Goal: Task Accomplishment & Management: Manage account settings

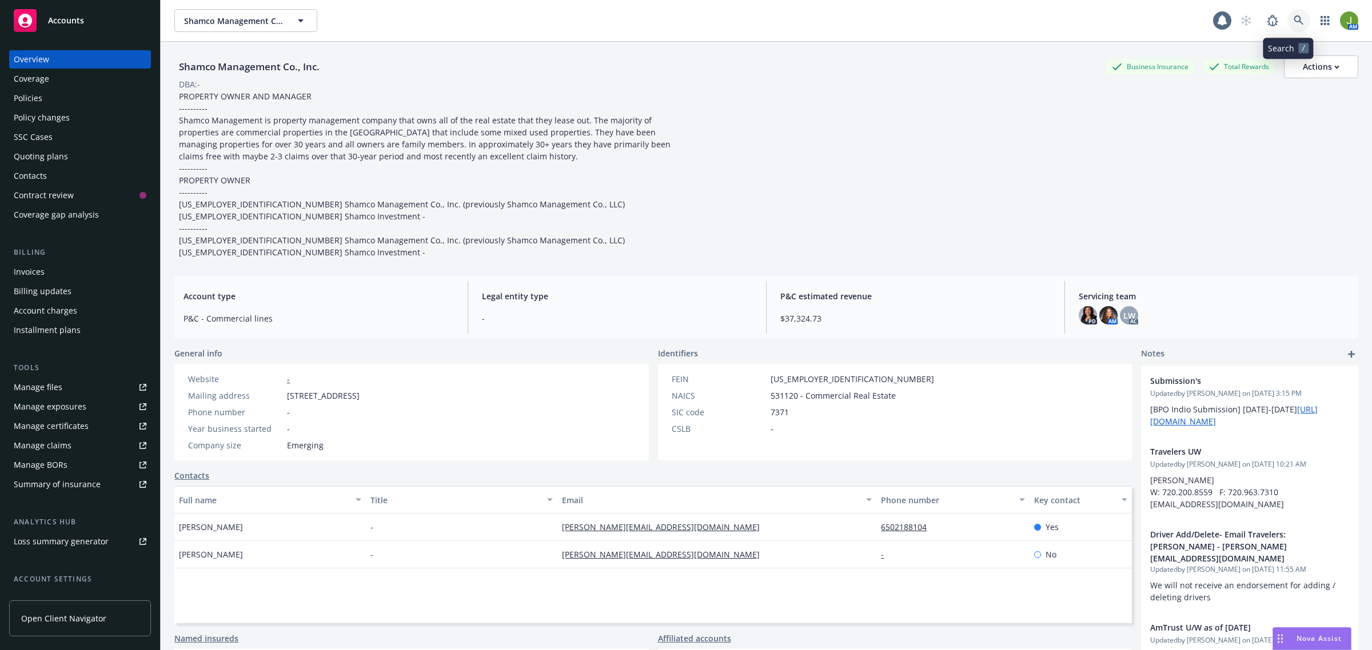
click at [1293, 18] on link at bounding box center [1298, 20] width 23 height 23
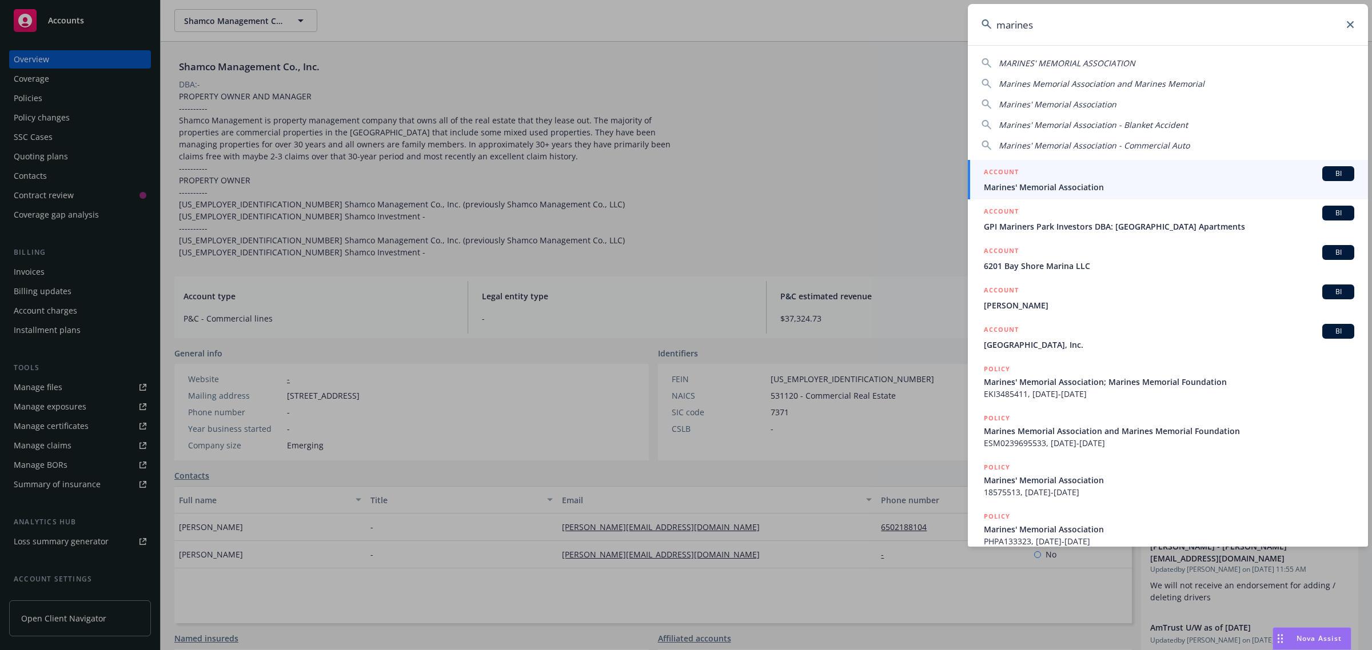
type input "marines"
click at [1068, 185] on span "Marines' Memorial Association" at bounding box center [1169, 187] width 370 height 12
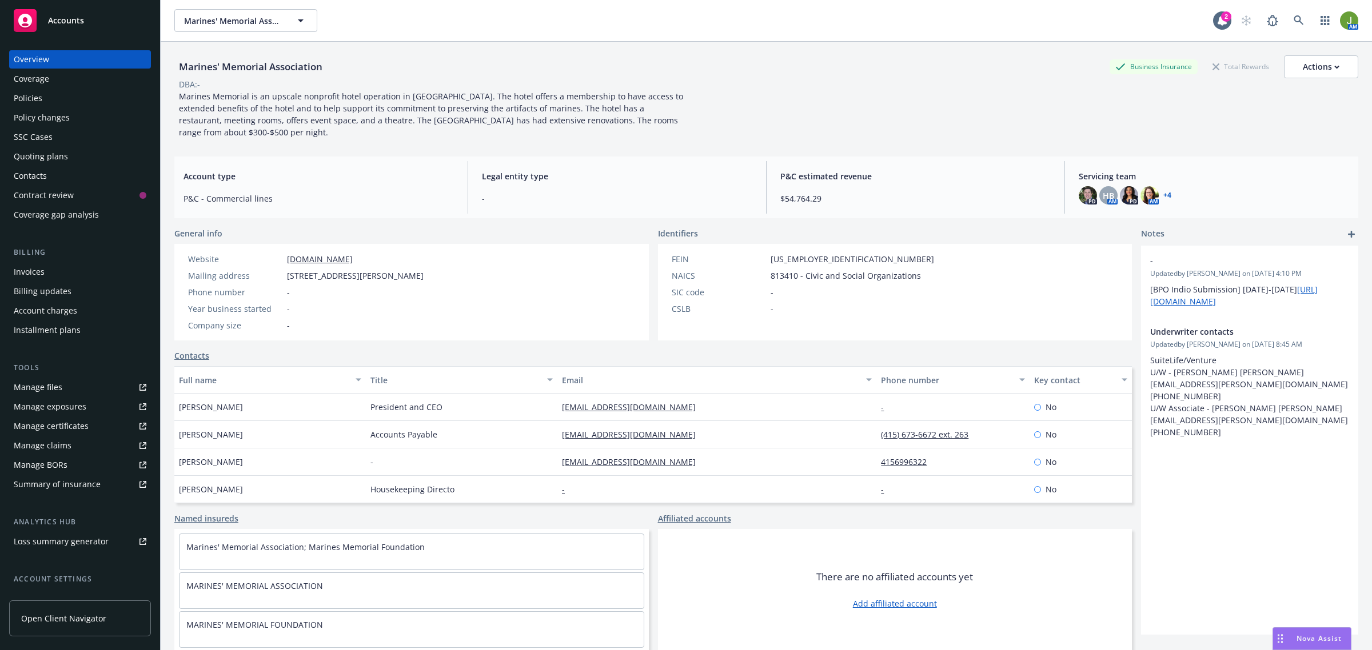
click at [60, 150] on div "Quoting plans" at bounding box center [41, 156] width 54 height 18
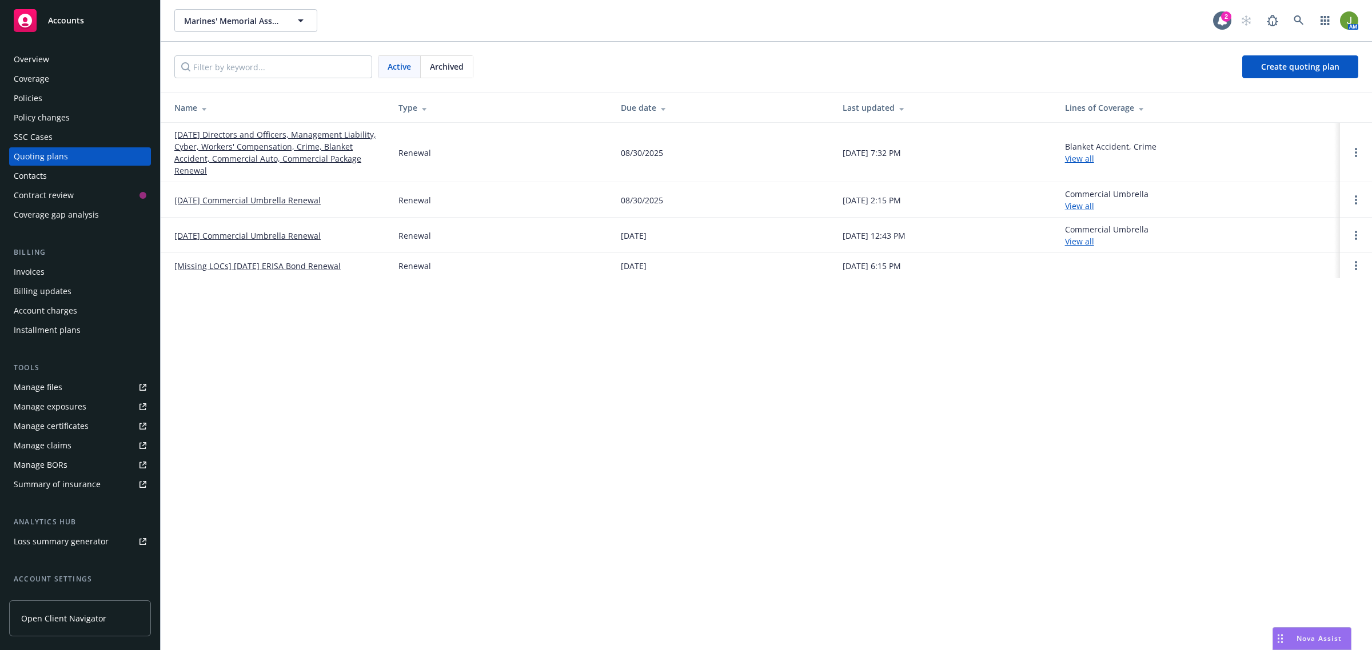
click at [236, 149] on link "[DATE] Directors and Officers, Management Liability, Cyber, Workers' Compensati…" at bounding box center [277, 153] width 206 height 48
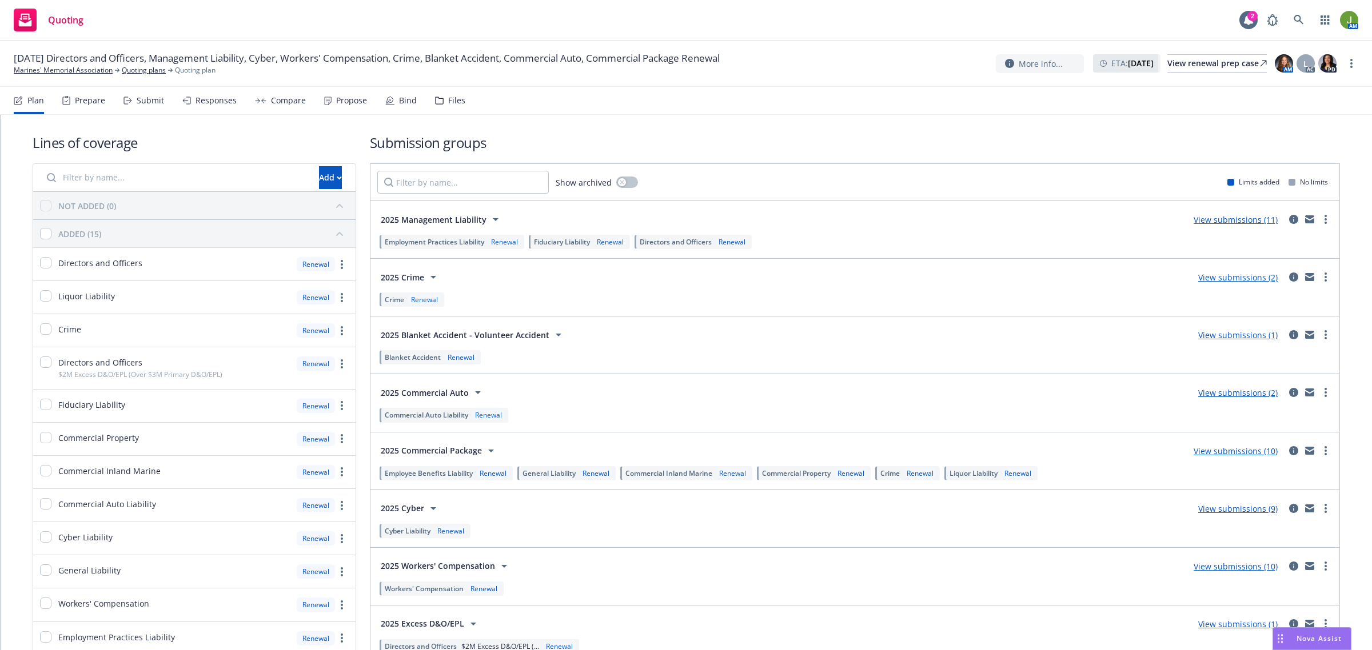
click at [1259, 453] on link "View submissions (10)" at bounding box center [1235, 451] width 84 height 11
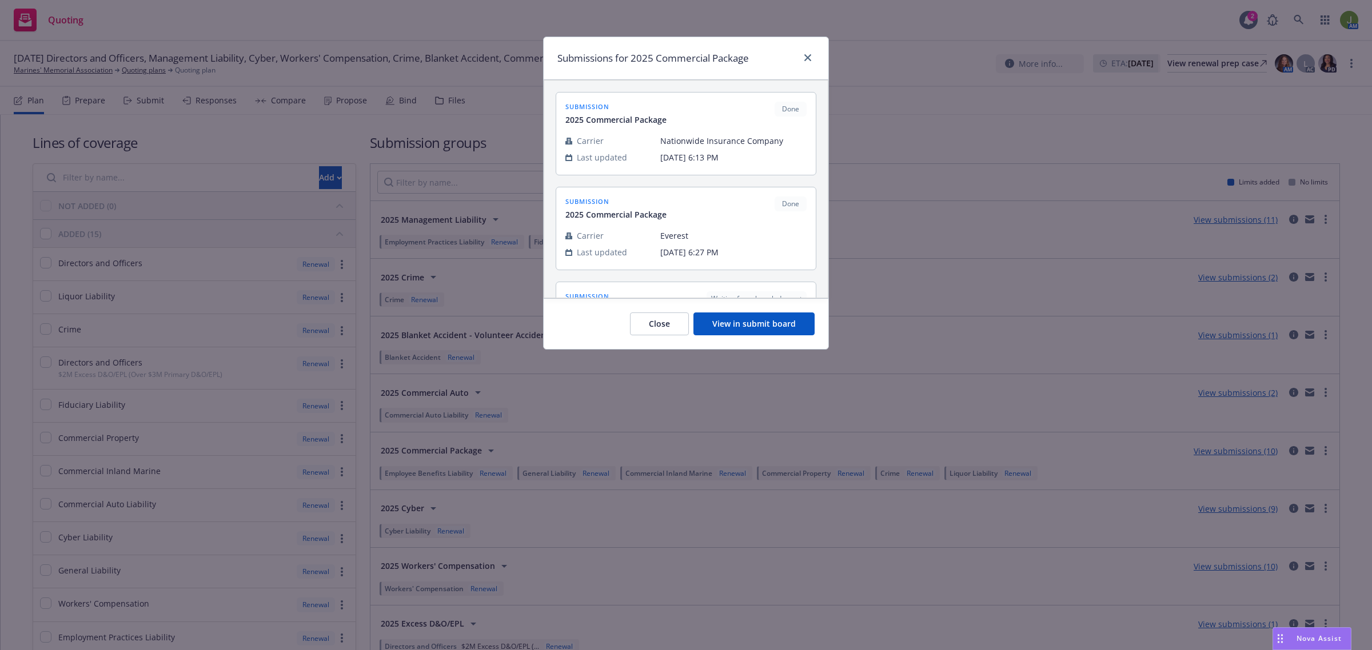
click at [770, 323] on button "View in submit board" at bounding box center [753, 324] width 121 height 23
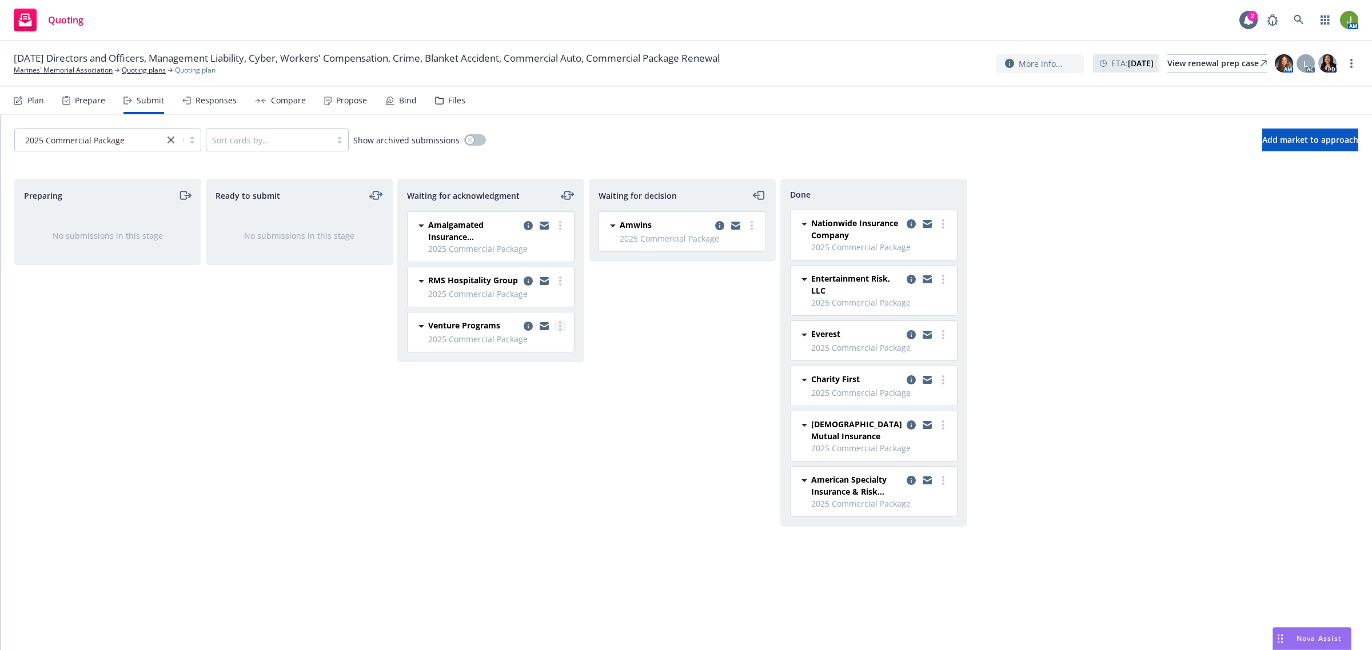
click at [560, 327] on circle "more" at bounding box center [560, 326] width 2 height 2
click at [533, 424] on span "Add accepted decision" at bounding box center [509, 419] width 114 height 11
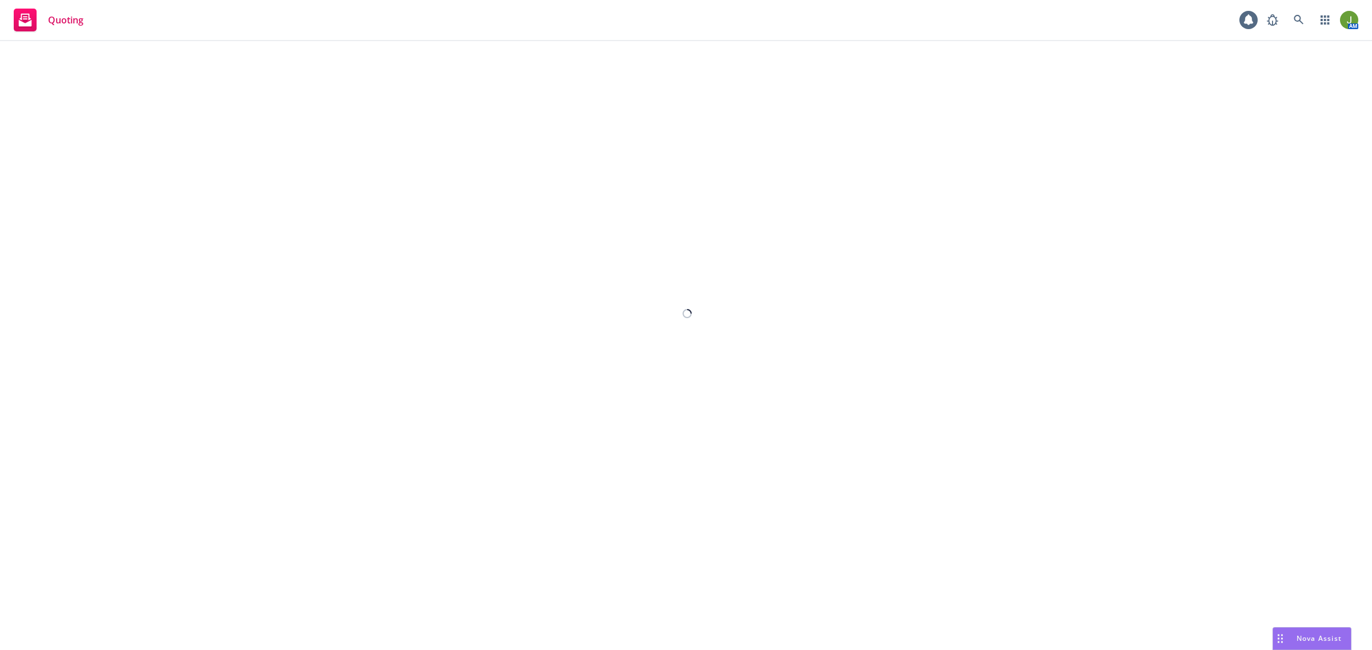
select select "12"
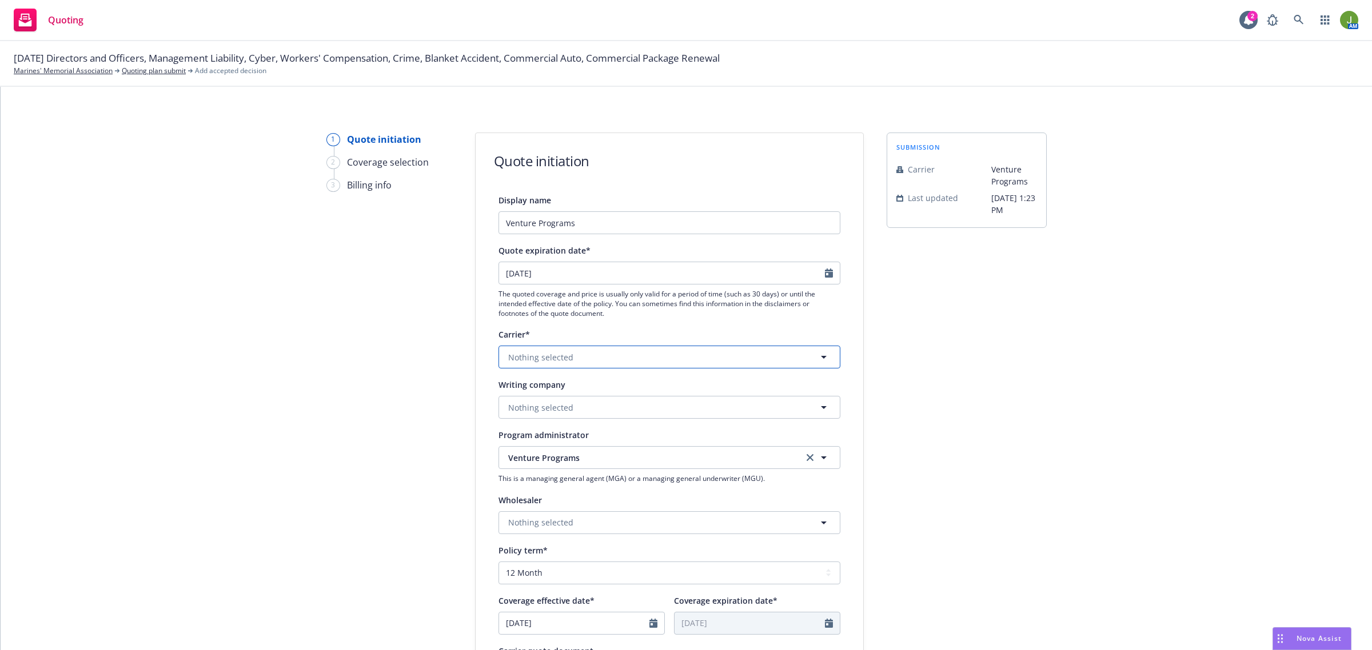
click at [552, 357] on span "Nothing selected" at bounding box center [540, 357] width 65 height 12
type input "[GEOGRAPHIC_DATA]"
click at [562, 421] on strong "Zurich Insurance Group" at bounding box center [557, 417] width 92 height 11
click at [543, 410] on span "Nothing selected" at bounding box center [540, 408] width 65 height 12
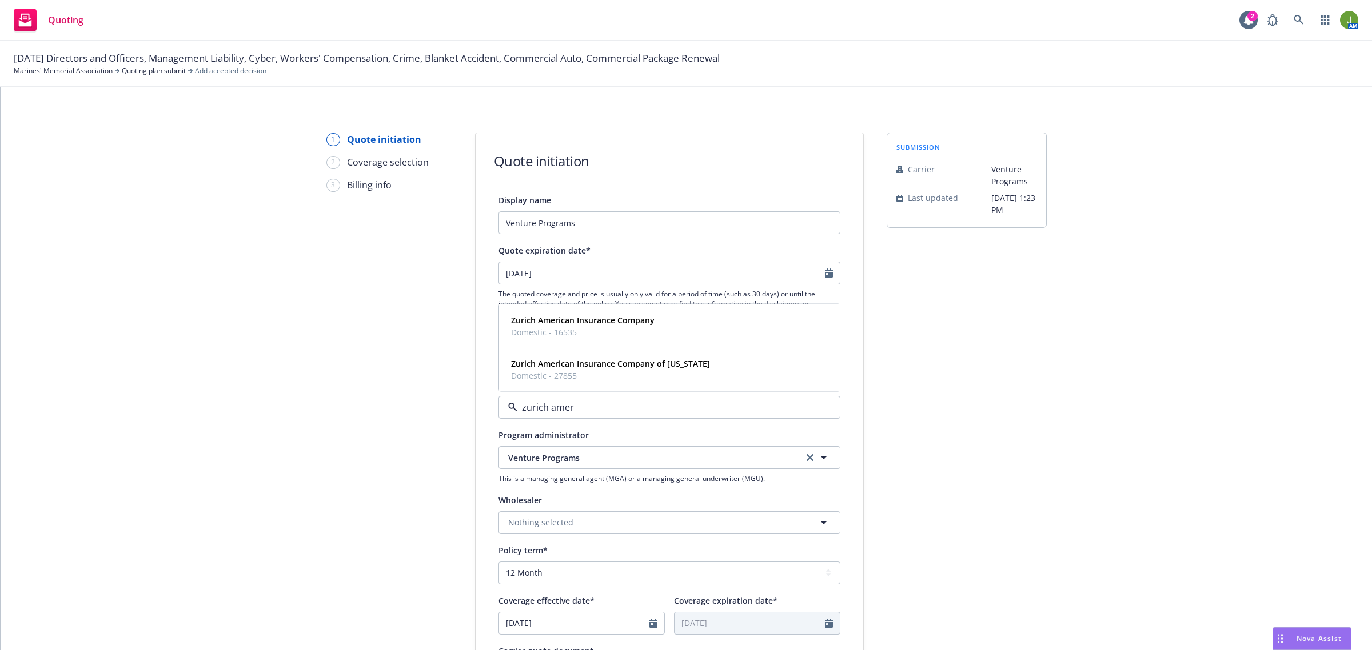
type input "zurich ameri"
click at [539, 324] on strong "Zurich American Insurance Company" at bounding box center [582, 320] width 143 height 11
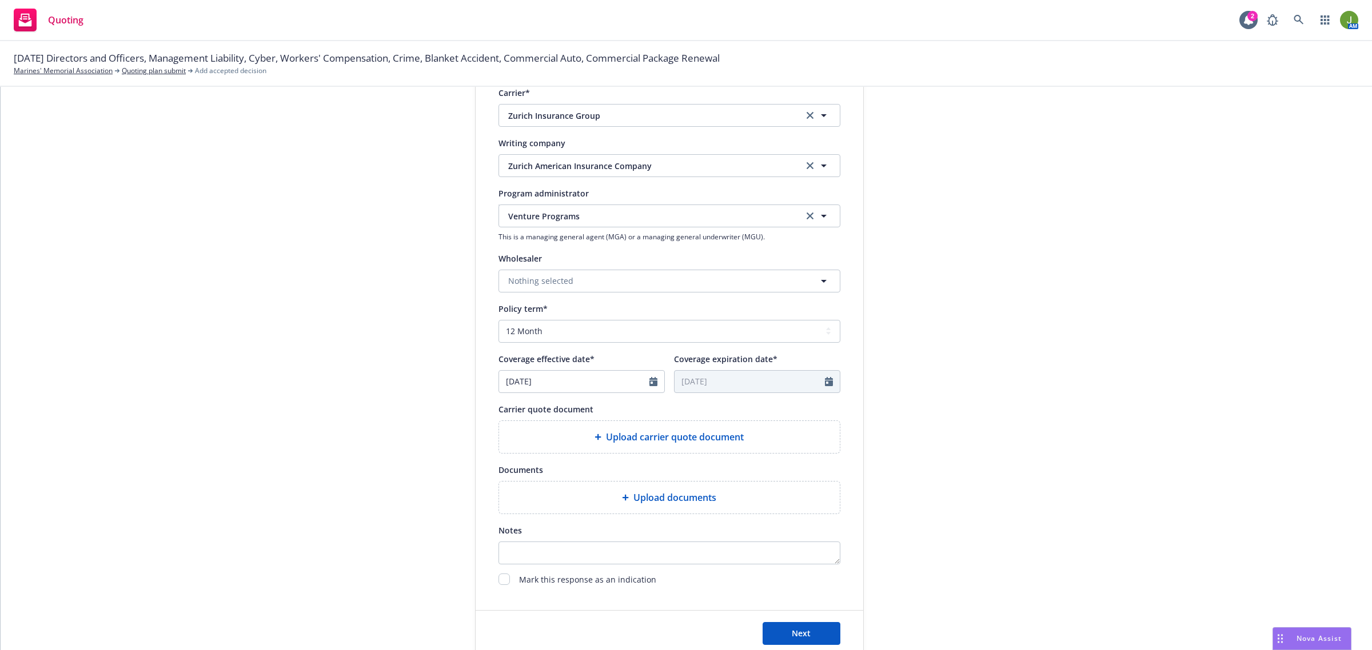
scroll to position [286, 0]
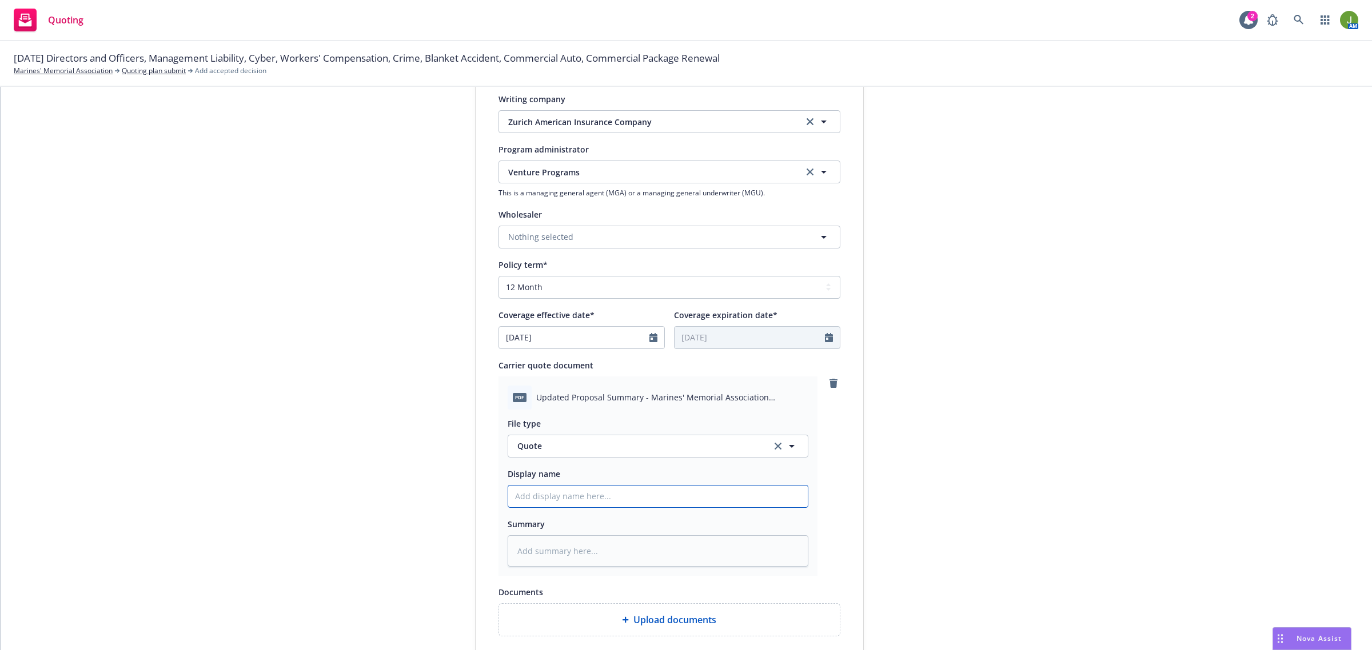
click at [564, 503] on input "Display name" at bounding box center [657, 497] width 299 height 22
type textarea "x"
type input "2"
type textarea "x"
type input "25"
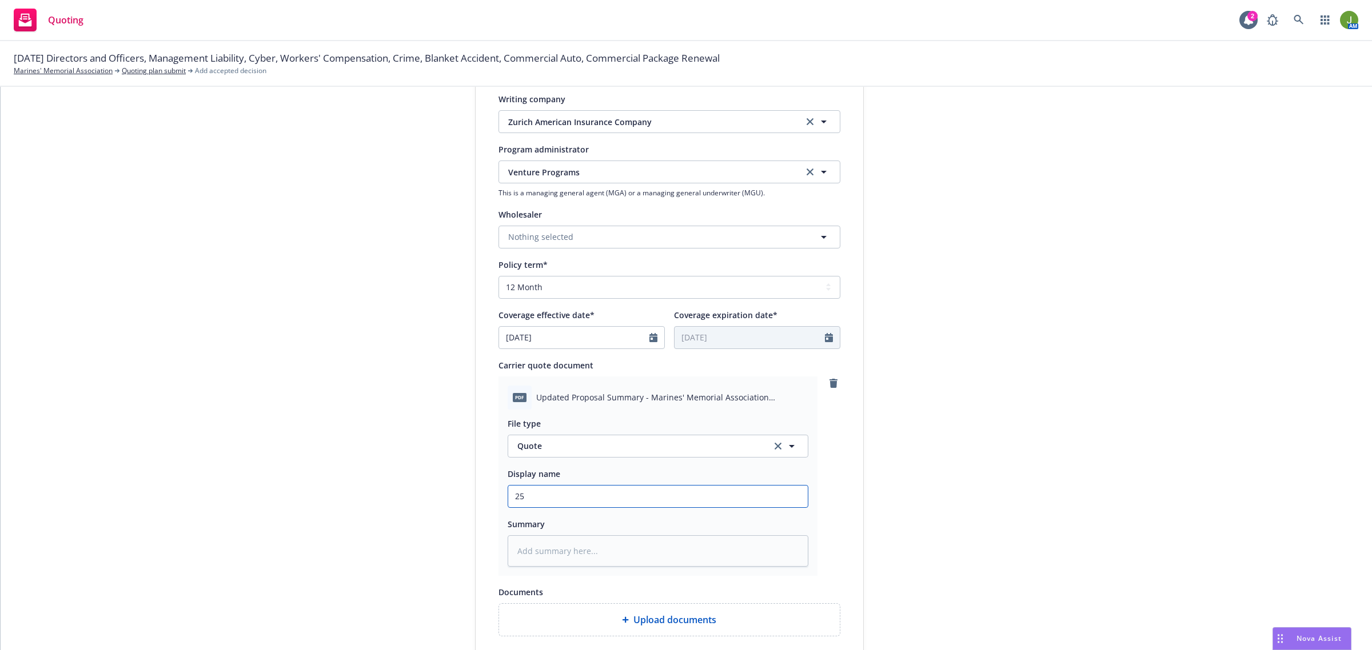
type textarea "x"
type input "25"
type textarea "x"
type input "25 P"
type textarea "x"
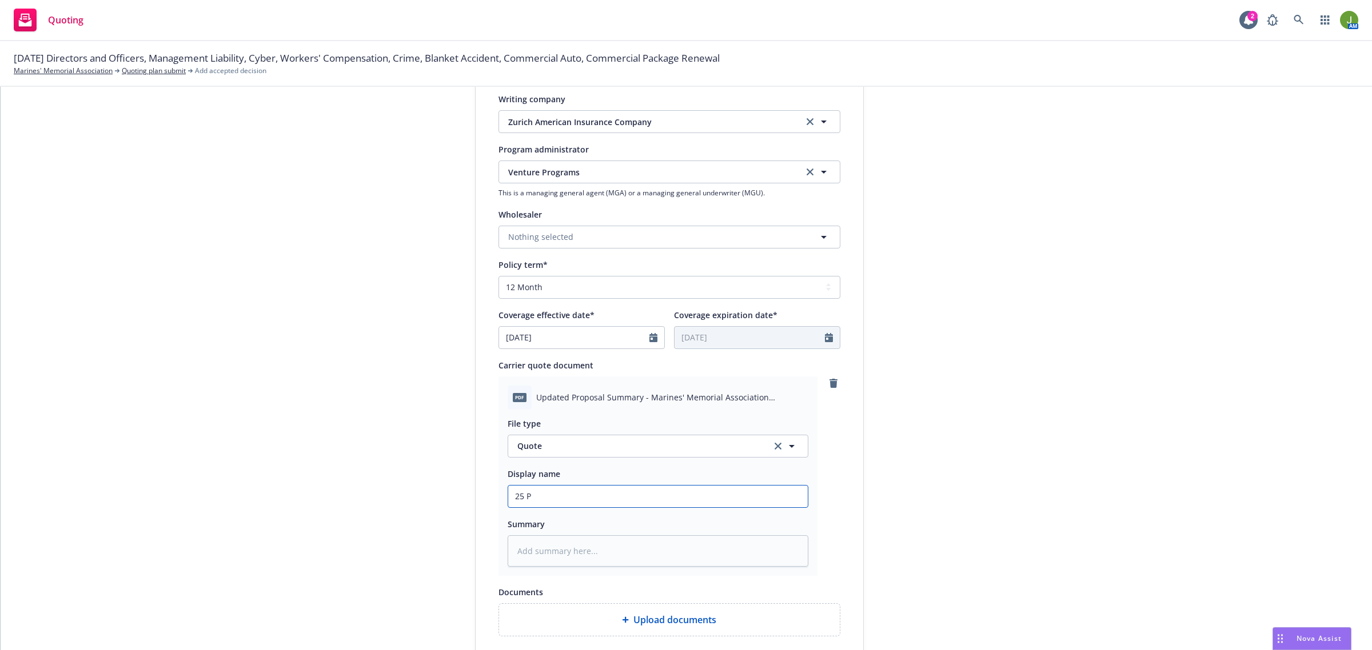
type input "25 Pa"
type textarea "x"
type input "25 Pac"
type textarea "x"
type input "25 Pack"
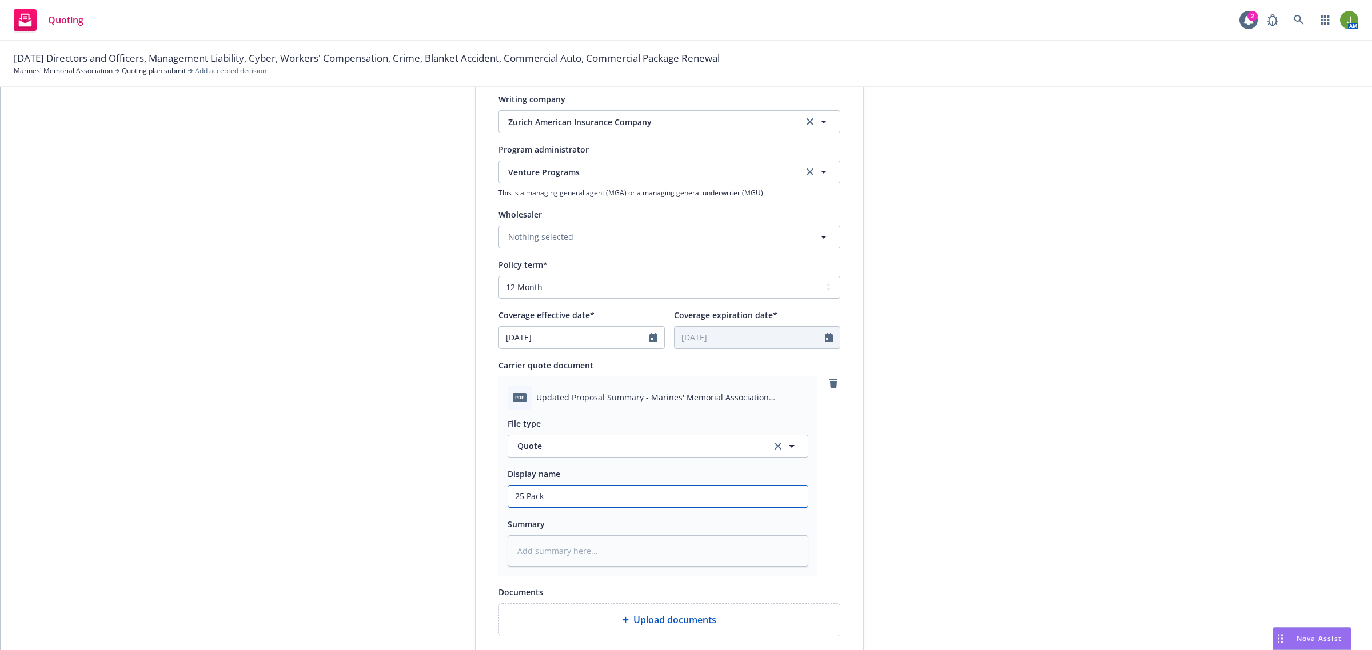
type textarea "x"
type input "25 Packa"
type textarea "x"
type input "25 Packag"
type textarea "x"
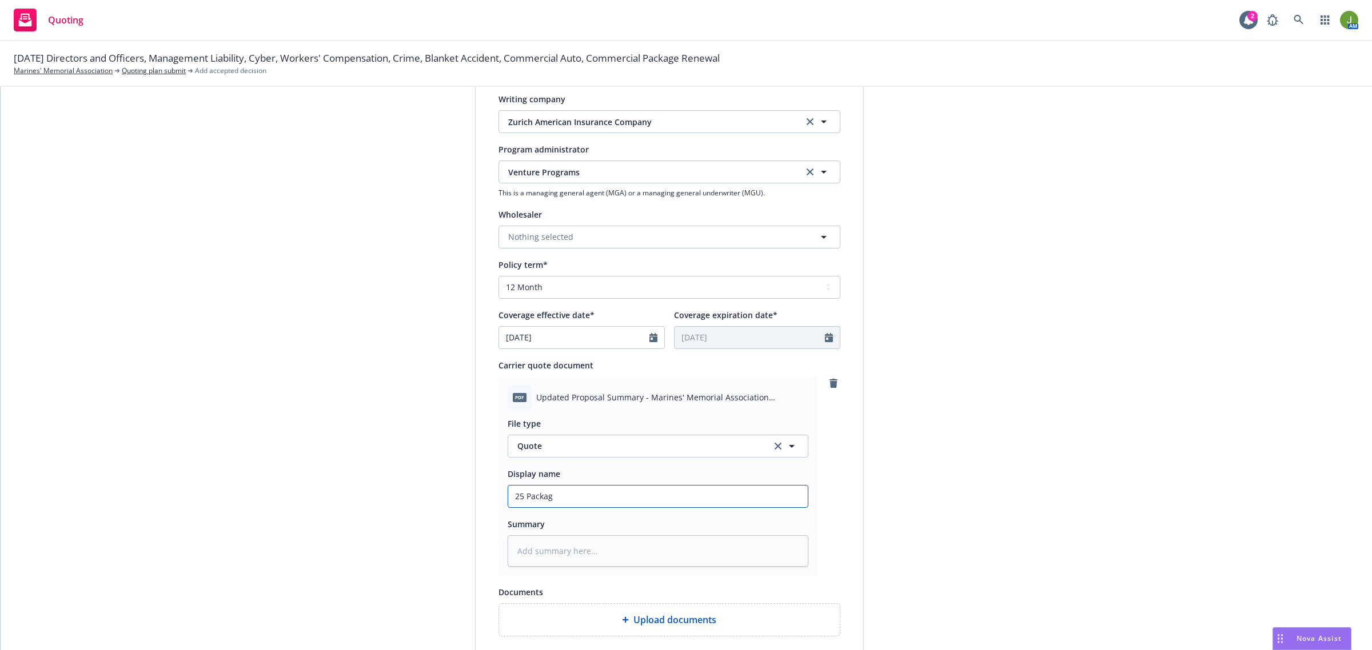
type input "25 Package"
type textarea "x"
type input "25 Package"
type textarea "x"
type input "25 Package Q"
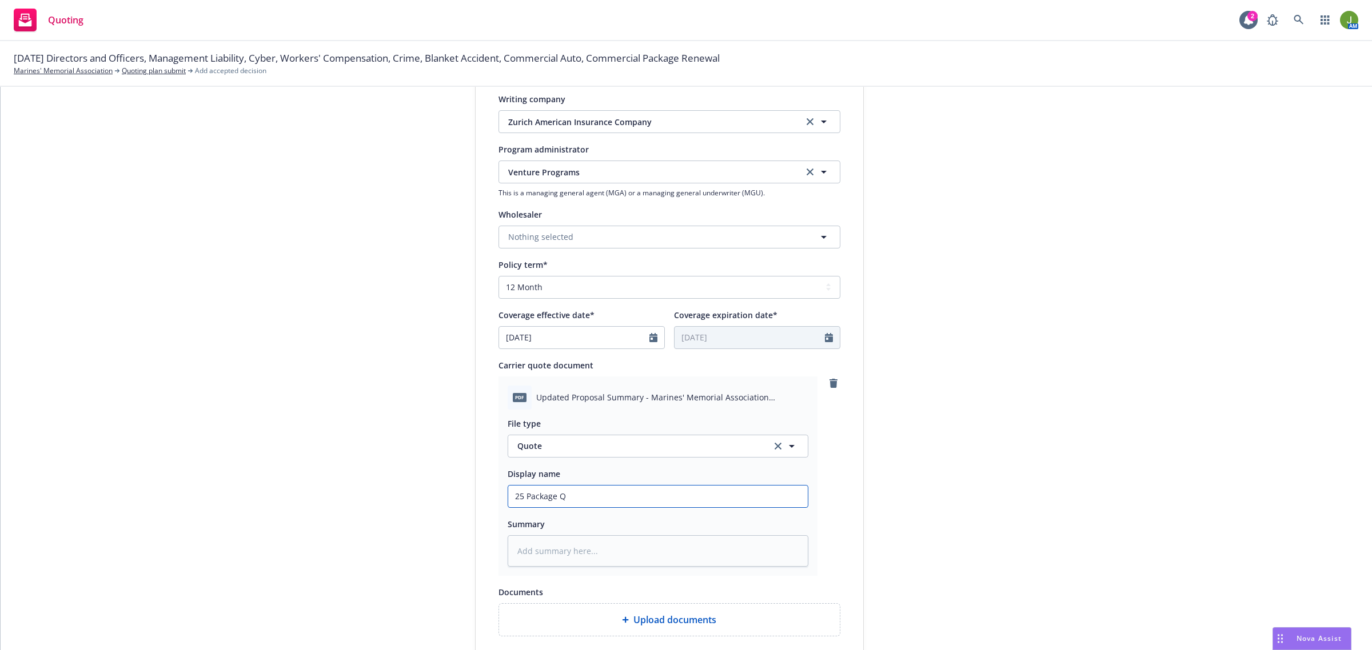
type textarea "x"
type input "25 Package Qu"
type textarea "x"
type input "25 Package Quo"
type textarea "x"
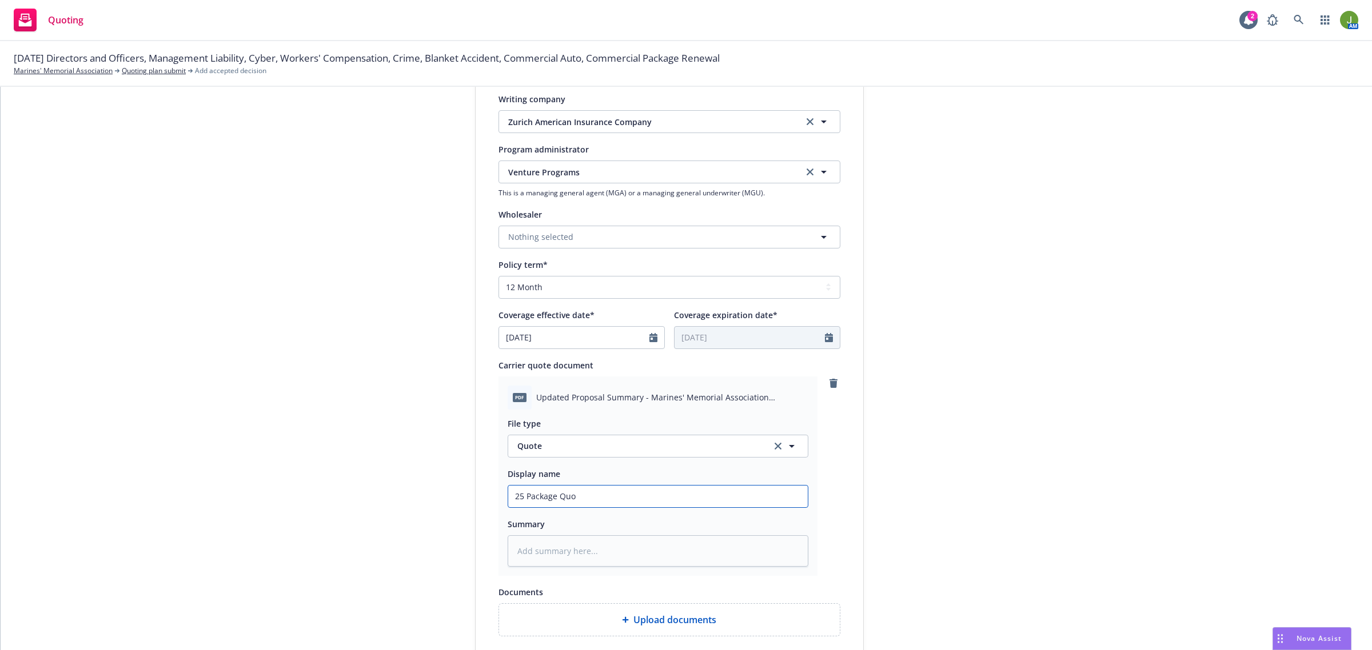
type input "25 Package Quot"
type textarea "x"
type input "25 Package Quote"
type textarea "x"
type input "25 Package Quote"
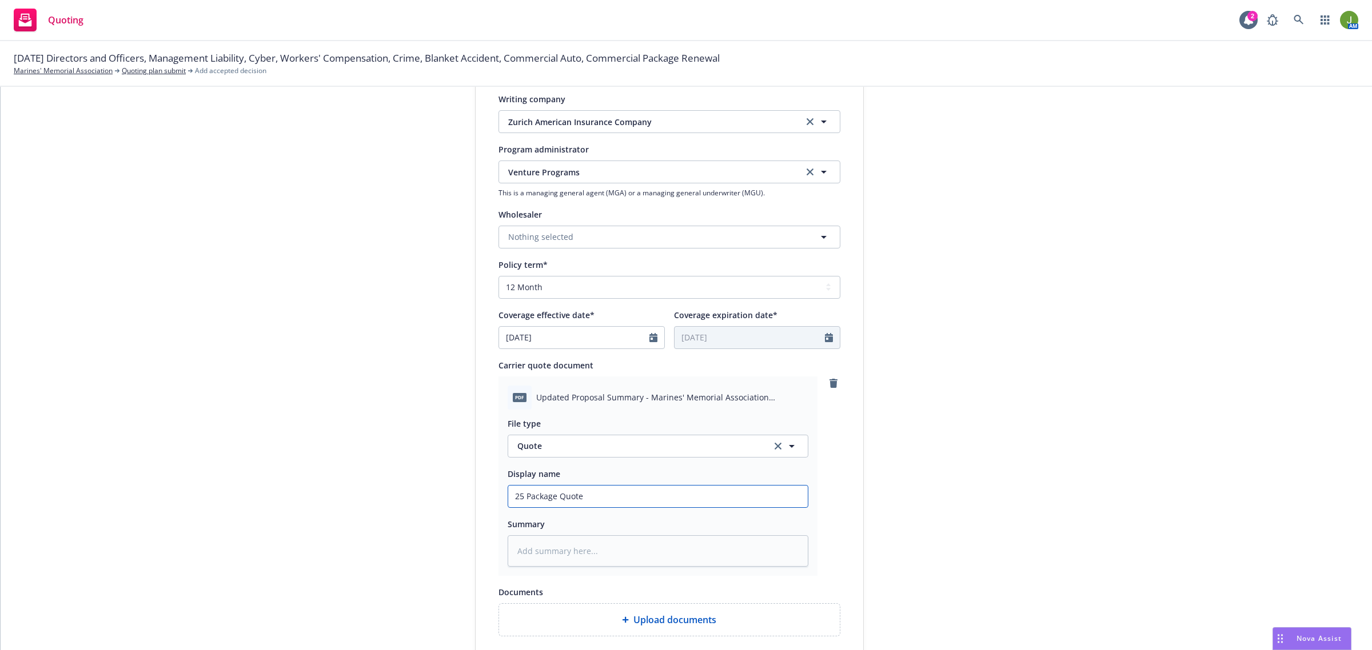
type textarea "x"
type input "25 Package Quote -"
type textarea "x"
type input "25 Package Quote -"
type textarea "x"
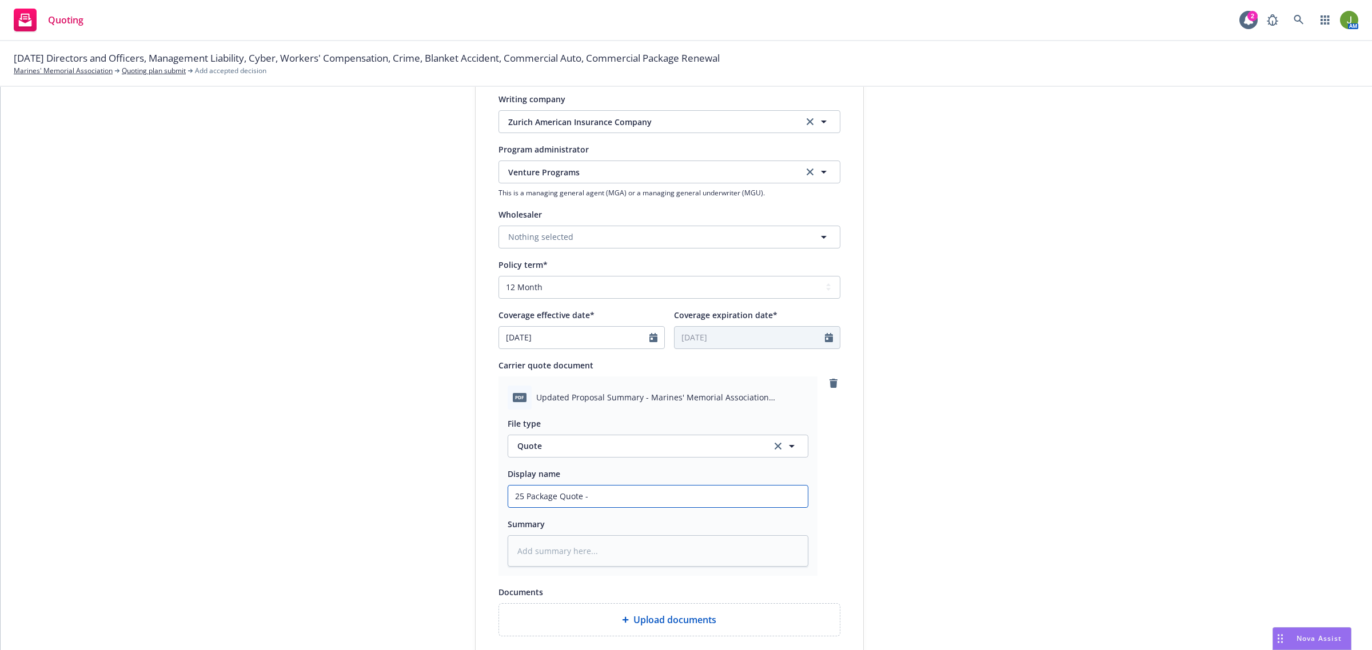
type input "25 Package Quote - F"
type textarea "x"
type input "25 Package Quote - FI"
type textarea "x"
type input "25 Package Quote - FIN"
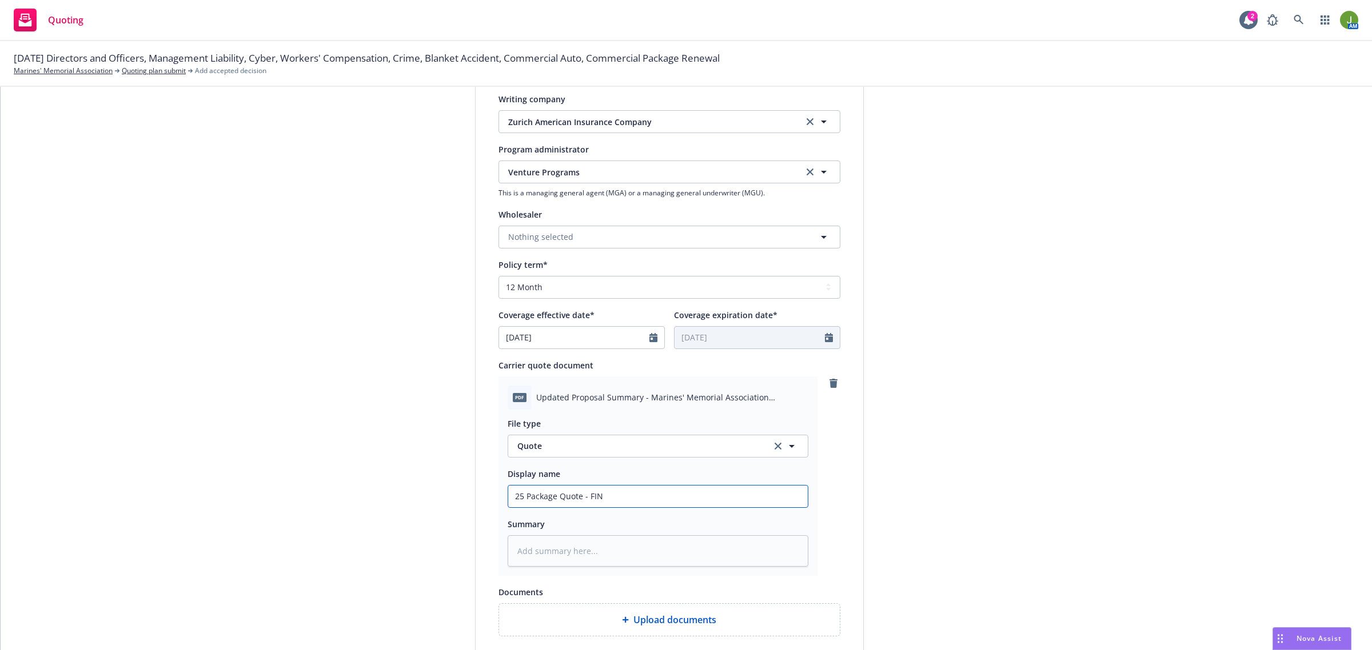
type textarea "x"
type input "25 Package Quote - FINA"
type textarea "x"
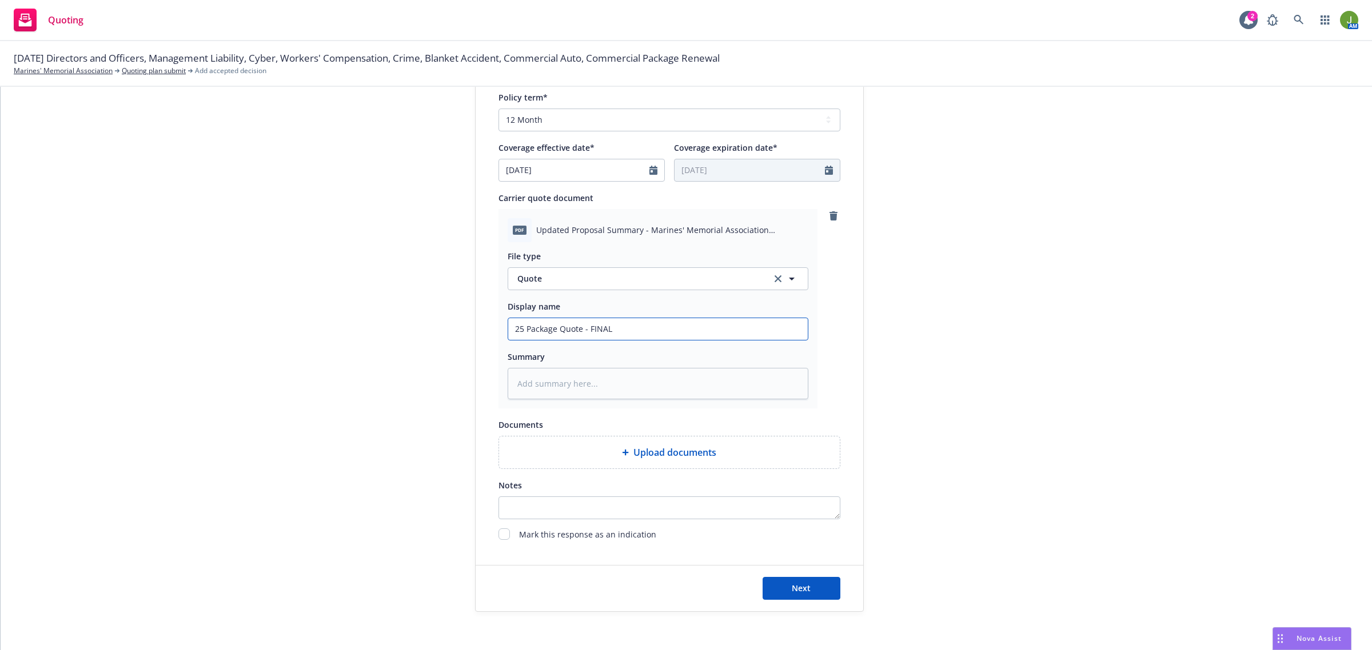
scroll to position [488, 0]
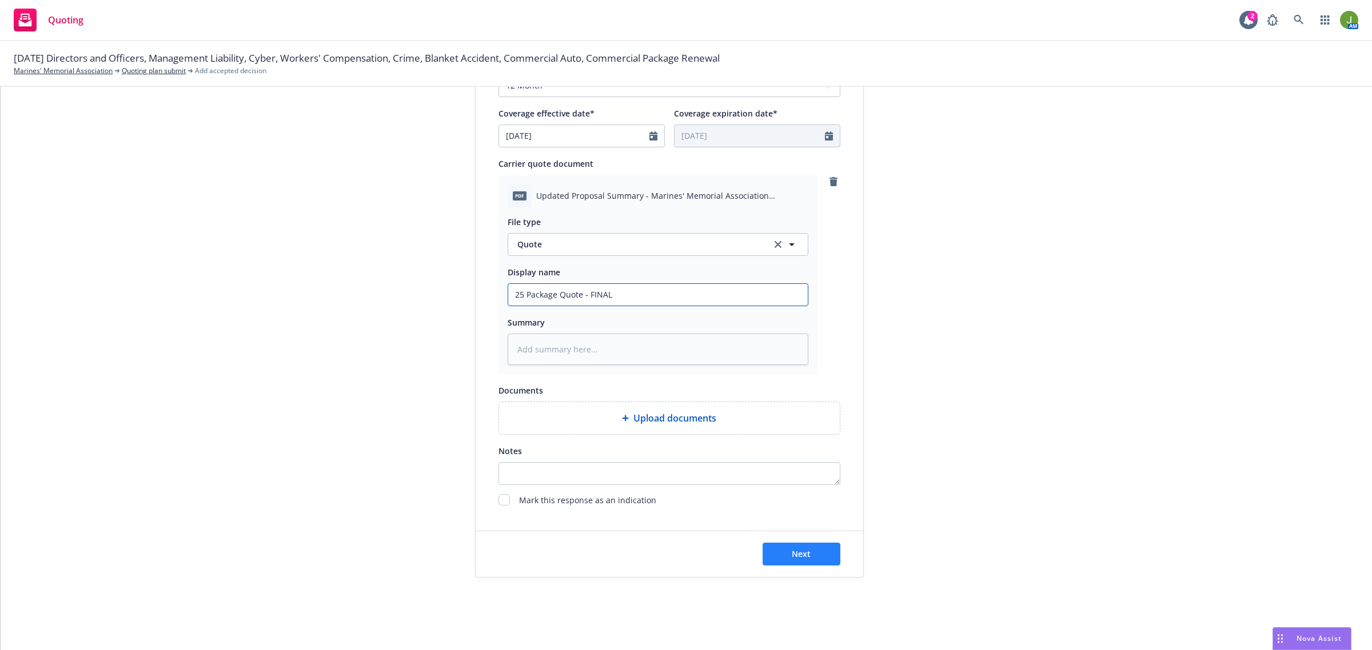
type input "25 Package Quote - FINAL"
click at [809, 549] on button "Next" at bounding box center [801, 554] width 78 height 23
type textarea "x"
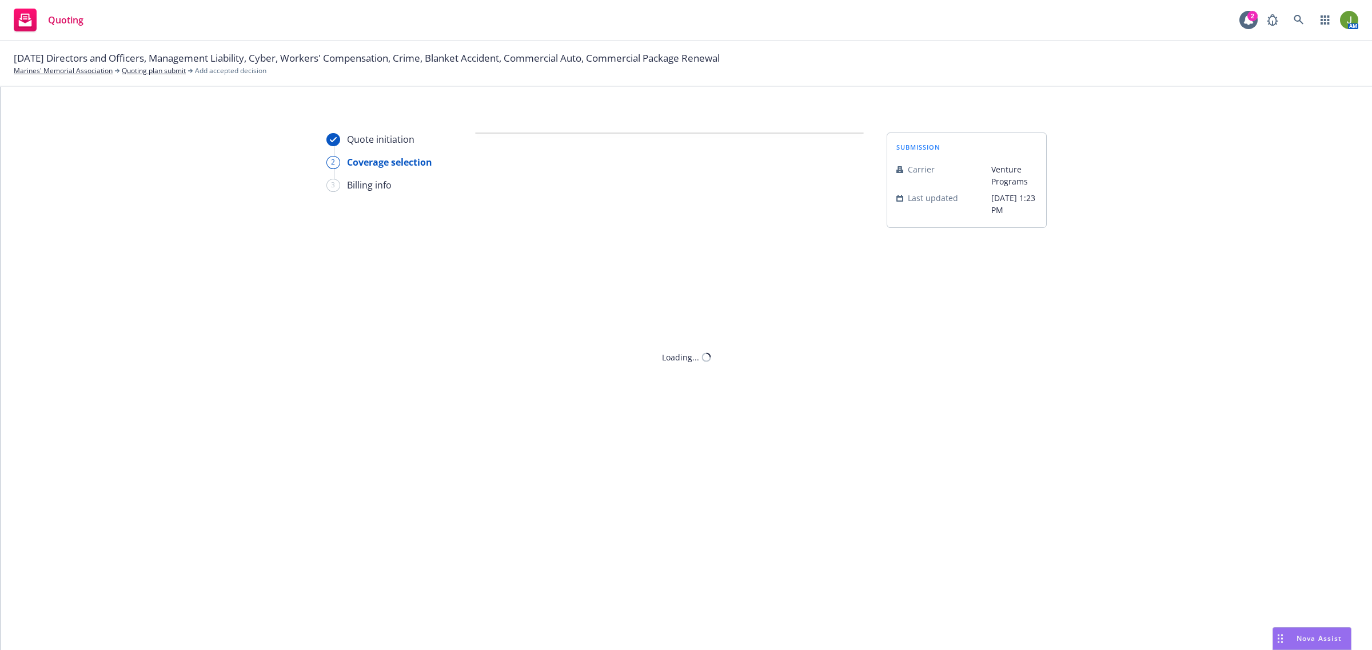
scroll to position [0, 0]
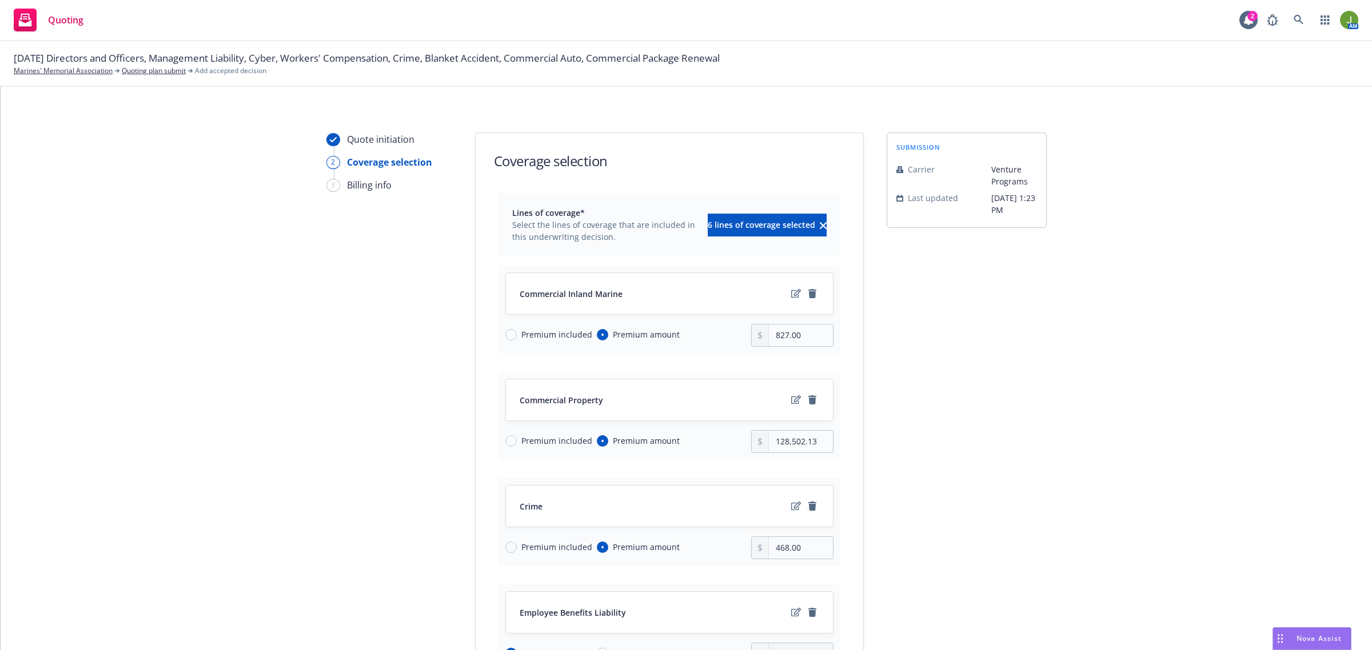
click at [532, 333] on span "Premium included" at bounding box center [556, 335] width 71 height 12
click at [517, 333] on input "Premium included" at bounding box center [510, 334] width 11 height 11
radio input "true"
radio input "false"
drag, startPoint x: 810, startPoint y: 444, endPoint x: 730, endPoint y: 444, distance: 80.6
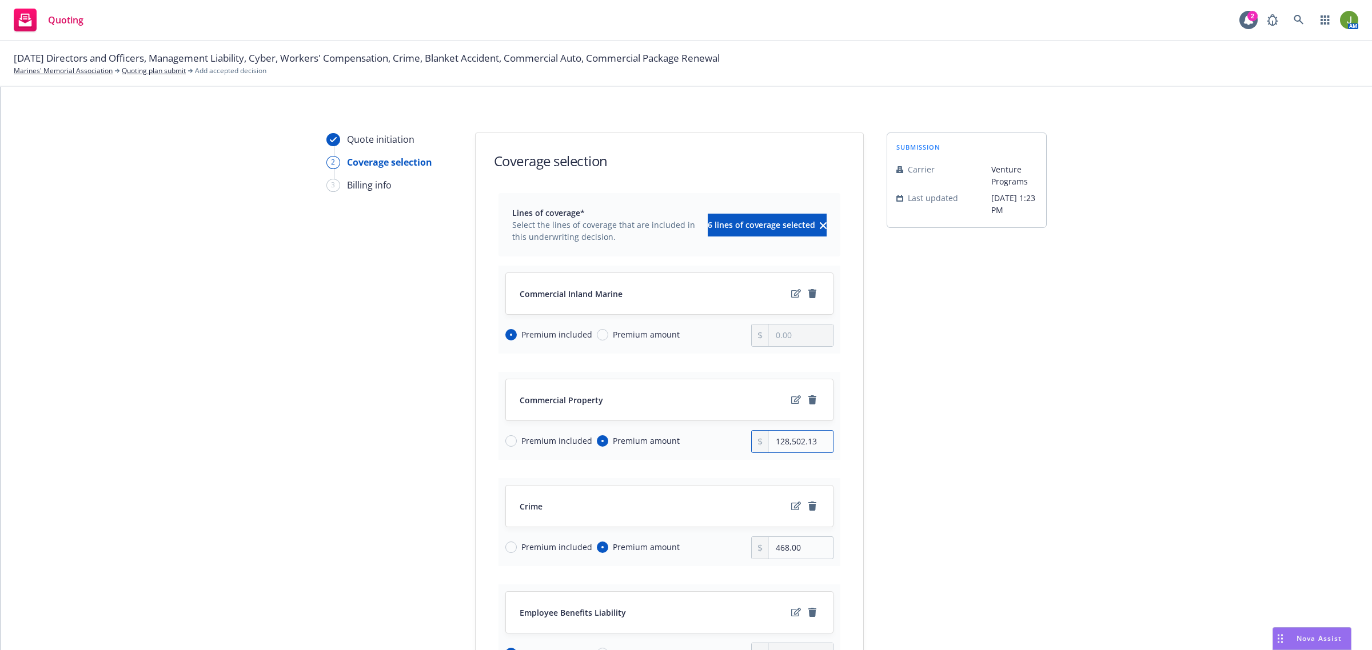
click at [730, 444] on div "Premium included Premium amount 128,502.13" at bounding box center [669, 441] width 328 height 23
type input "92,527.00"
click at [808, 509] on icon "remove" at bounding box center [812, 506] width 8 height 9
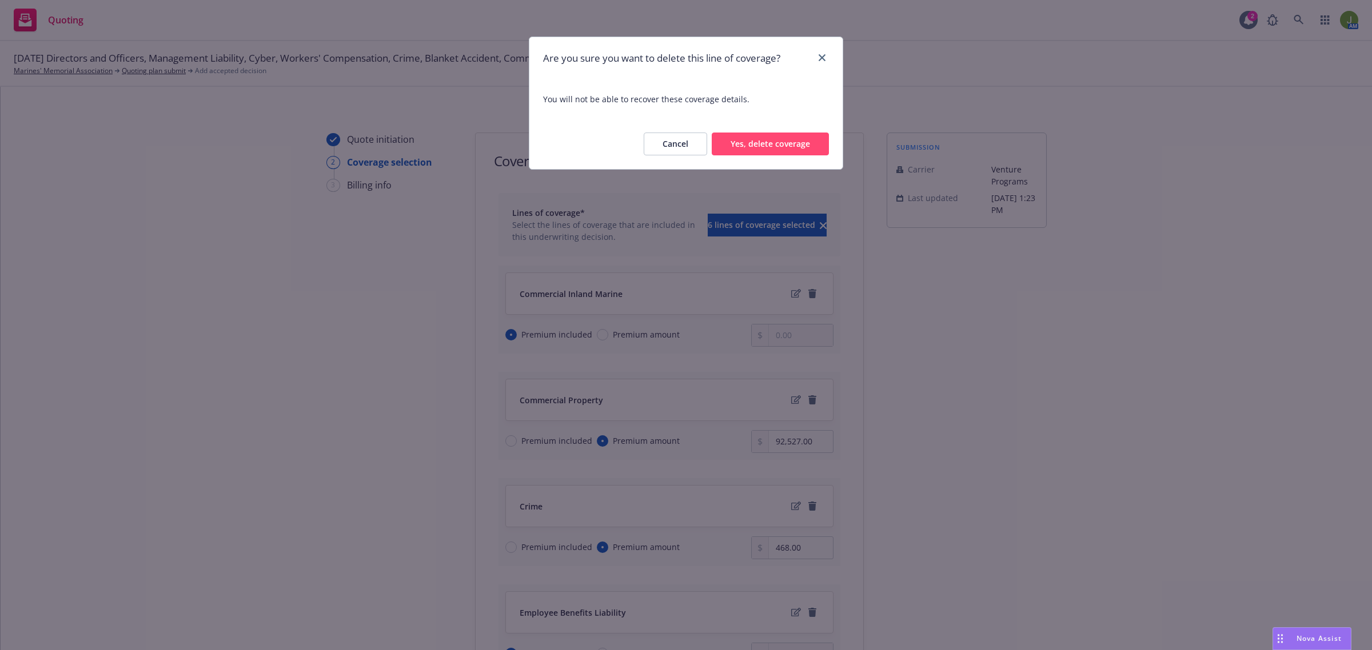
click at [663, 146] on button "Cancel" at bounding box center [675, 144] width 63 height 23
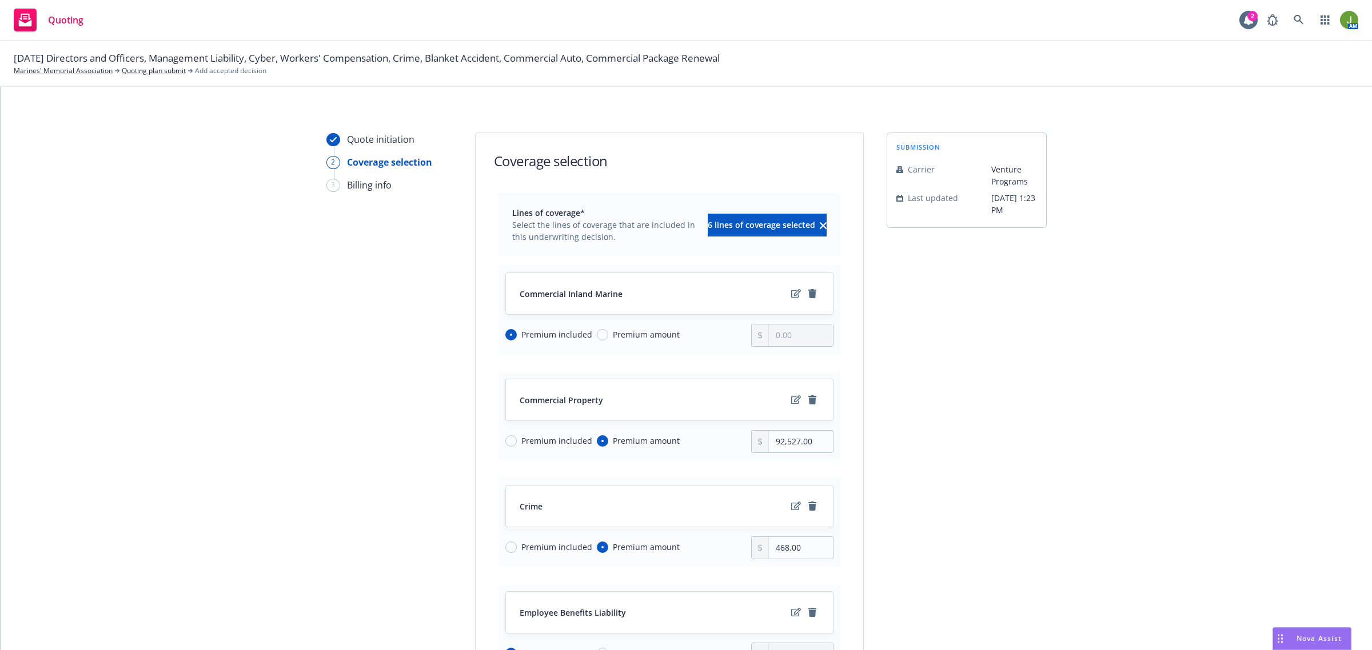
drag, startPoint x: 519, startPoint y: 549, endPoint x: 626, endPoint y: 541, distance: 107.2
click at [522, 549] on span "Premium included" at bounding box center [556, 547] width 71 height 12
click at [517, 549] on input "Premium included" at bounding box center [510, 547] width 11 height 11
radio input "true"
radio input "false"
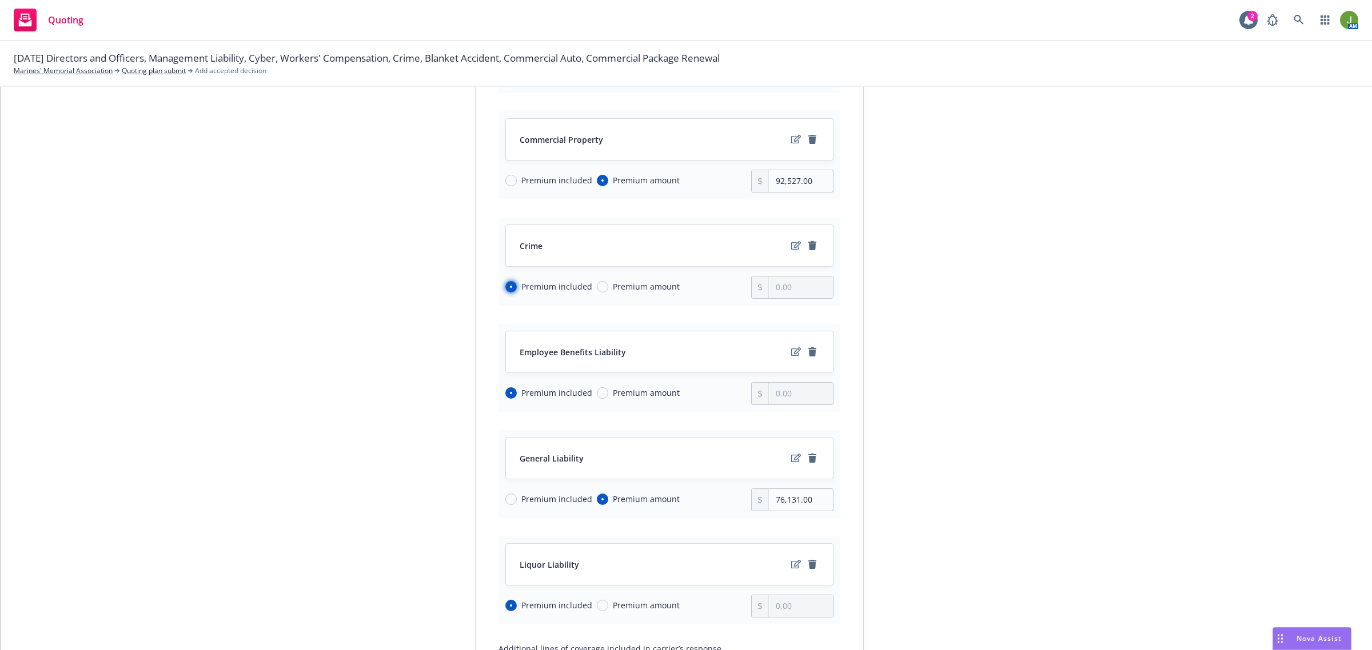
scroll to position [286, 0]
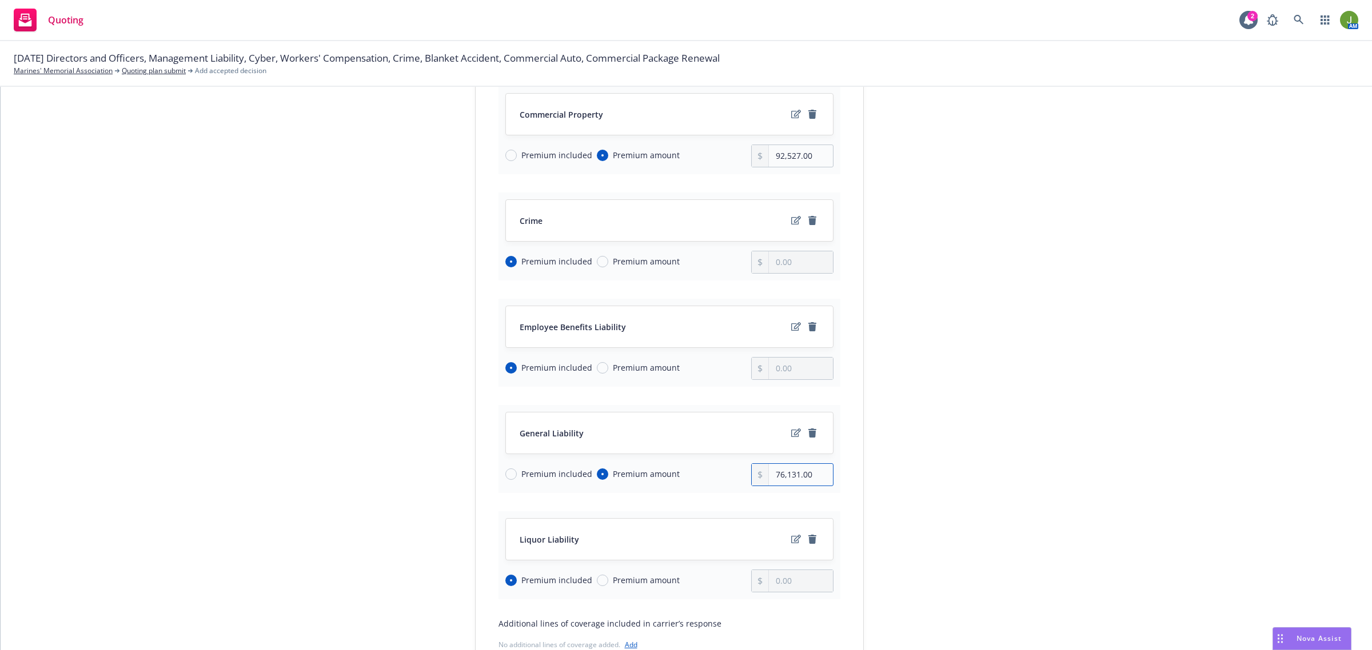
drag, startPoint x: 804, startPoint y: 476, endPoint x: 733, endPoint y: 476, distance: 70.9
click at [733, 476] on div "Premium included Premium amount 76,131.00" at bounding box center [669, 475] width 328 height 23
type input "0.00"
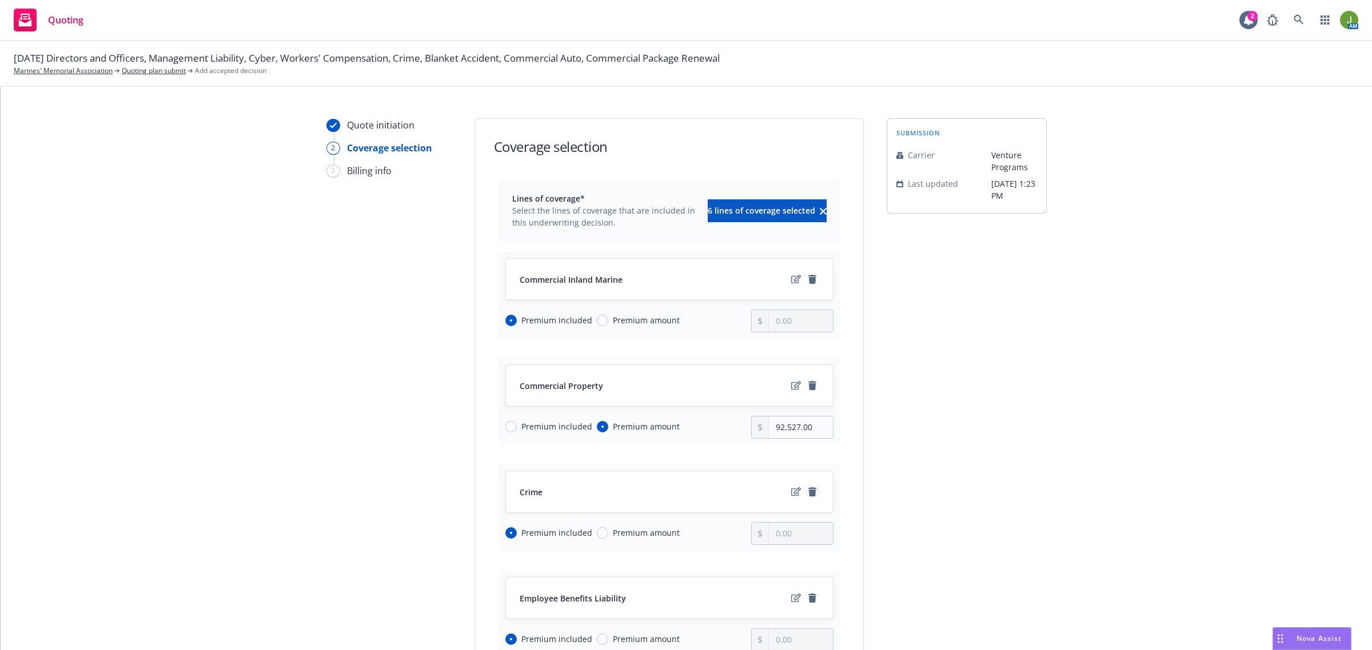
scroll to position [0, 0]
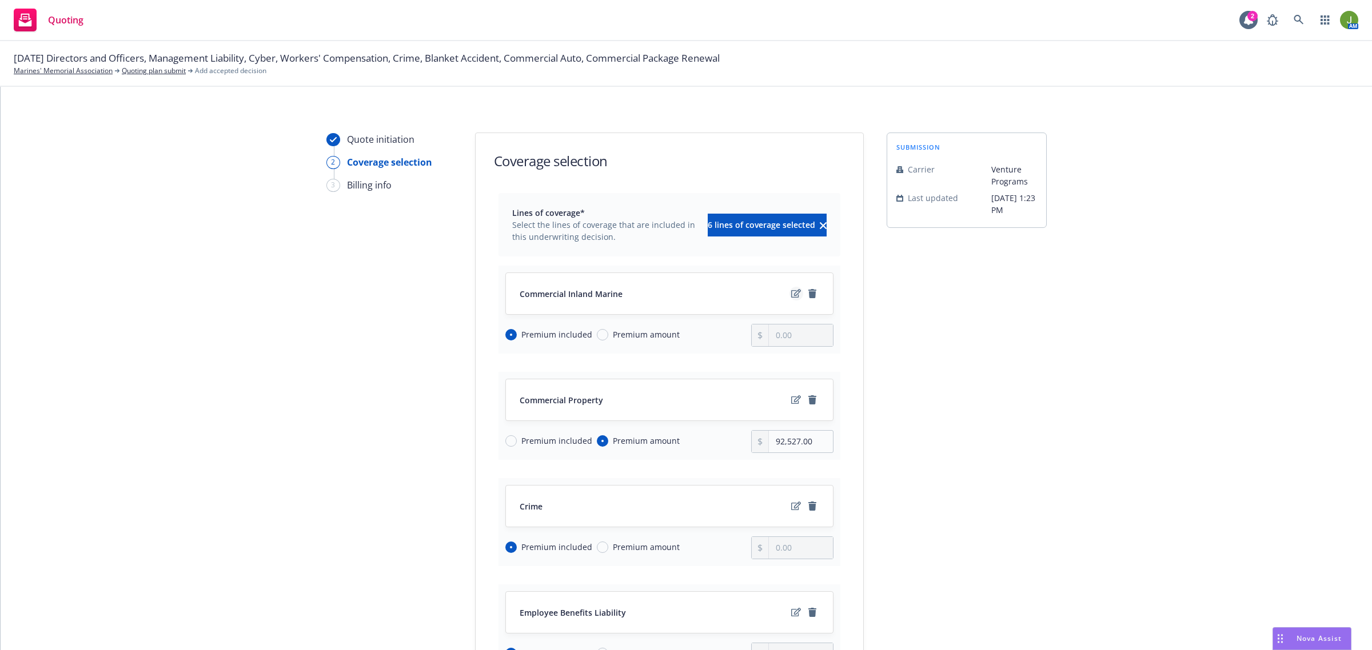
type input "52,347.00"
click at [791, 294] on icon "edit" at bounding box center [796, 293] width 10 height 9
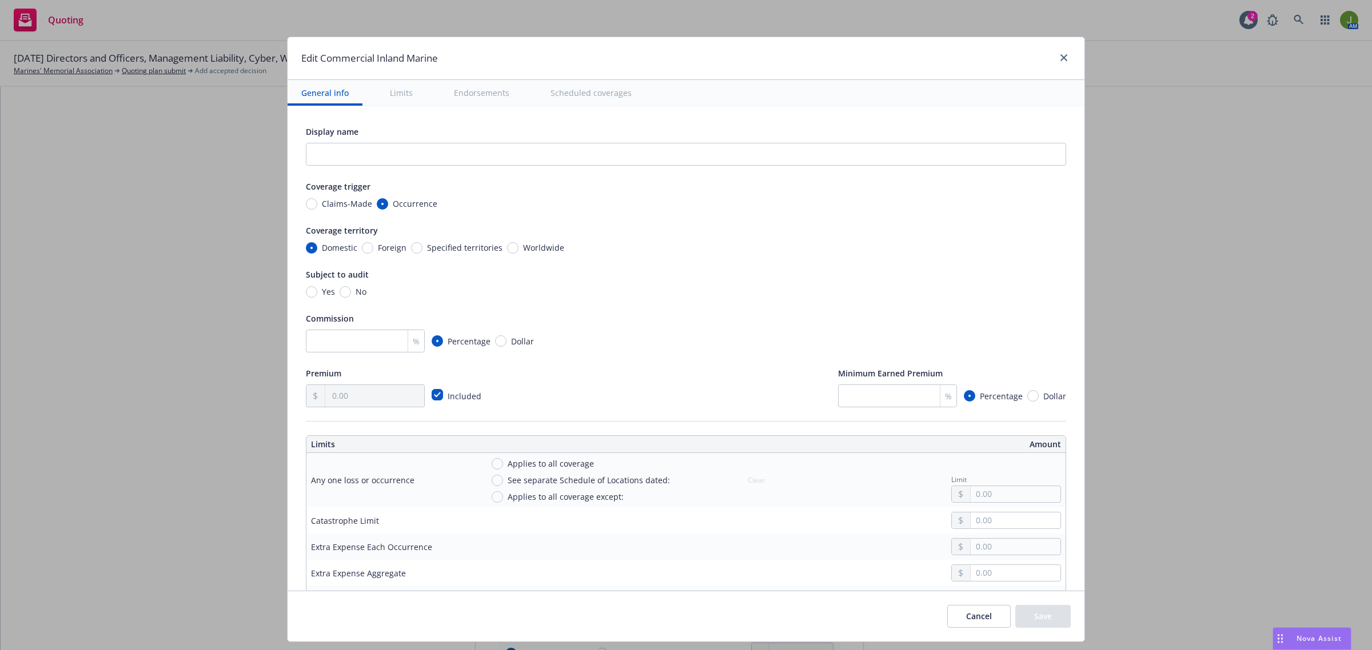
type textarea "x"
click at [1063, 55] on link "close" at bounding box center [1064, 58] width 14 height 14
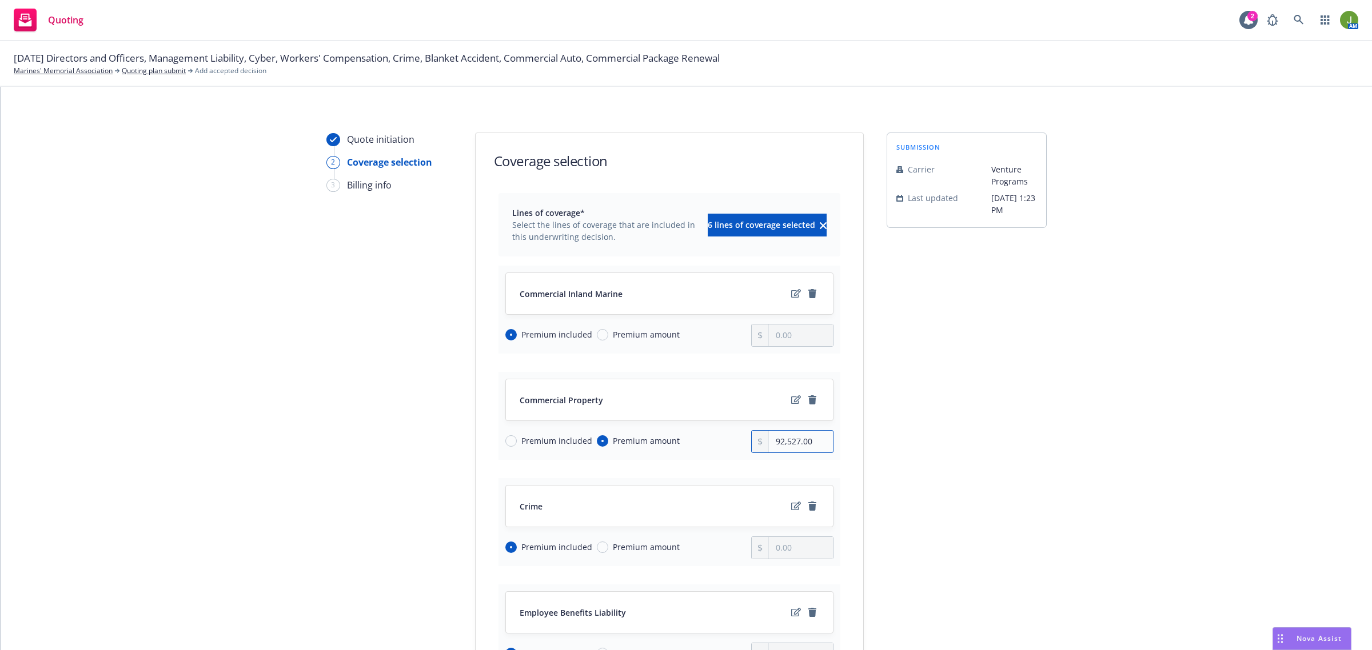
click at [803, 446] on input "92,527.00" at bounding box center [800, 442] width 63 height 22
type input "92,527.13"
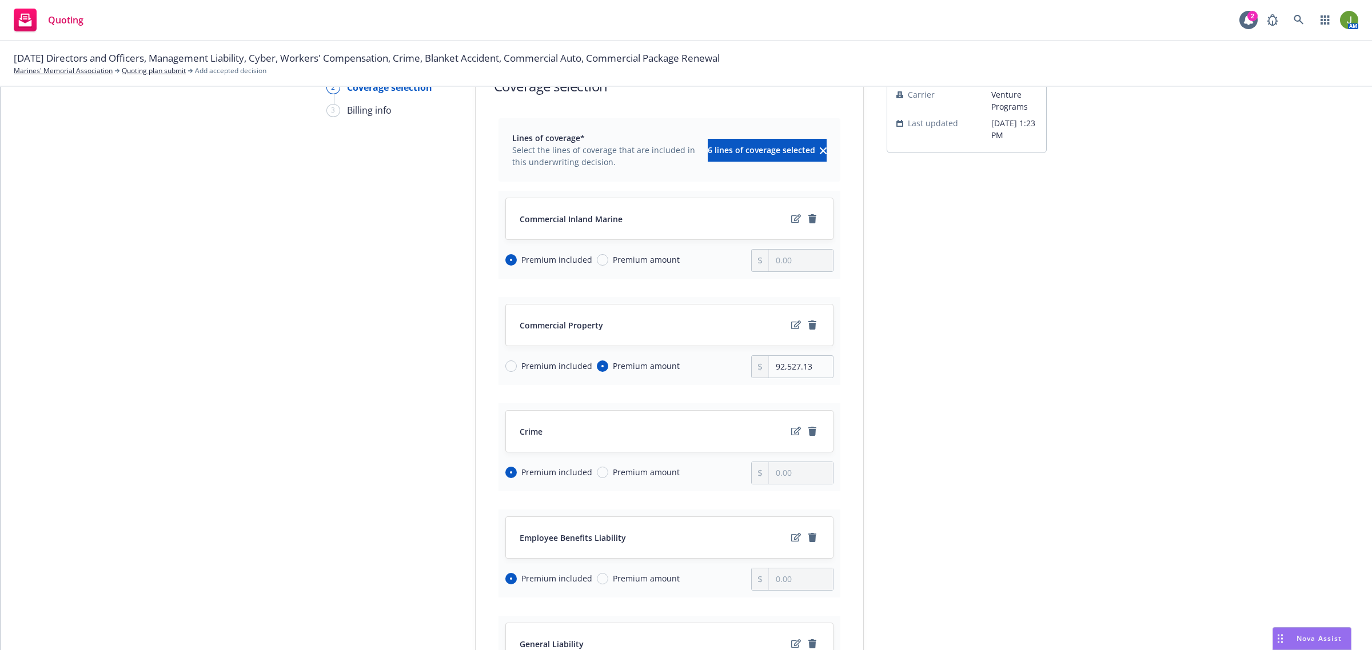
scroll to position [71, 0]
click at [791, 330] on icon "edit" at bounding box center [796, 328] width 10 height 9
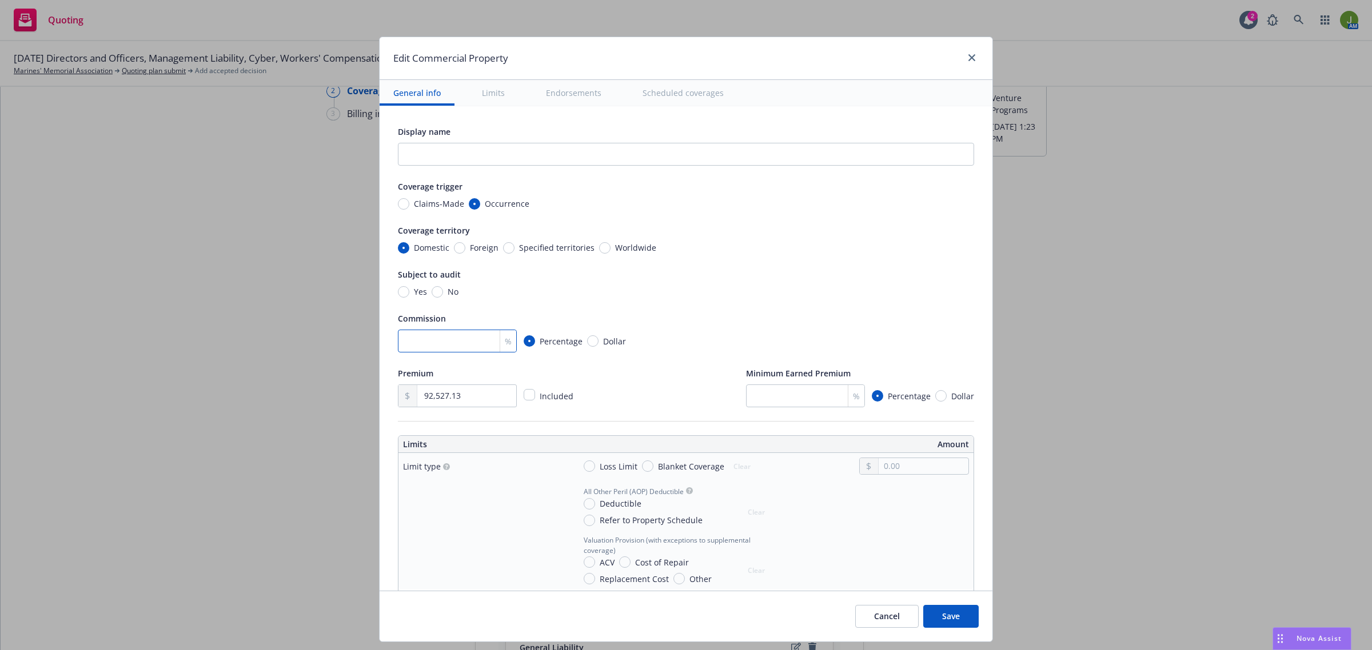
click at [419, 342] on input "number" at bounding box center [457, 341] width 119 height 23
type textarea "x"
type input "12"
type textarea "x"
type input "12.5"
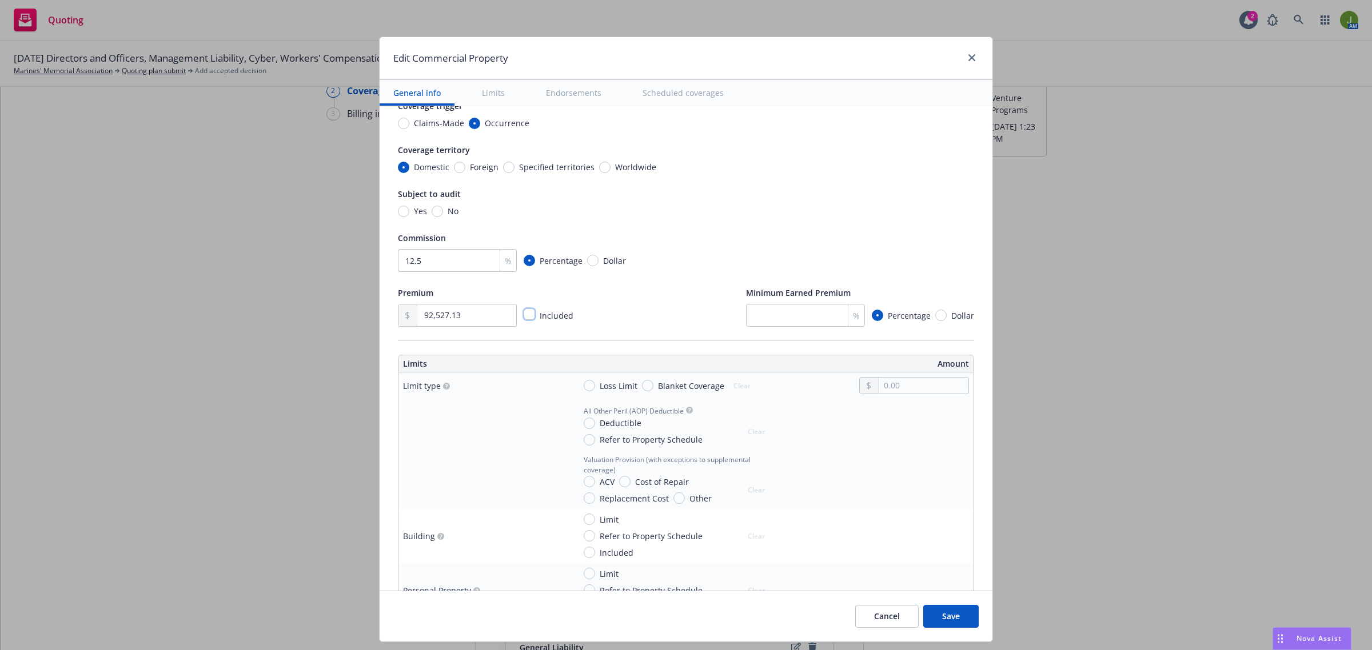
scroll to position [143, 0]
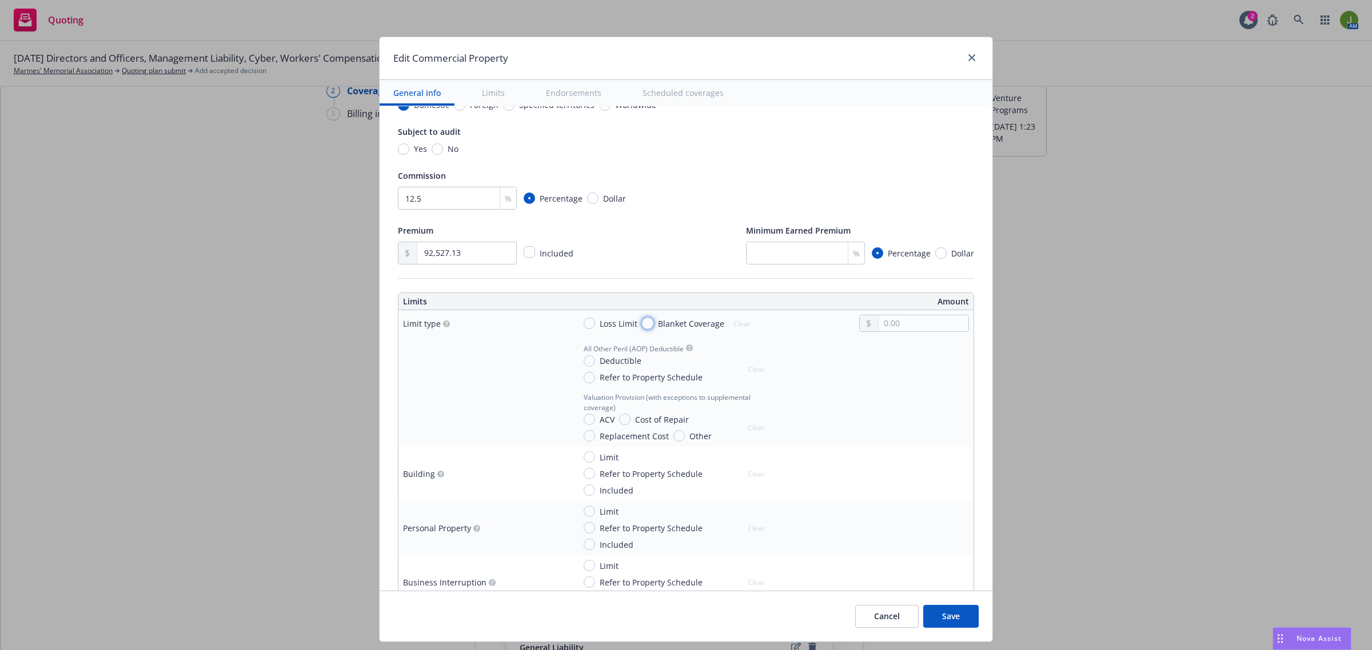
click at [643, 325] on input "Blanket Coverage" at bounding box center [647, 323] width 11 height 11
radio input "true"
type textarea "x"
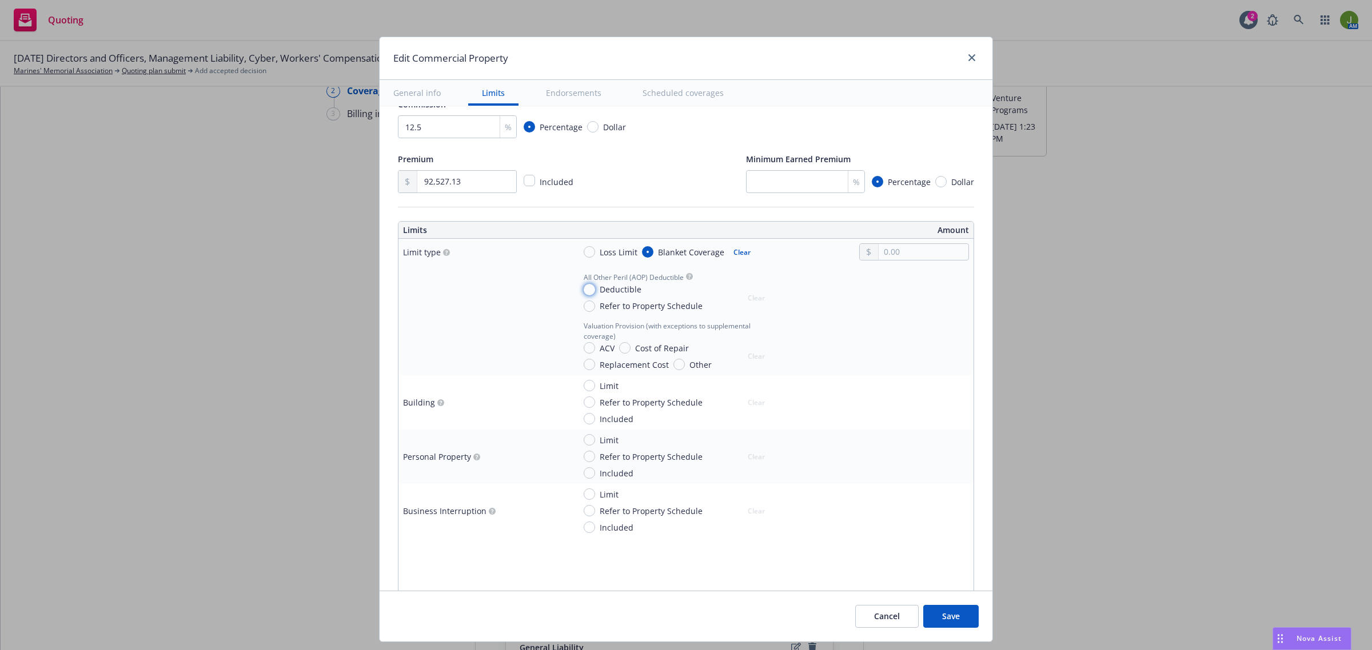
click at [584, 295] on input "Deductible" at bounding box center [589, 289] width 11 height 11
radio input "true"
click at [896, 309] on input "text" at bounding box center [923, 303] width 90 height 16
type textarea "x"
type input "1.00"
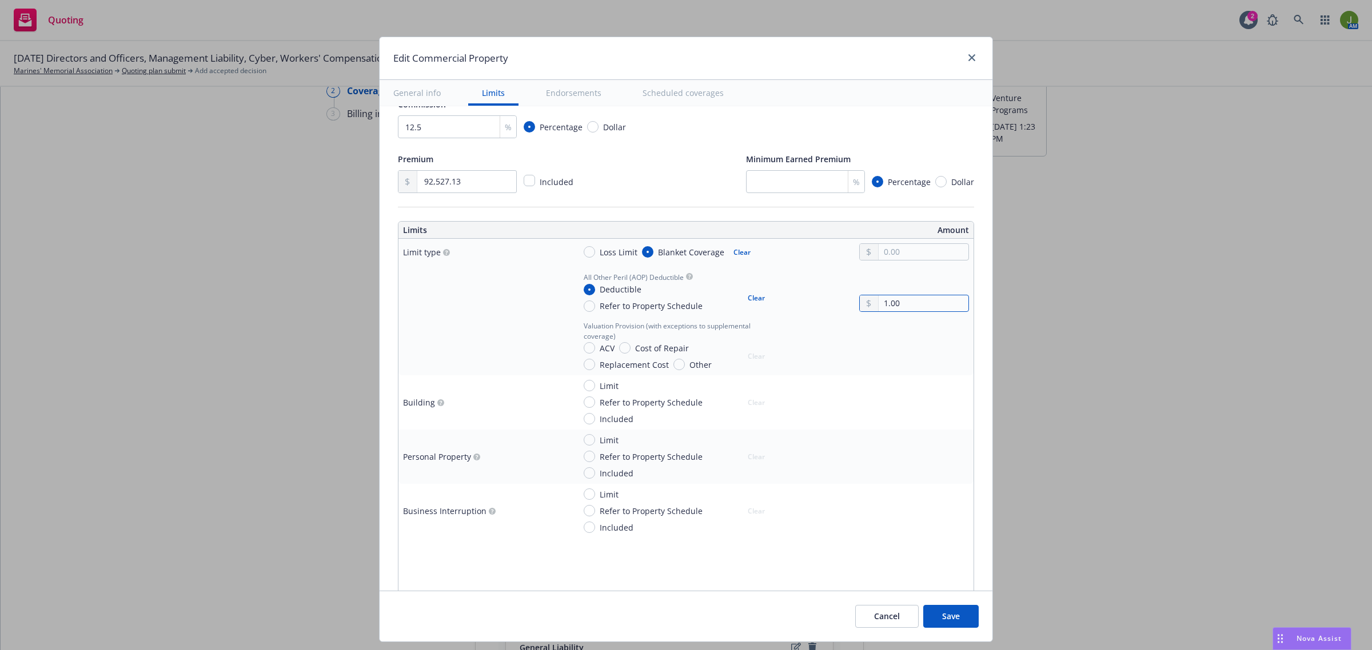
type textarea "x"
type input "10.00"
type textarea "x"
type input "100.00"
type textarea "x"
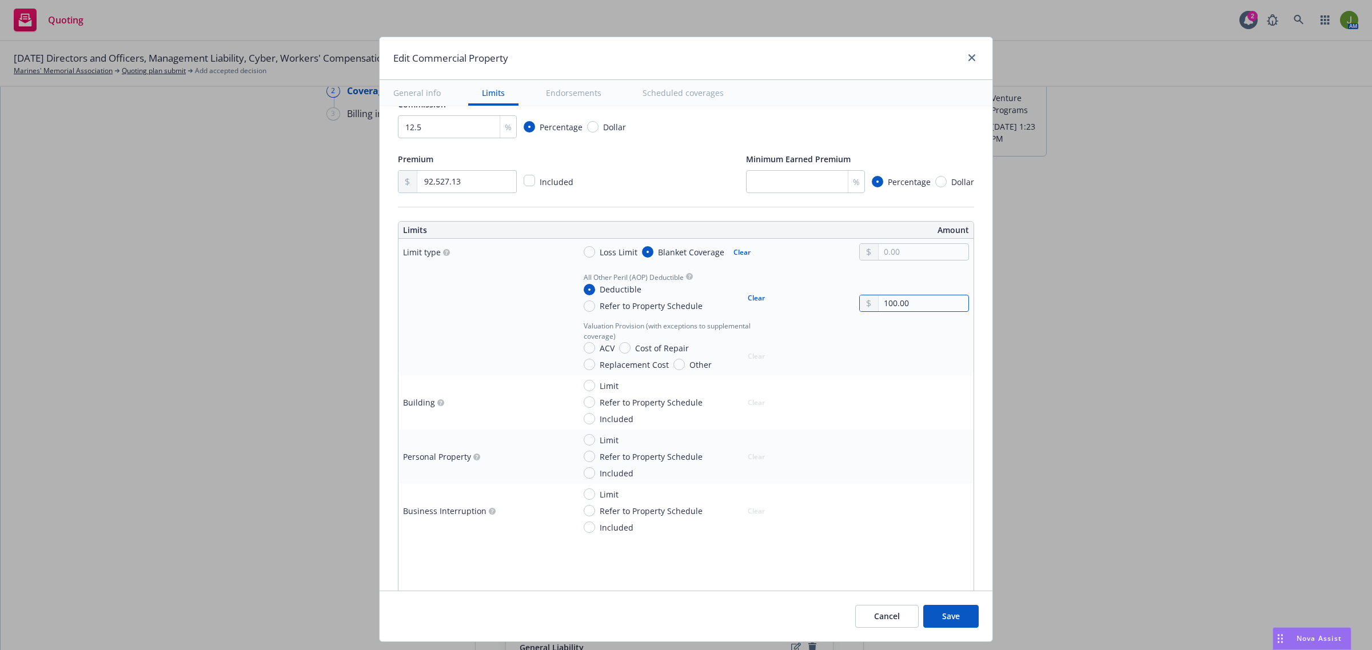
type input "1,000.00"
type textarea "x"
type input "10,000.00"
type textarea "x"
type input "100,000.00"
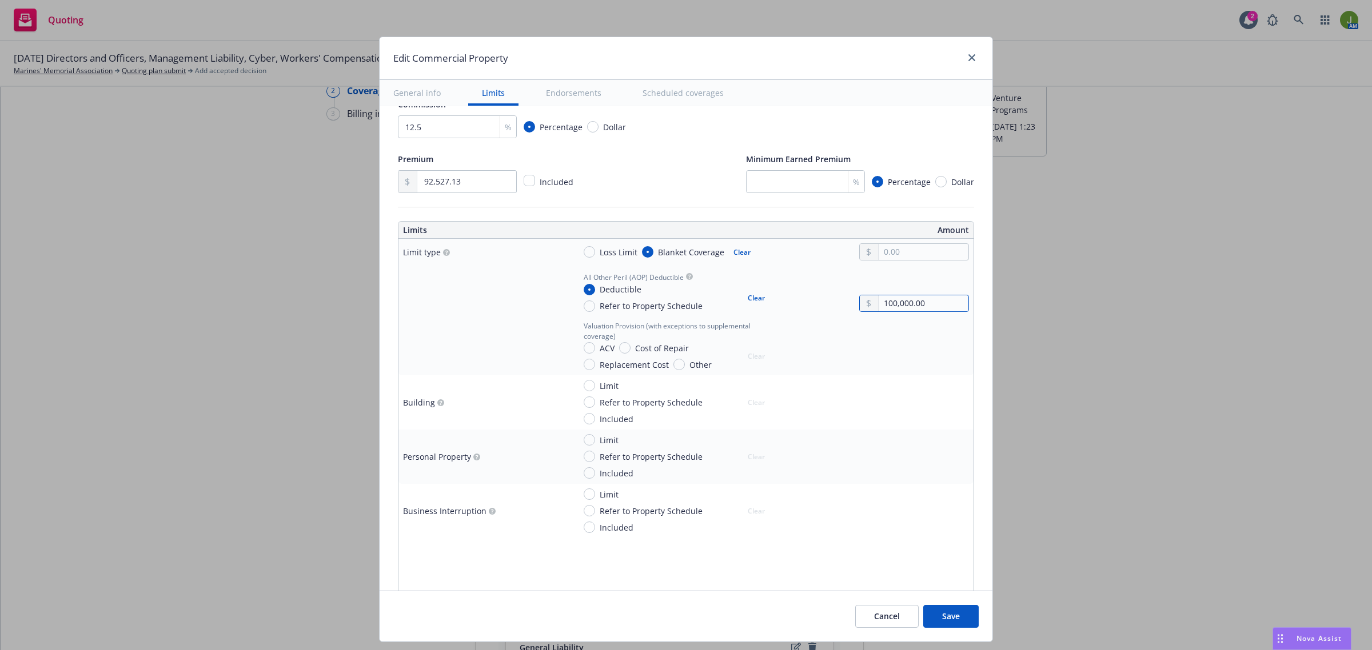
type textarea "x"
type input "100,000.00"
click at [584, 364] on input "Replacement Cost" at bounding box center [589, 364] width 11 height 11
radio input "true"
click at [730, 250] on button "Clear" at bounding box center [741, 252] width 31 height 16
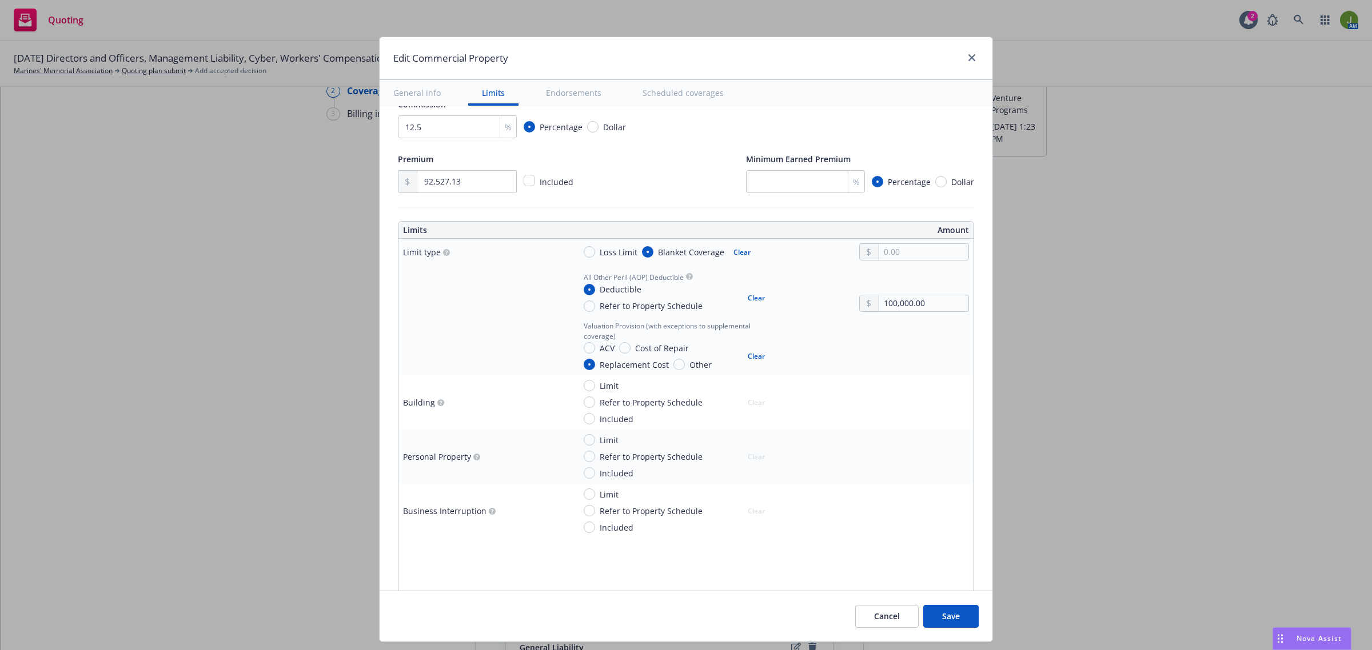
type textarea "x"
radio input "false"
click at [745, 302] on button "Clear" at bounding box center [756, 298] width 31 height 16
type textarea "x"
radio input "false"
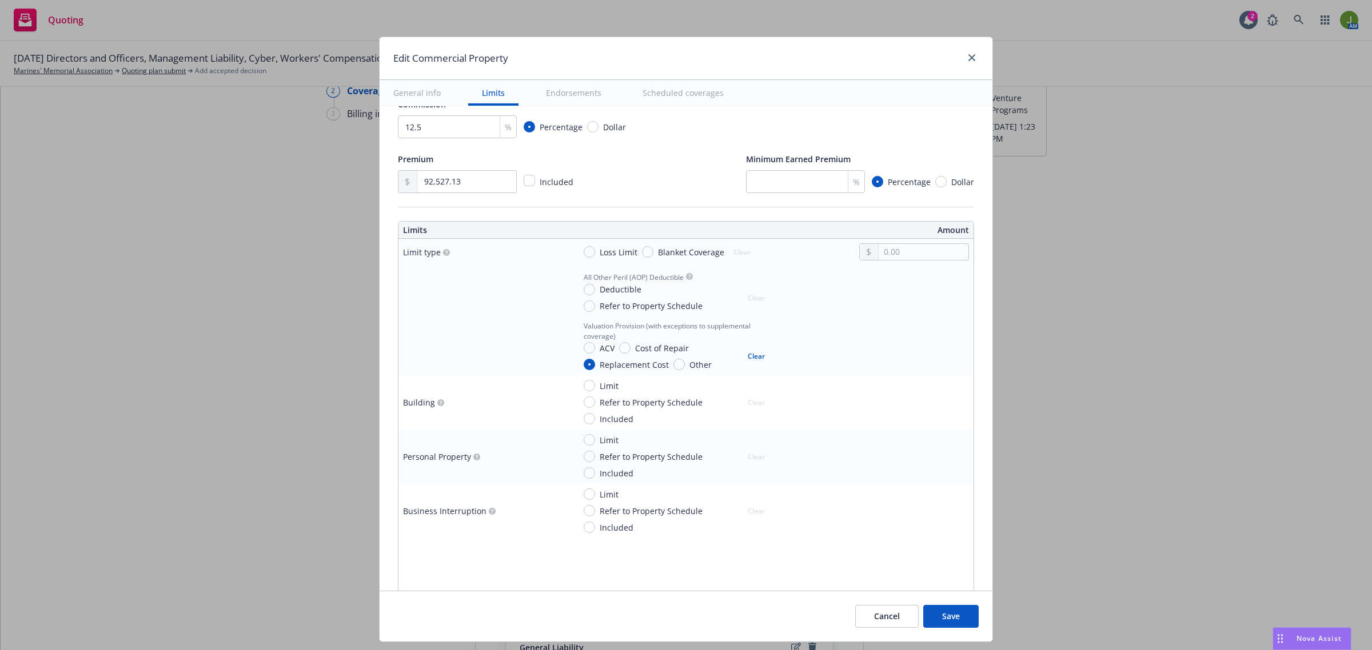
click at [745, 352] on button "Clear" at bounding box center [756, 357] width 31 height 16
type textarea "x"
radio input "false"
type textarea "x"
click at [584, 387] on input "Limit" at bounding box center [589, 385] width 11 height 11
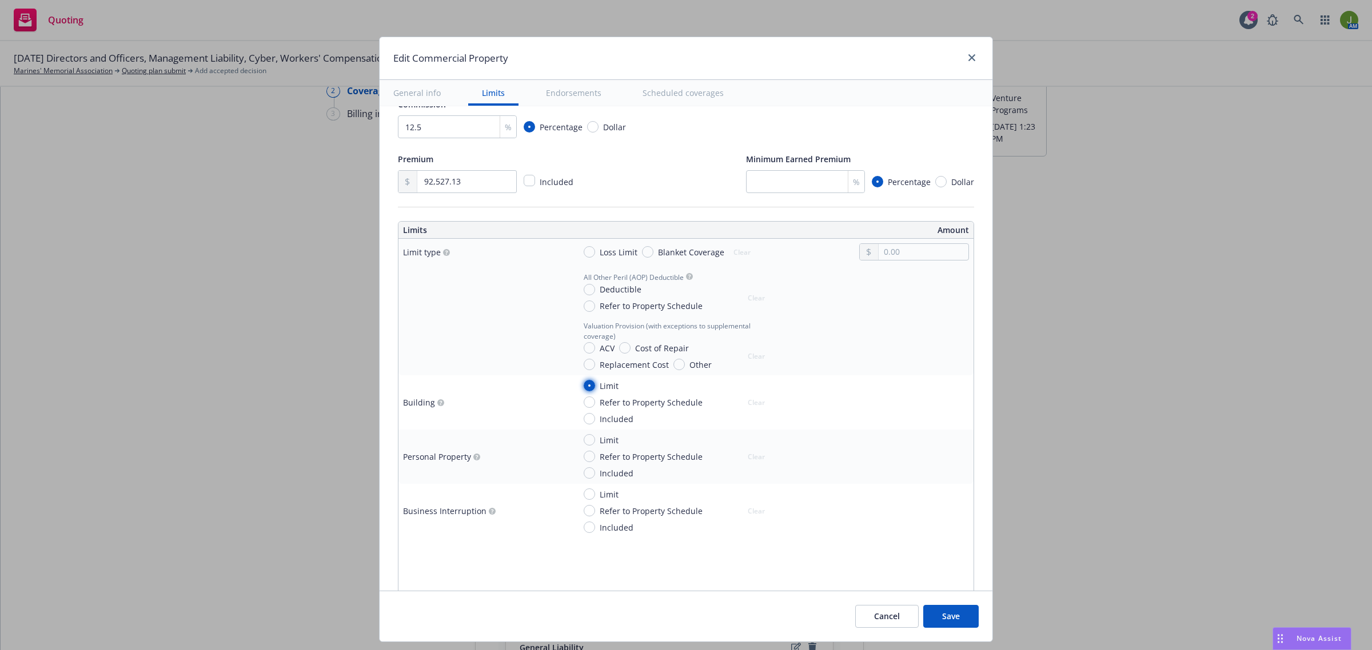
radio input "true"
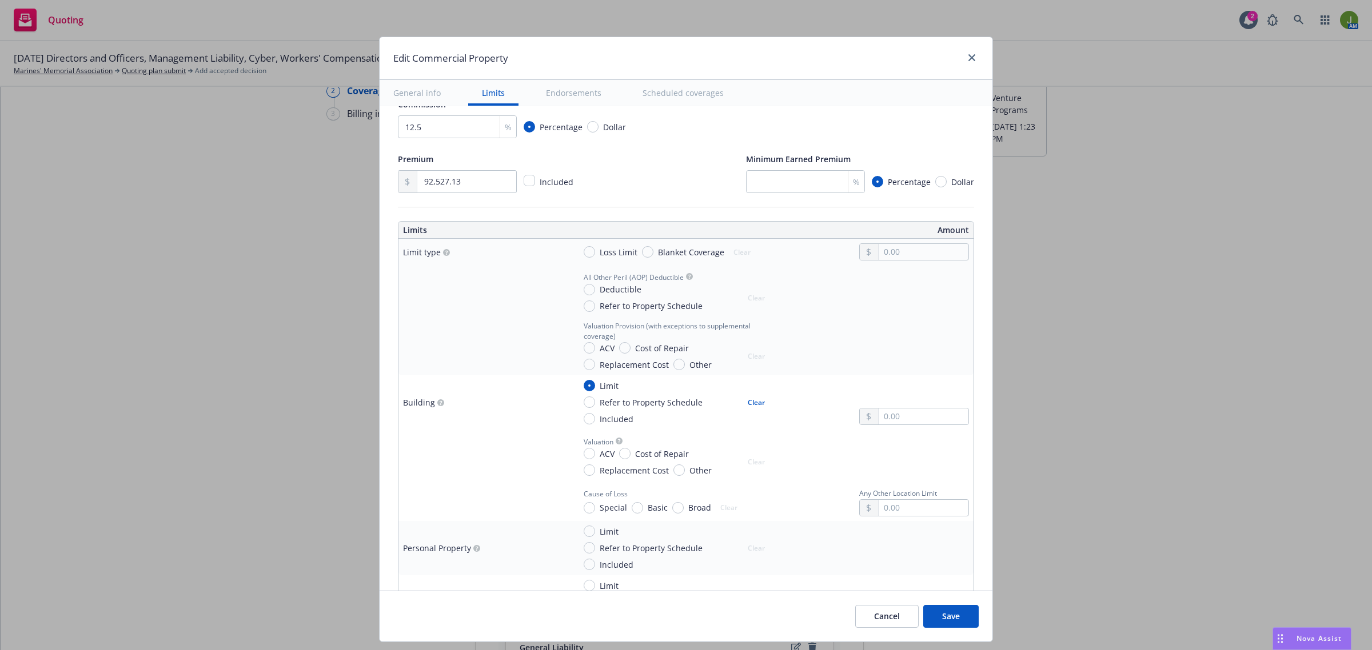
click at [746, 398] on button "Clear" at bounding box center [756, 402] width 31 height 16
type textarea "x"
radio input "false"
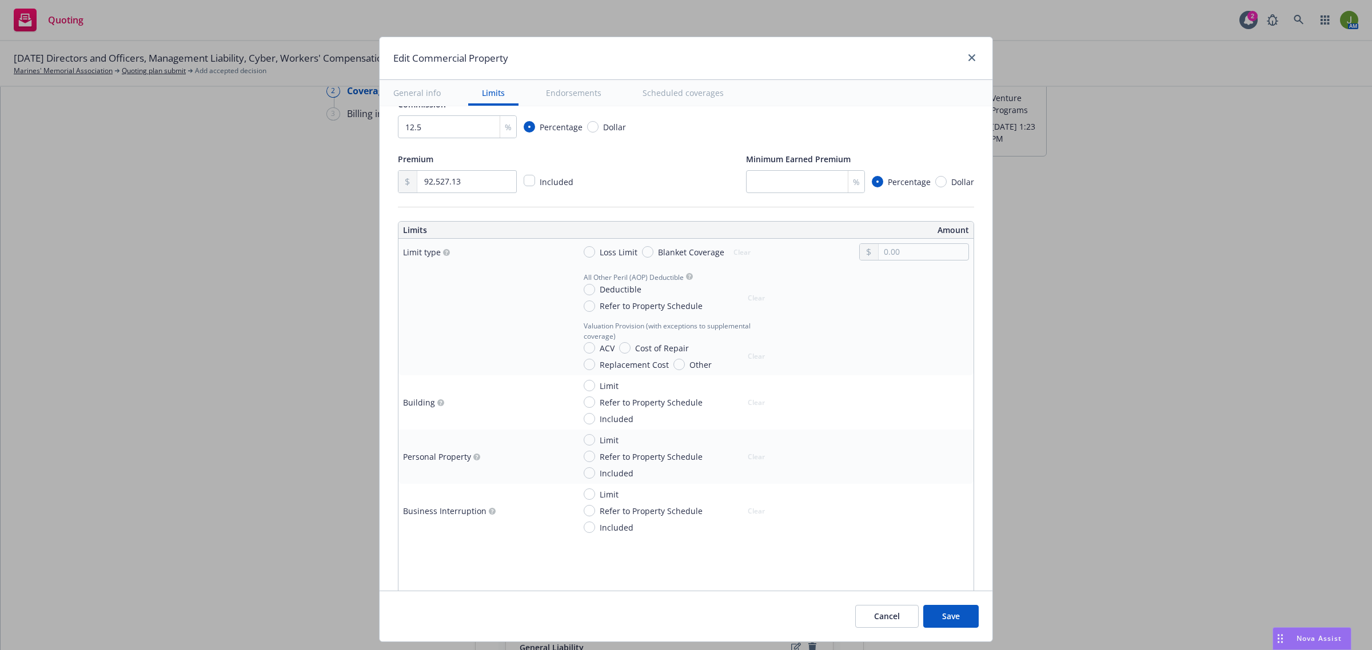
type textarea "x"
click at [653, 251] on span "Blanket Coverage" at bounding box center [688, 252] width 71 height 12
click at [644, 251] on input "Blanket Coverage" at bounding box center [647, 251] width 11 height 11
radio input "true"
click at [878, 246] on input "text" at bounding box center [923, 252] width 90 height 16
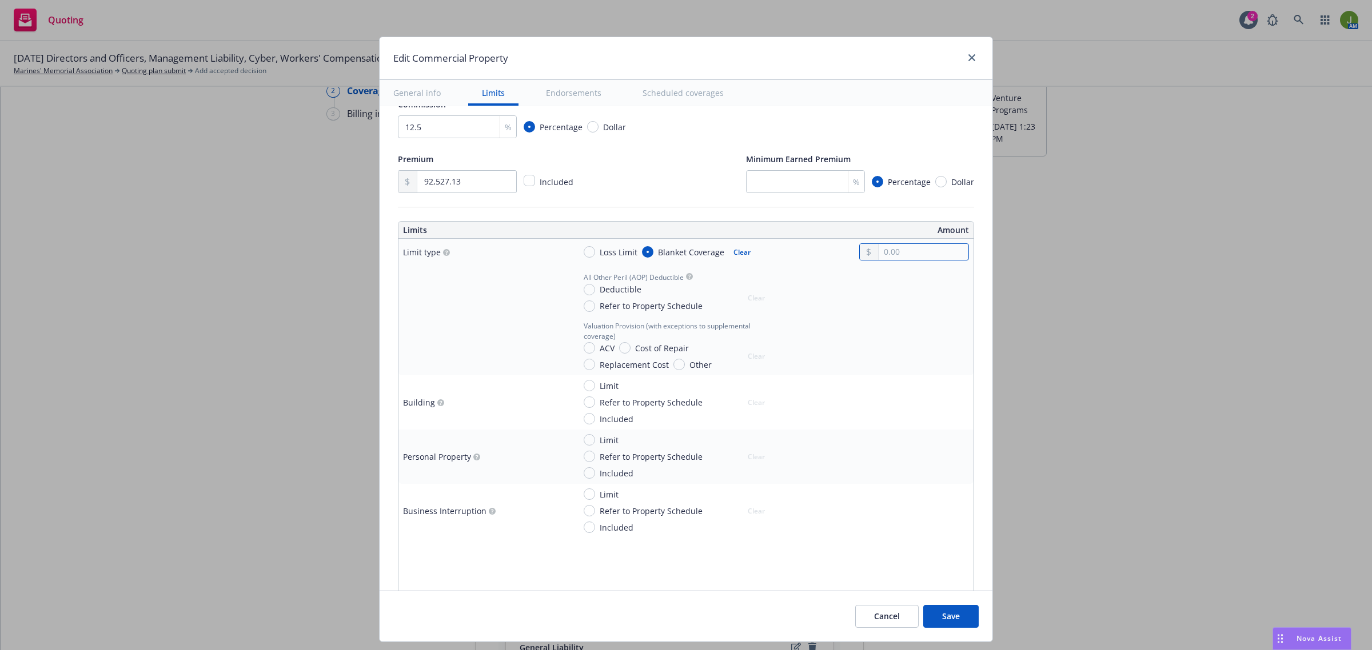
type textarea "x"
type input "1.00"
type textarea "x"
type input "10.00"
type textarea "x"
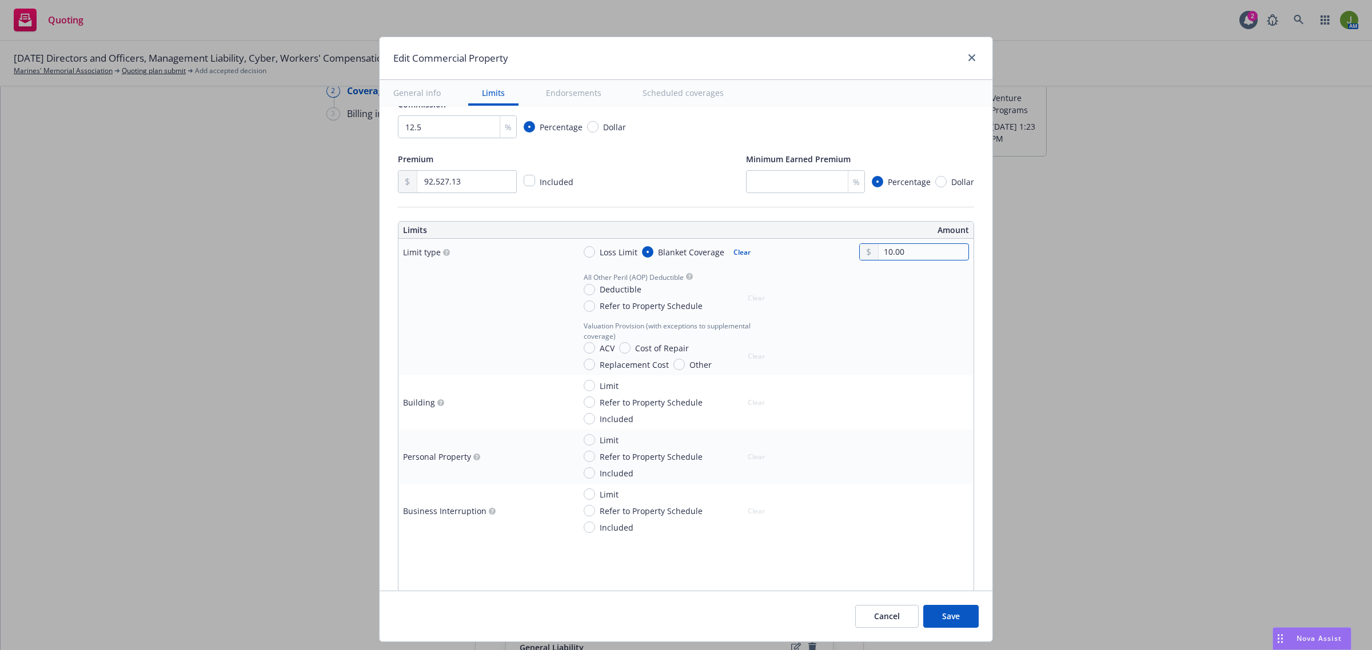
type input "101.00"
type textarea "x"
type input "1,019.00"
type textarea "x"
type input "10,190.00"
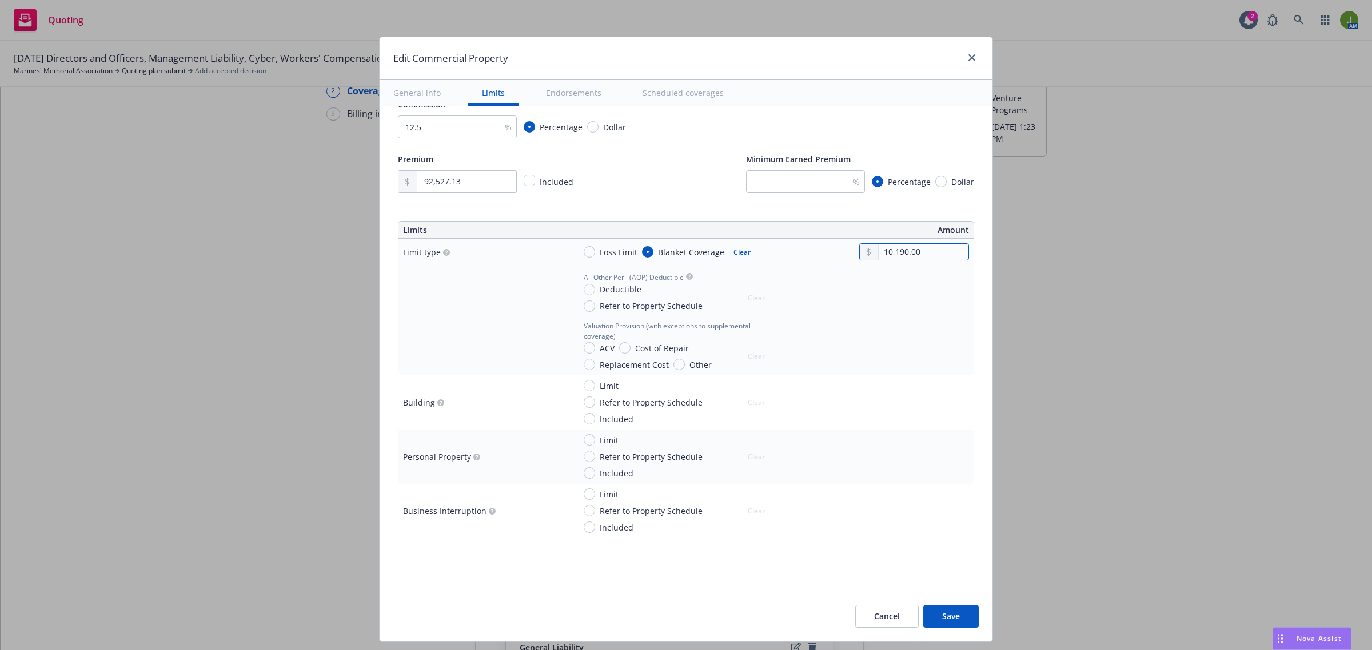
type textarea "x"
type input "101,902.00"
type textarea "x"
type input "1,019,028.00"
type textarea "x"
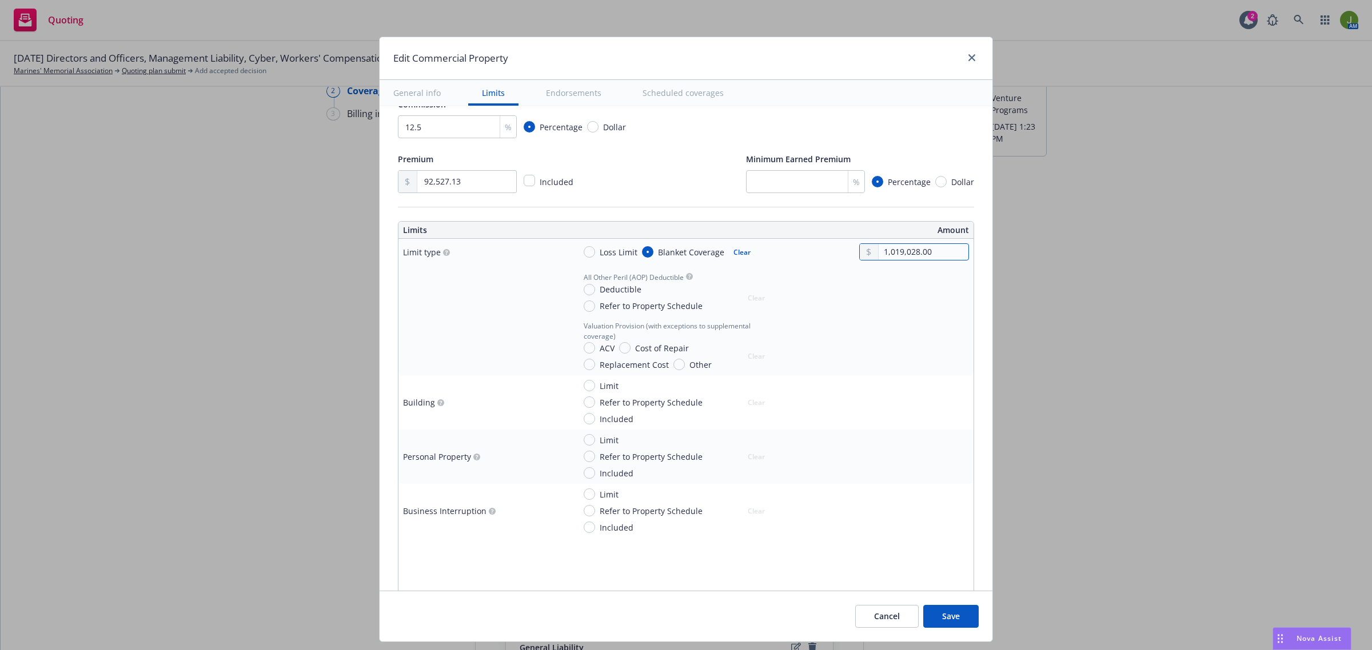
type input "10,190,286.00"
type textarea "x"
type input "101,902,860.00"
type textarea "x"
type input "101,902,860.00"
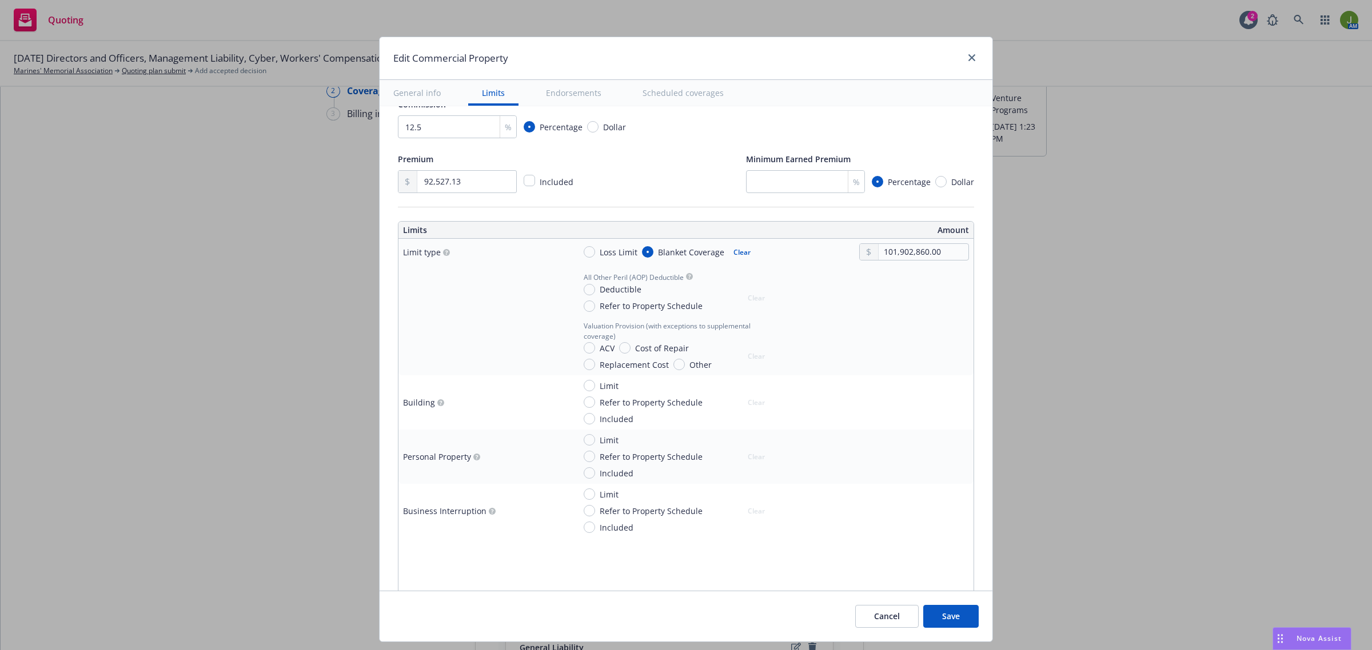
click at [595, 289] on span "Deductible" at bounding box center [618, 289] width 46 height 12
click at [587, 289] on input "Deductible" at bounding box center [589, 289] width 11 height 11
radio input "true"
drag, startPoint x: 859, startPoint y: 301, endPoint x: 872, endPoint y: 301, distance: 13.1
click at [872, 301] on div at bounding box center [914, 303] width 110 height 17
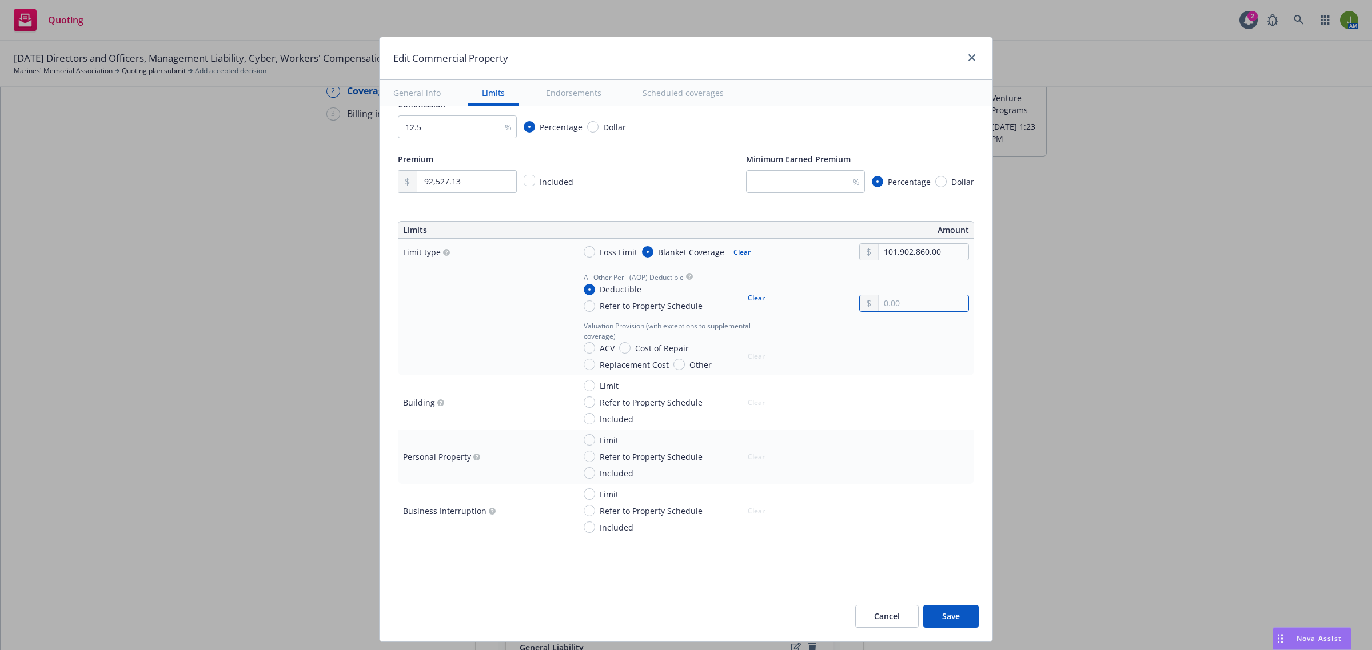
click at [878, 301] on input "text" at bounding box center [923, 303] width 90 height 16
type textarea "x"
type input "1.00"
type textarea "x"
type input "10.00"
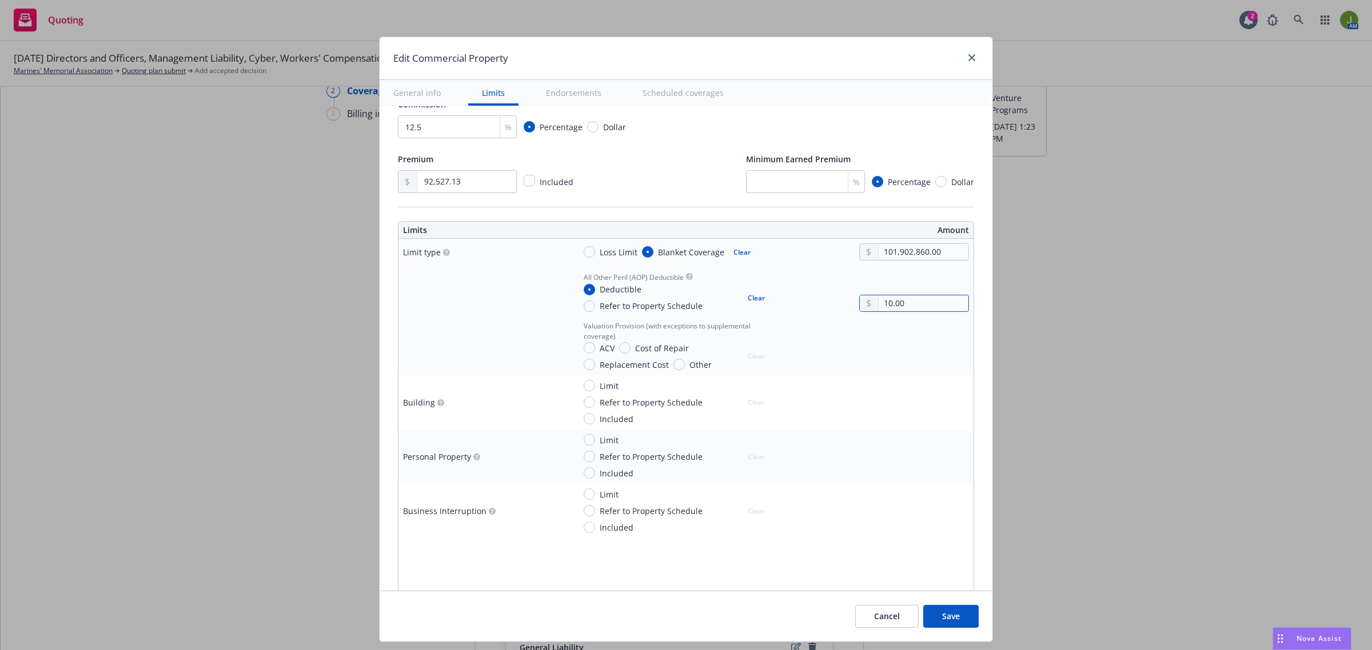
type textarea "x"
type input "100.00"
type textarea "x"
type input "1,000.00"
type textarea "x"
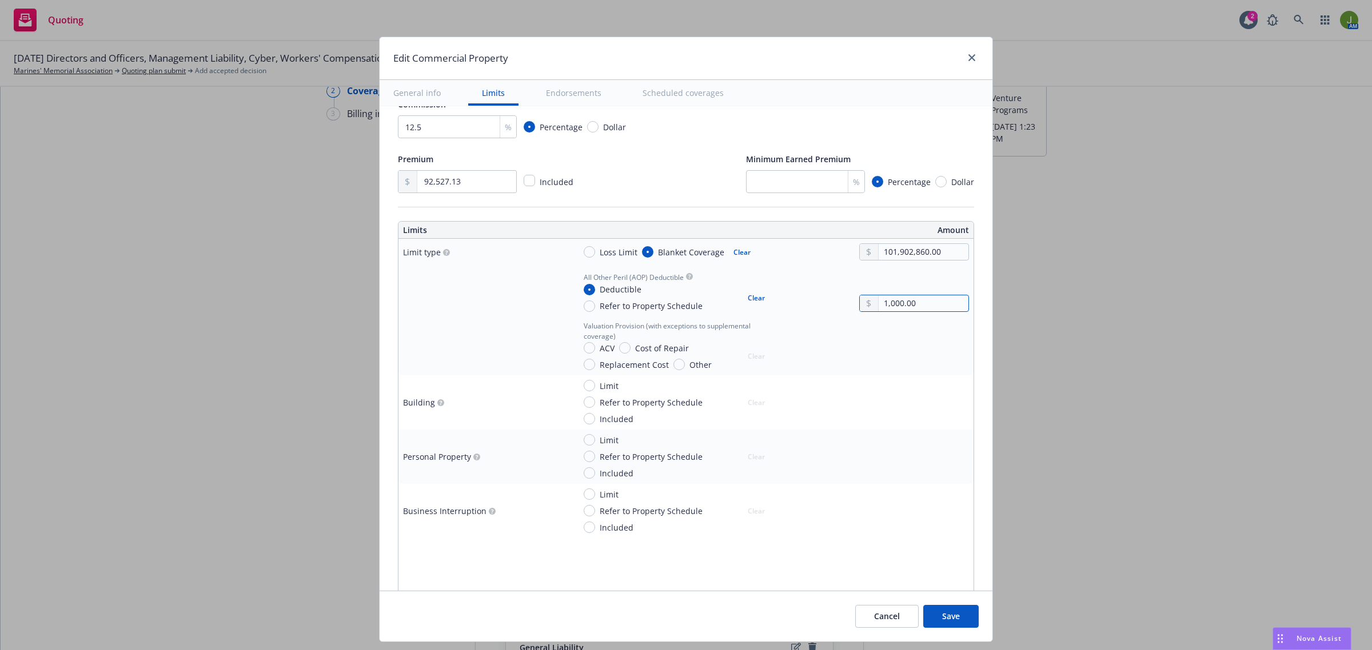
type input "10,000.00"
type textarea "x"
type input "100,000.00"
type textarea "x"
type input "100,000.00"
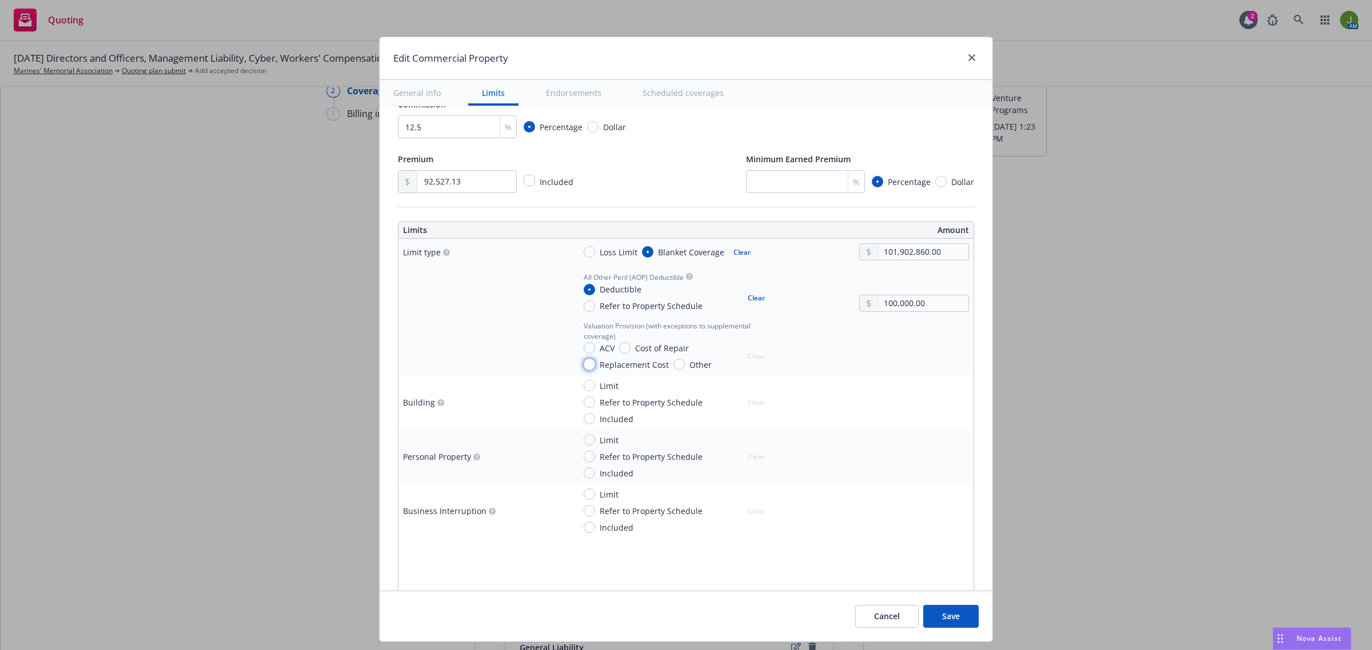
click at [584, 365] on input "Replacement Cost" at bounding box center [589, 364] width 11 height 11
radio input "true"
type textarea "x"
click at [584, 498] on input "Limit" at bounding box center [589, 494] width 11 height 11
radio input "true"
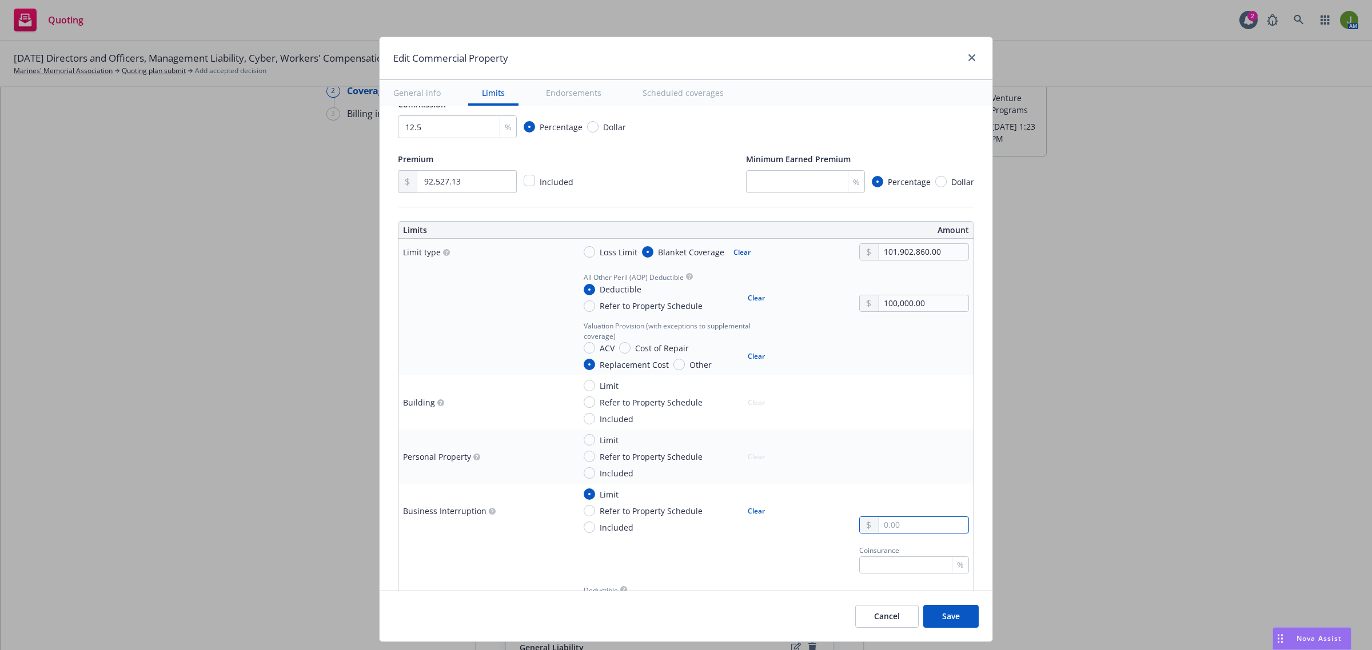
click at [878, 526] on input "text" at bounding box center [923, 525] width 90 height 16
type textarea "x"
type input "9.00"
type textarea "x"
type input "94.00"
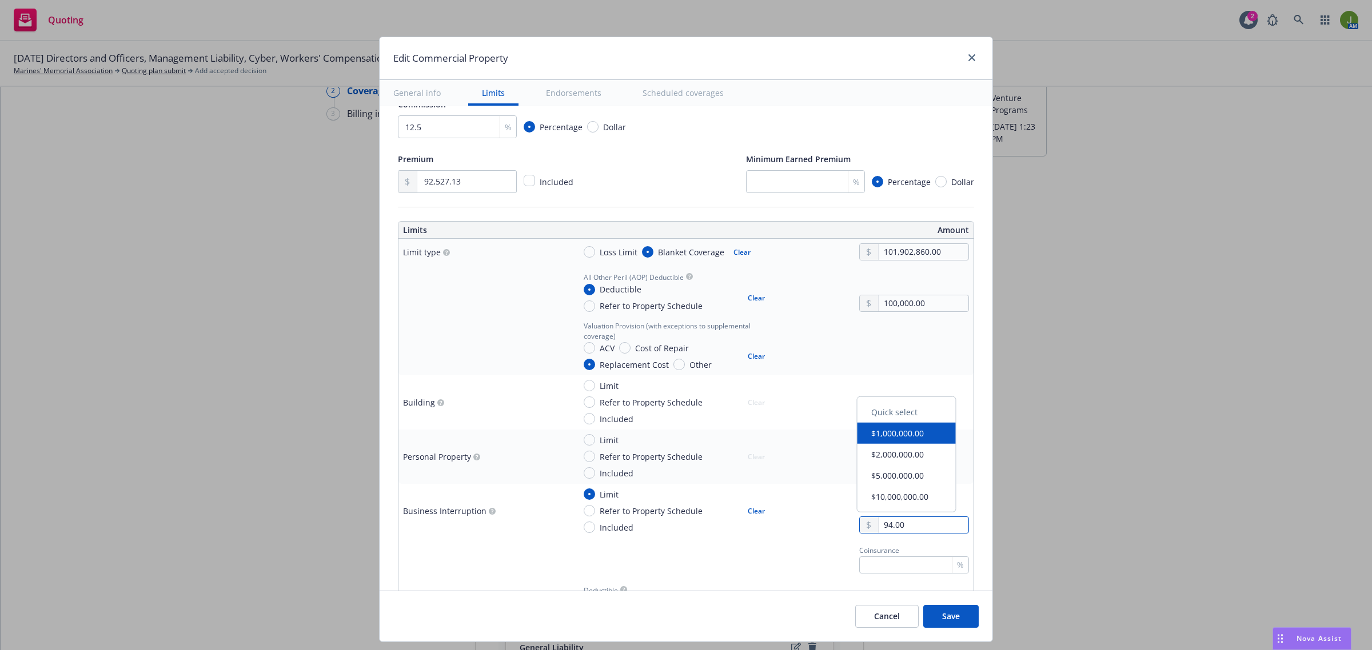
type textarea "x"
type input "948.00"
type textarea "x"
type input "9,486.00"
type textarea "x"
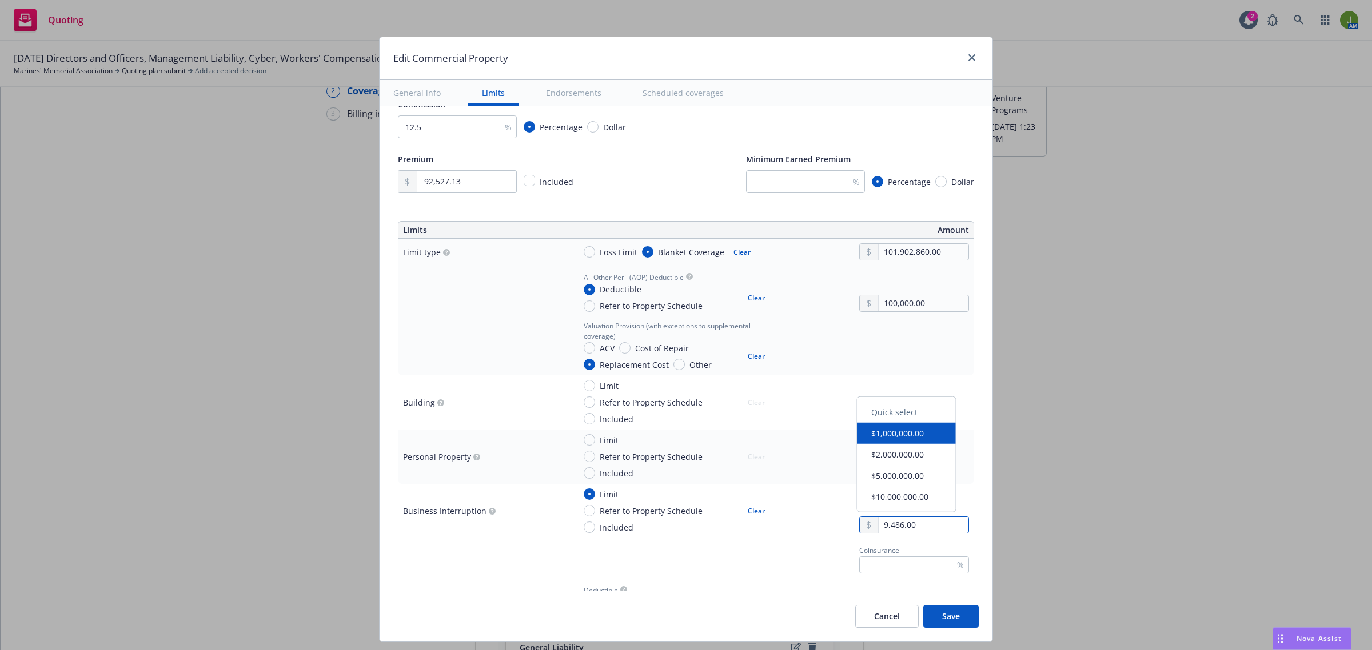
type input "94,867.00"
type textarea "x"
type input "948,673.00"
type textarea "x"
type input "9,486,735.00"
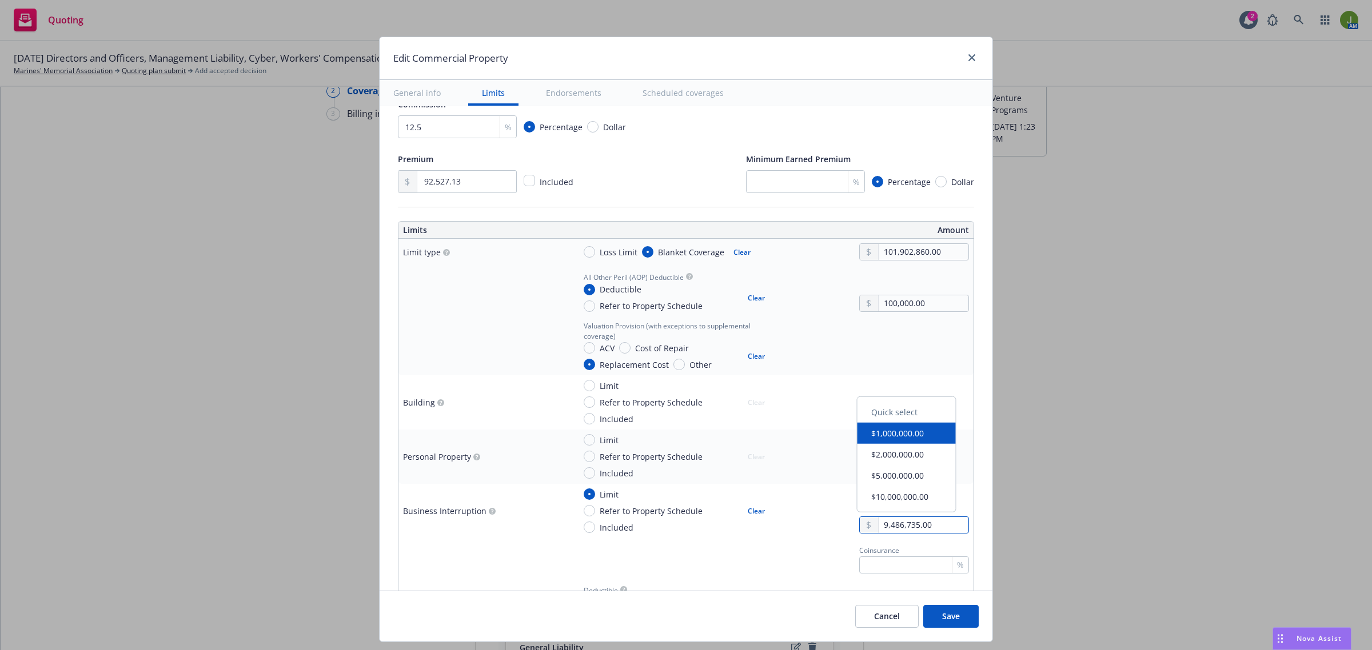
type textarea "x"
type input "948,673.00"
type textarea "x"
type input "9,486,734.00"
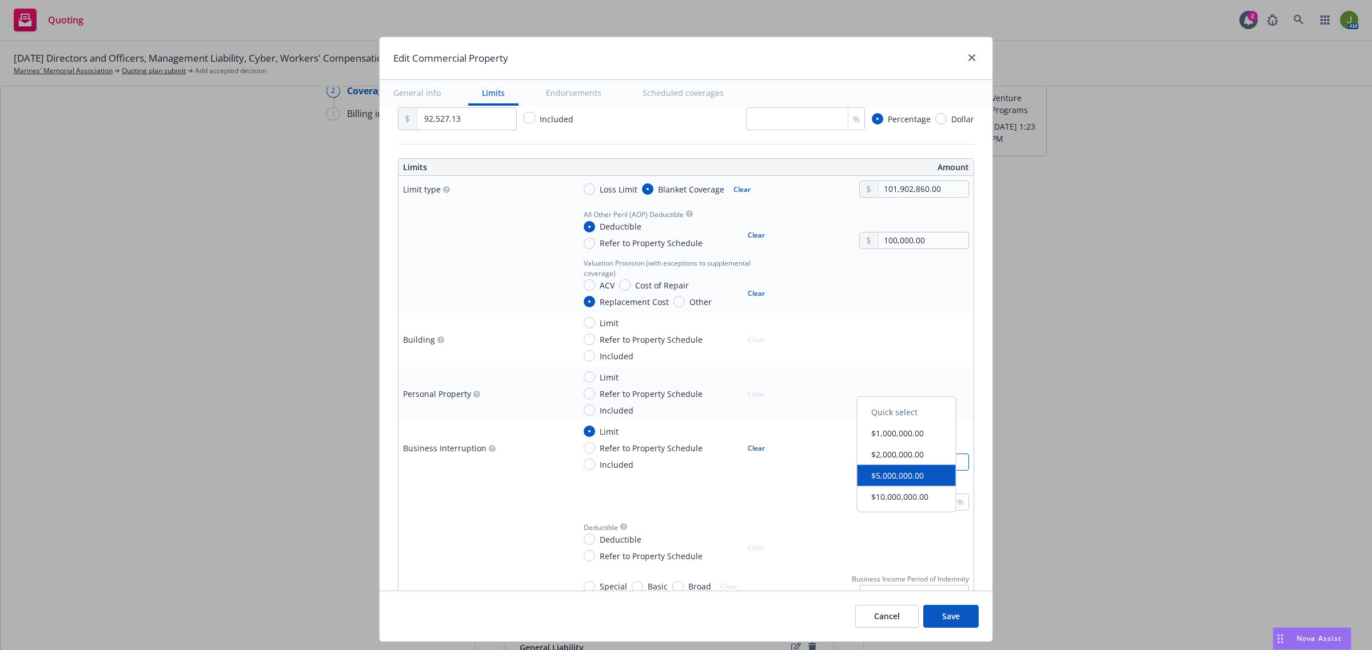
type textarea "x"
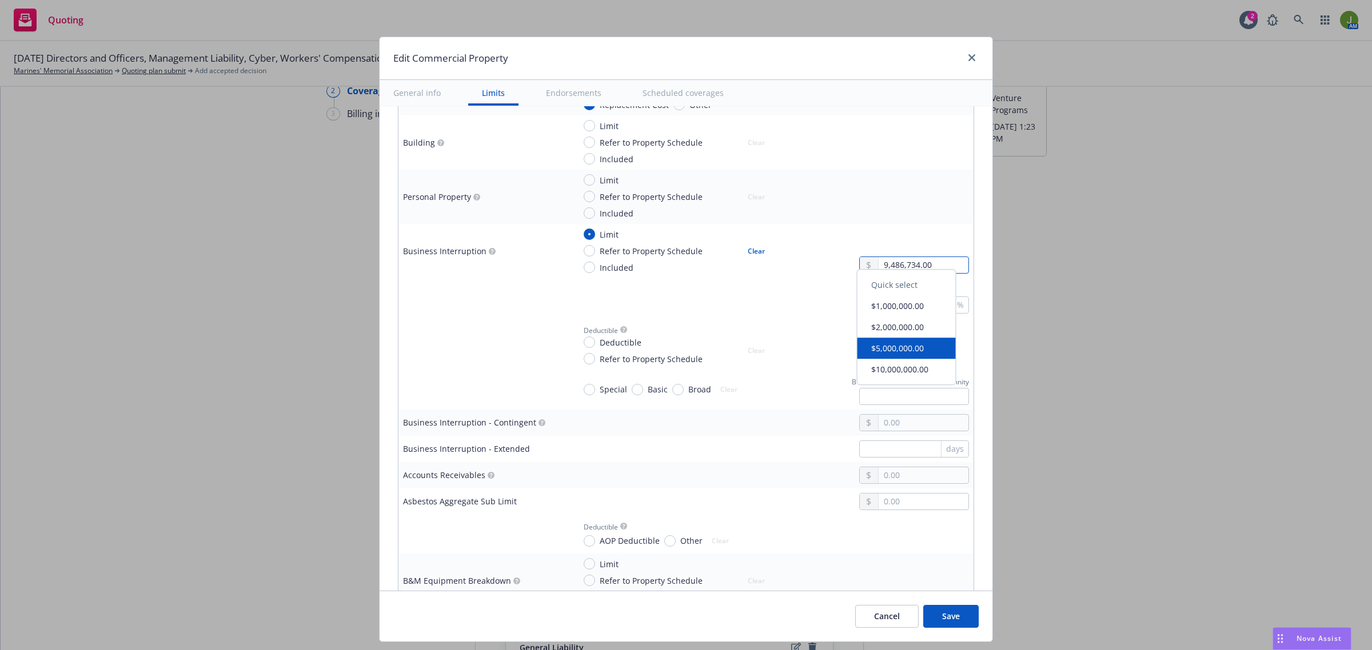
scroll to position [500, 0]
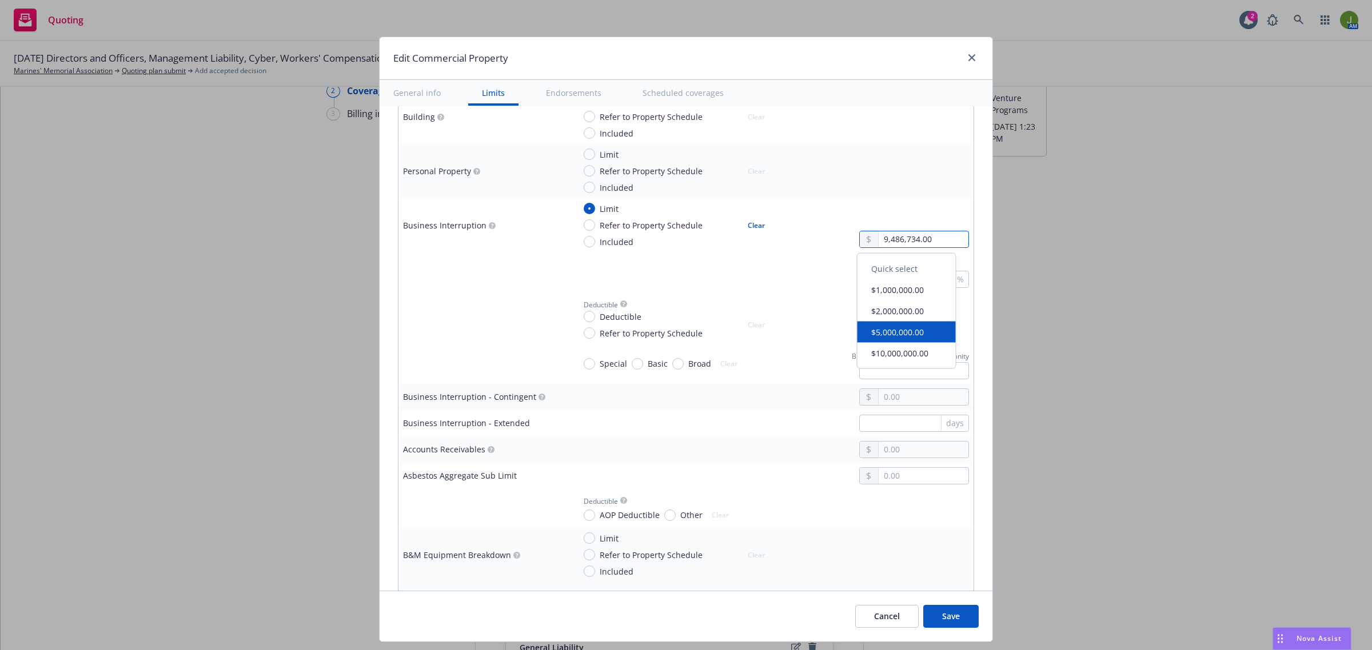
type input "9,486,734.00"
click at [896, 368] on input "text" at bounding box center [914, 370] width 110 height 17
click at [584, 317] on input "Deductible" at bounding box center [589, 316] width 11 height 11
radio input "true"
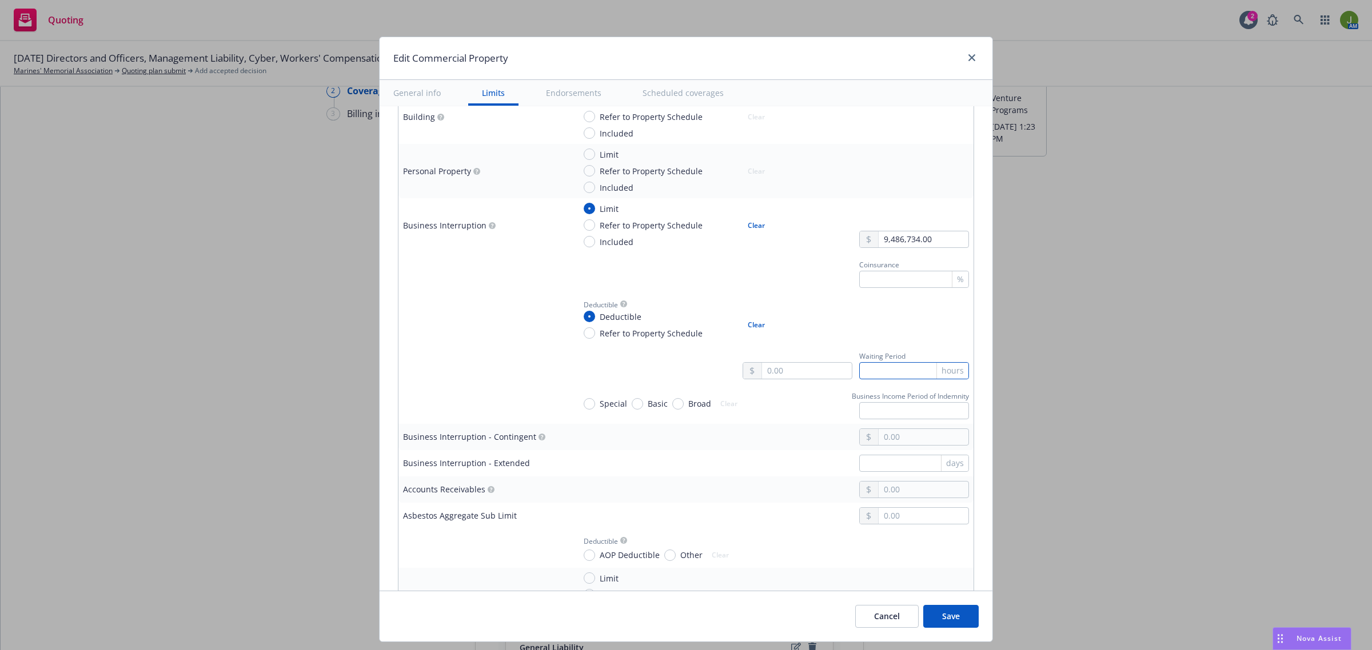
drag, startPoint x: 853, startPoint y: 374, endPoint x: 861, endPoint y: 377, distance: 9.0
click at [859, 375] on input "text" at bounding box center [914, 370] width 110 height 17
type textarea "x"
type input "12"
type textarea "x"
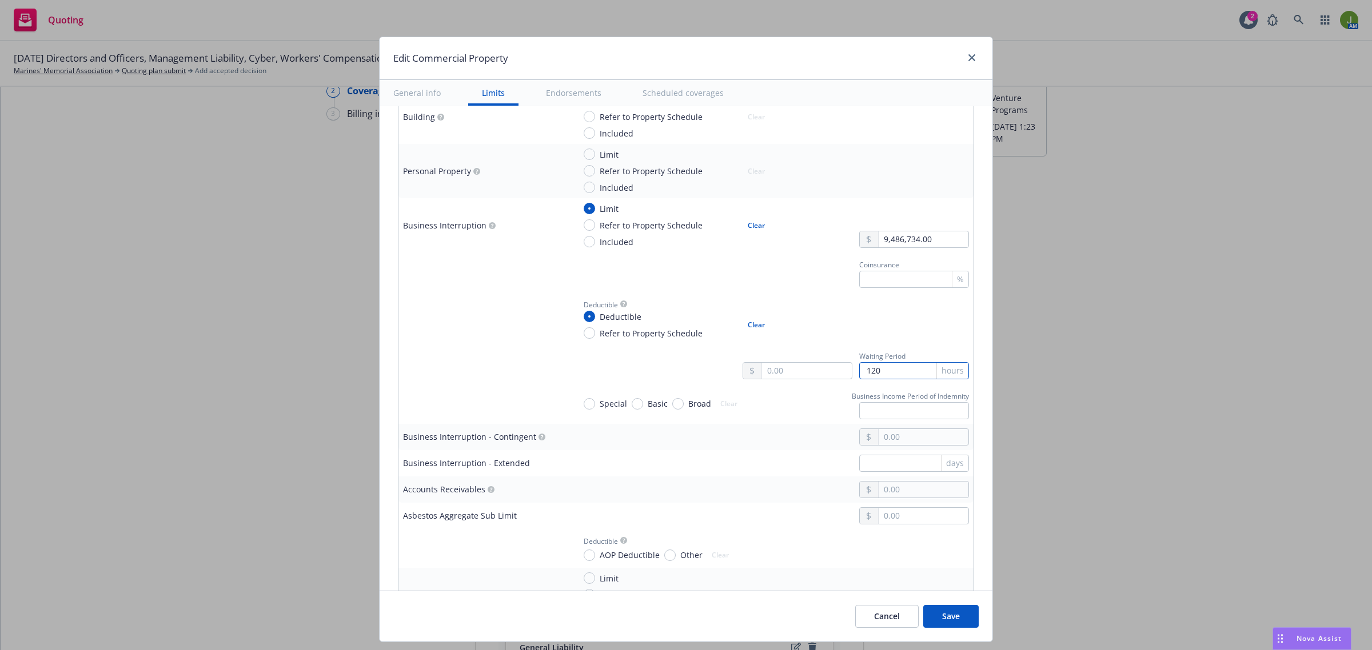
type input "120"
type textarea "x"
drag, startPoint x: 586, startPoint y: 408, endPoint x: 597, endPoint y: 409, distance: 10.9
click at [595, 408] on span "Special" at bounding box center [611, 404] width 32 height 12
click at [586, 408] on input "Special" at bounding box center [589, 403] width 11 height 11
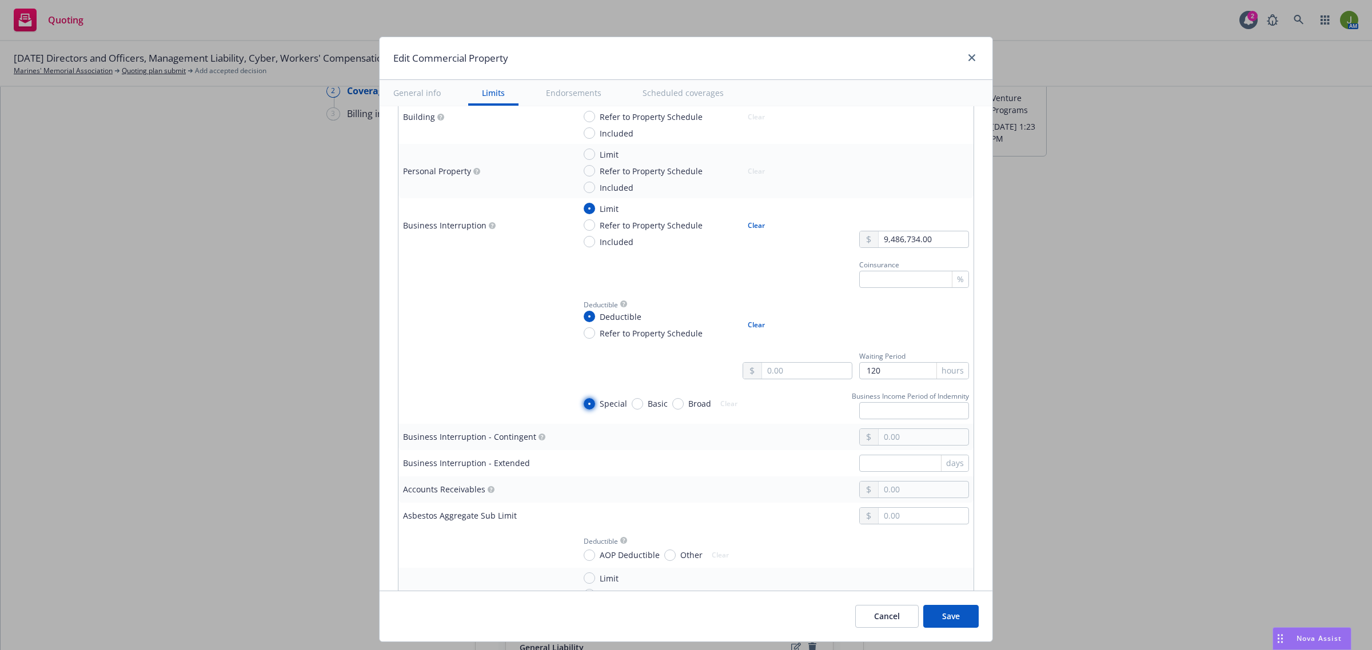
radio input "true"
type textarea "x"
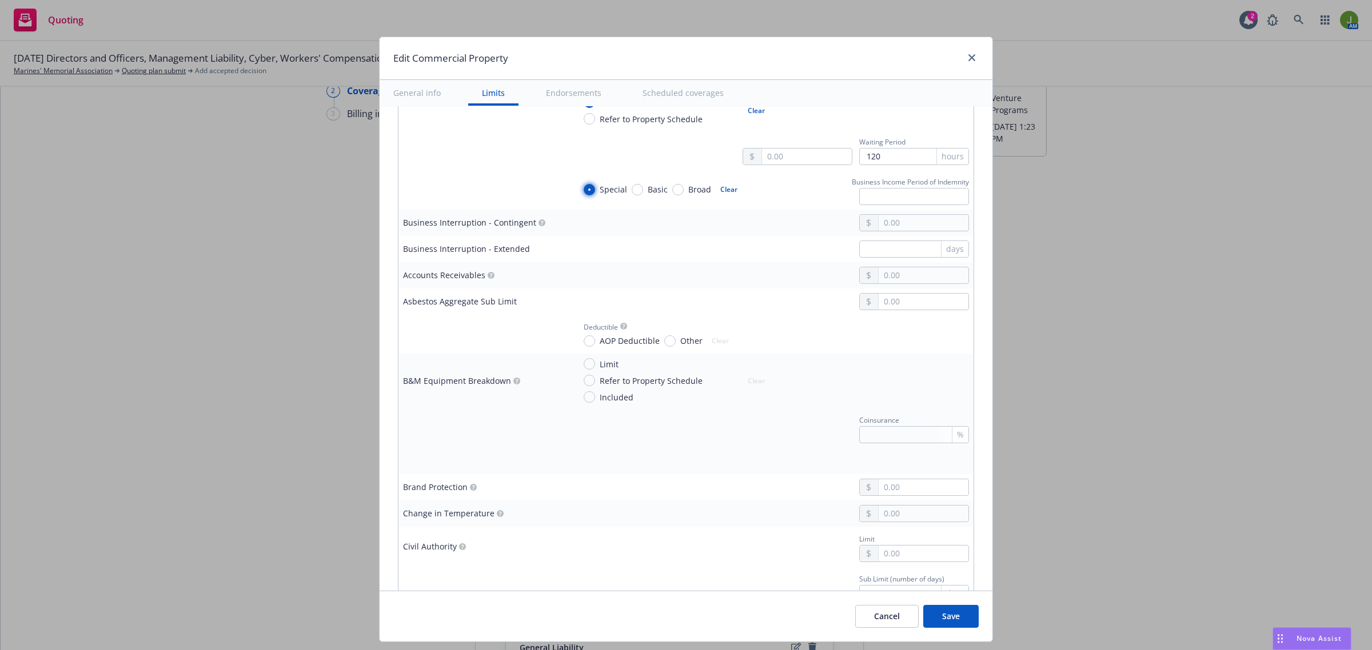
scroll to position [786, 0]
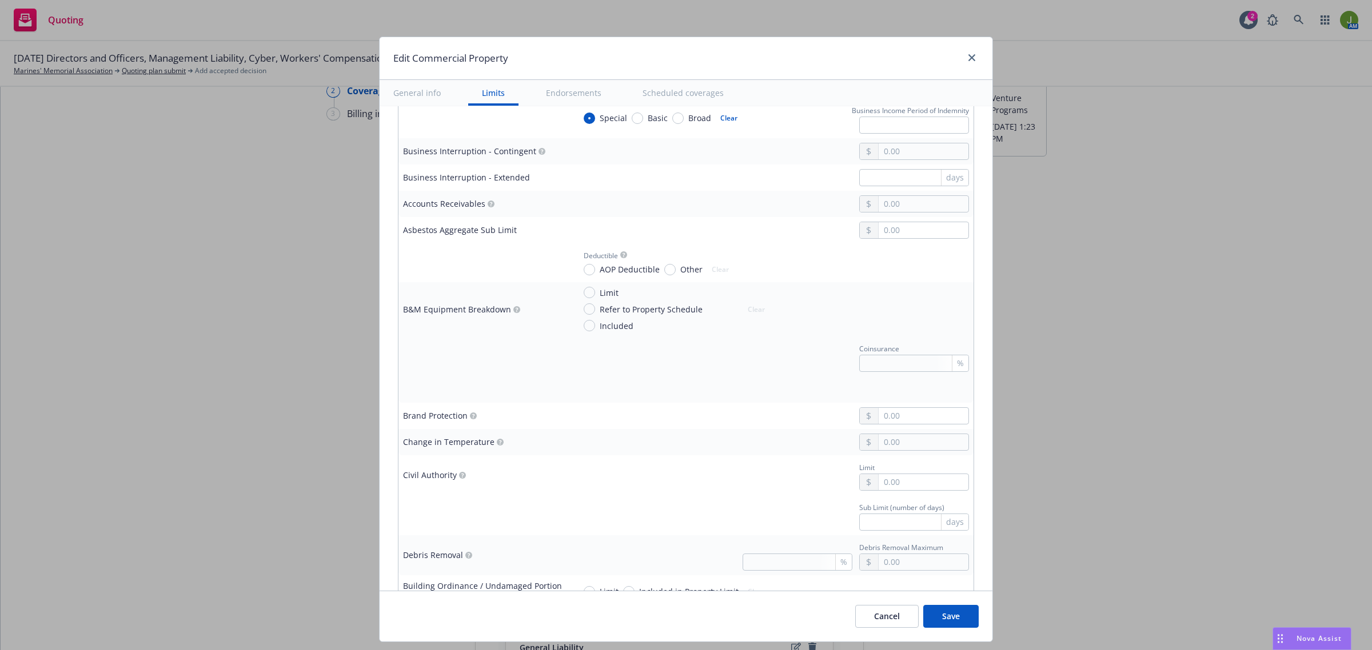
click at [595, 293] on span "Limit" at bounding box center [606, 293] width 23 height 12
click at [586, 293] on input "Limit" at bounding box center [589, 292] width 11 height 11
radio input "true"
type textarea "x"
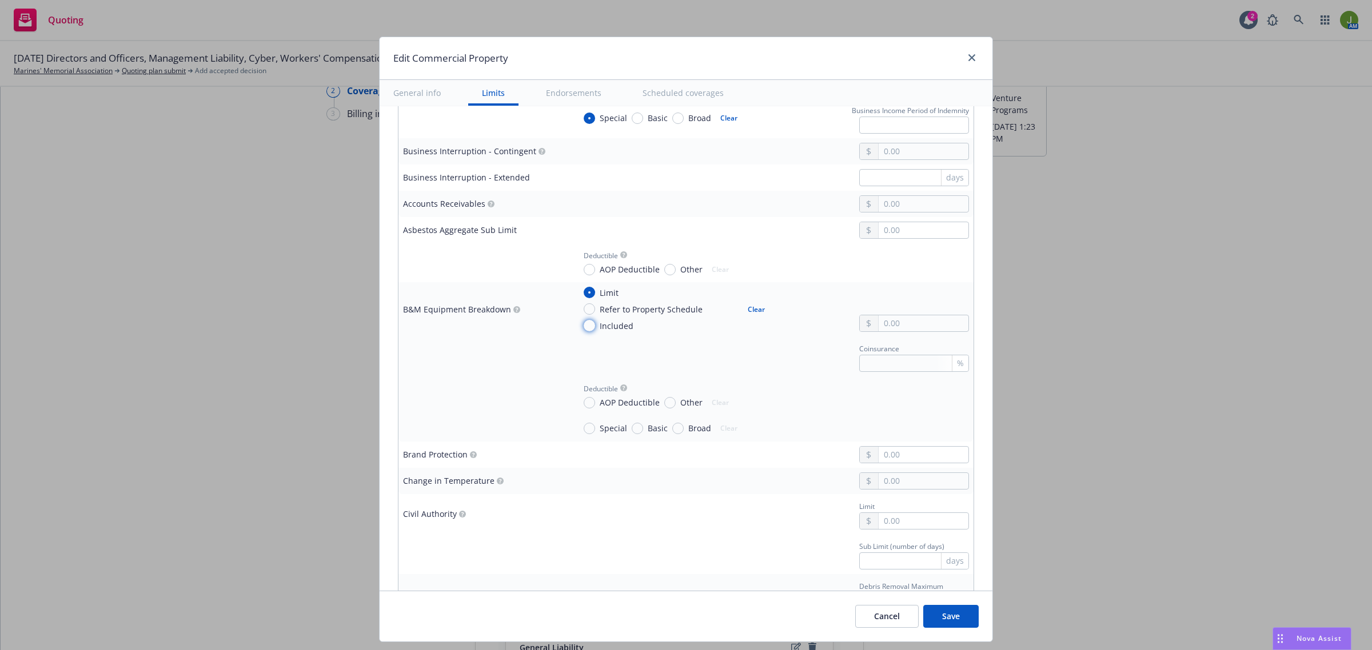
click at [584, 327] on input "Included" at bounding box center [589, 325] width 11 height 11
radio input "true"
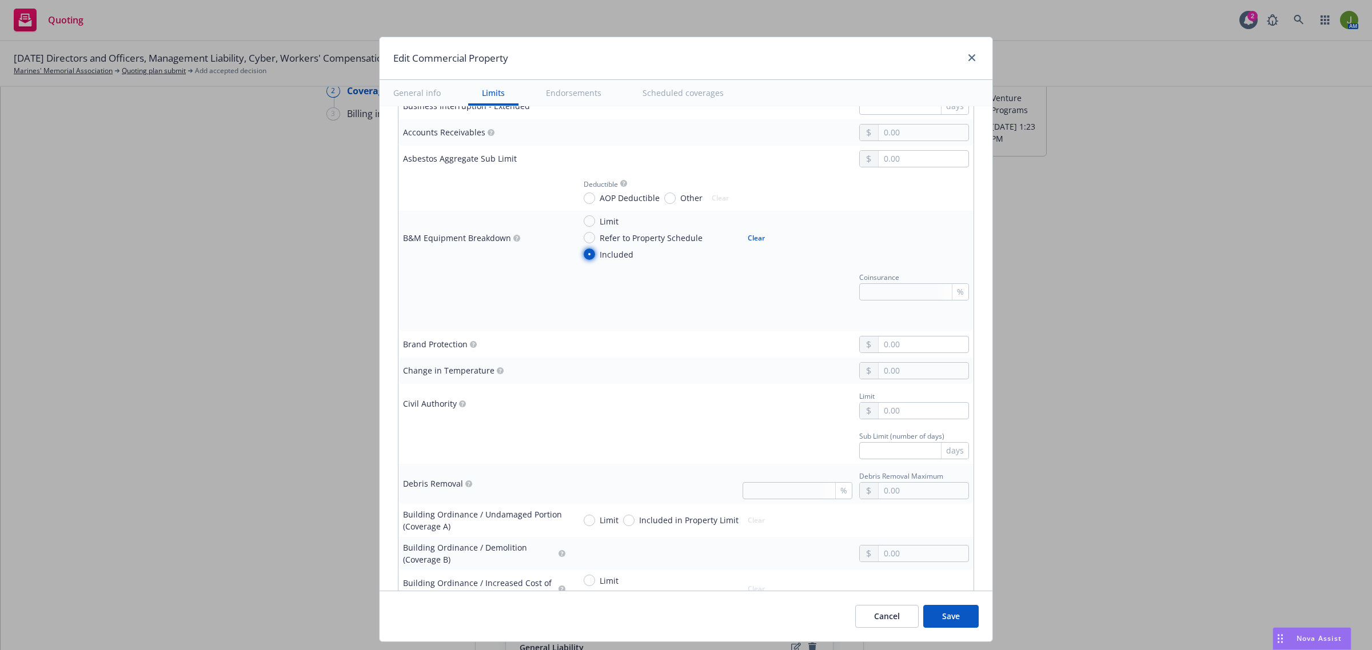
scroll to position [929, 0]
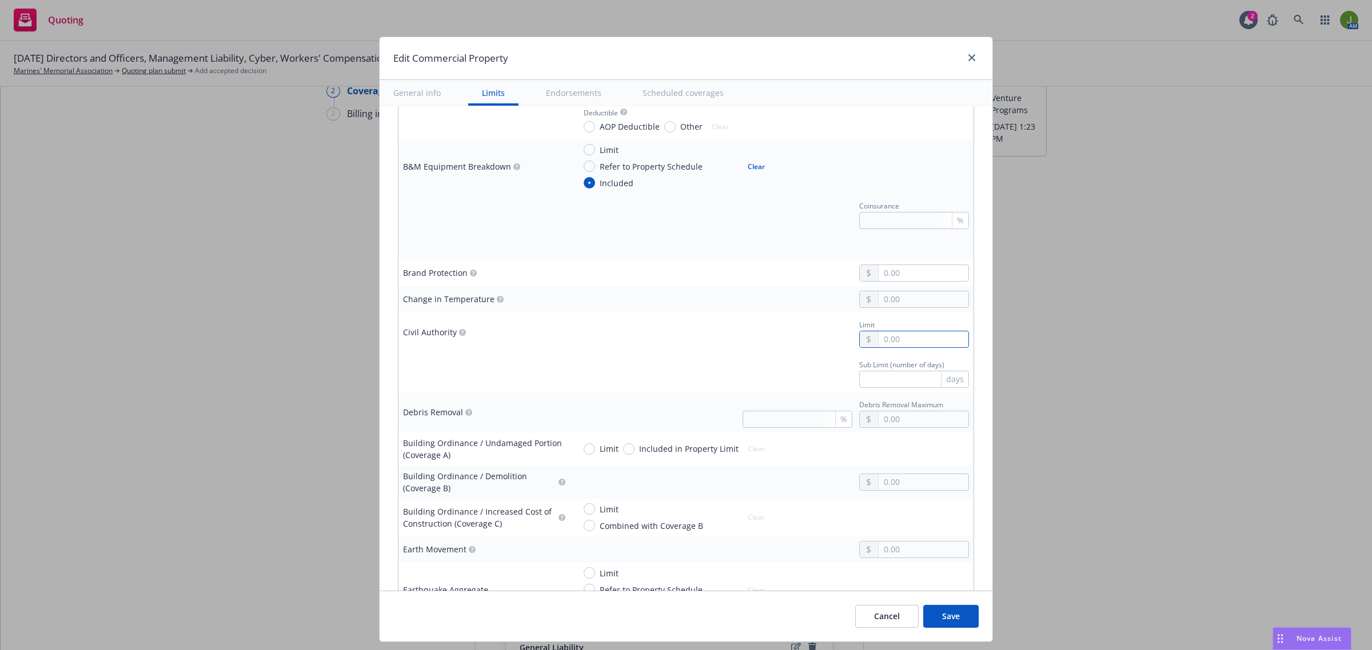
click at [882, 341] on input "text" at bounding box center [923, 339] width 90 height 16
type textarea "x"
type input "10.00"
type textarea "x"
type input "100.00"
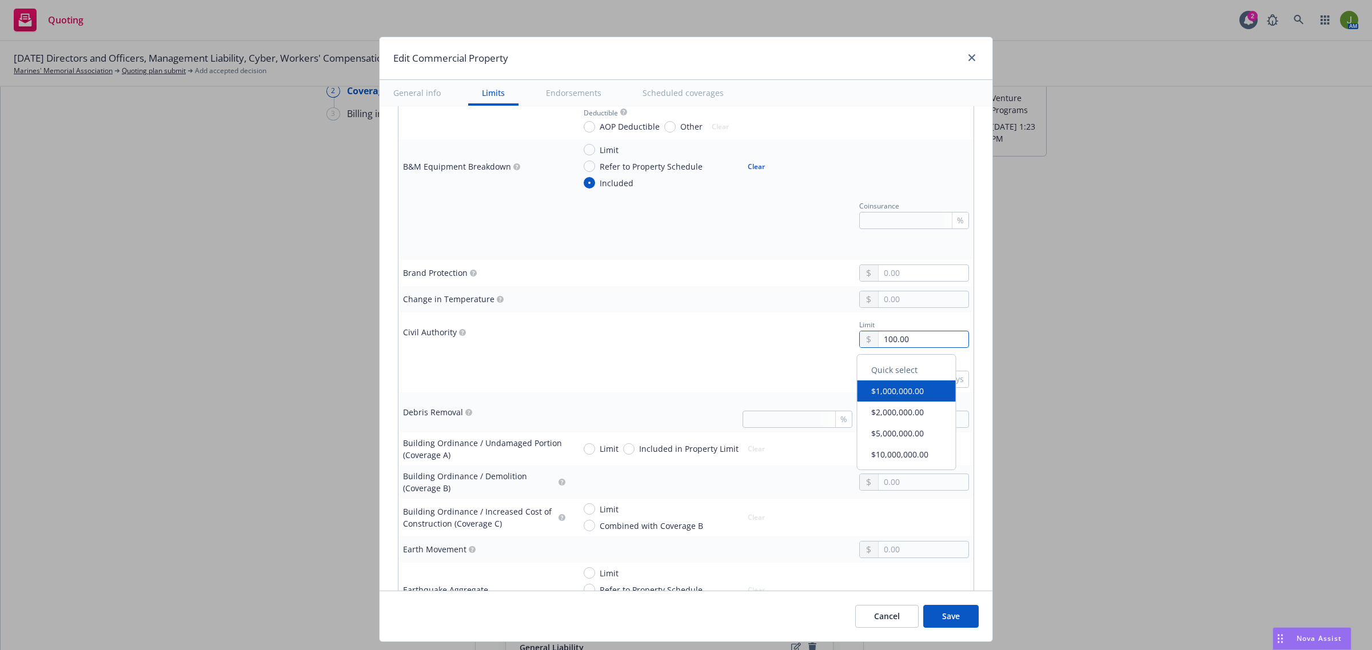
type textarea "x"
type input "1,000.00"
type textarea "x"
type input "10,000.00"
type textarea "x"
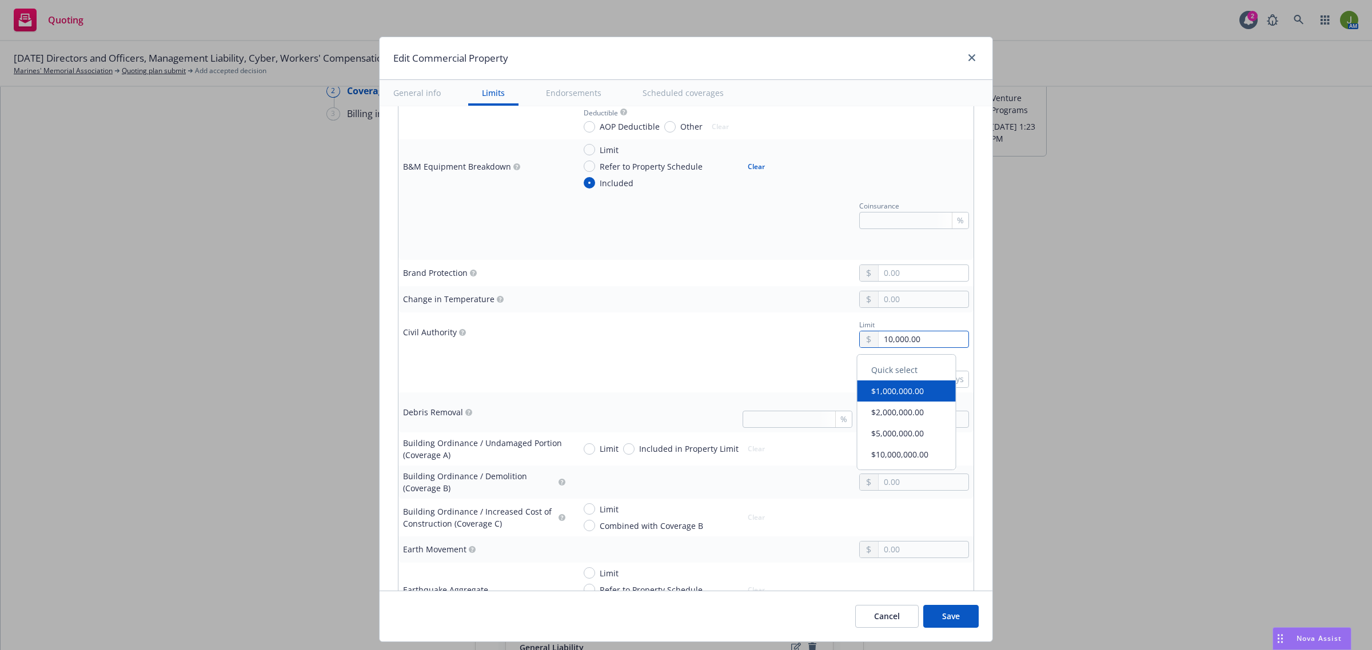
type input "100,000.00"
type textarea "x"
type input "1,000,000.00"
type textarea "x"
type input "3"
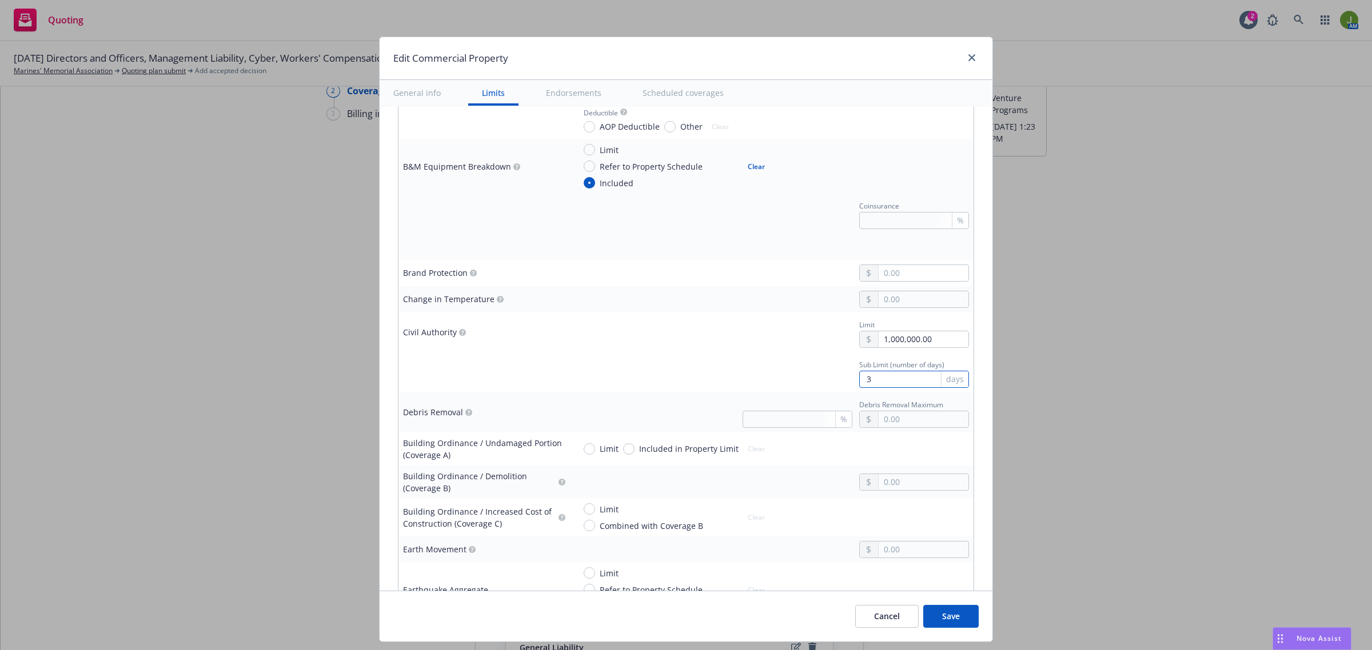
type textarea "x"
type input "30"
type textarea "x"
click at [623, 444] on input "Included in Property Limit" at bounding box center [628, 449] width 11 height 11
radio input "true"
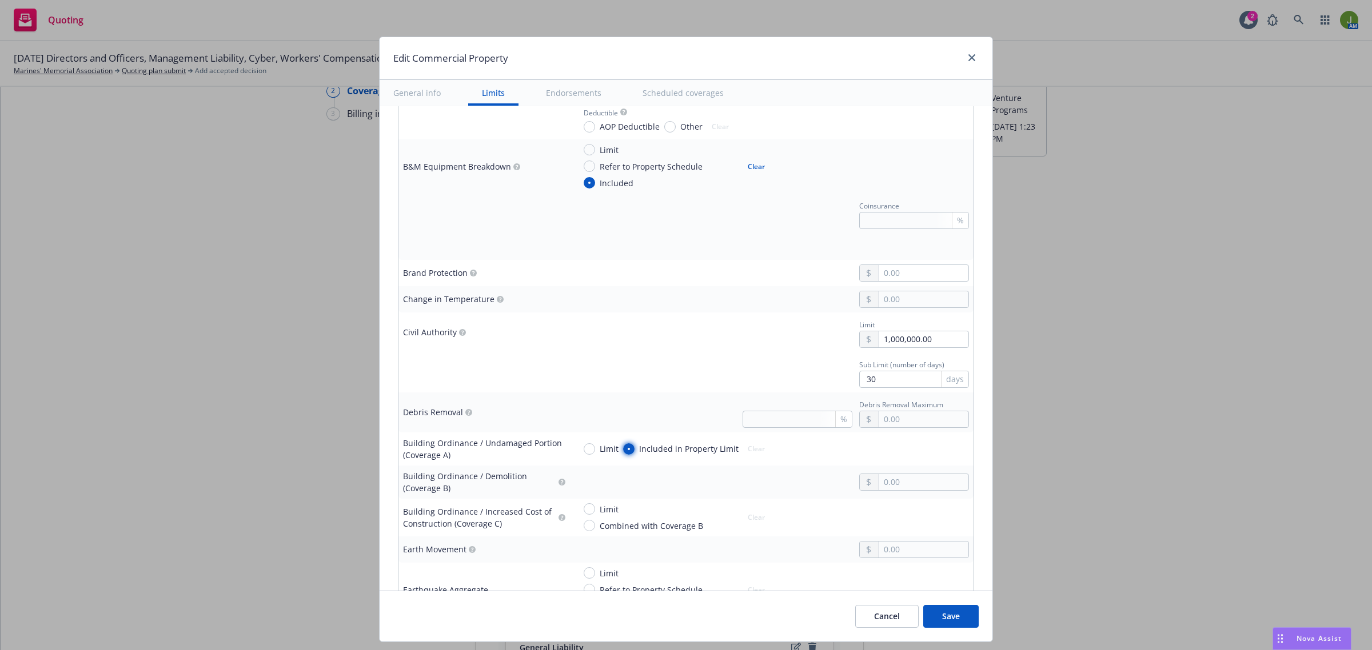
type textarea "x"
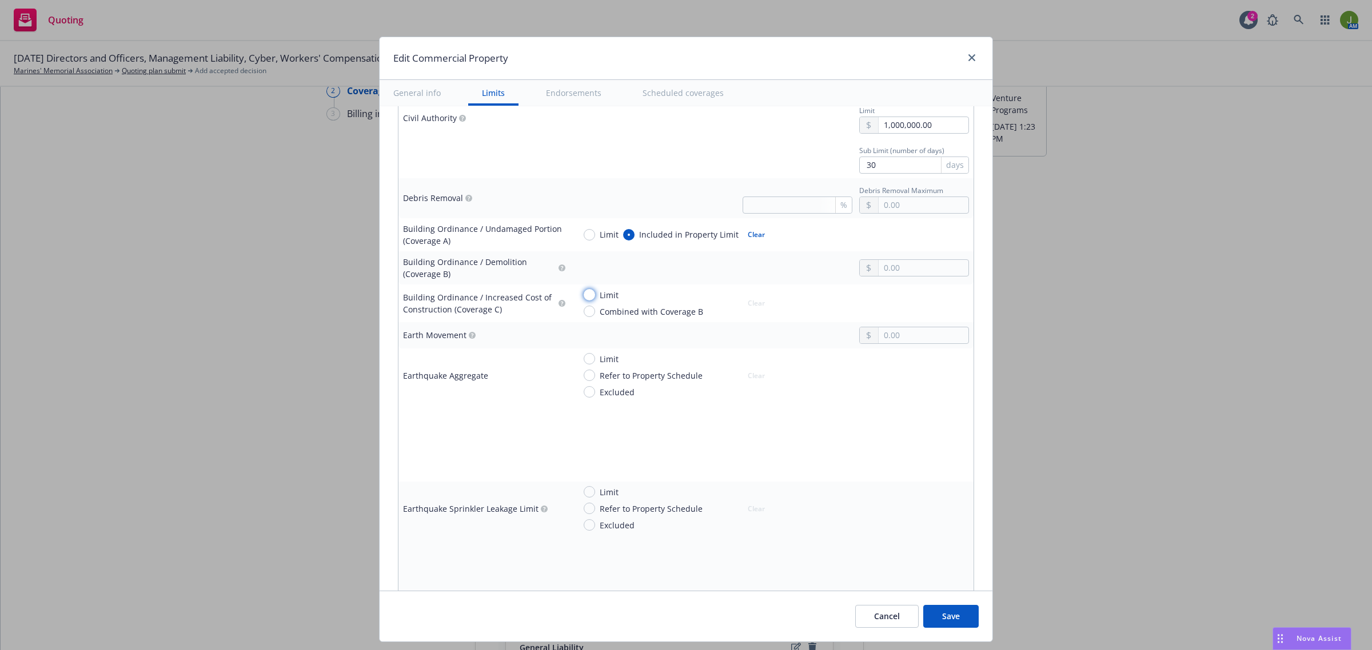
scroll to position [1215, 0]
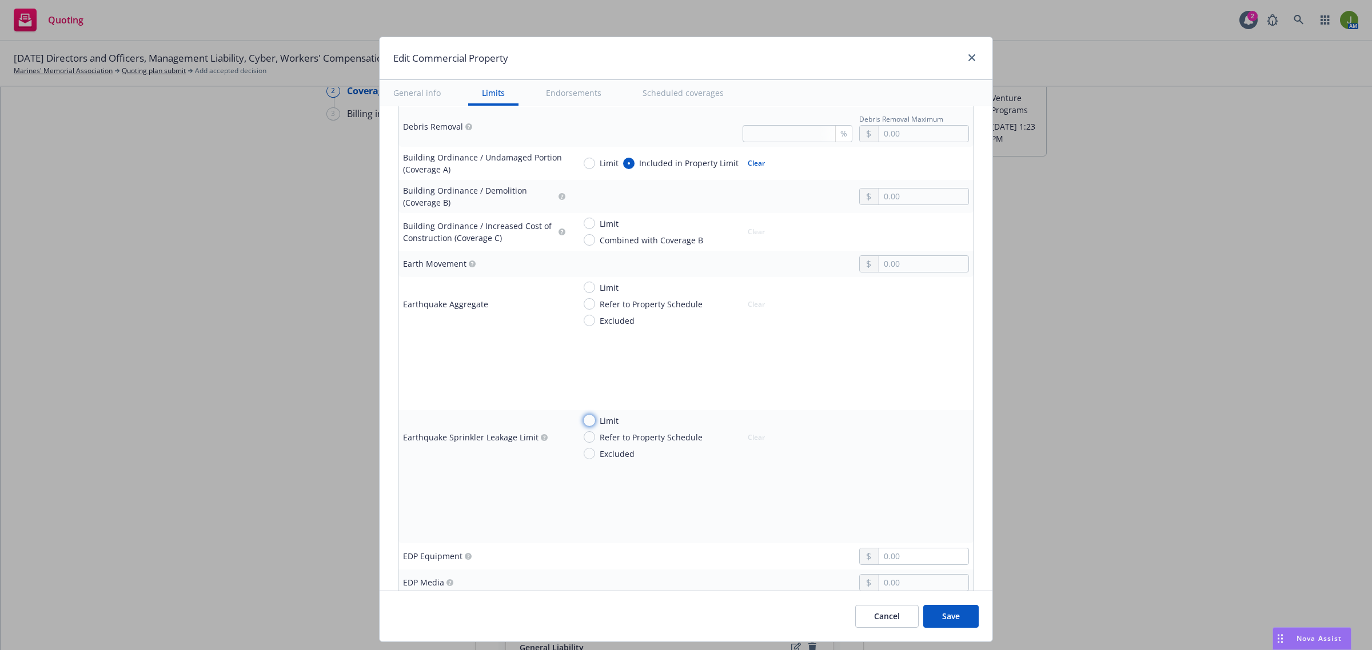
click at [584, 424] on input "Limit" at bounding box center [589, 420] width 11 height 11
radio input "true"
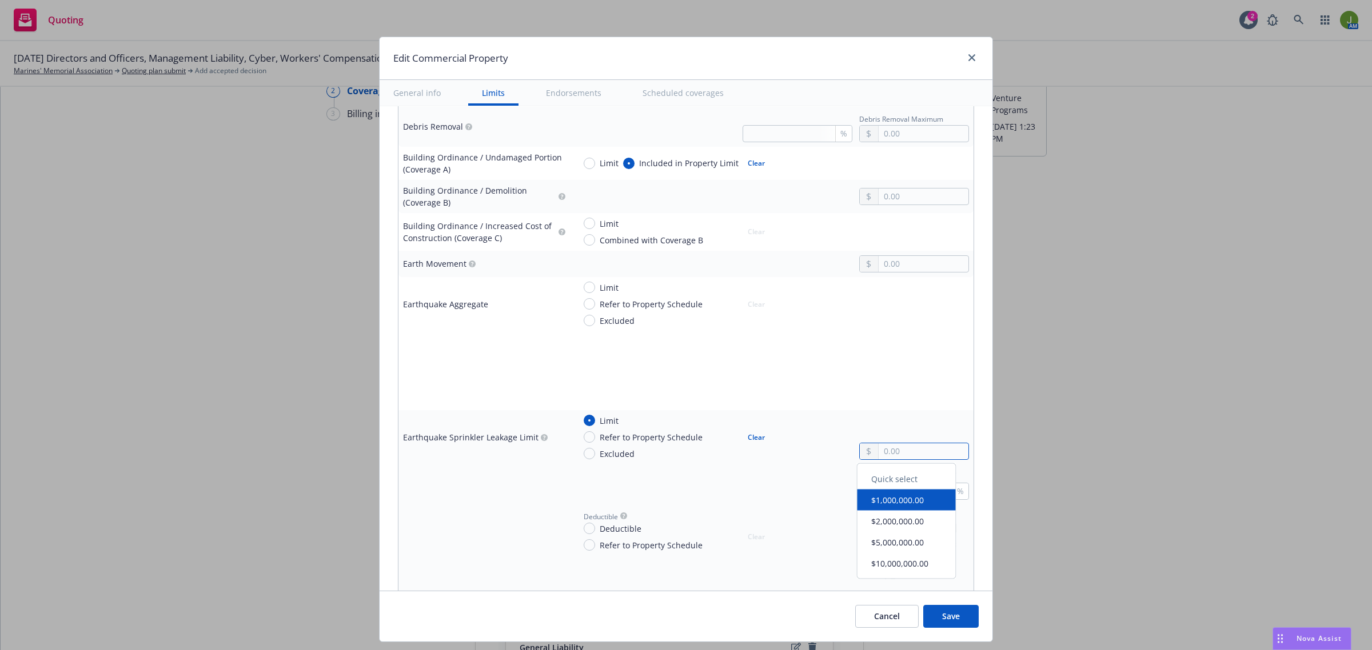
click at [887, 452] on input "text" at bounding box center [923, 452] width 90 height 16
type textarea "x"
type input "9.00"
type textarea "x"
type input "90.00"
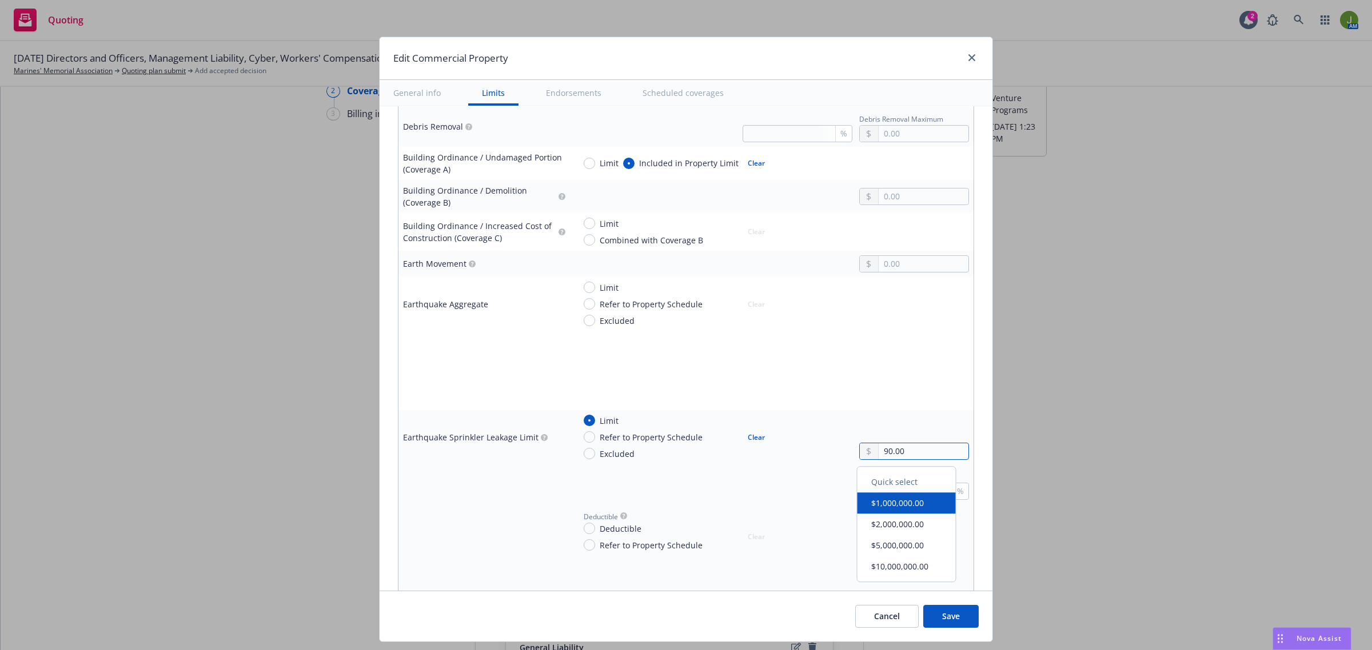
type textarea "x"
type input "905.00"
type textarea "x"
type input "9,050.00"
type textarea "x"
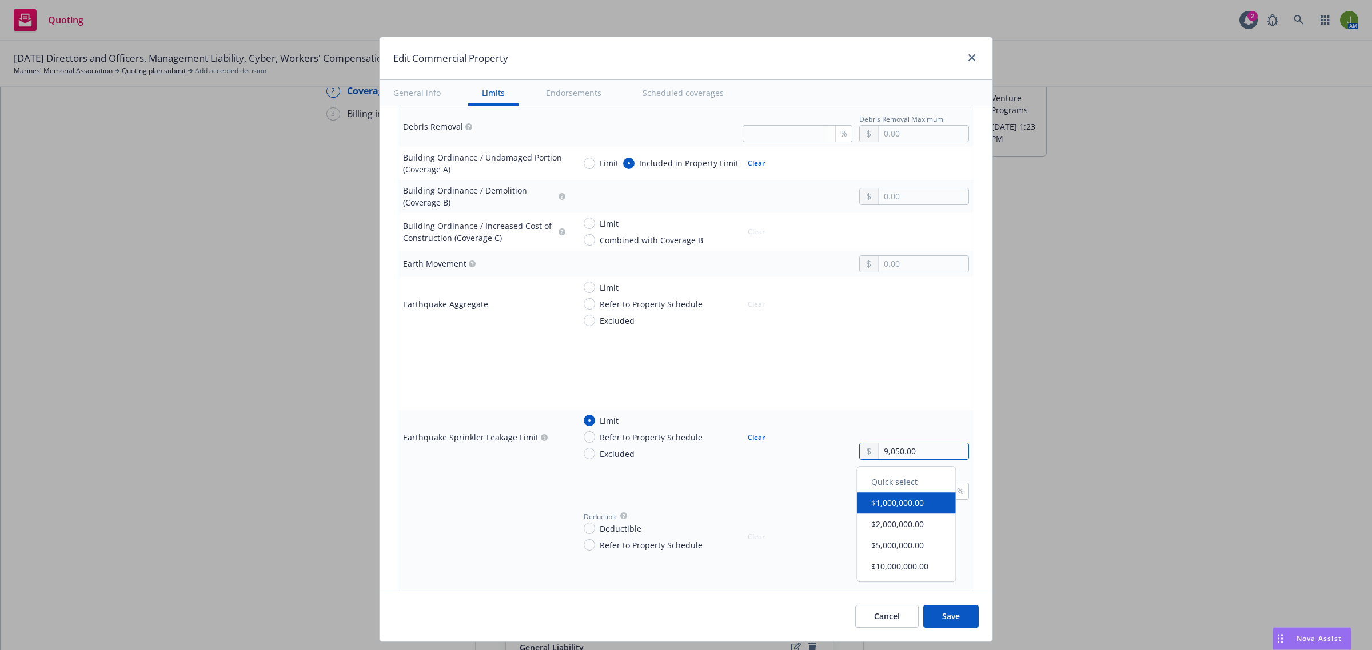
type input "90,500.00"
type textarea "x"
type input "905,000.00"
type textarea "x"
click at [584, 532] on input "Deductible" at bounding box center [589, 528] width 11 height 11
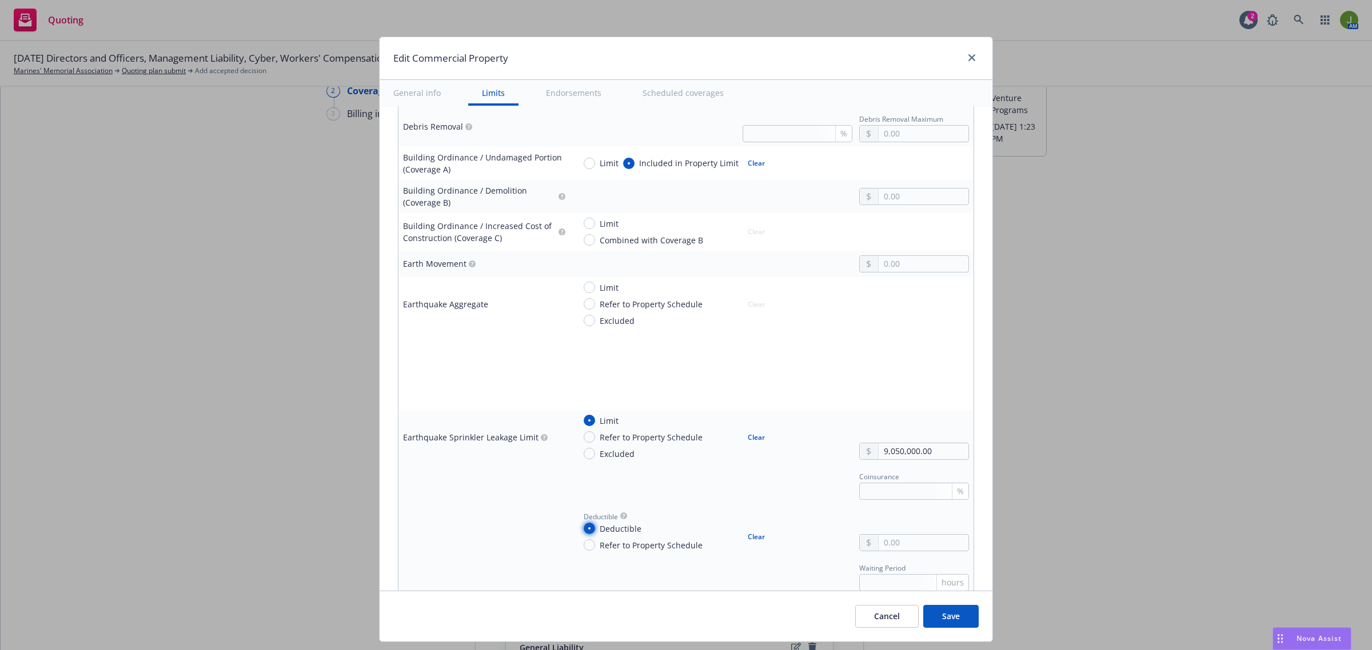
scroll to position [1286, 0]
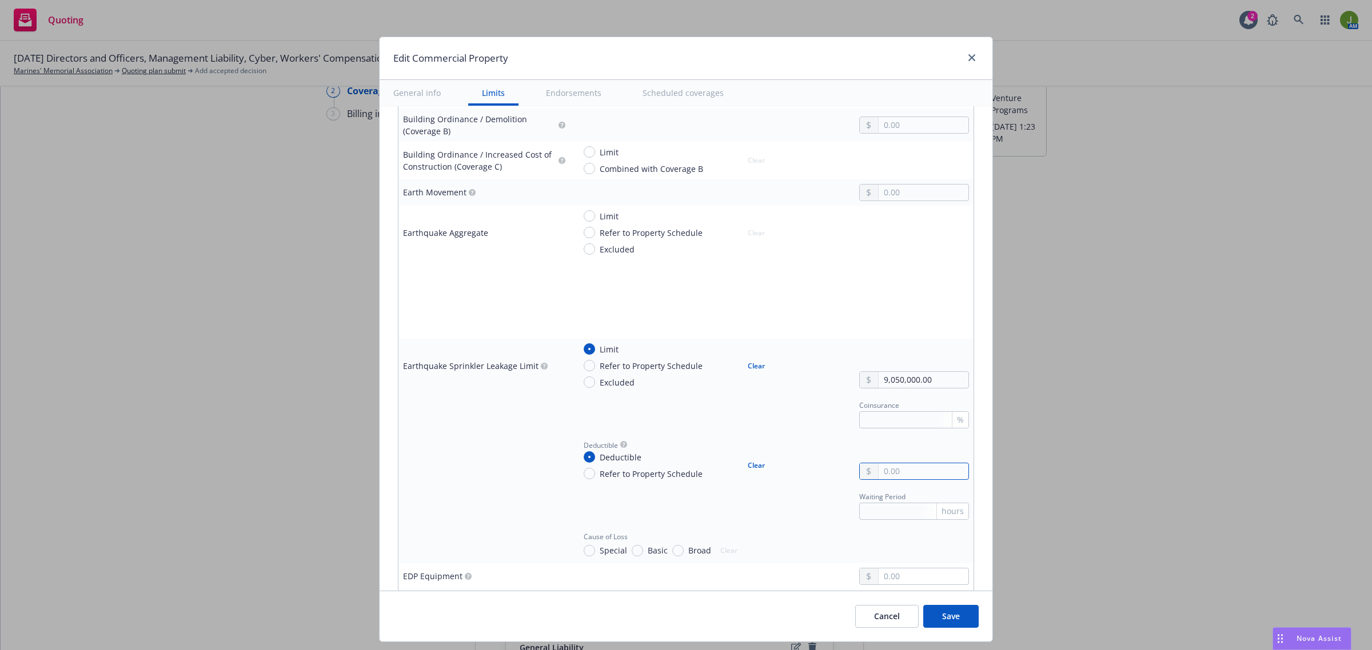
click at [886, 476] on input "text" at bounding box center [923, 472] width 90 height 16
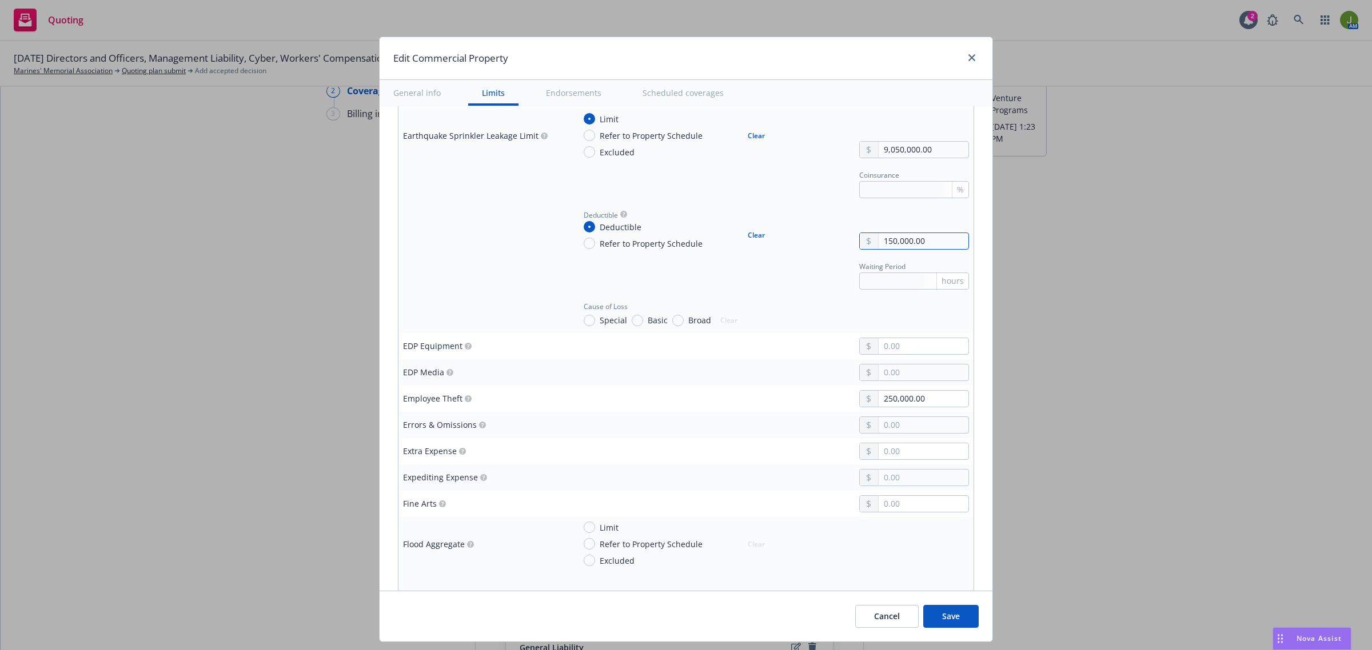
scroll to position [1572, 0]
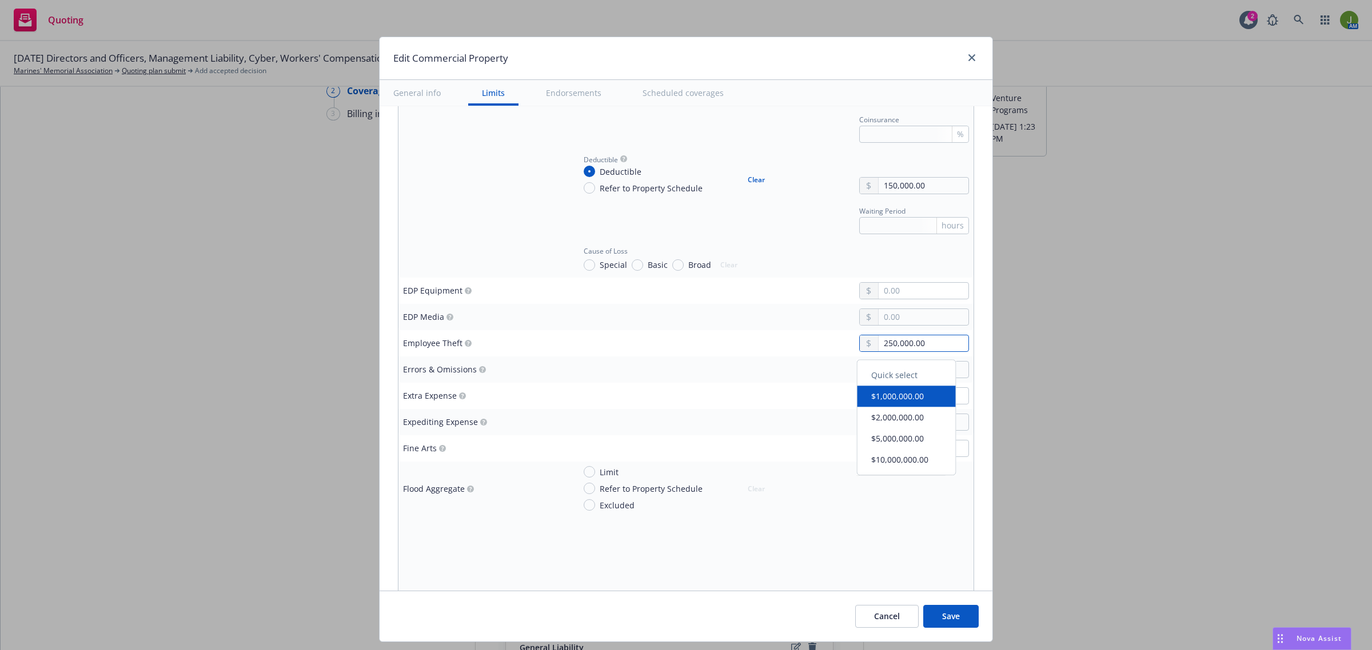
drag, startPoint x: 922, startPoint y: 349, endPoint x: 857, endPoint y: 347, distance: 64.6
click at [859, 347] on div "250,000.00" at bounding box center [914, 343] width 110 height 17
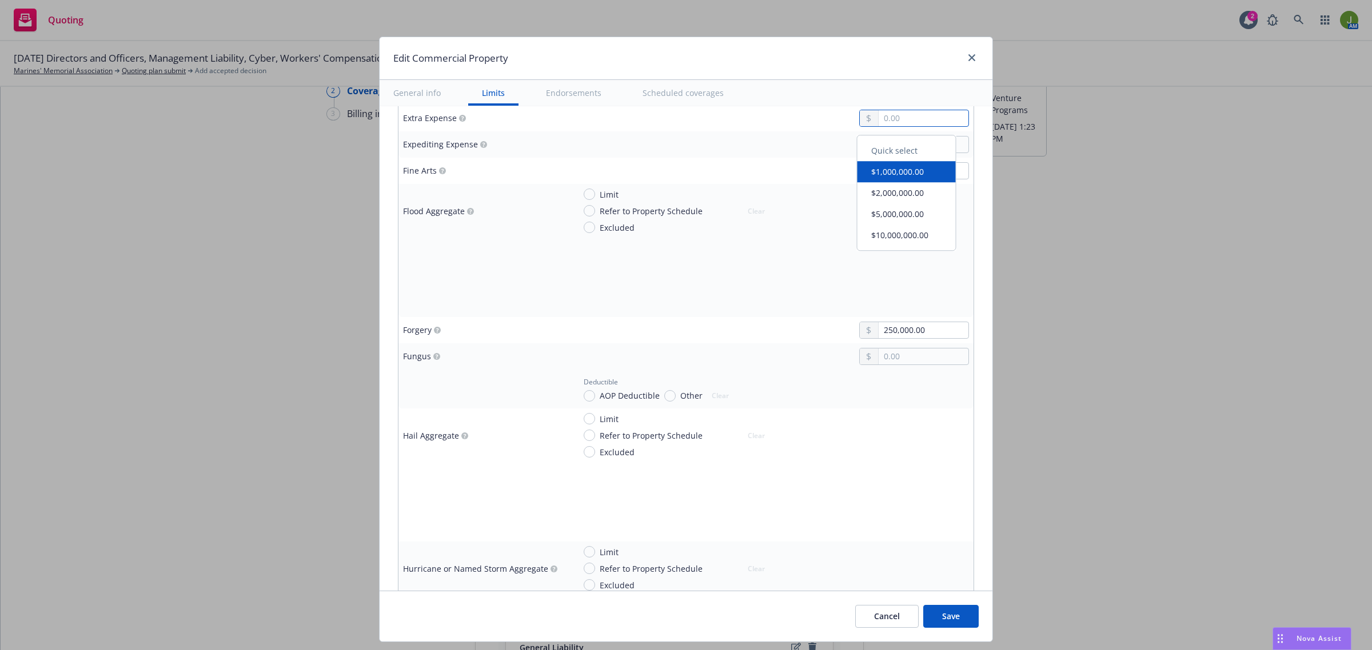
scroll to position [1858, 0]
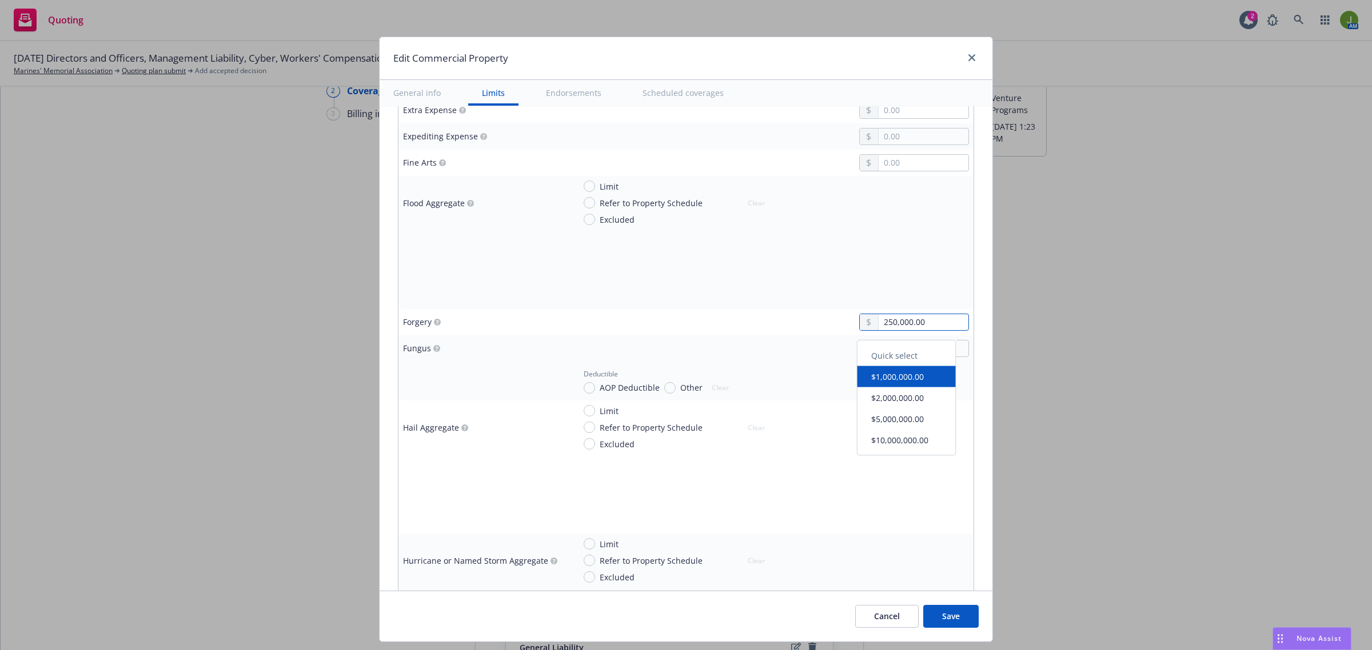
drag, startPoint x: 927, startPoint y: 323, endPoint x: 778, endPoint y: 329, distance: 149.3
click at [850, 323] on div "250,000.00" at bounding box center [909, 322] width 119 height 17
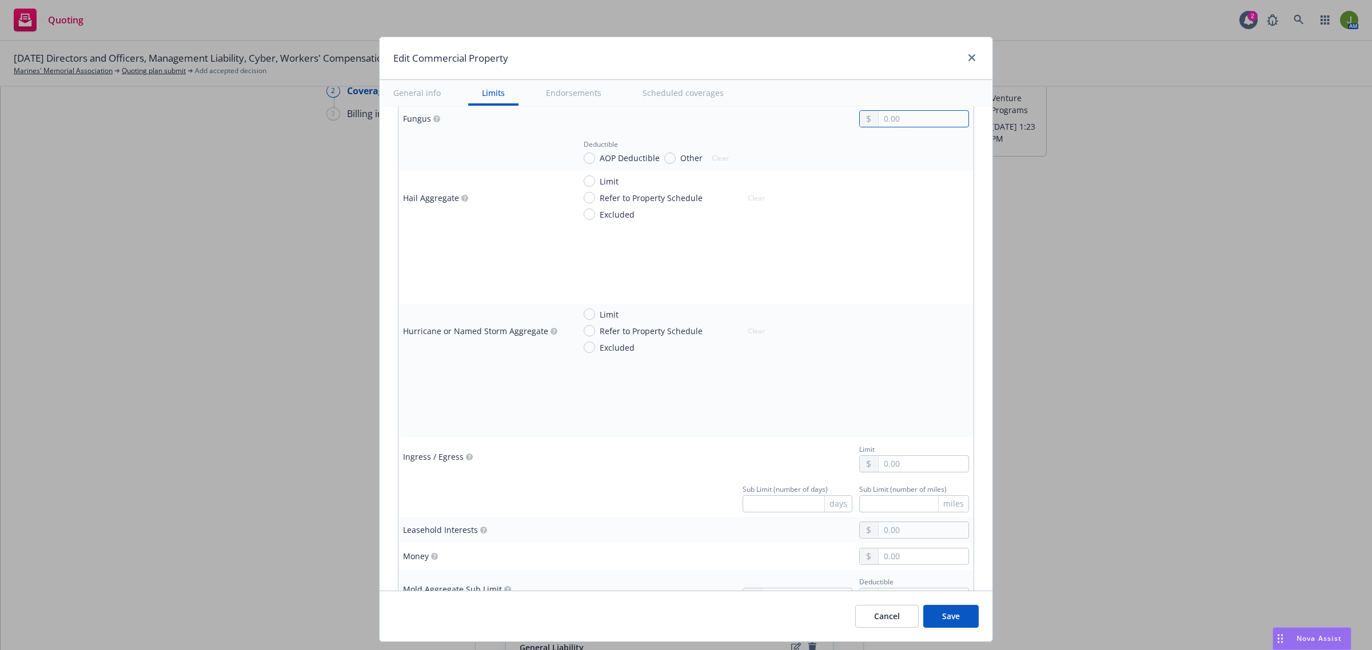
scroll to position [2143, 0]
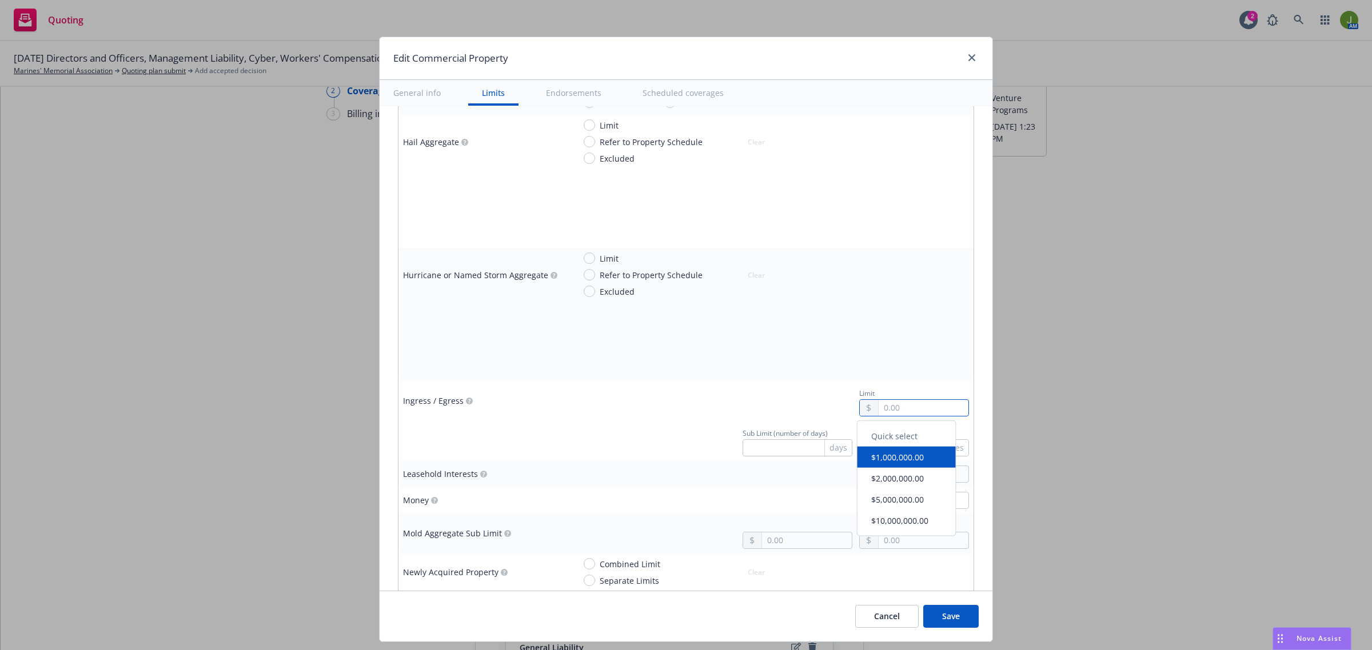
click at [894, 409] on input "text" at bounding box center [923, 408] width 90 height 16
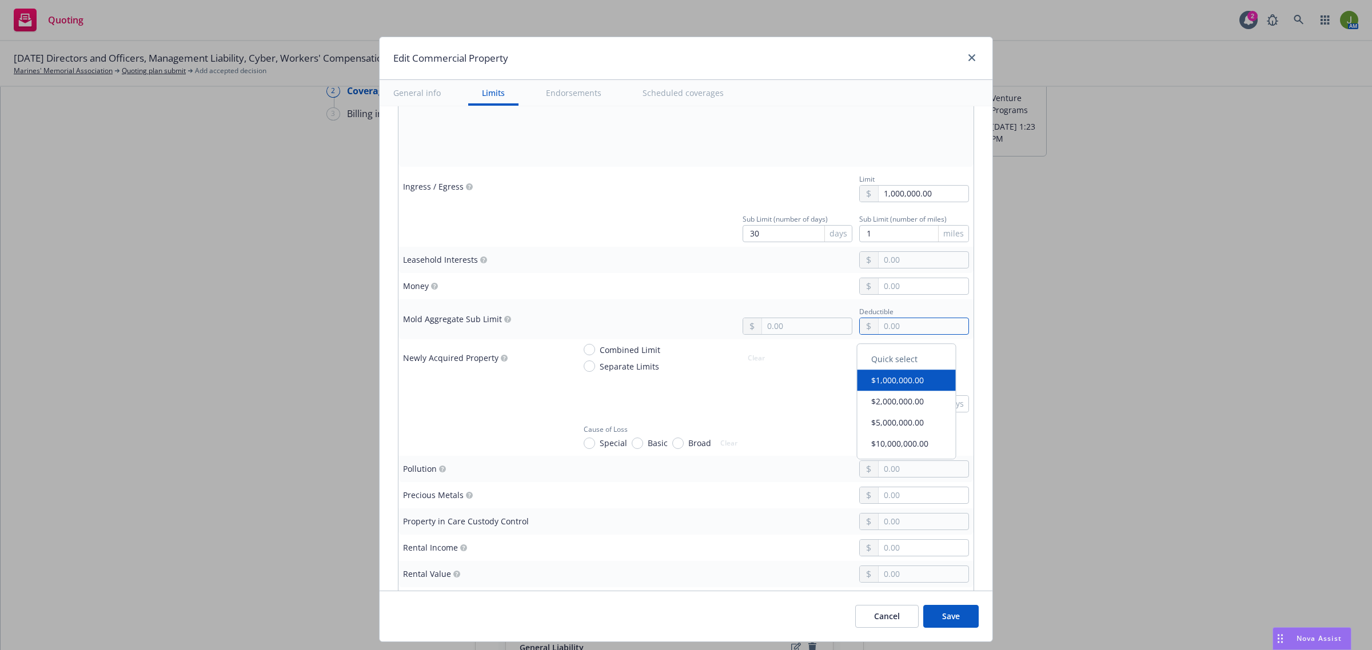
scroll to position [2429, 0]
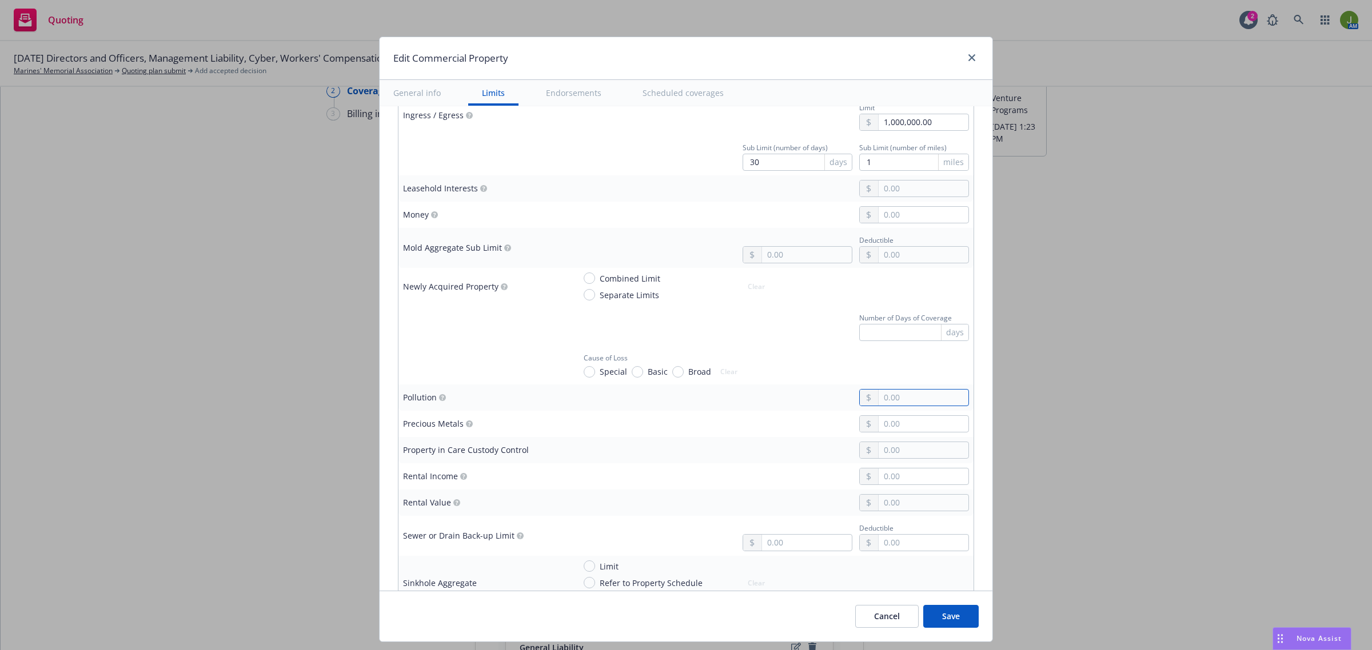
click at [884, 406] on input "text" at bounding box center [923, 398] width 90 height 16
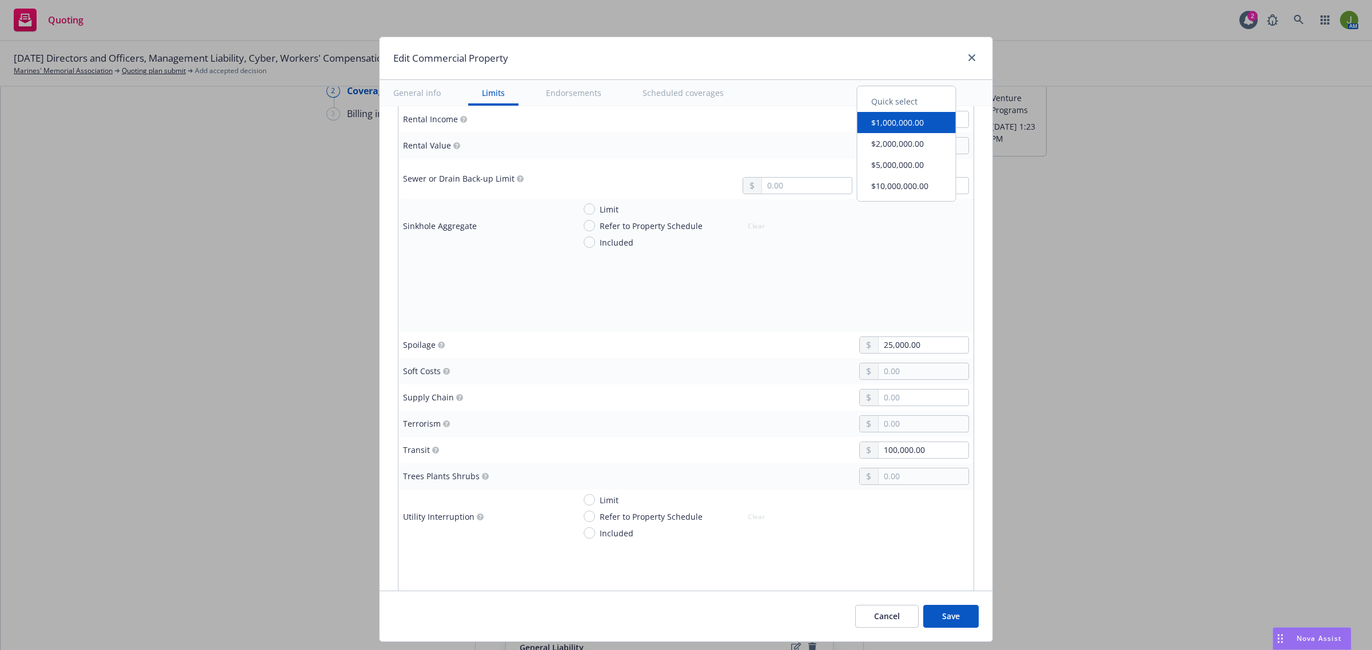
scroll to position [2858, 0]
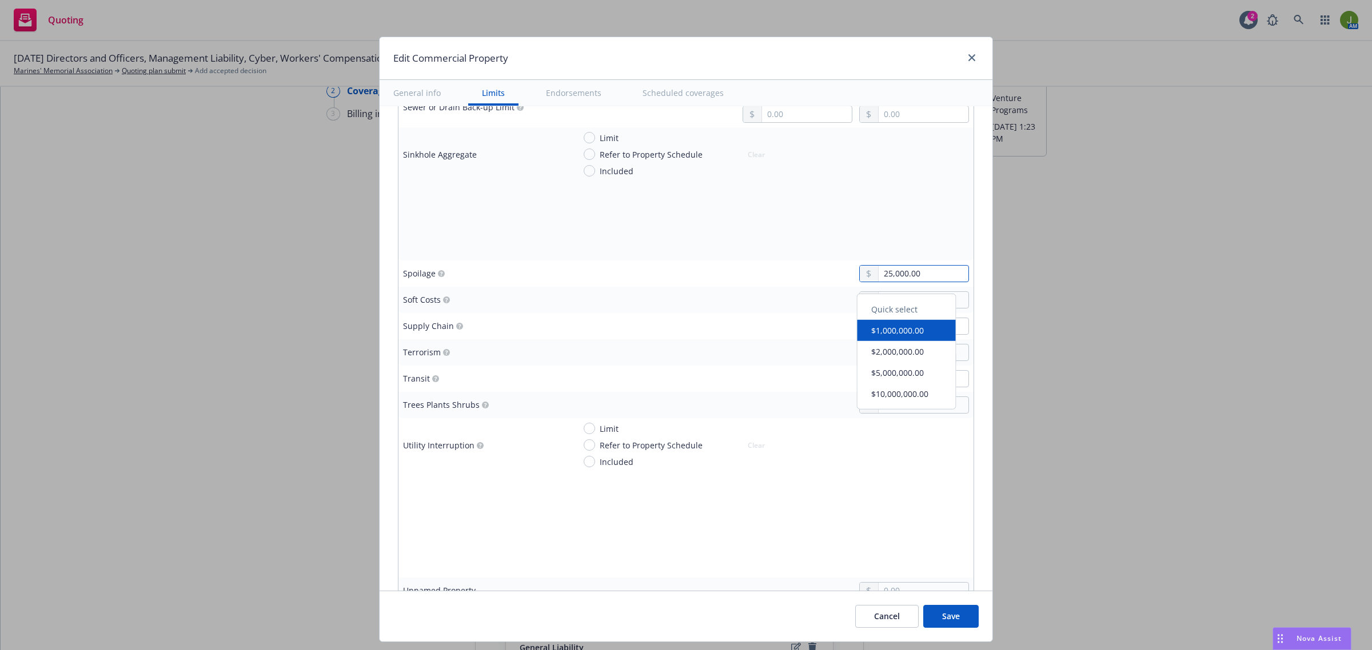
drag, startPoint x: 913, startPoint y: 275, endPoint x: 832, endPoint y: 273, distance: 81.2
click at [832, 273] on div "25,000.00" at bounding box center [771, 273] width 394 height 17
click at [885, 273] on input "text" at bounding box center [923, 274] width 90 height 16
click at [749, 334] on div at bounding box center [771, 326] width 394 height 17
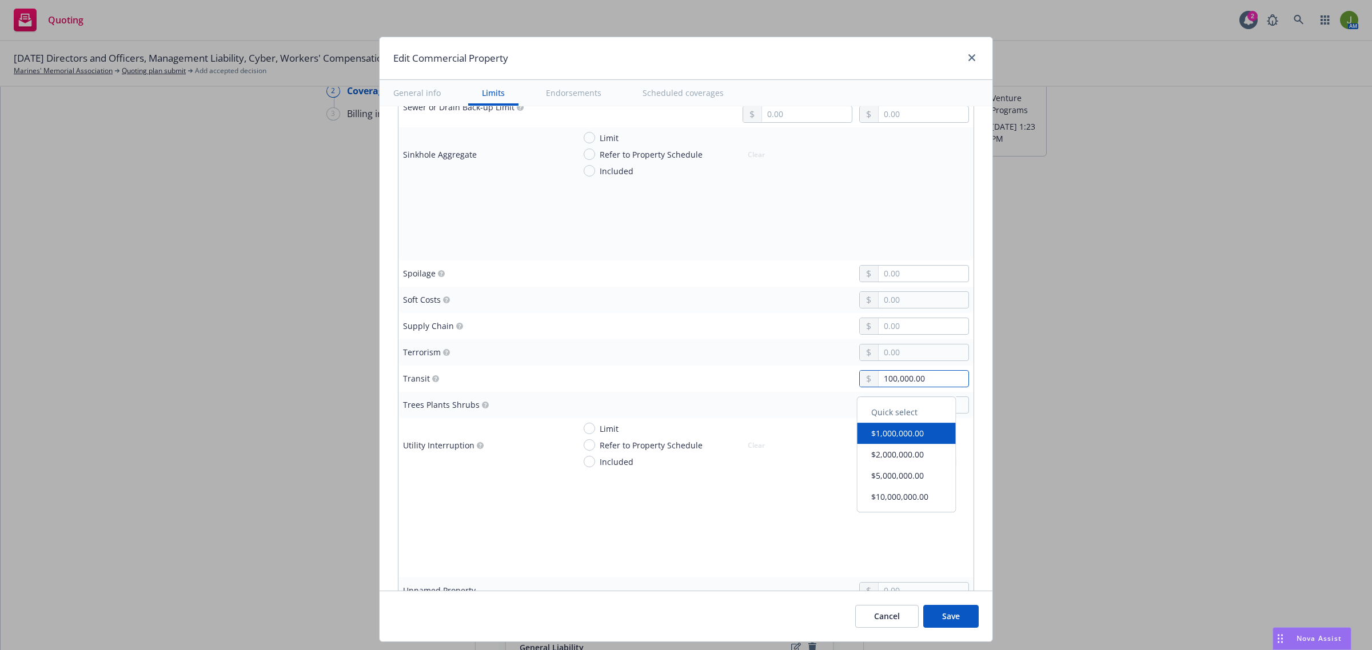
drag, startPoint x: 949, startPoint y: 386, endPoint x: 864, endPoint y: 386, distance: 85.7
click at [864, 386] on div "100,000.00" at bounding box center [914, 378] width 110 height 17
click at [644, 376] on td at bounding box center [772, 379] width 404 height 26
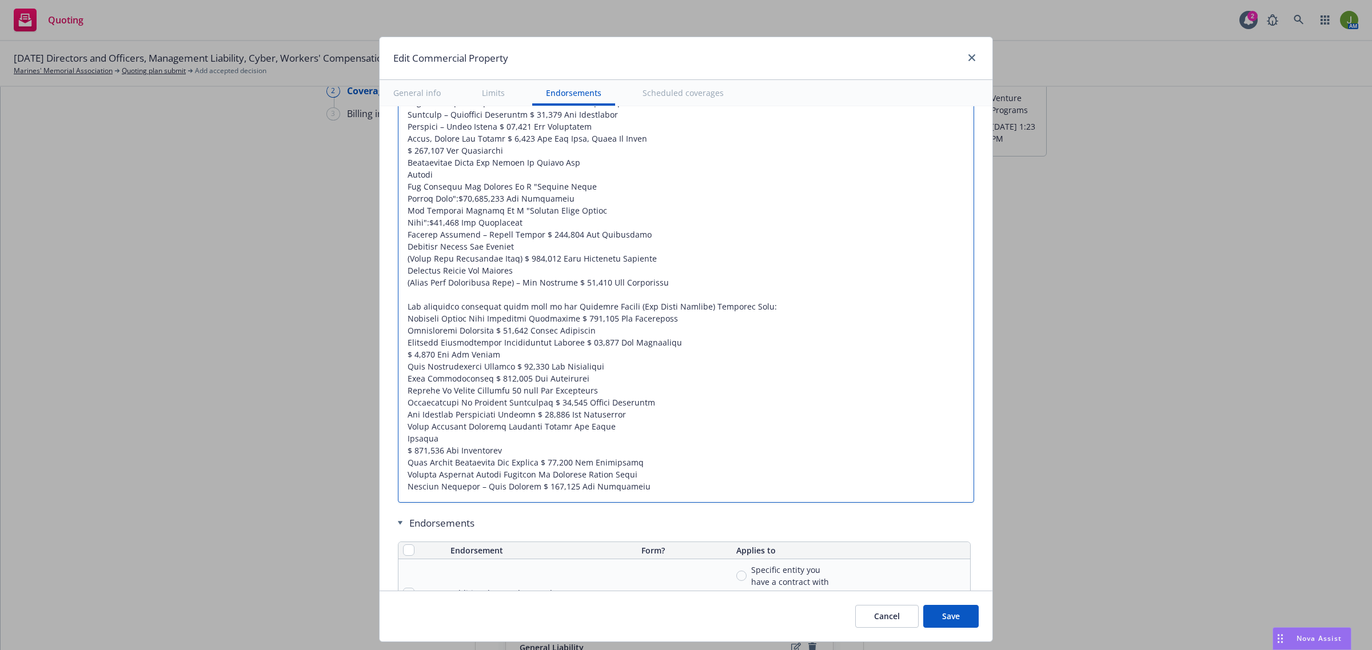
scroll to position [4715, 0]
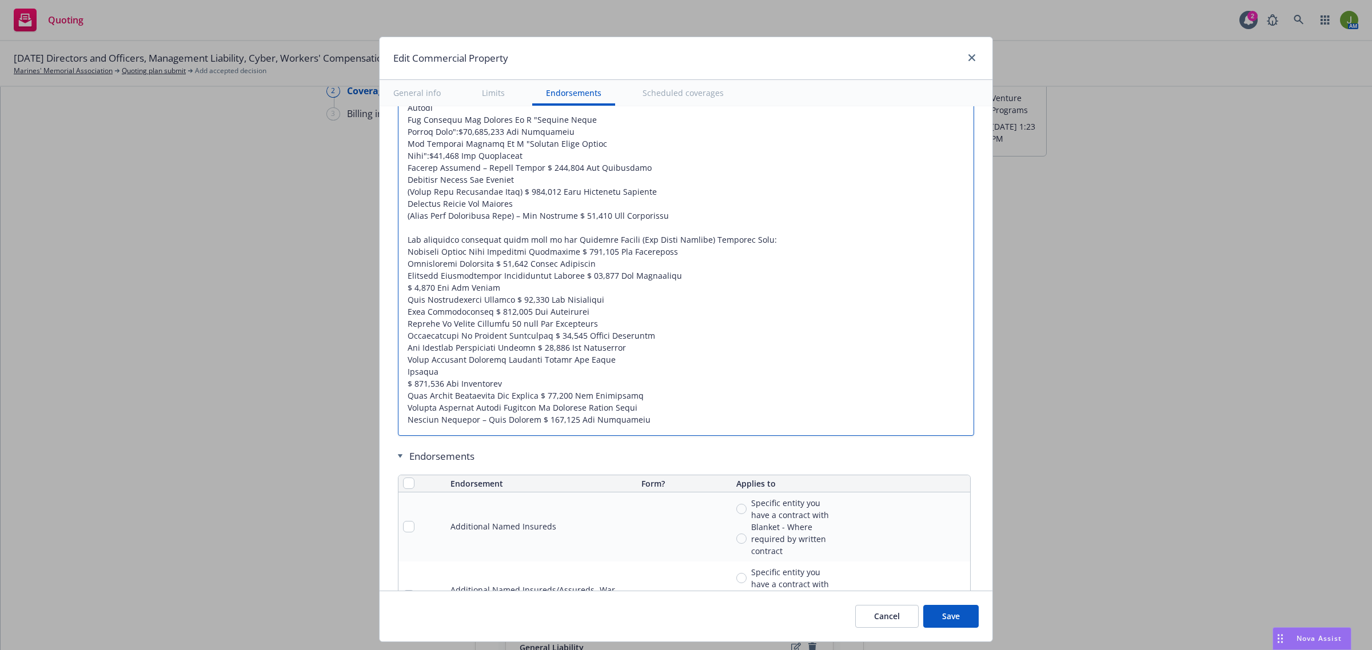
drag, startPoint x: 396, startPoint y: 195, endPoint x: 645, endPoint y: 456, distance: 360.2
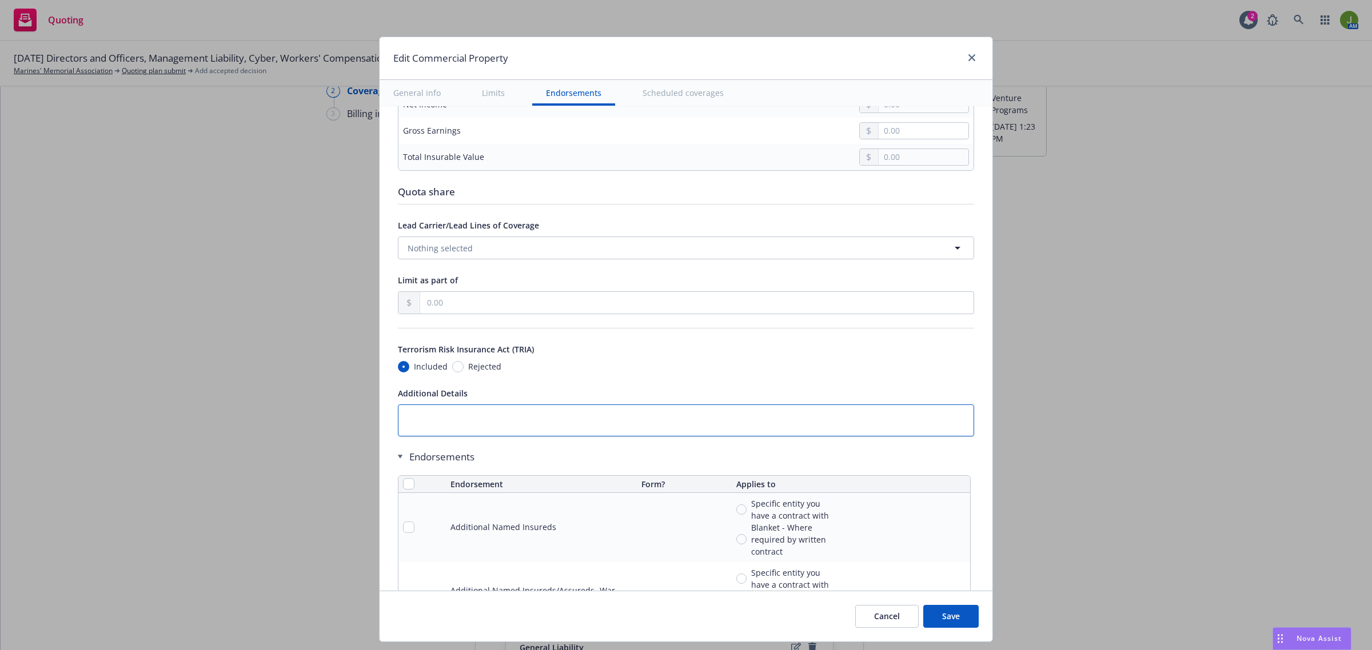
scroll to position [3837, 0]
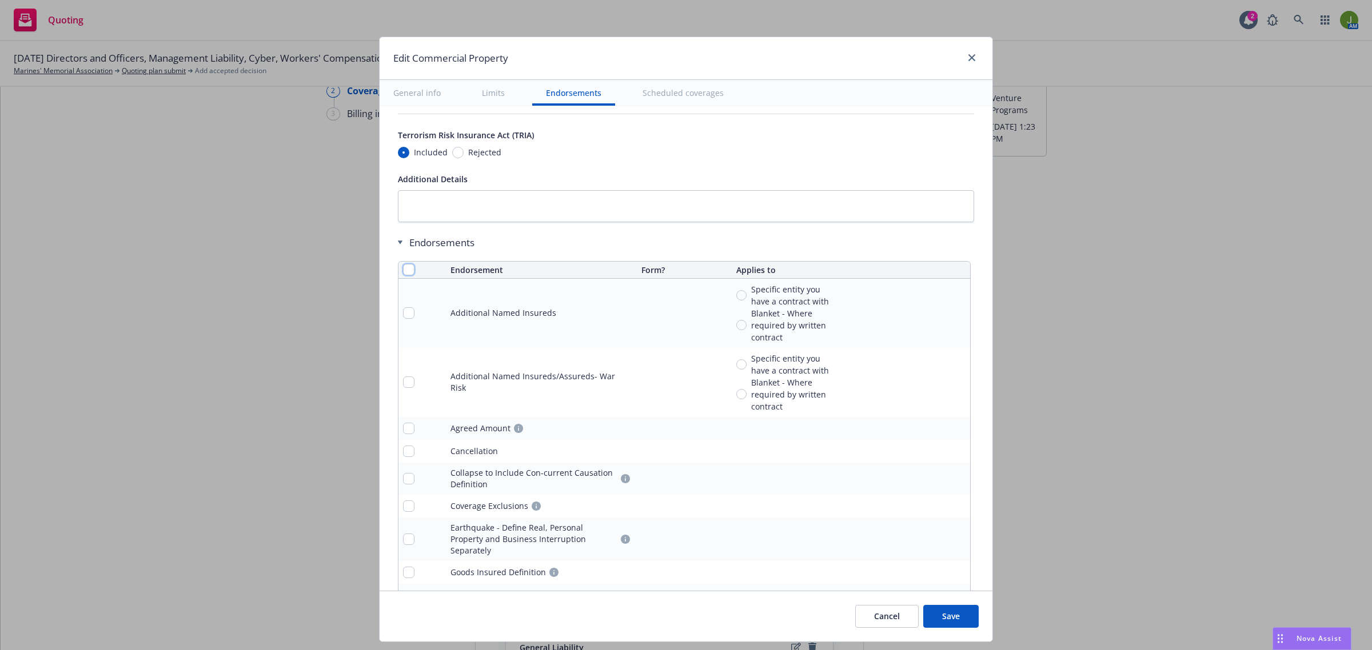
click at [403, 275] on input "checkbox" at bounding box center [408, 269] width 11 height 11
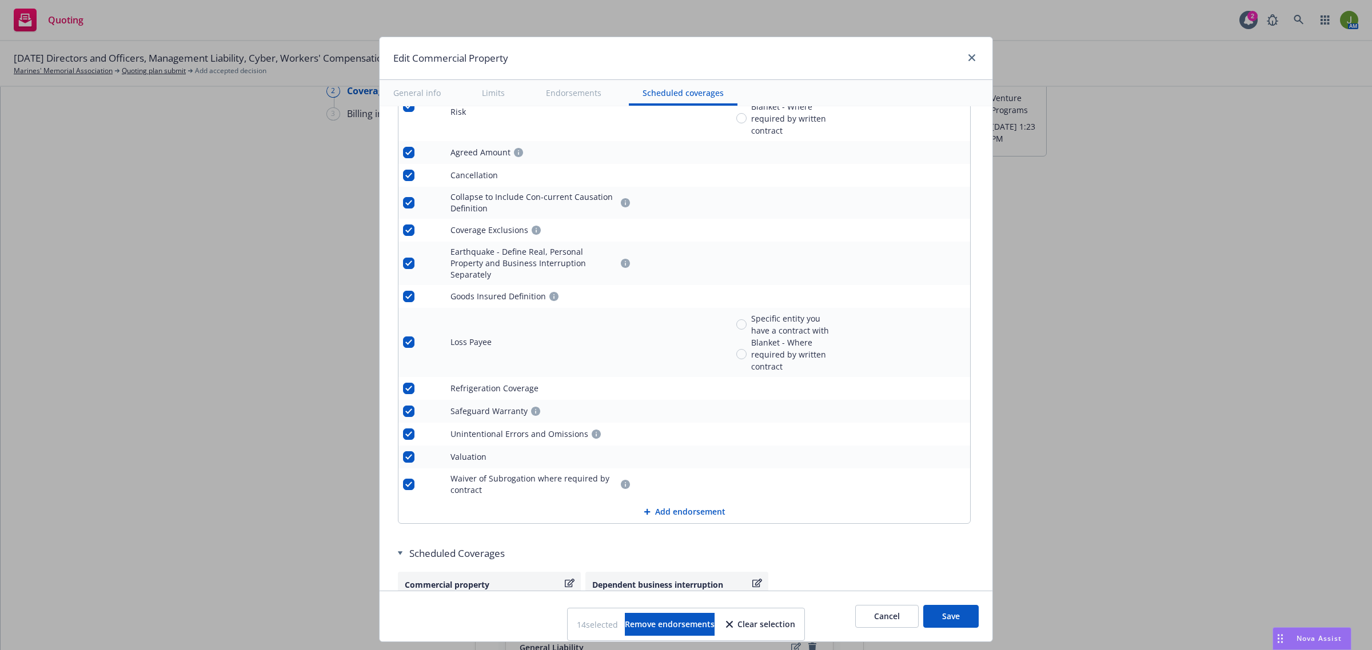
scroll to position [4173, 0]
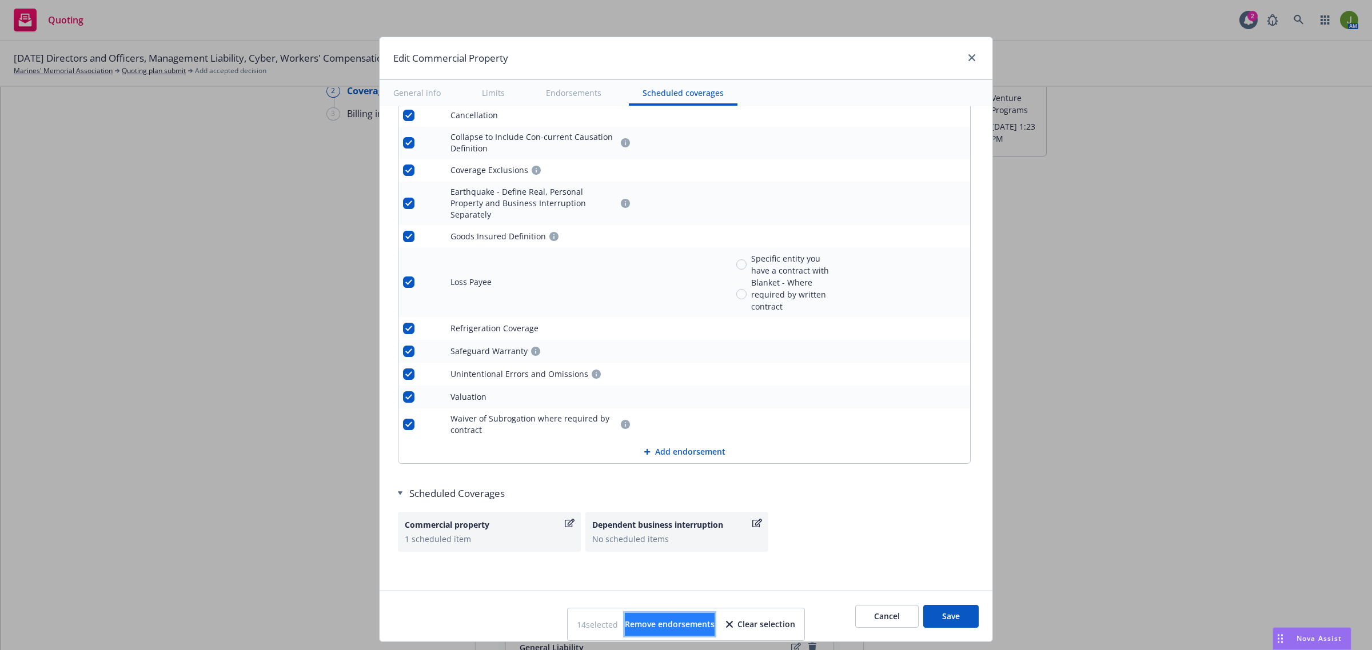
click at [689, 617] on button "Remove endorsements" at bounding box center [670, 624] width 90 height 23
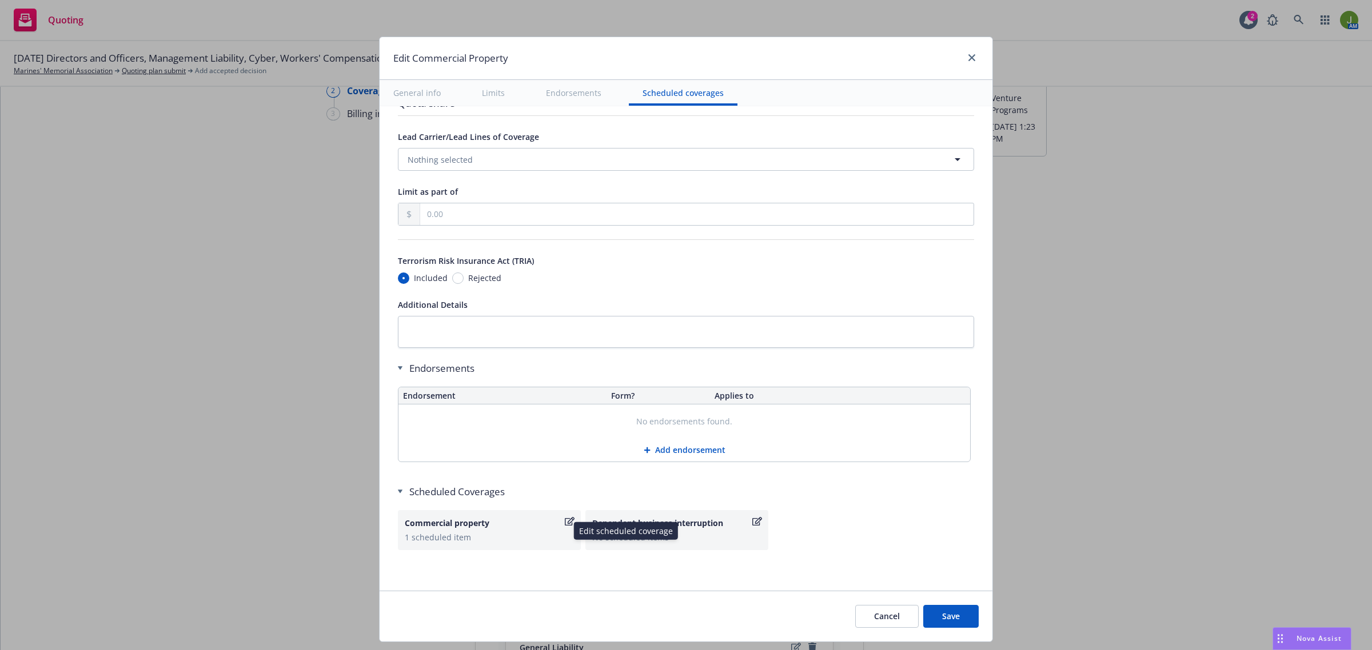
click at [565, 524] on icon "button" at bounding box center [570, 521] width 10 height 9
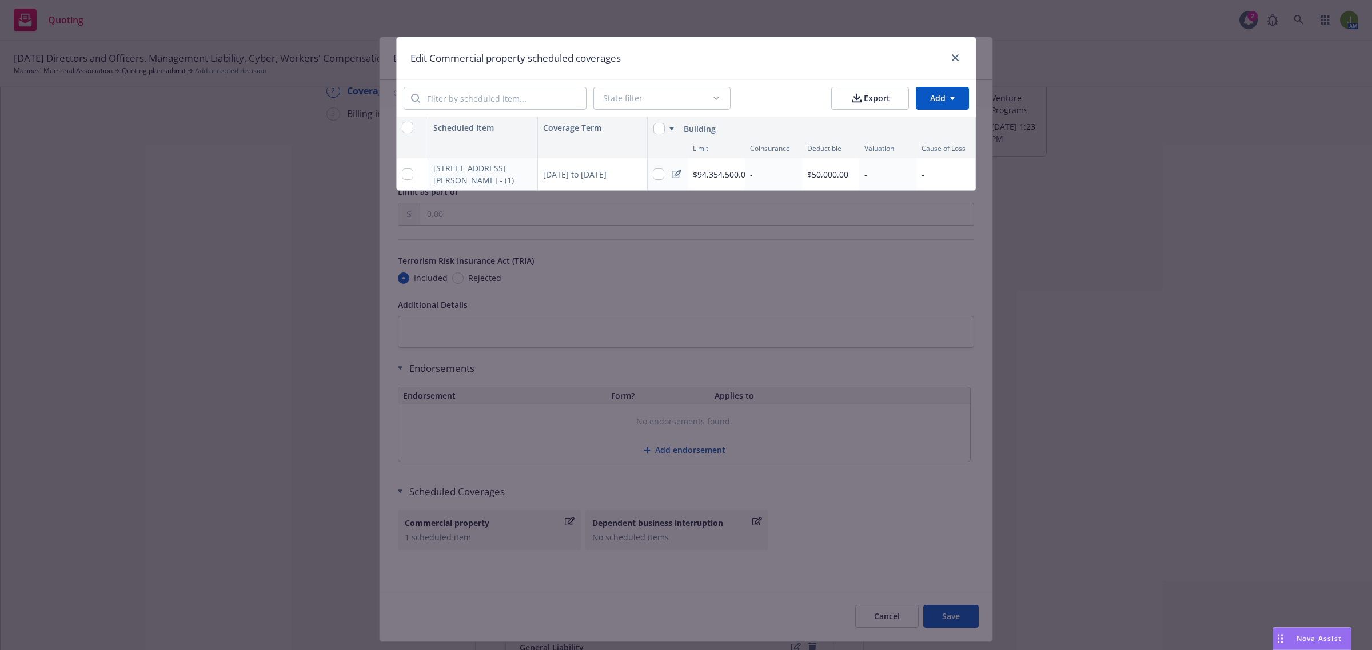
click at [672, 173] on icon at bounding box center [677, 174] width 10 height 9
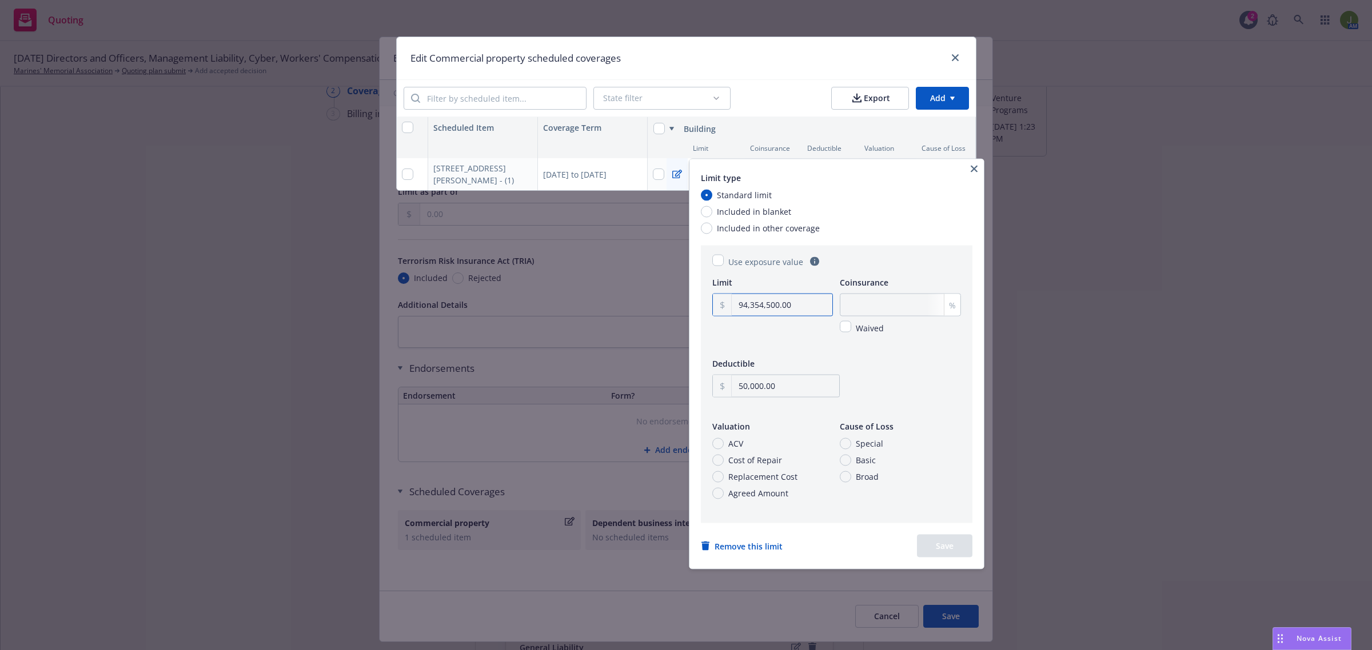
drag, startPoint x: 792, startPoint y: 307, endPoint x: 752, endPoint y: 301, distance: 40.4
click at [752, 301] on input "94,354,500.00" at bounding box center [782, 305] width 101 height 22
click at [716, 480] on input "Replacement Cost" at bounding box center [717, 476] width 11 height 11
click at [866, 444] on span "Special" at bounding box center [869, 444] width 27 height 12
click at [851, 444] on input "Special" at bounding box center [845, 443] width 11 height 11
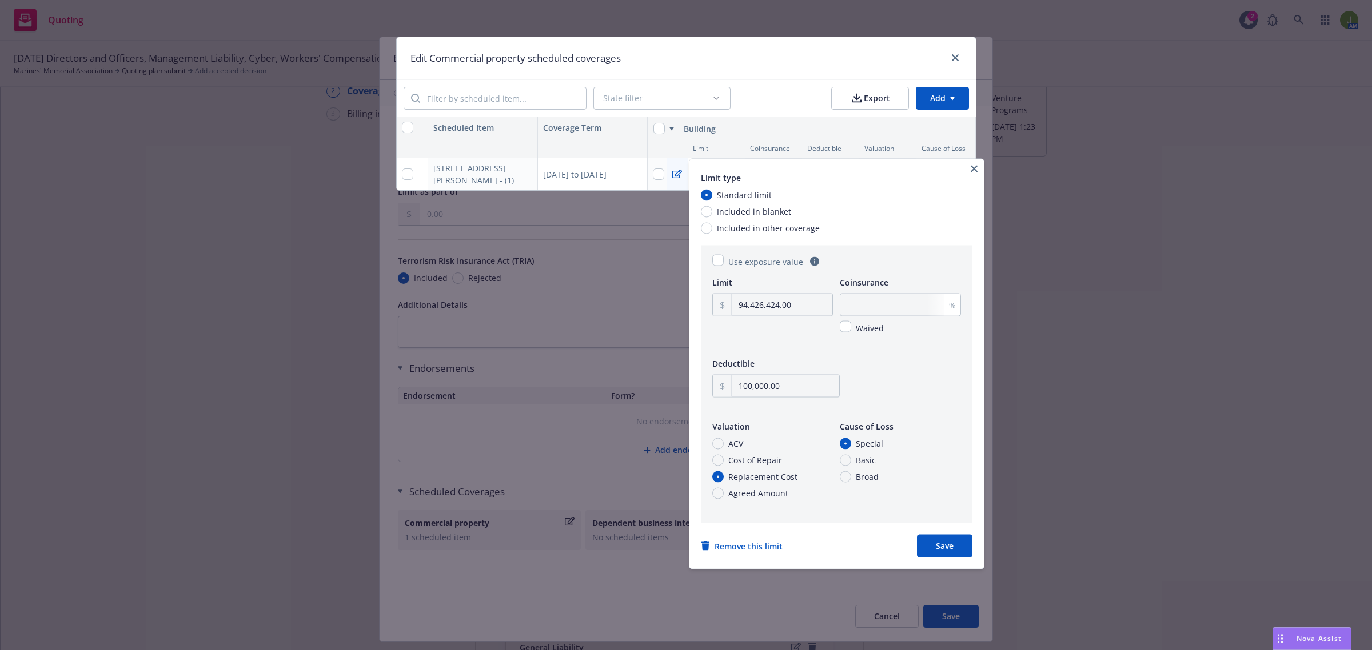
click at [940, 546] on button "Save" at bounding box center [944, 546] width 55 height 23
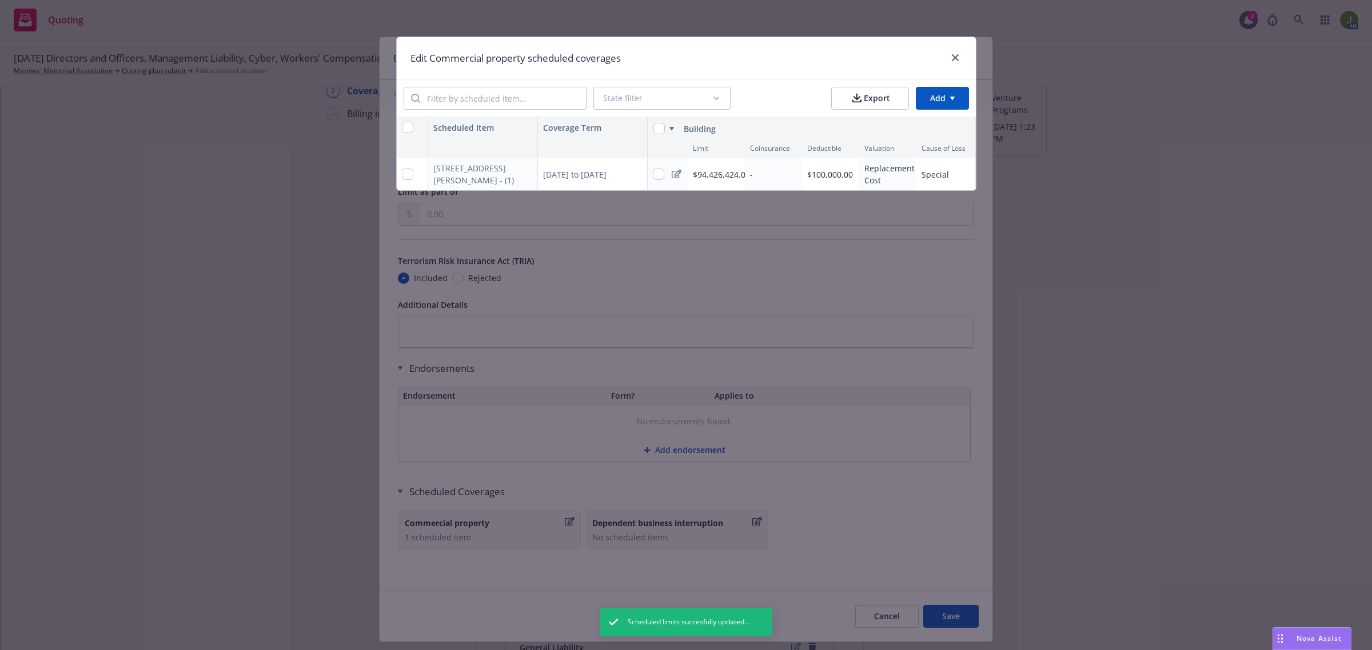
click at [677, 175] on icon at bounding box center [677, 174] width 10 height 9
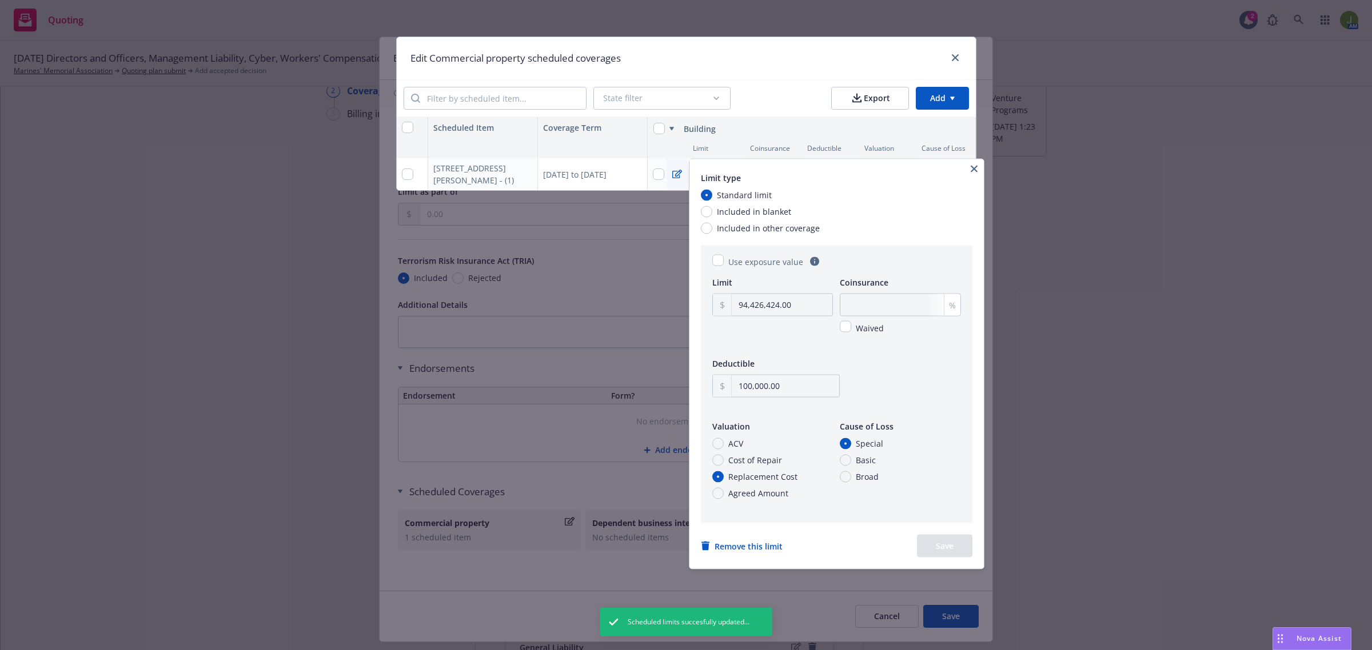
click at [712, 212] on span "Included in blanket" at bounding box center [751, 212] width 79 height 12
click at [712, 212] on input "Included in blanket" at bounding box center [706, 211] width 11 height 11
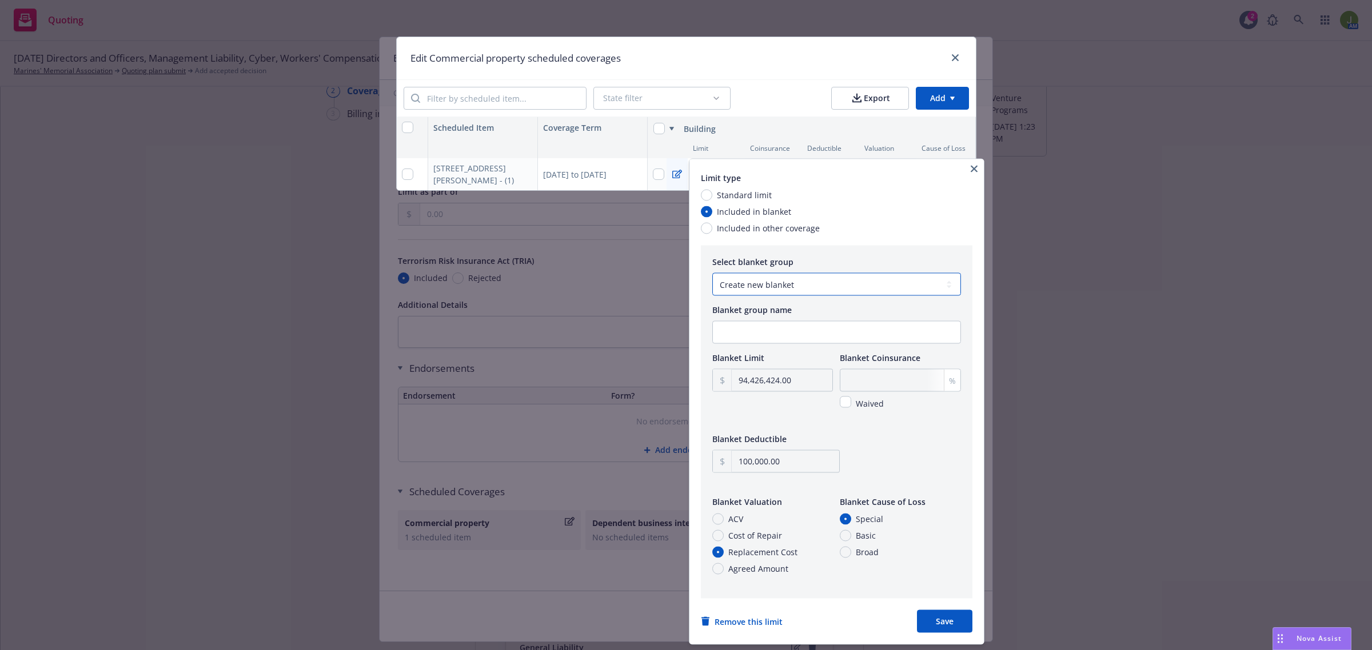
click at [812, 292] on select "Create new blanket" at bounding box center [836, 284] width 249 height 23
click at [793, 331] on input "Blanket group name" at bounding box center [836, 333] width 247 height 22
click at [756, 624] on button "Remove this limit" at bounding box center [742, 622] width 82 height 12
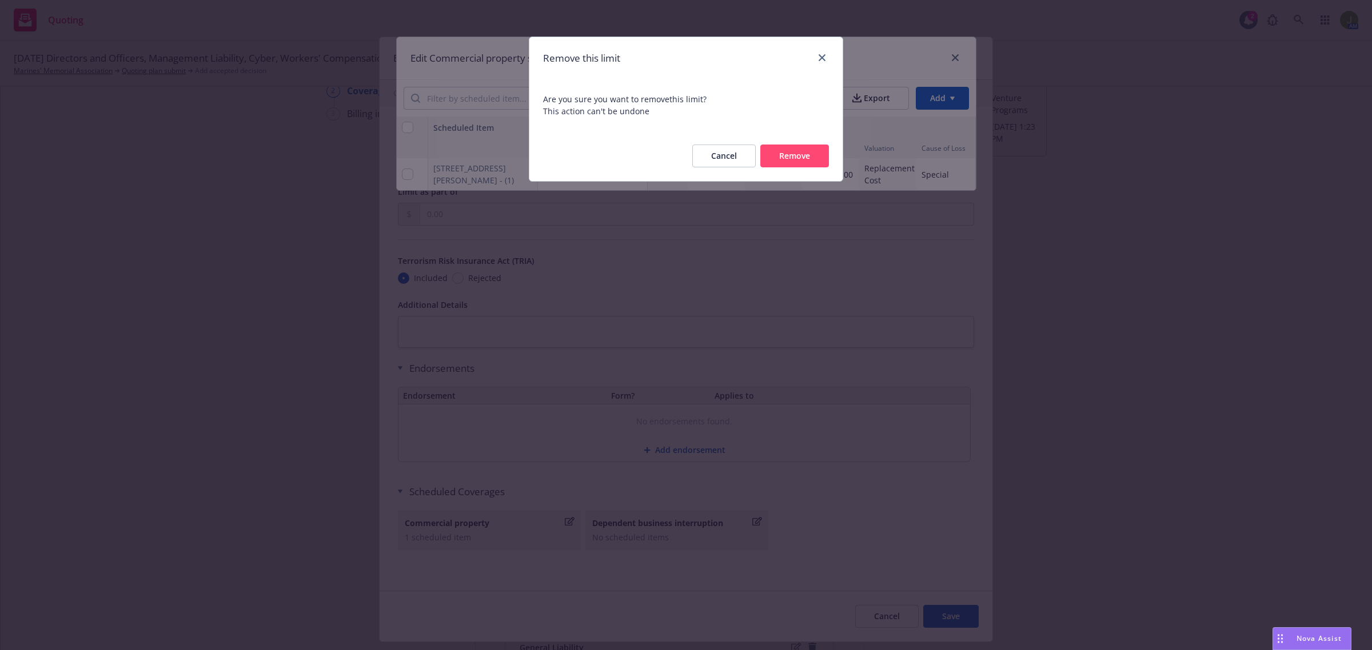
click at [772, 160] on button "Remove" at bounding box center [794, 156] width 69 height 23
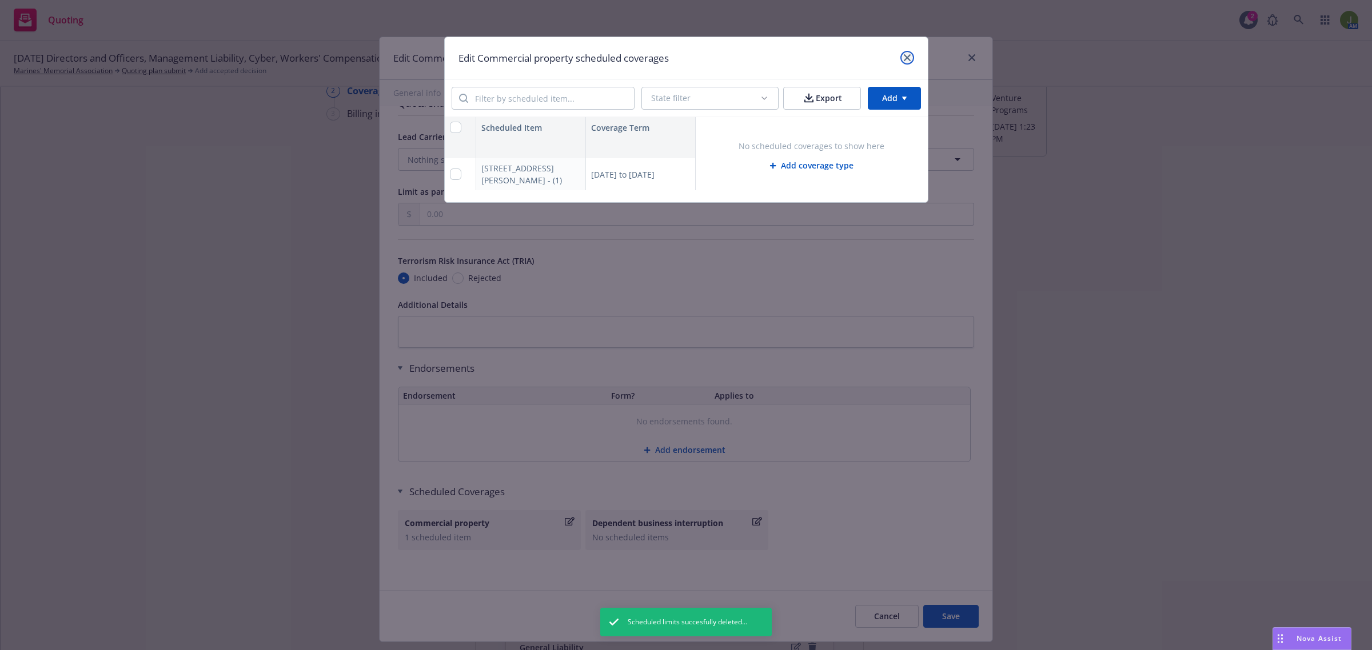
click at [904, 58] on icon "close" at bounding box center [907, 57] width 7 height 7
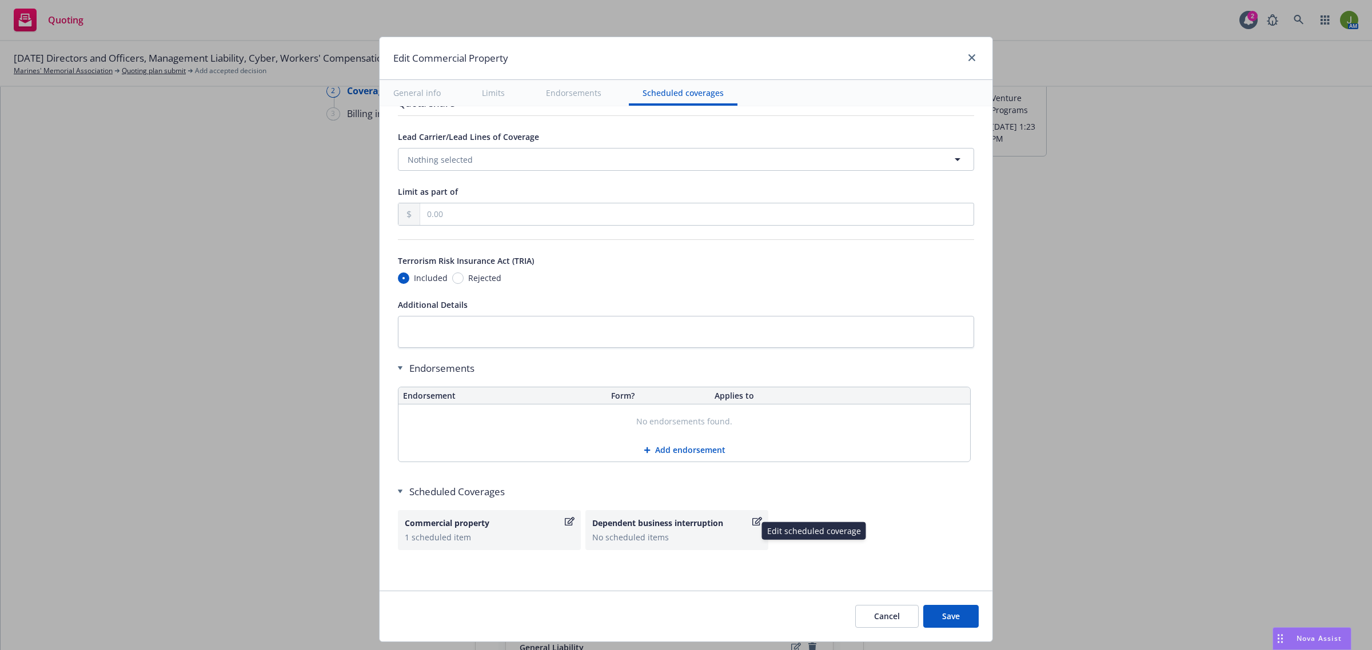
click at [752, 519] on icon "button" at bounding box center [757, 521] width 10 height 9
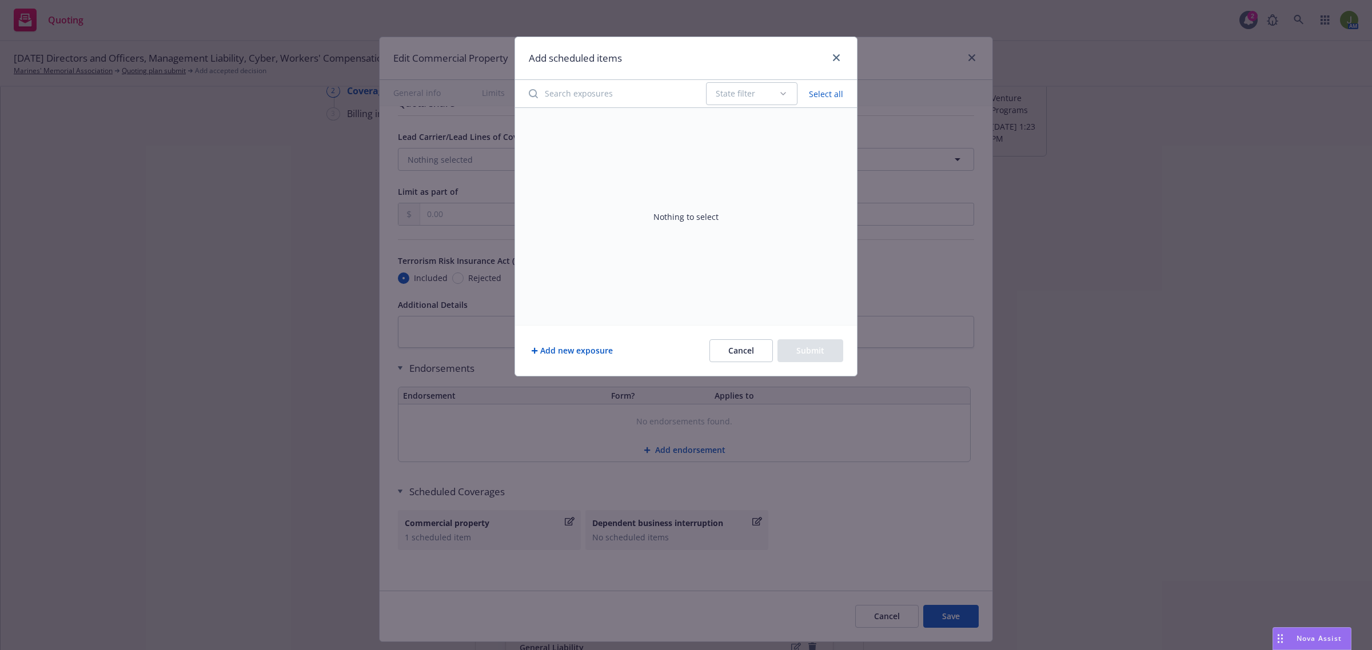
click at [749, 347] on button "Cancel" at bounding box center [740, 350] width 63 height 23
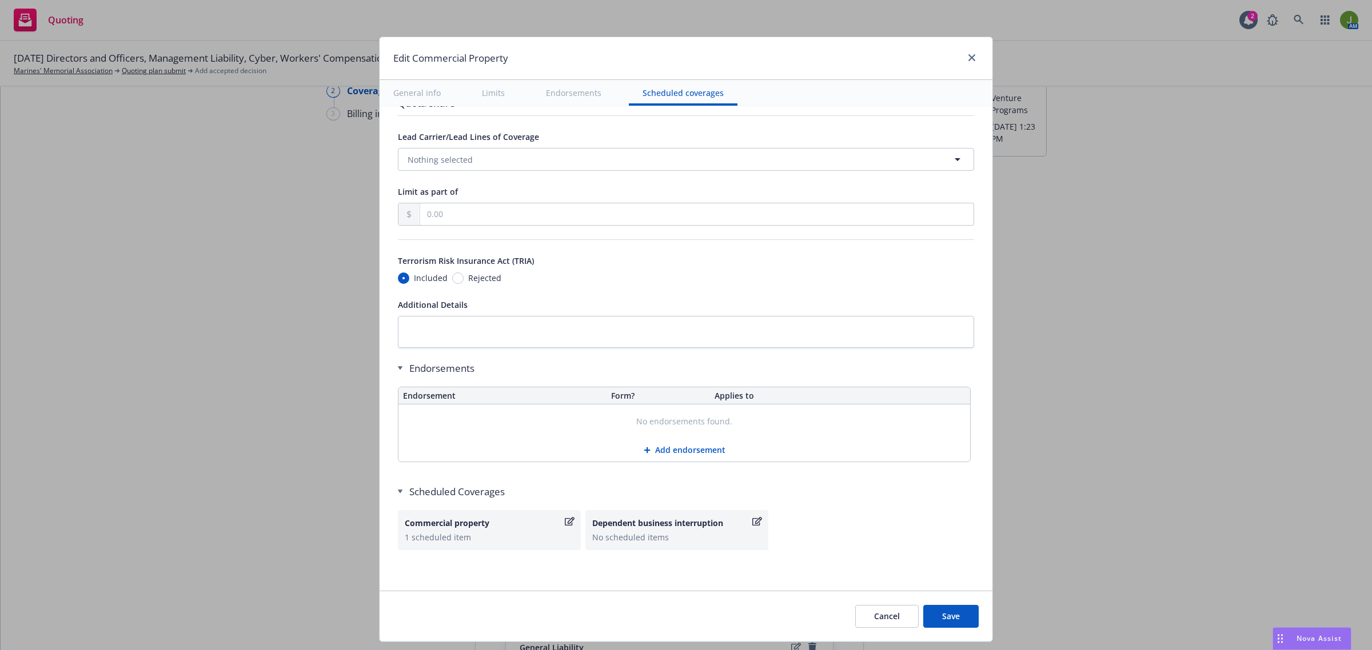
click at [944, 618] on button "Save" at bounding box center [950, 616] width 55 height 23
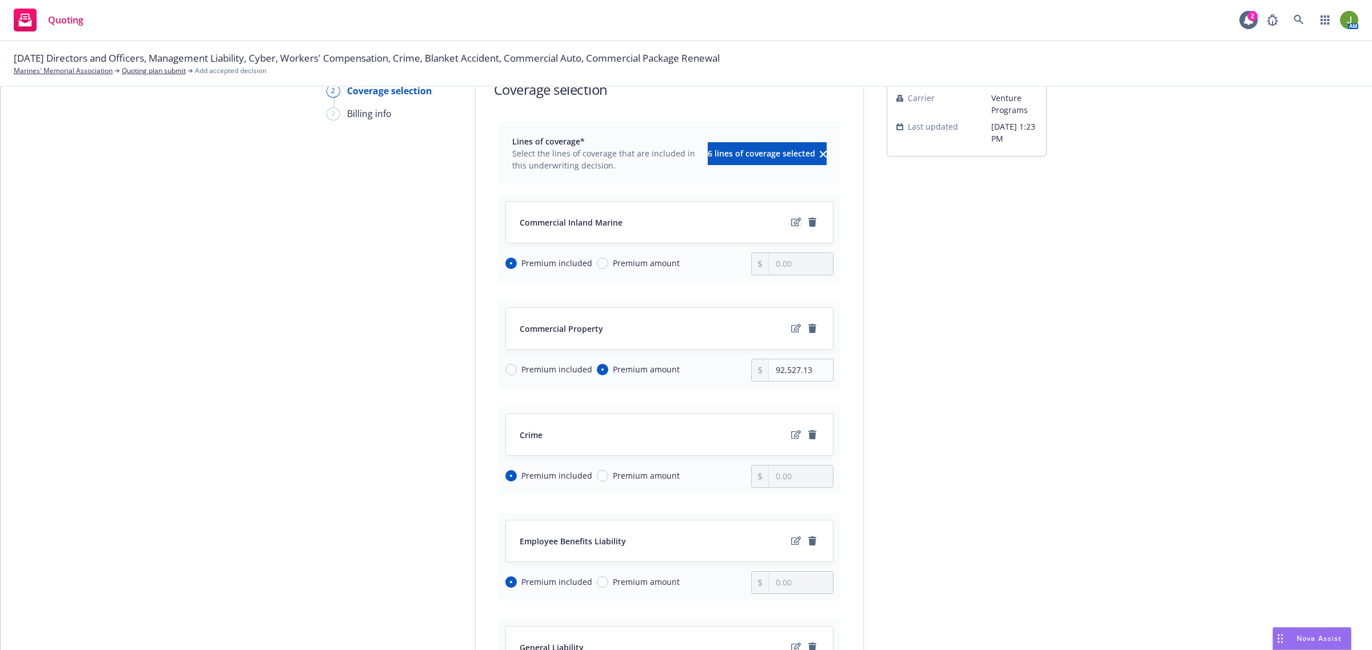
click at [792, 218] on icon "edit" at bounding box center [796, 222] width 10 height 9
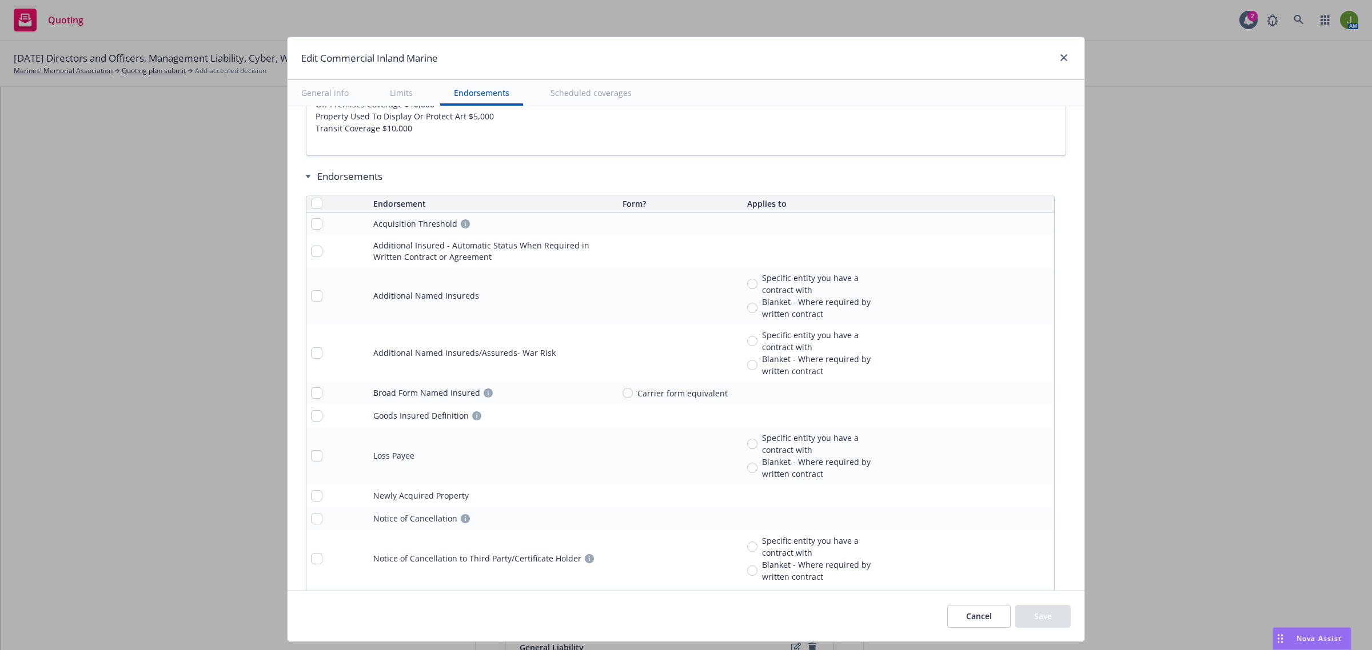
scroll to position [3072, 0]
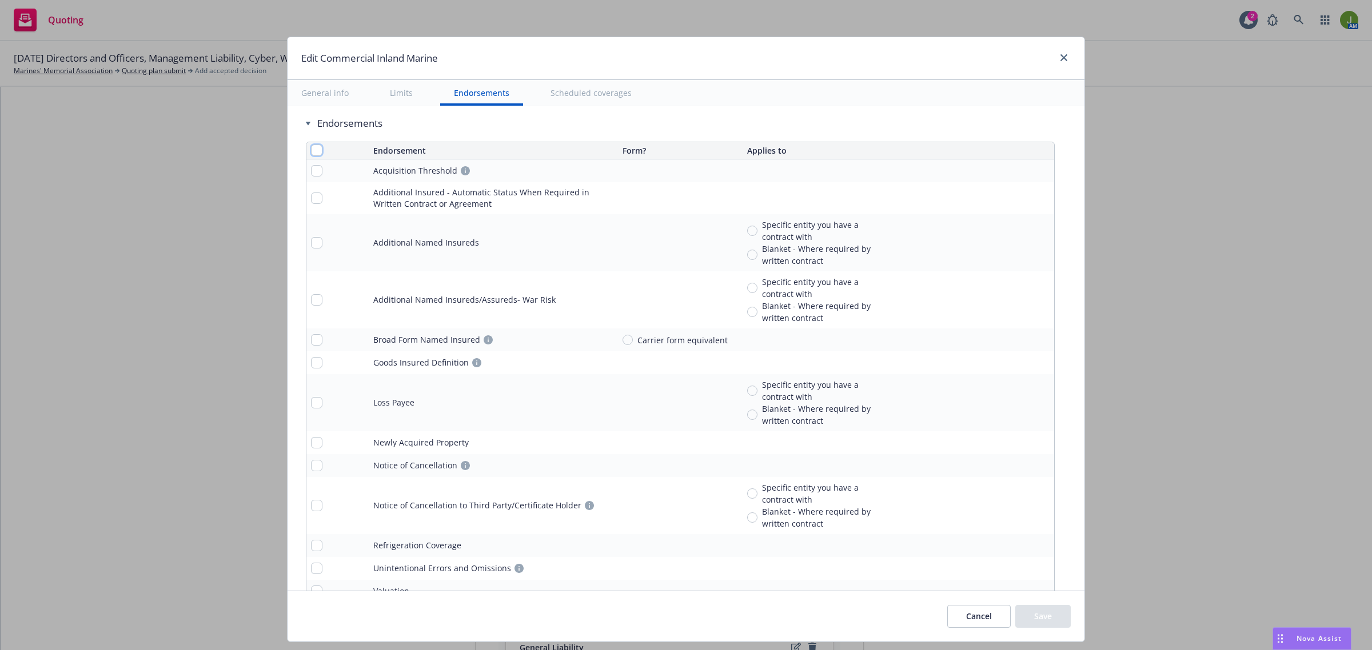
click at [312, 155] on input "checkbox" at bounding box center [316, 150] width 11 height 11
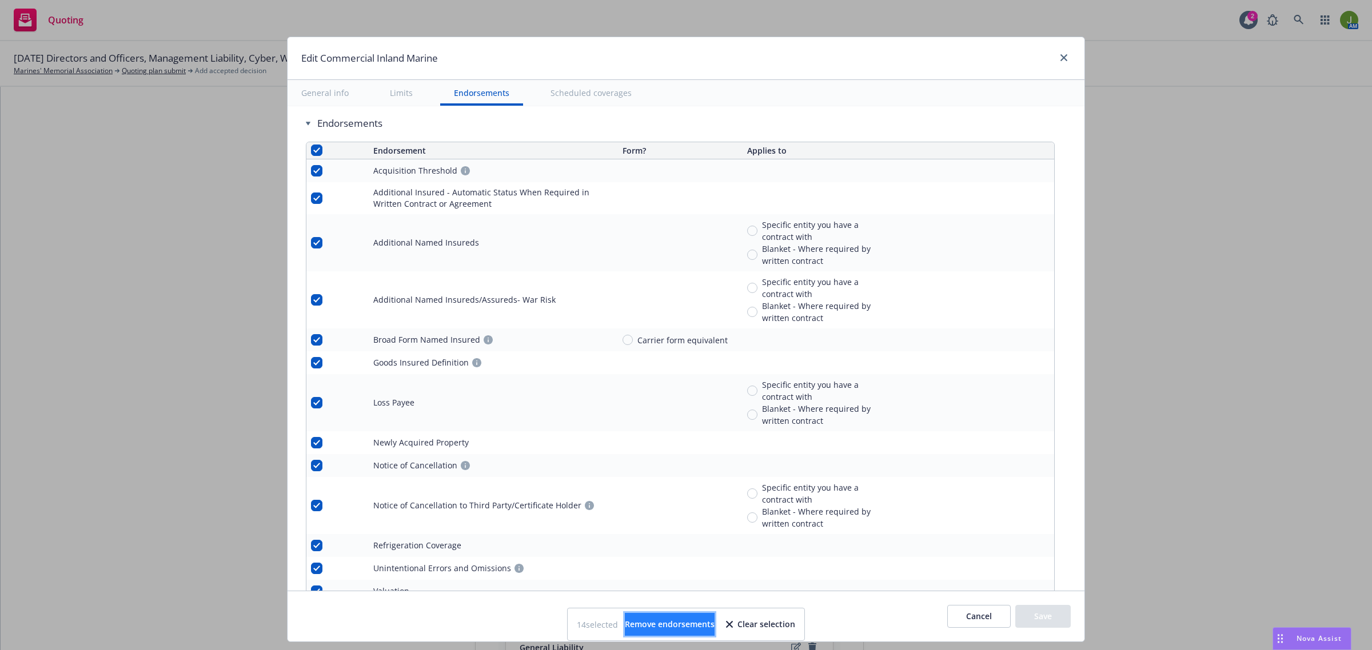
click at [656, 624] on span "Remove endorsements" at bounding box center [670, 624] width 90 height 11
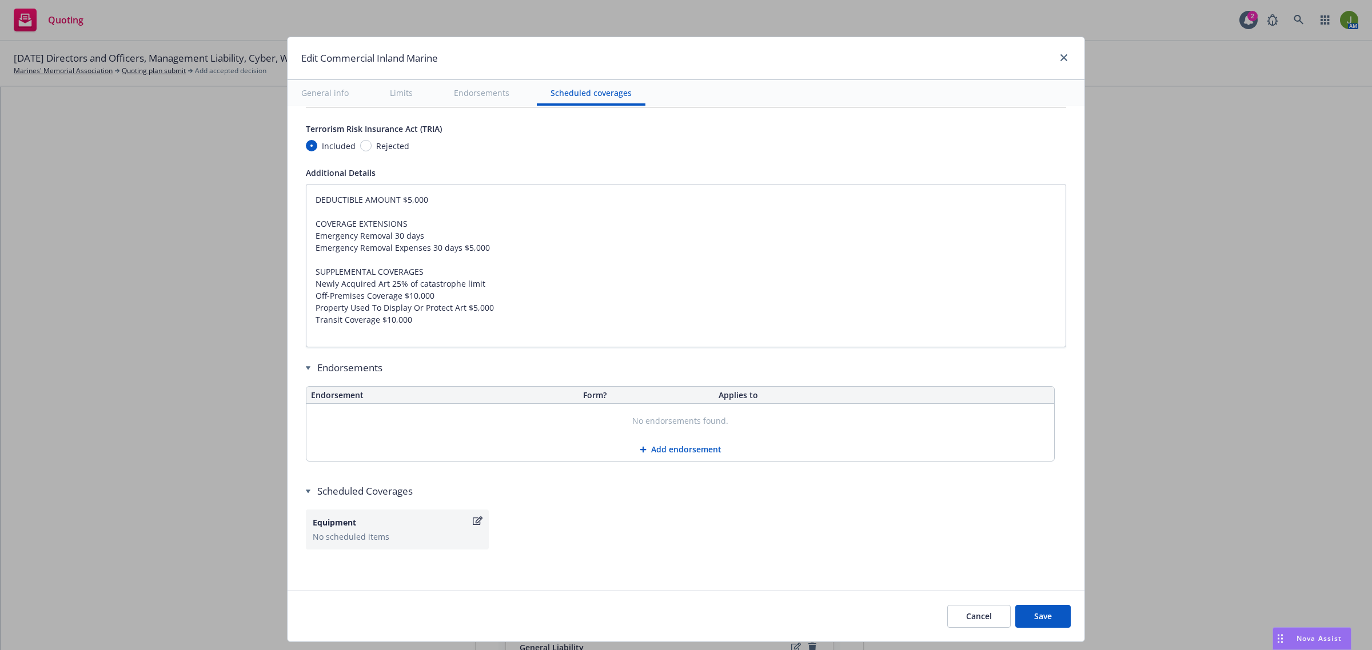
scroll to position [2832, 0]
drag, startPoint x: 442, startPoint y: 326, endPoint x: 255, endPoint y: 160, distance: 249.8
click at [255, 161] on div "Edit Commercial Inland Marine General info Limits Endorsements Scheduled covera…" at bounding box center [686, 325] width 1372 height 650
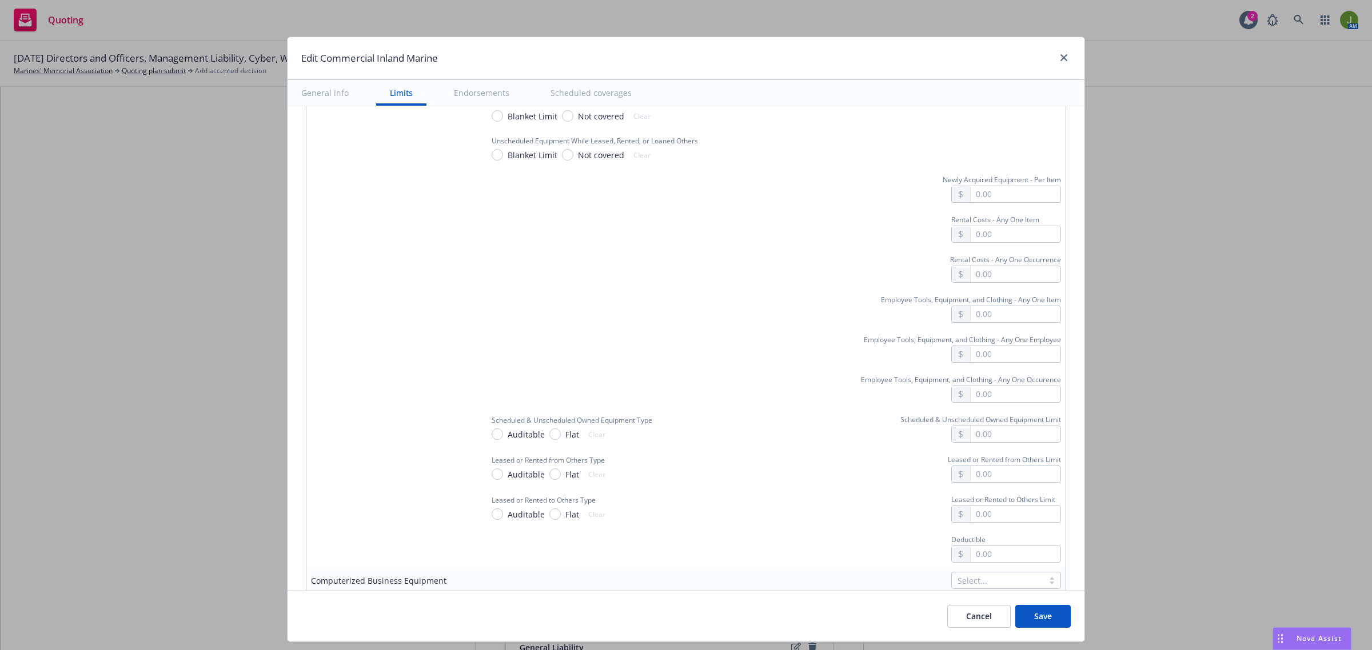
scroll to position [1283, 0]
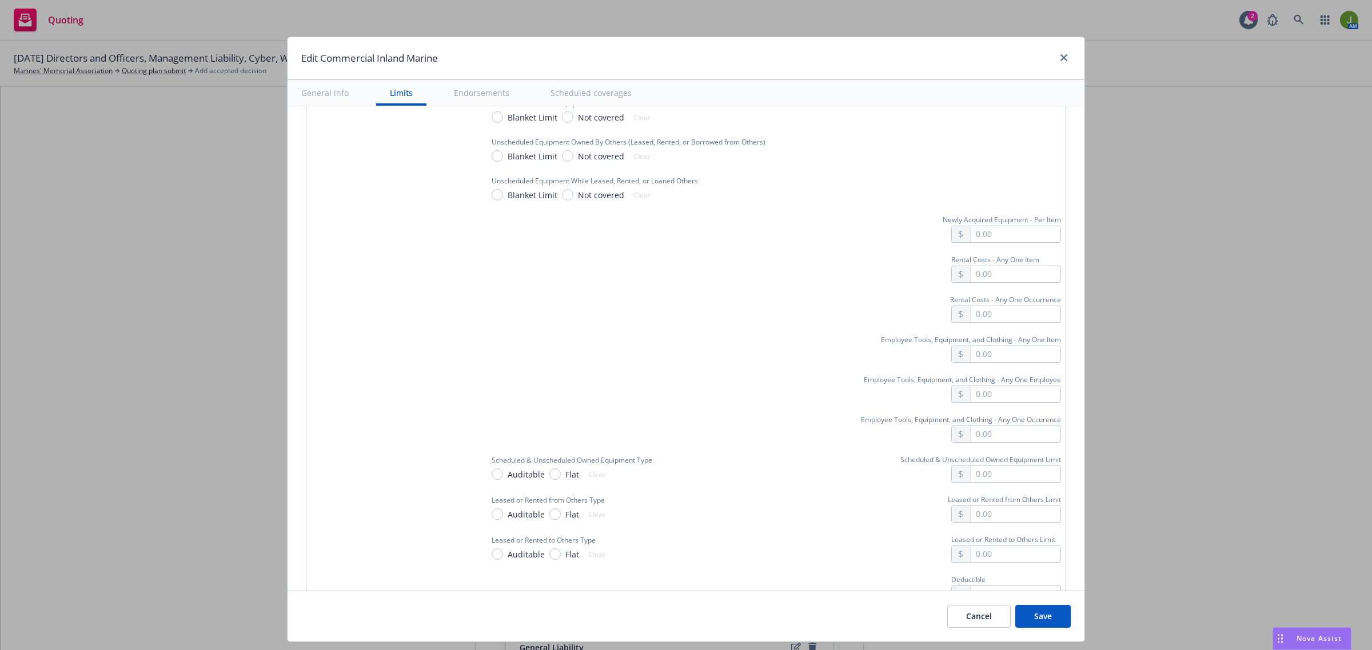
click at [973, 621] on button "Cancel" at bounding box center [978, 616] width 63 height 23
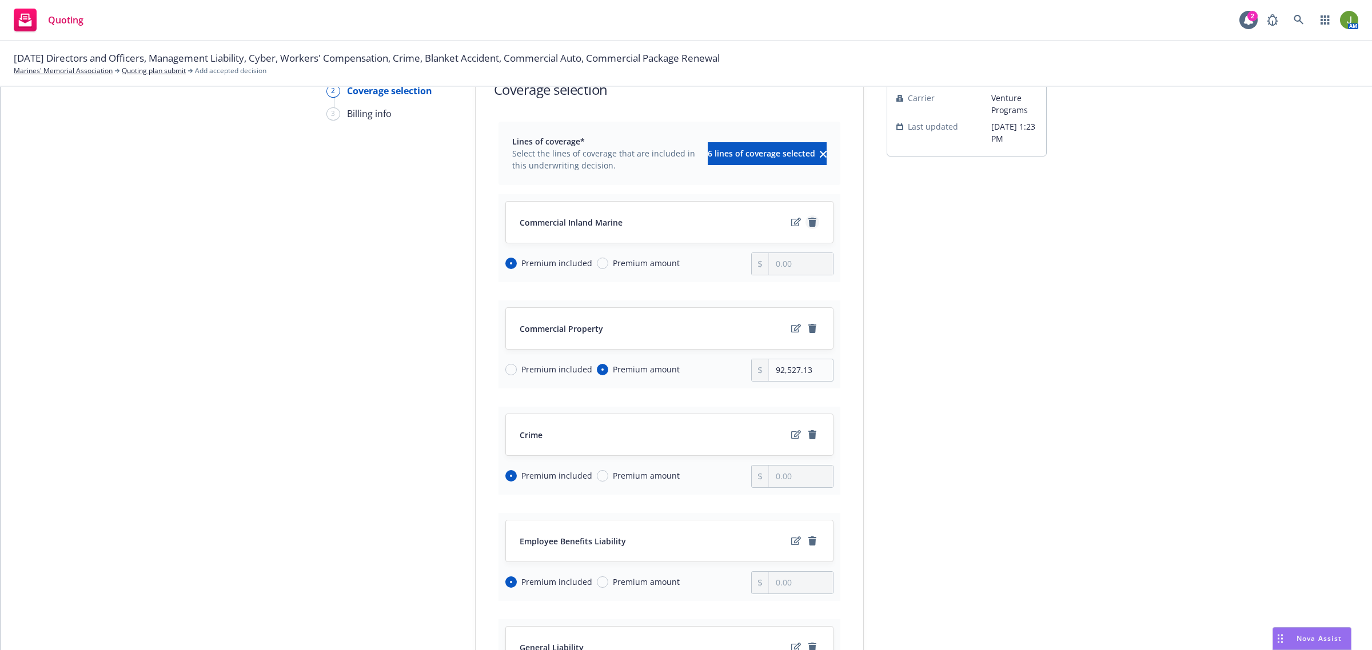
click at [808, 223] on icon "remove" at bounding box center [812, 222] width 9 height 9
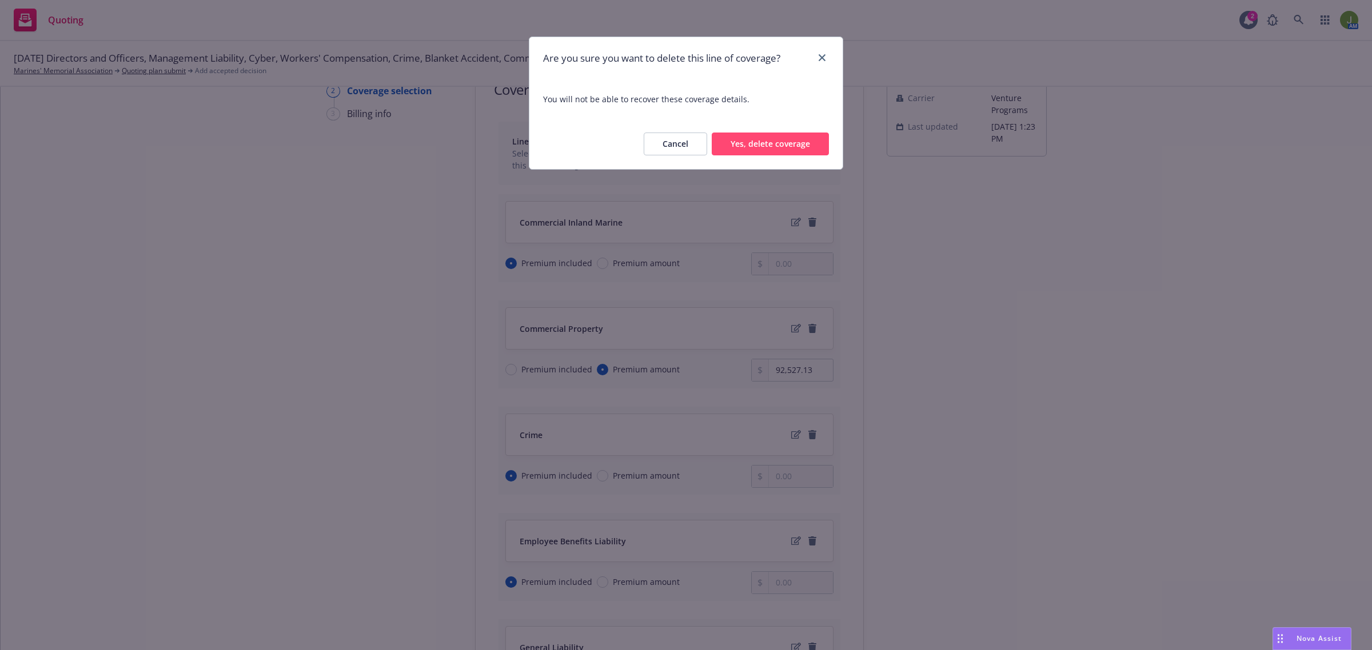
click at [748, 143] on button "Yes, delete coverage" at bounding box center [770, 144] width 117 height 23
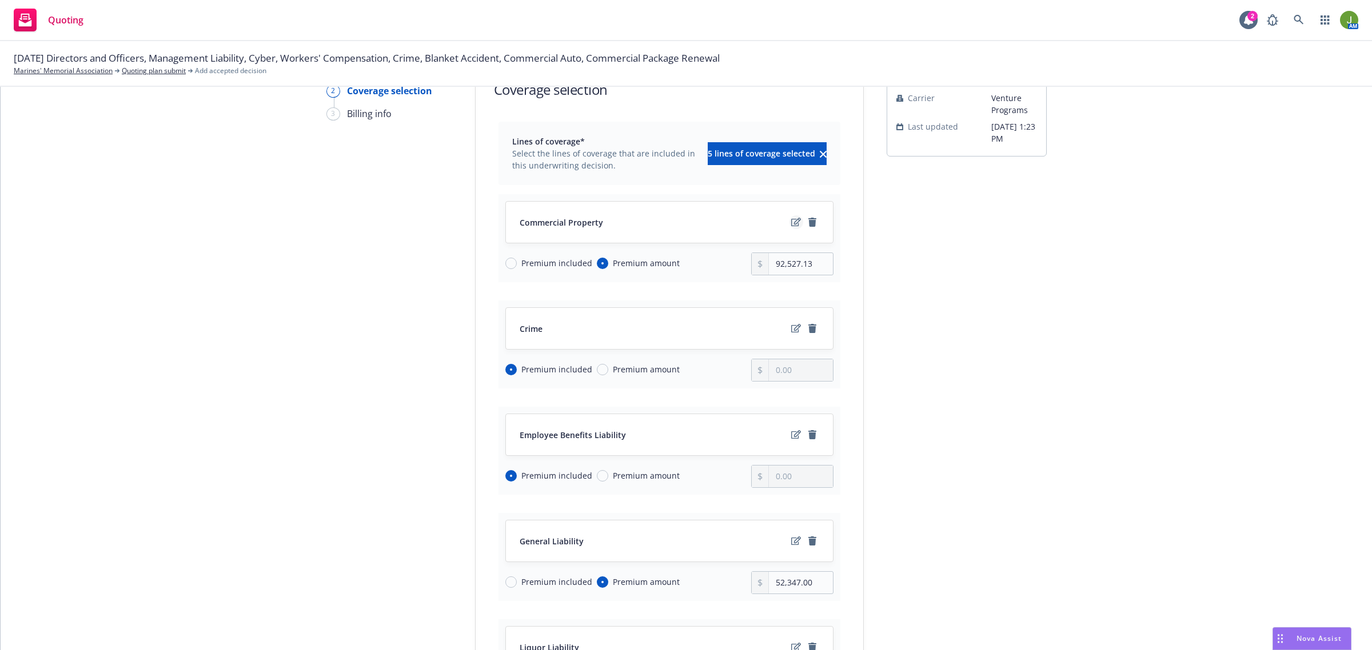
click at [791, 221] on icon "edit" at bounding box center [796, 222] width 10 height 9
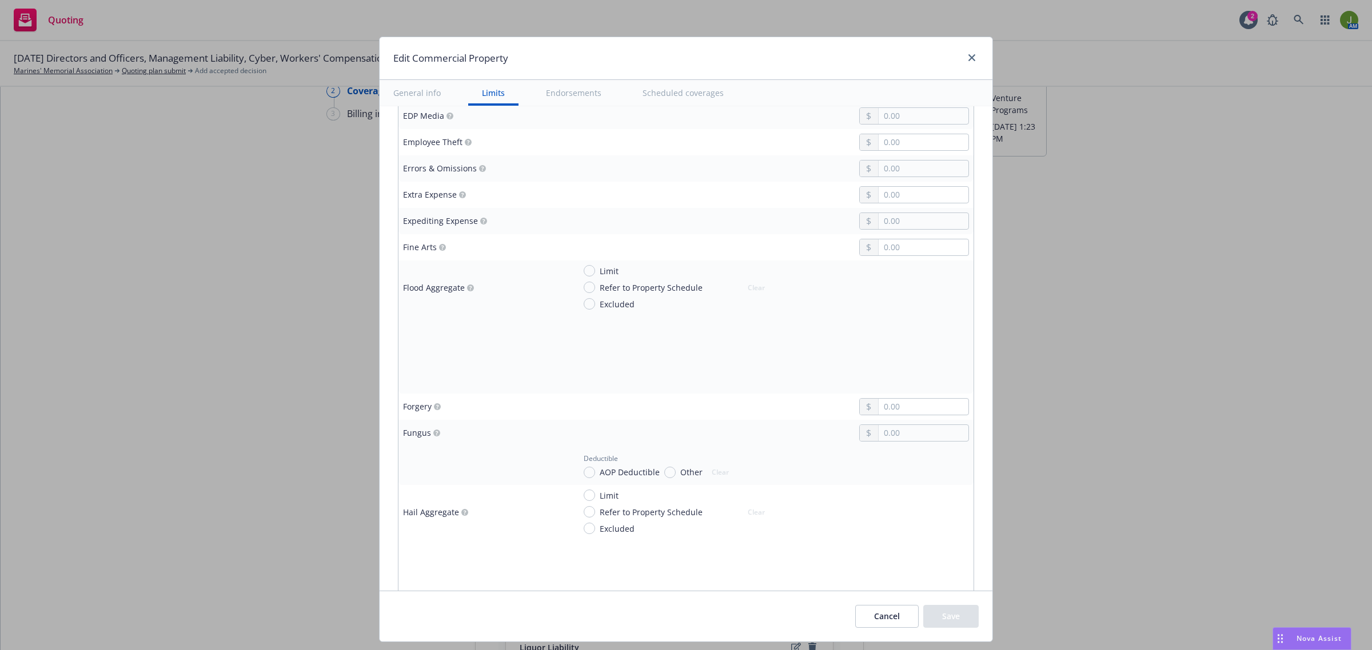
scroll to position [1786, 0]
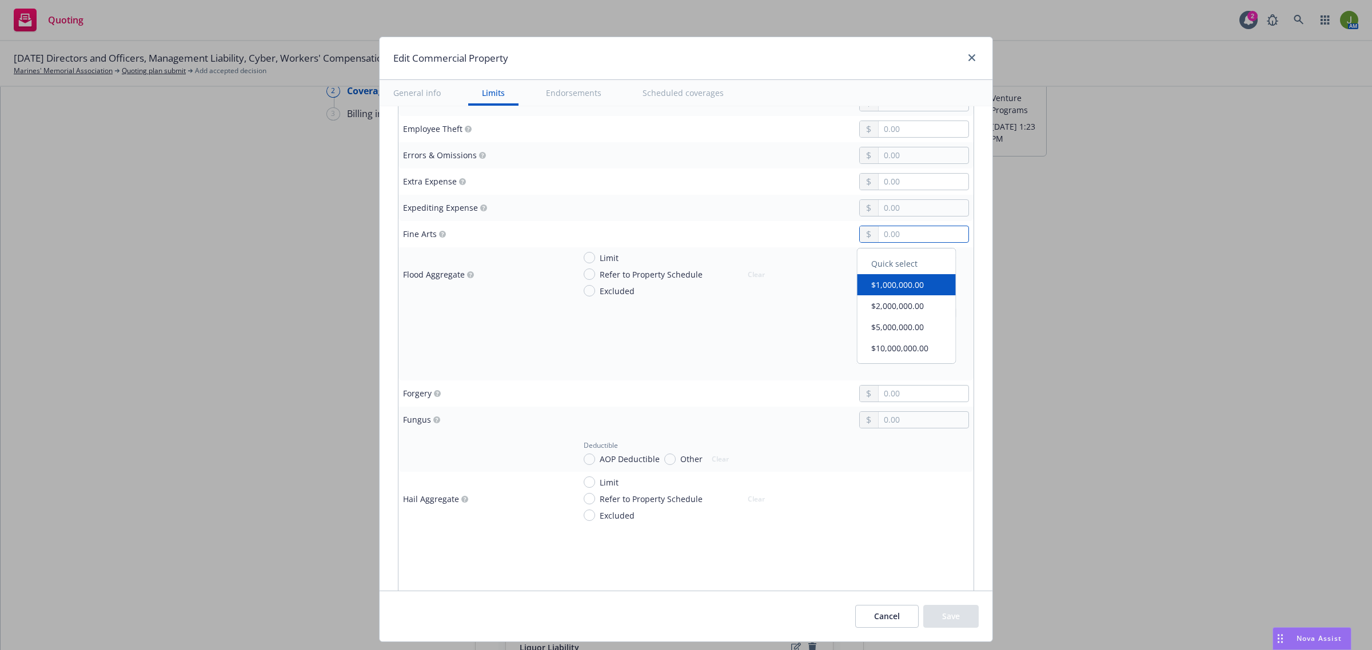
click at [886, 233] on input "text" at bounding box center [923, 234] width 90 height 16
click at [966, 610] on button "Save" at bounding box center [950, 616] width 55 height 23
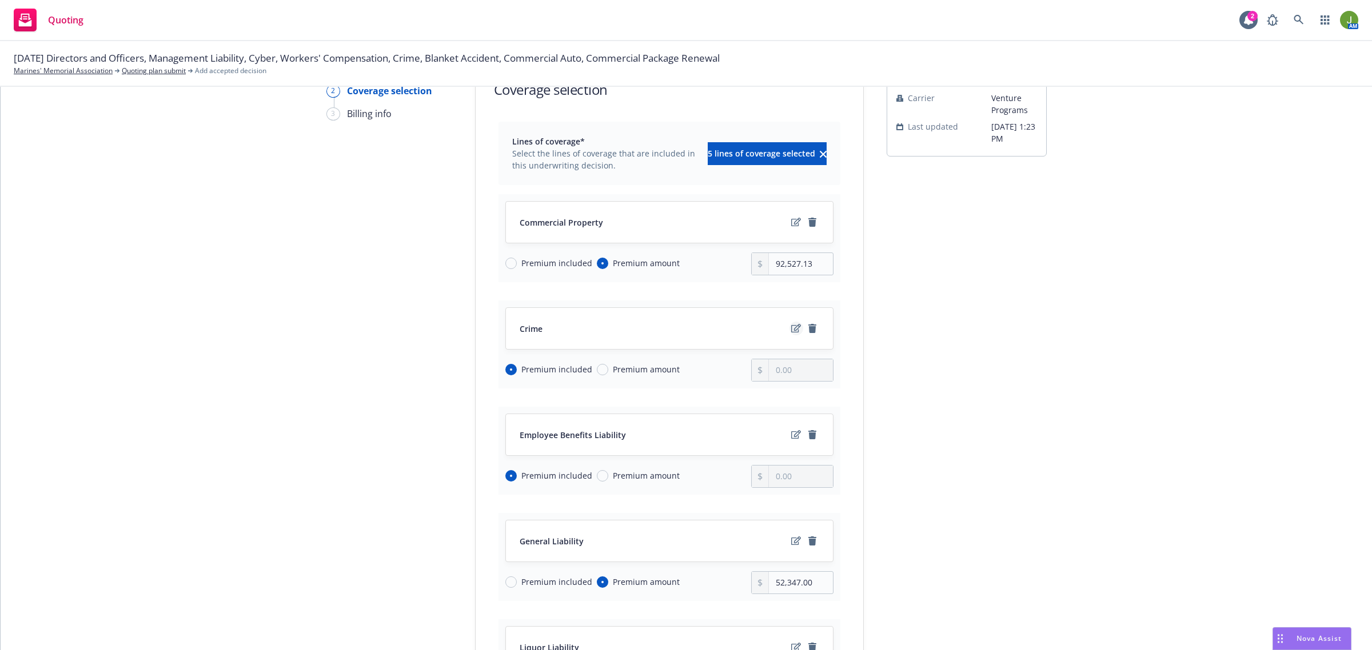
click at [793, 327] on icon "edit" at bounding box center [796, 328] width 10 height 9
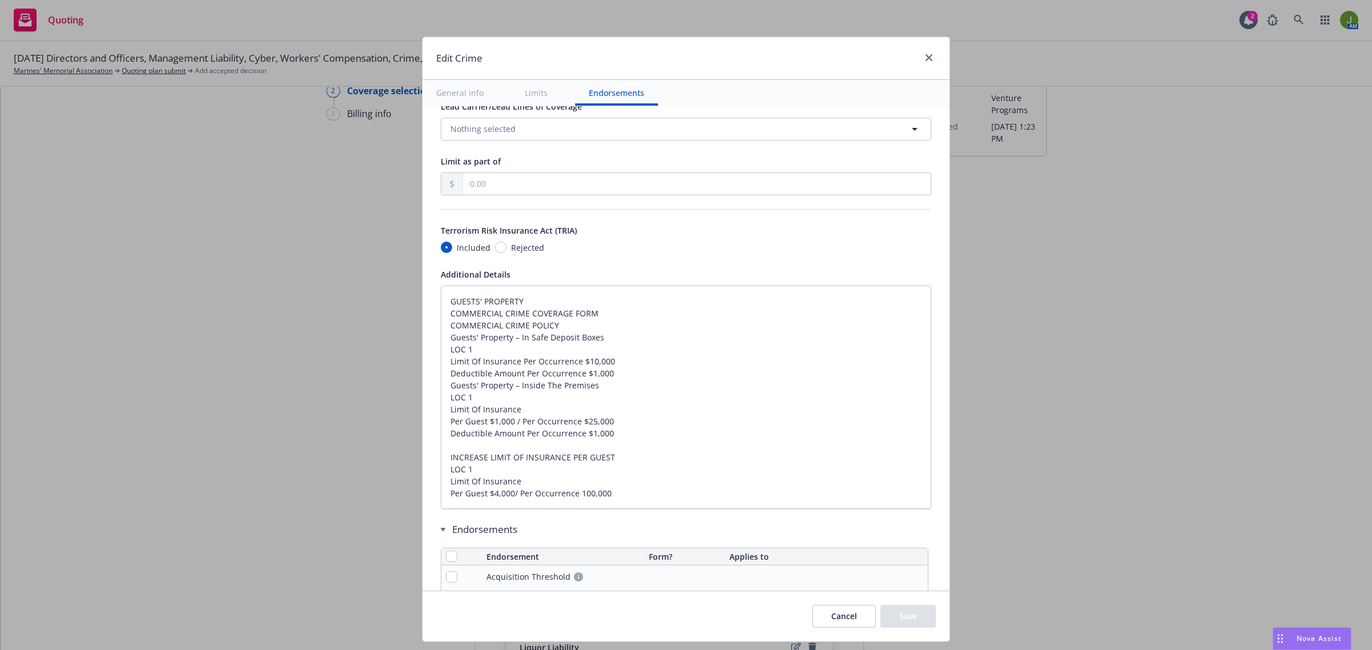
scroll to position [1000, 0]
click at [443, 319] on textarea "GUESTS' PROPERTY COMMERCIAL CRIME COVERAGE FORM COMMERCIAL CRIME POLICY Guests'…" at bounding box center [686, 397] width 490 height 224
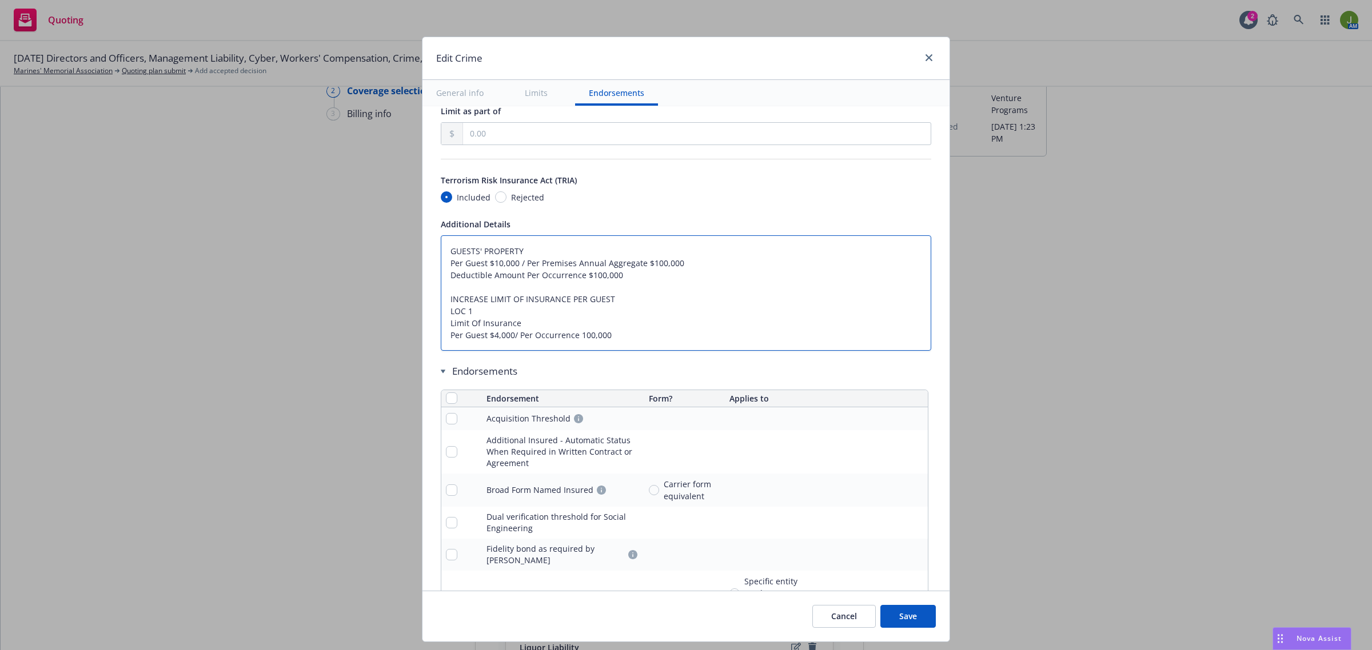
scroll to position [1072, 0]
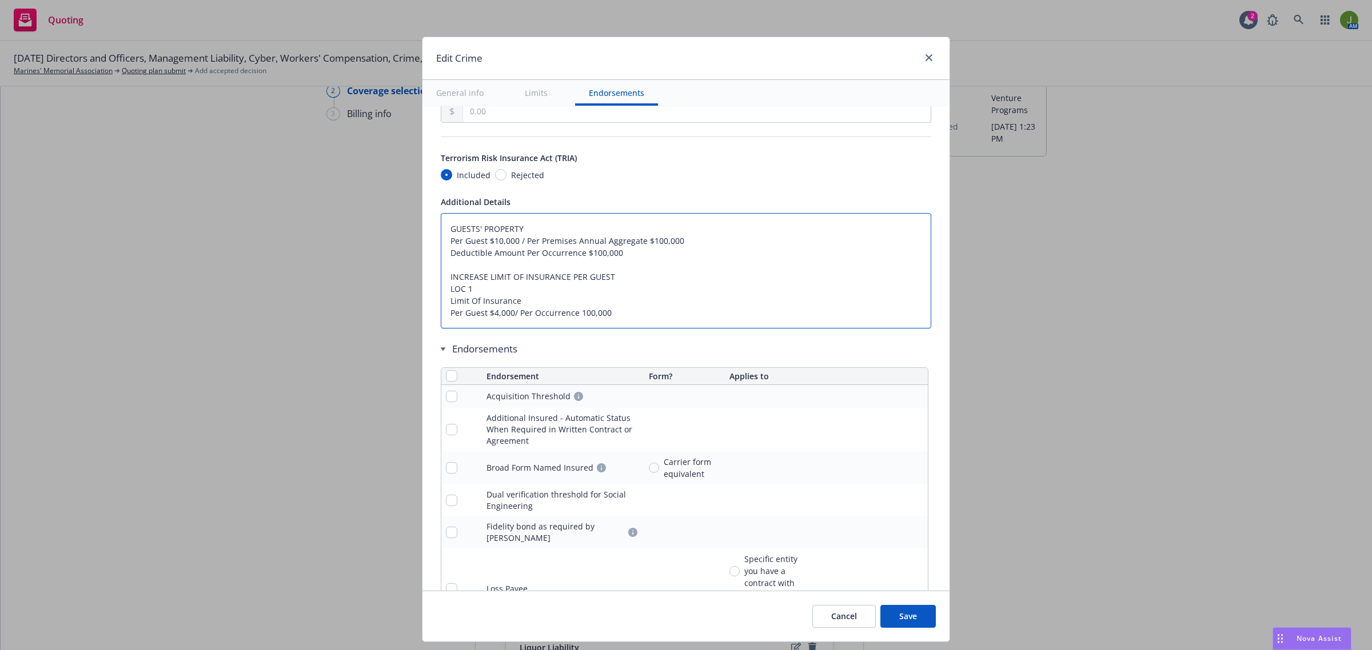
drag, startPoint x: 440, startPoint y: 276, endPoint x: 642, endPoint y: 326, distance: 207.8
click at [642, 326] on textarea "GUESTS' PROPERTY Per Guest $10,000 / Per Premises Annual Aggregate $100,000 Ded…" at bounding box center [686, 271] width 490 height 116
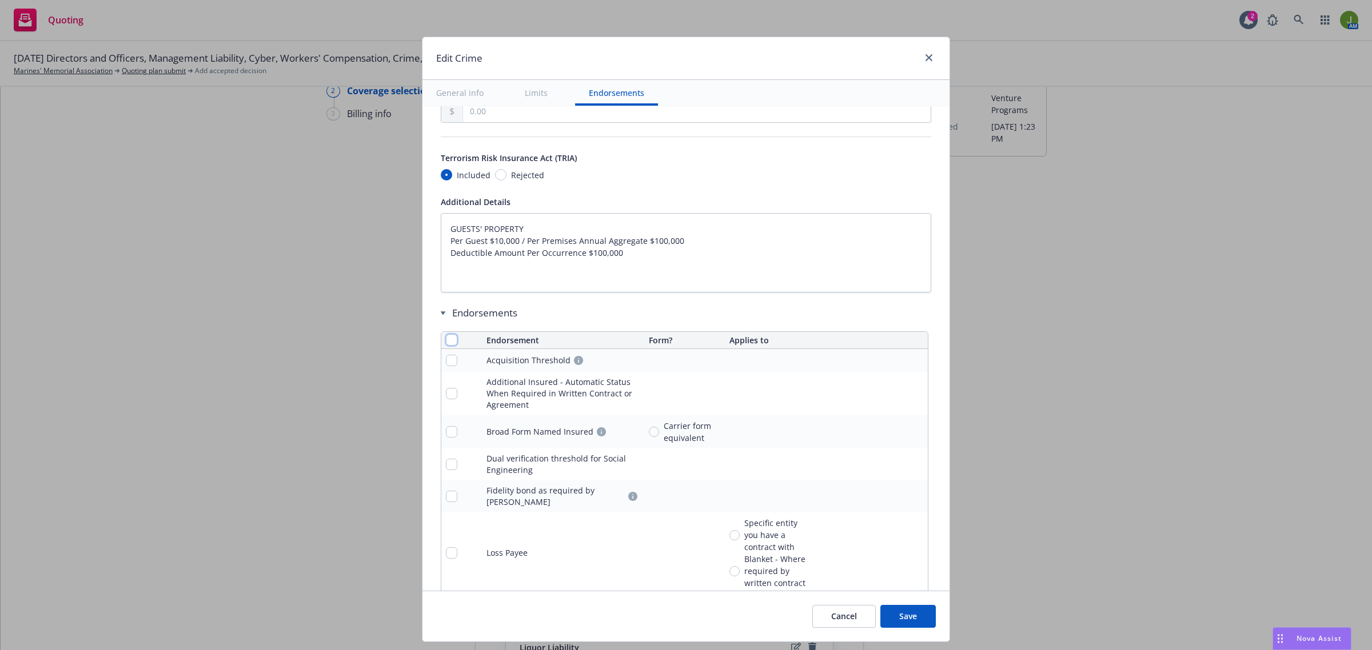
click at [447, 343] on input "checkbox" at bounding box center [451, 339] width 11 height 11
click at [690, 630] on button "Remove endorsements" at bounding box center [667, 624] width 90 height 23
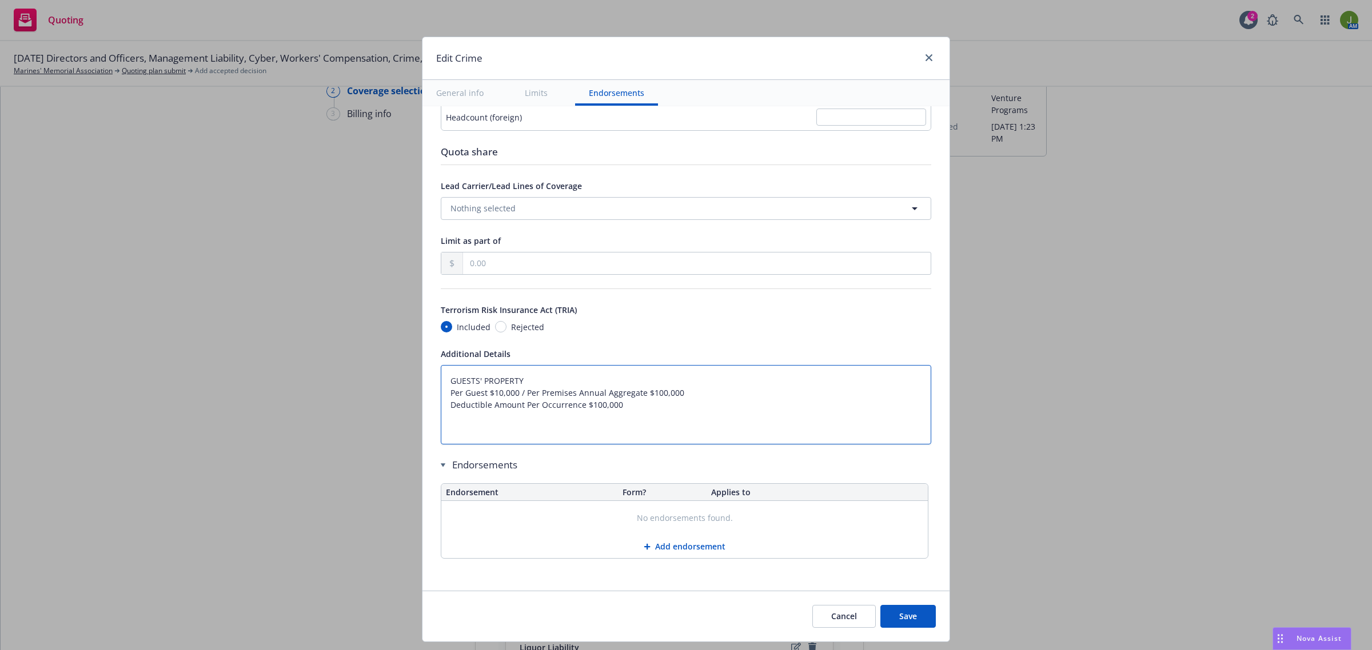
click at [636, 414] on textarea "GUESTS' PROPERTY Per Guest $10,000 / Per Premises Annual Aggregate $100,000 Ded…" at bounding box center [686, 405] width 490 height 80
click at [899, 617] on button "Save" at bounding box center [907, 616] width 55 height 23
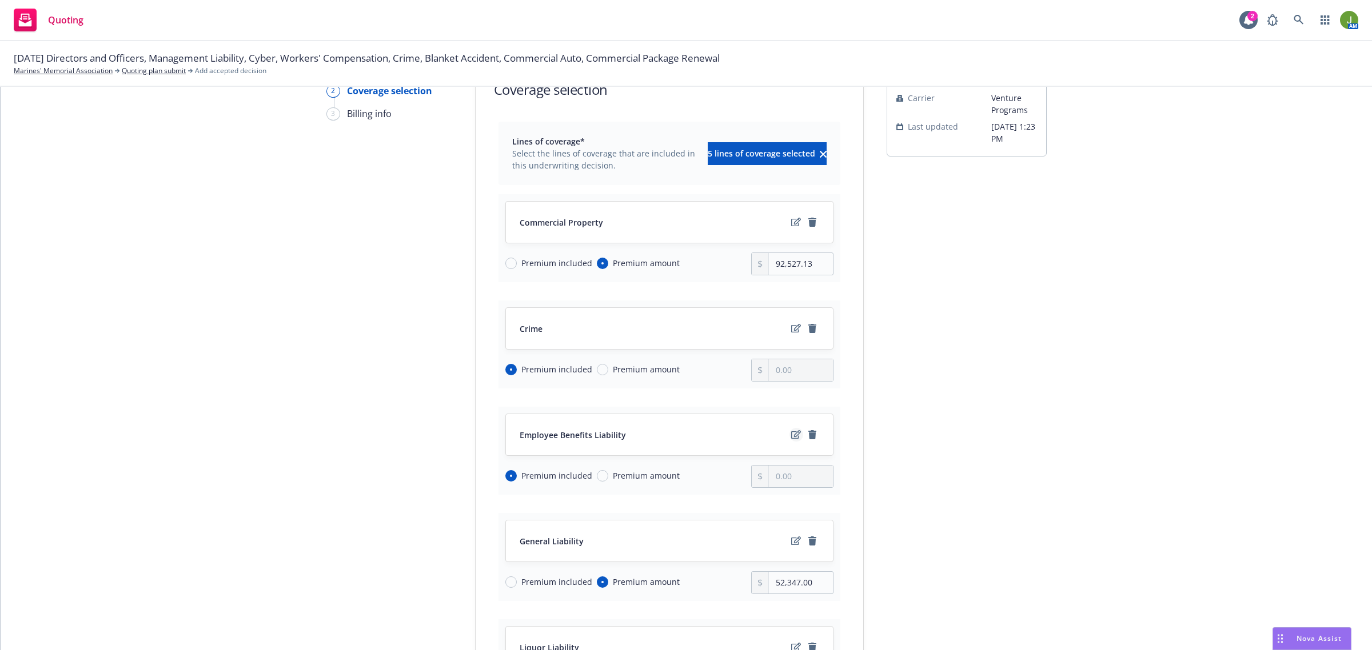
click at [791, 438] on icon "edit" at bounding box center [796, 434] width 10 height 9
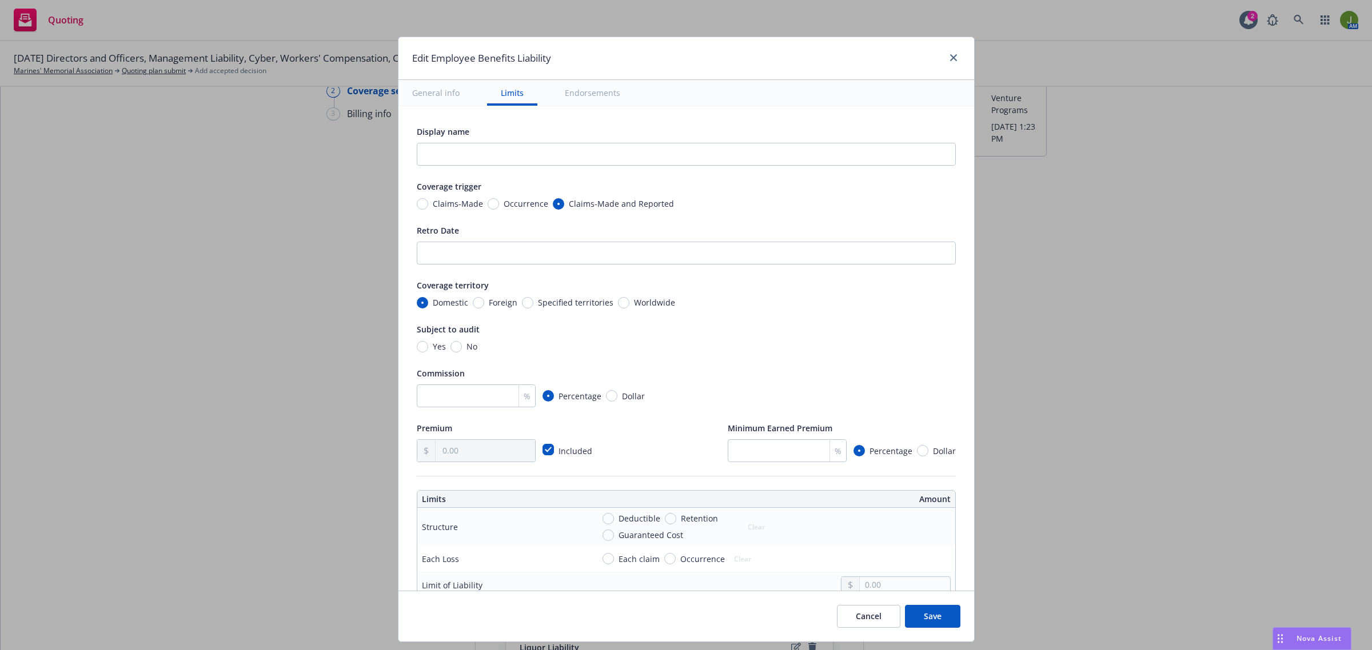
click at [874, 624] on button "Cancel" at bounding box center [868, 616] width 63 height 23
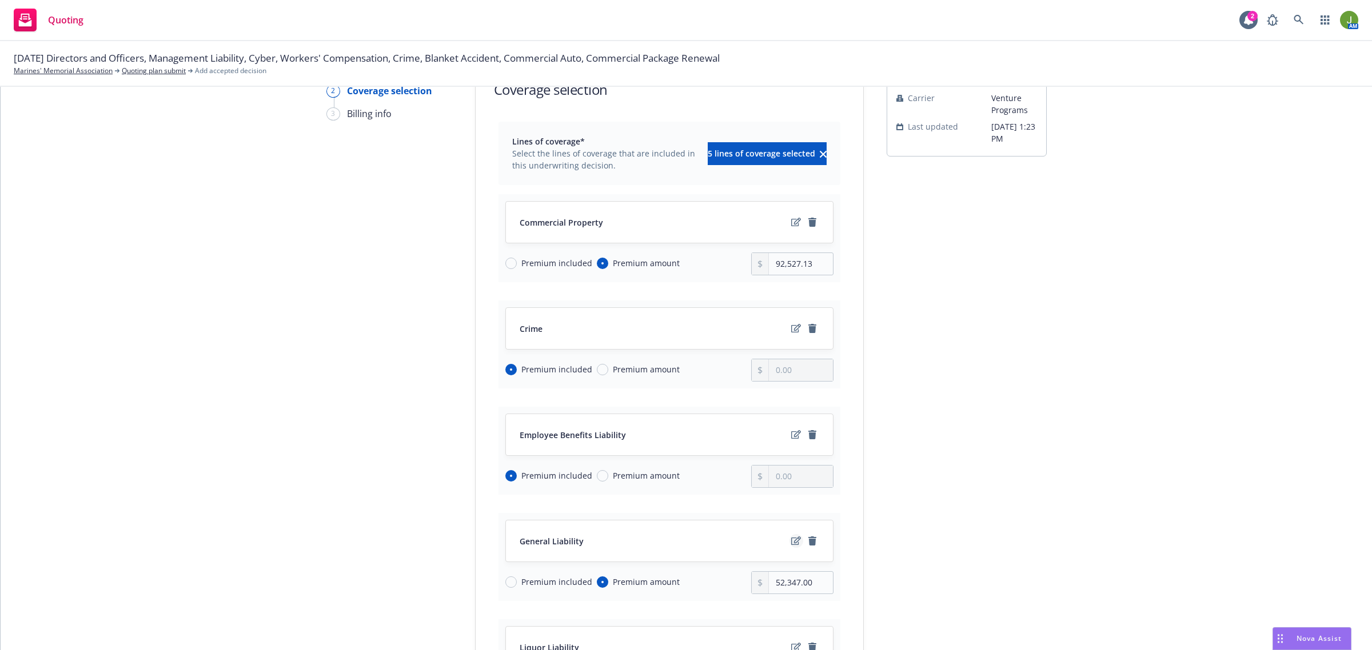
click at [791, 541] on icon "edit" at bounding box center [796, 541] width 10 height 9
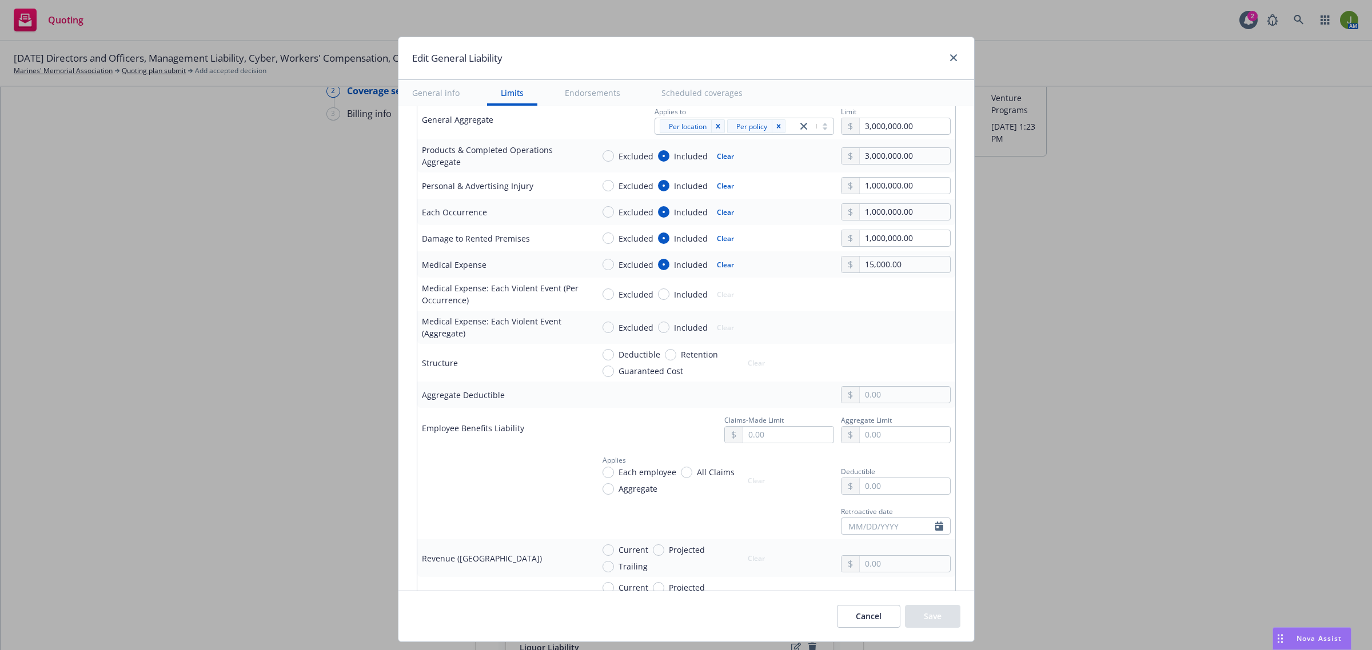
scroll to position [429, 0]
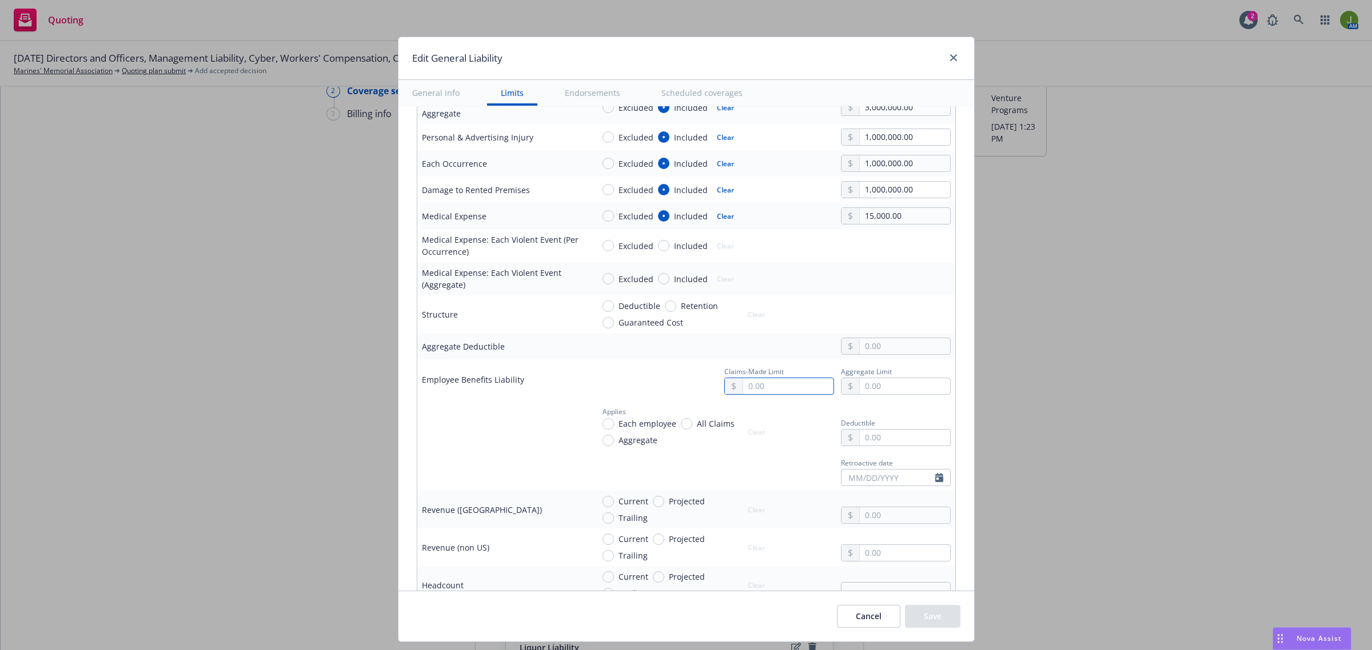
click at [781, 386] on input "text" at bounding box center [788, 386] width 90 height 16
click at [769, 434] on button "$1,000,000.00" at bounding box center [771, 436] width 98 height 21
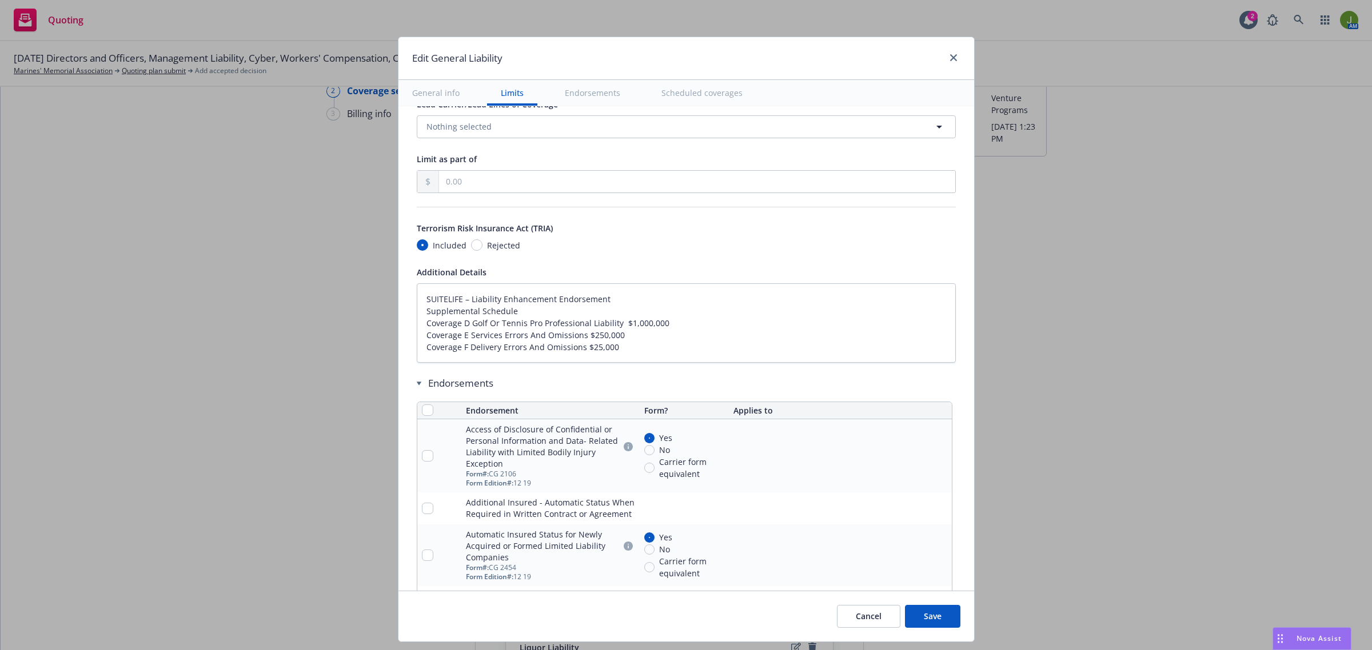
scroll to position [1357, 0]
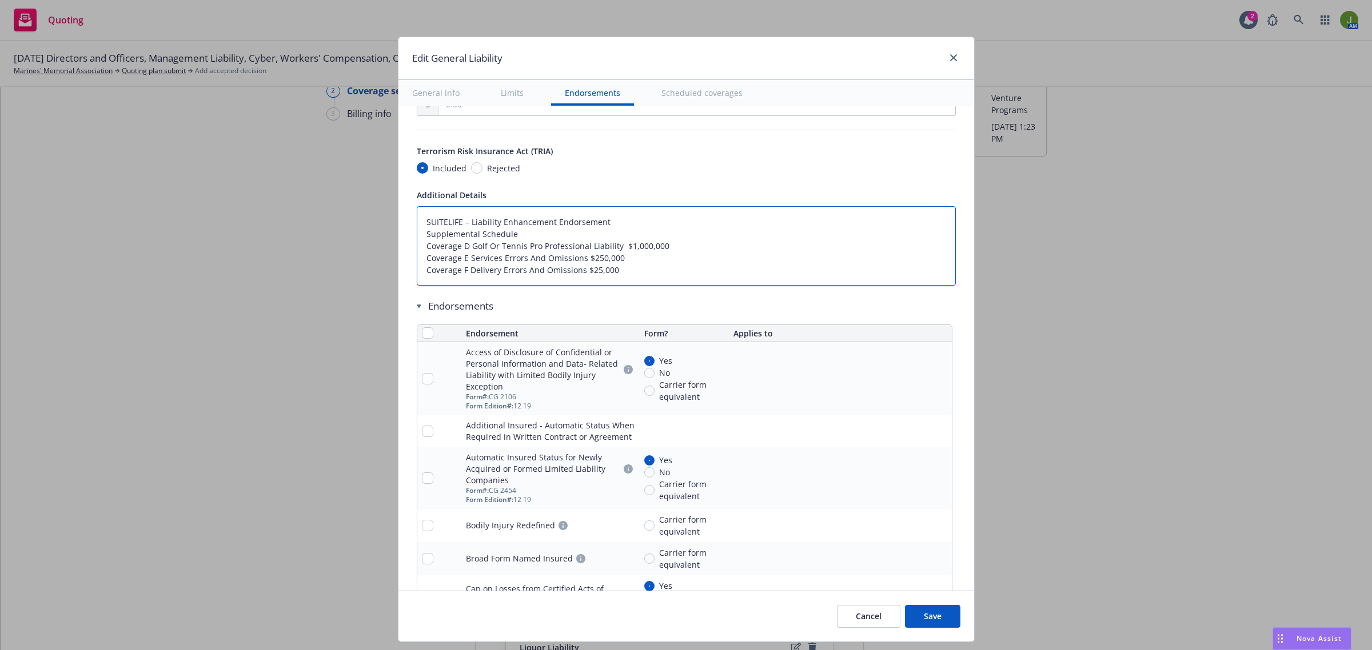
drag, startPoint x: 618, startPoint y: 271, endPoint x: 398, endPoint y: 227, distance: 224.5
click at [398, 227] on div "Display name Coverage trigger Claims-Made Occurrence Coverage territory Domesti…" at bounding box center [686, 133] width 576 height 2768
click at [632, 281] on textarea "SUITELIFE – Liability Enhancement Endorsement Supplemental Schedule Coverage D …" at bounding box center [686, 246] width 539 height 80
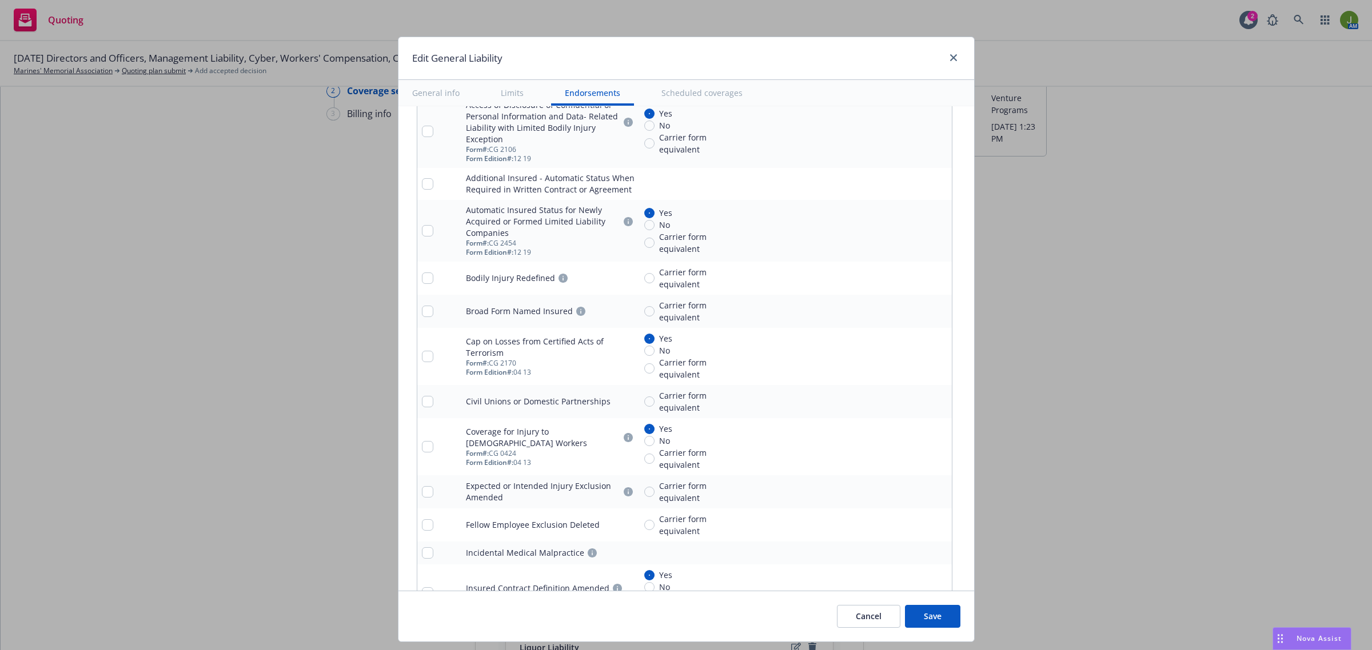
scroll to position [1358, 0]
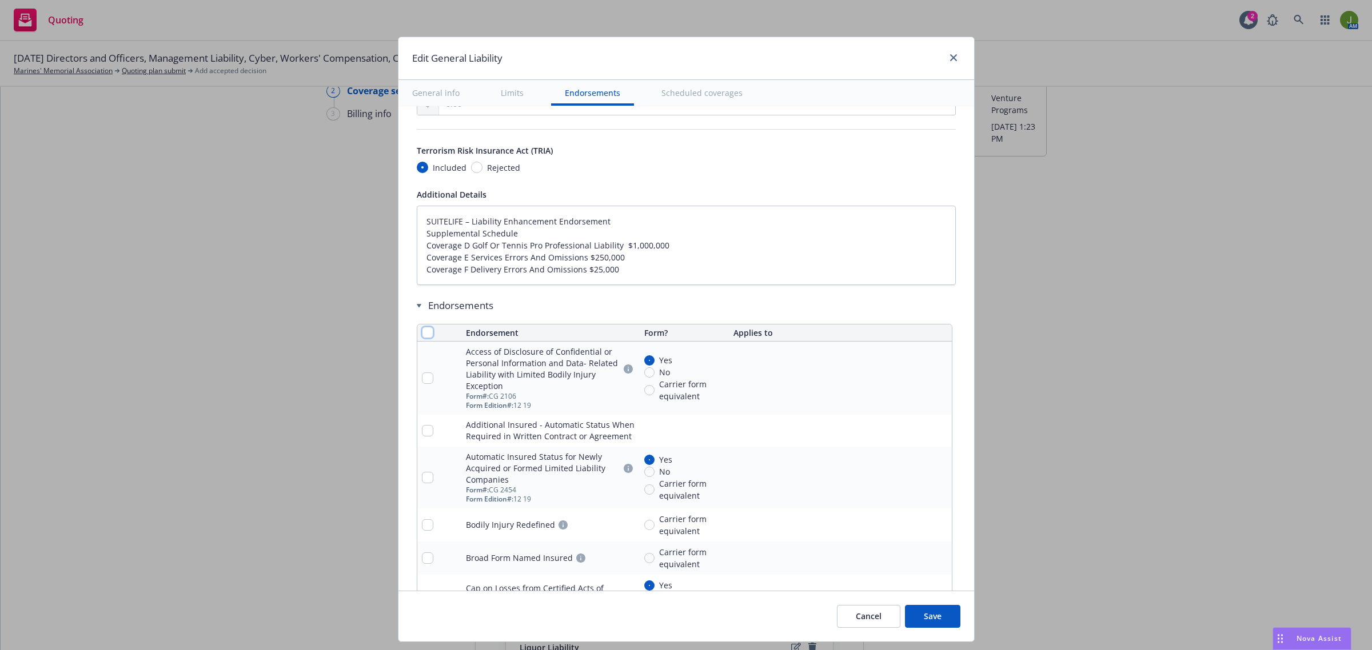
click at [422, 333] on input "checkbox" at bounding box center [427, 332] width 11 height 11
click at [689, 623] on span "Remove endorsements" at bounding box center [670, 624] width 90 height 11
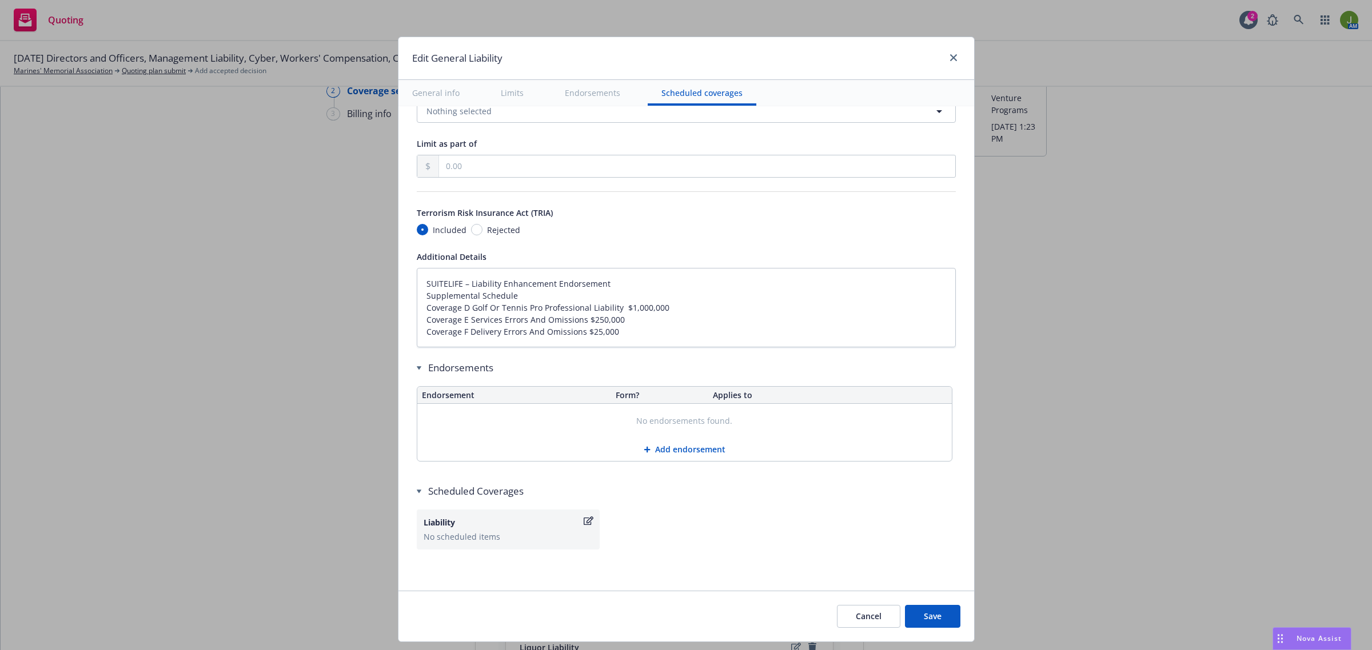
click at [681, 452] on button "Add endorsement" at bounding box center [684, 449] width 534 height 23
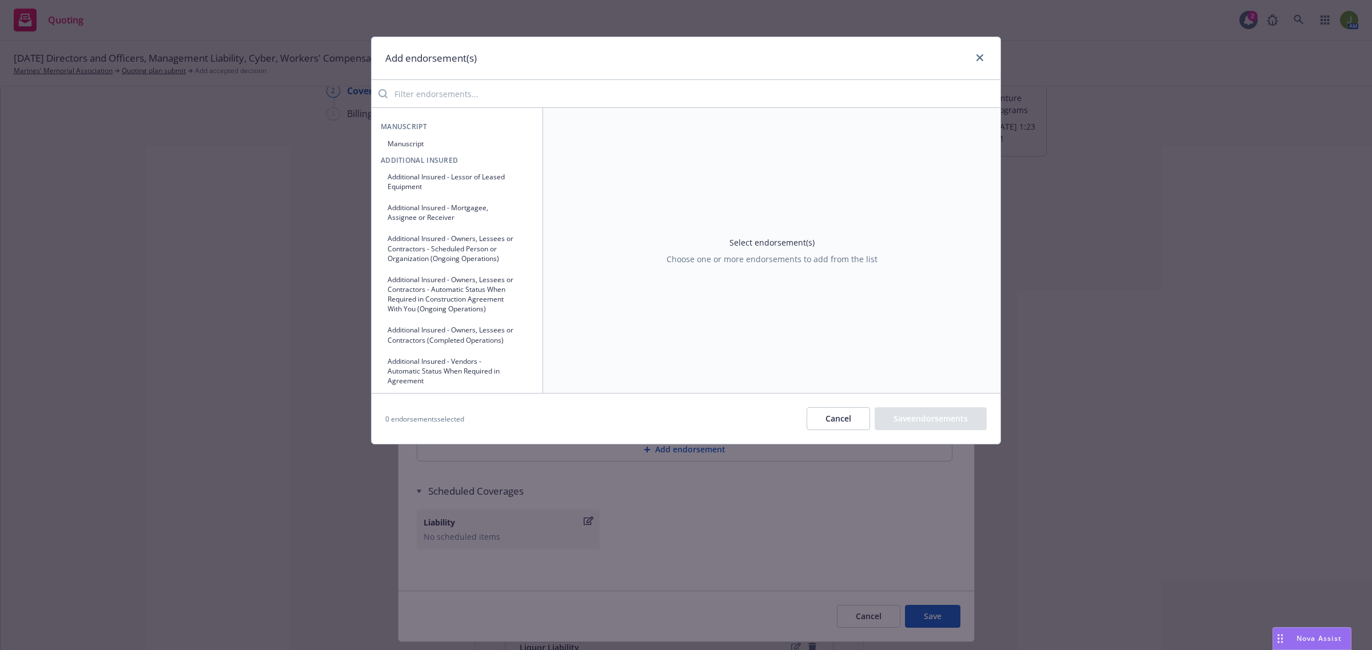
click at [413, 150] on button "Manuscript" at bounding box center [457, 143] width 153 height 19
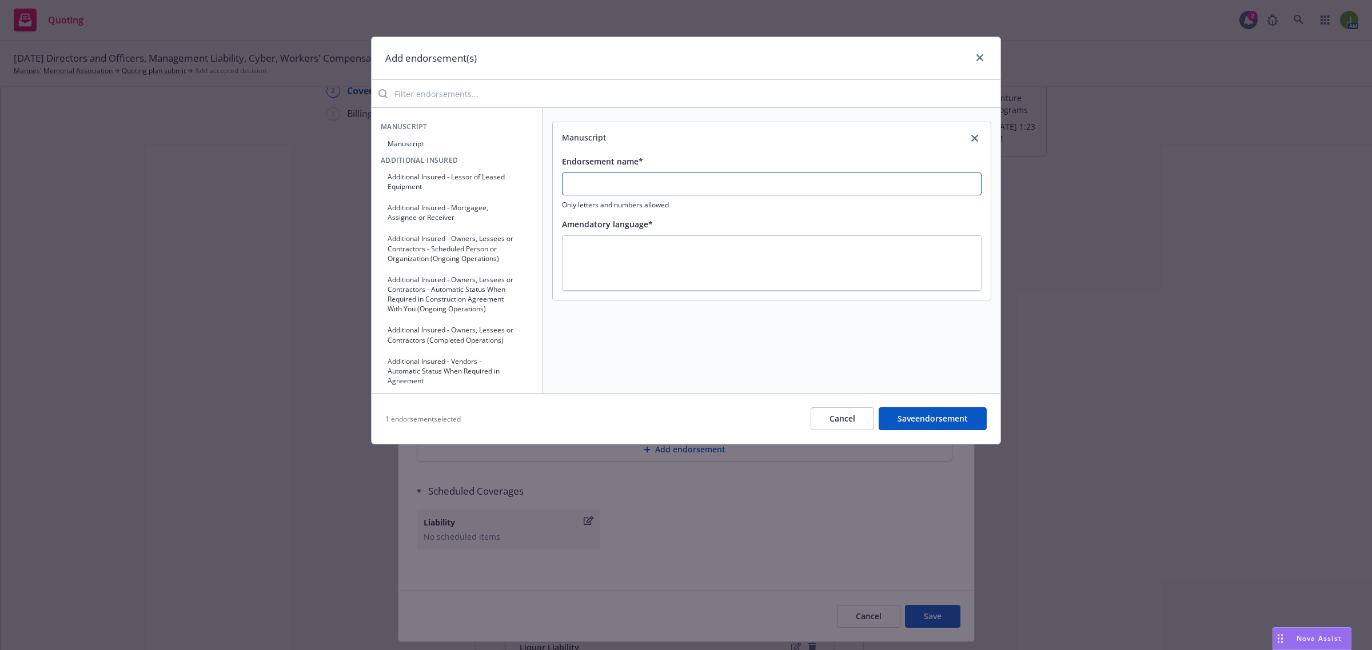
click at [573, 182] on input "Endorsement name*" at bounding box center [772, 184] width 420 height 23
paste textarea "Claims Made"
click at [928, 418] on button "Save endorsement" at bounding box center [932, 419] width 108 height 23
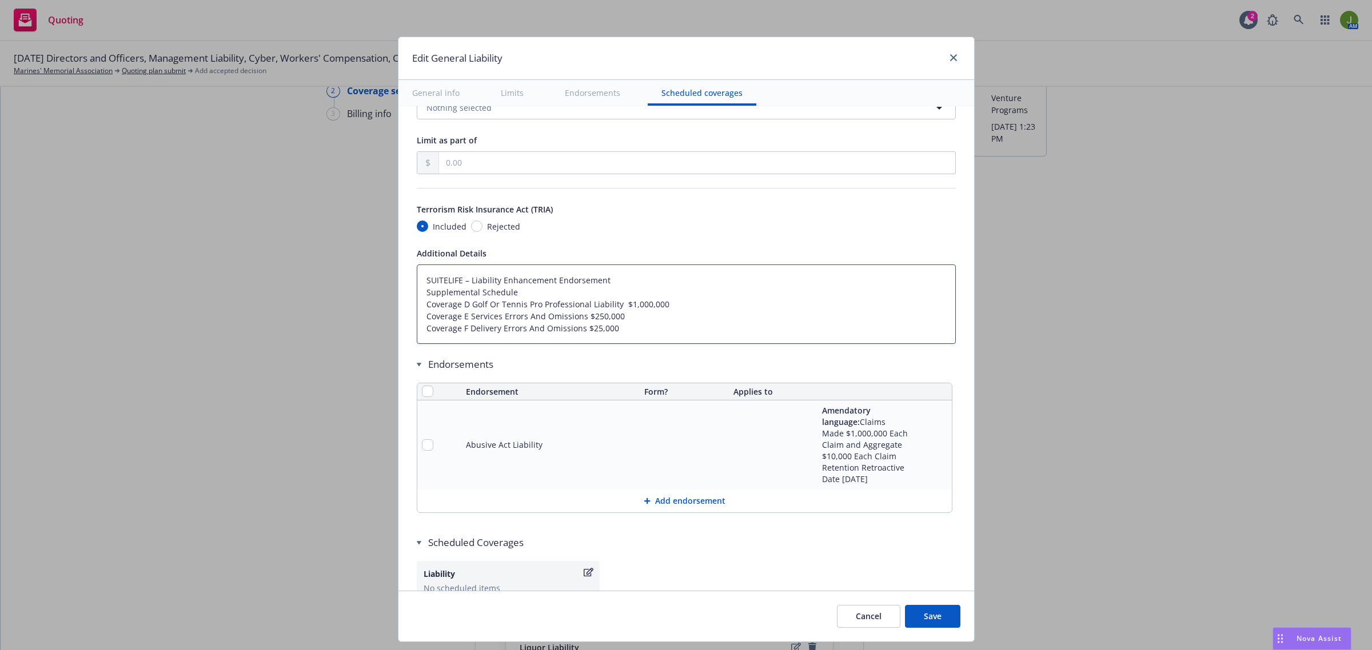
click at [417, 283] on textarea "SUITELIFE – Liability Enhancement Endorsement Supplemental Schedule Coverage D …" at bounding box center [686, 305] width 539 height 80
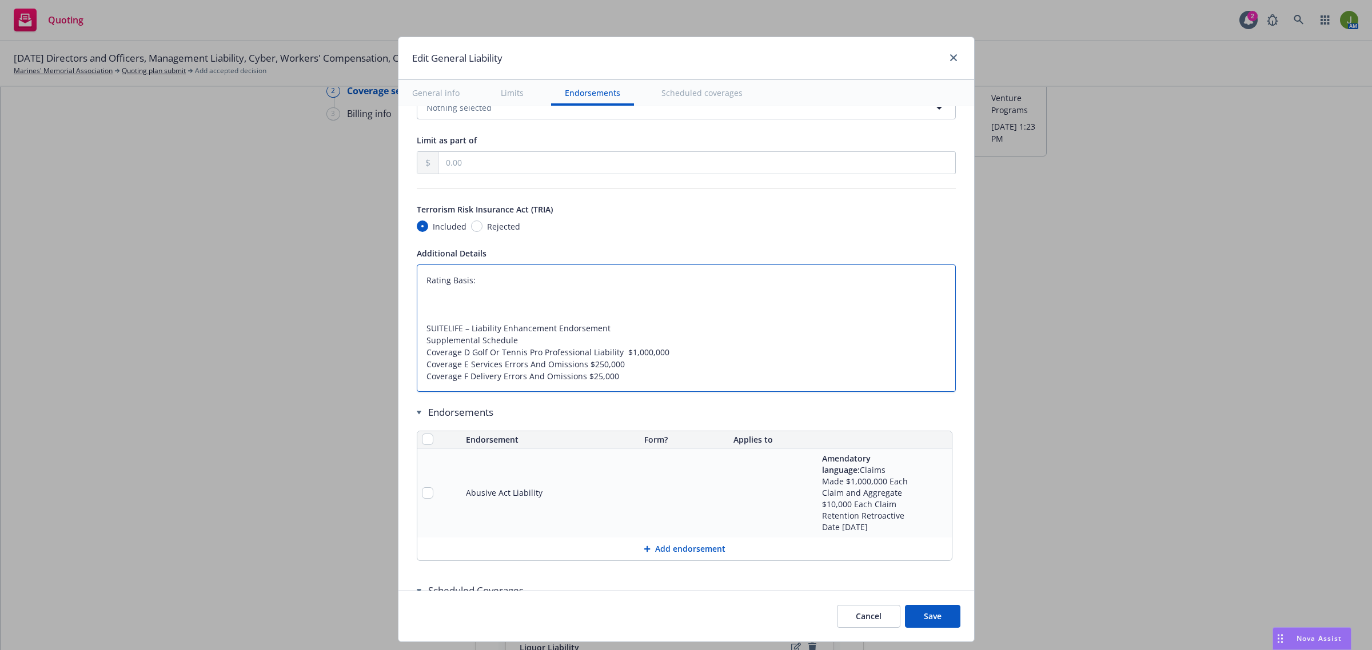
click at [421, 303] on textarea "Rating Basis: SUITELIFE – Liability Enhancement Endorsement Supplemental Schedu…" at bounding box center [686, 329] width 539 height 128
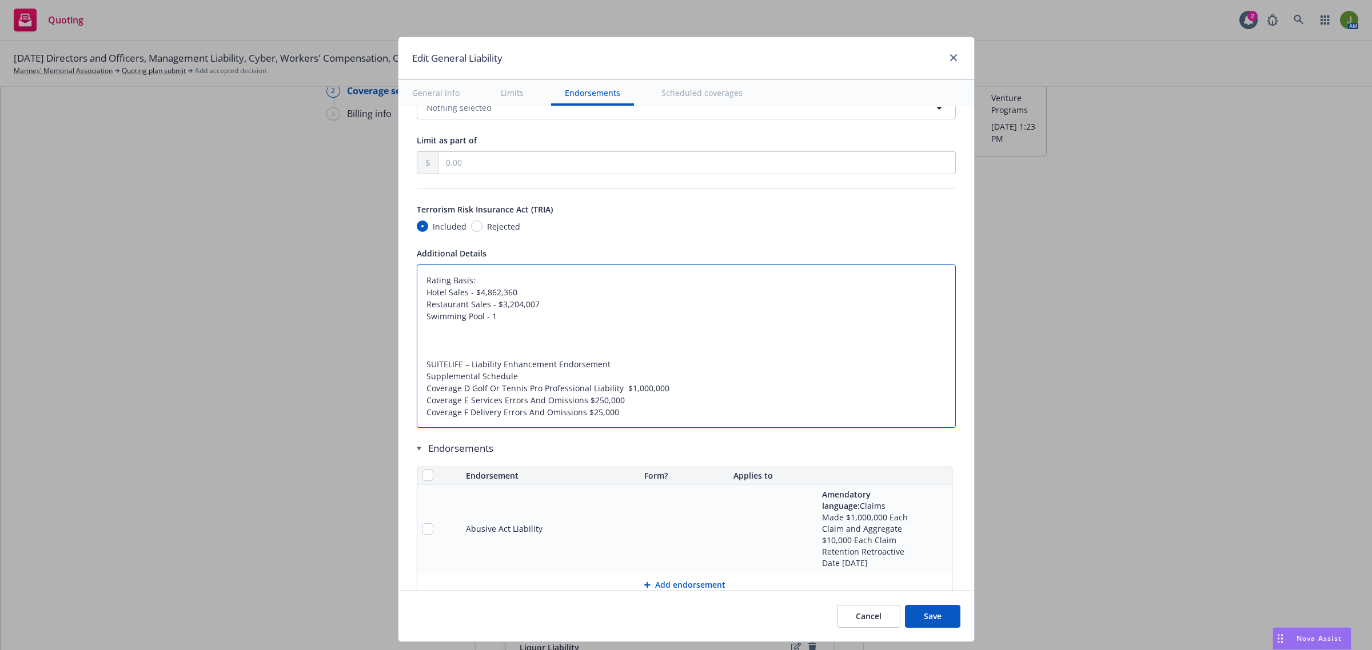
click at [556, 307] on textarea "Rating Basis: Hotel Sales - $4,862,360 Restaurant Sales - $3,204,007 Swimming P…" at bounding box center [686, 347] width 539 height 164
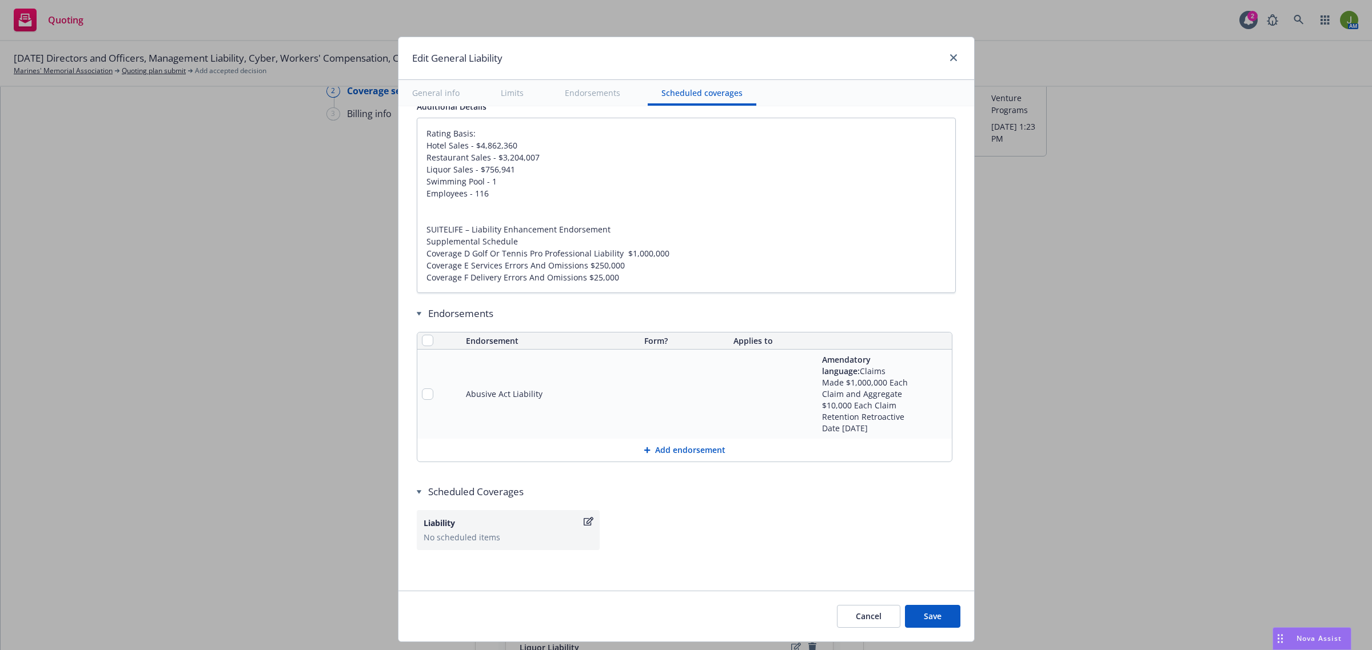
scroll to position [1450, 0]
click at [644, 448] on icon at bounding box center [647, 449] width 7 height 7
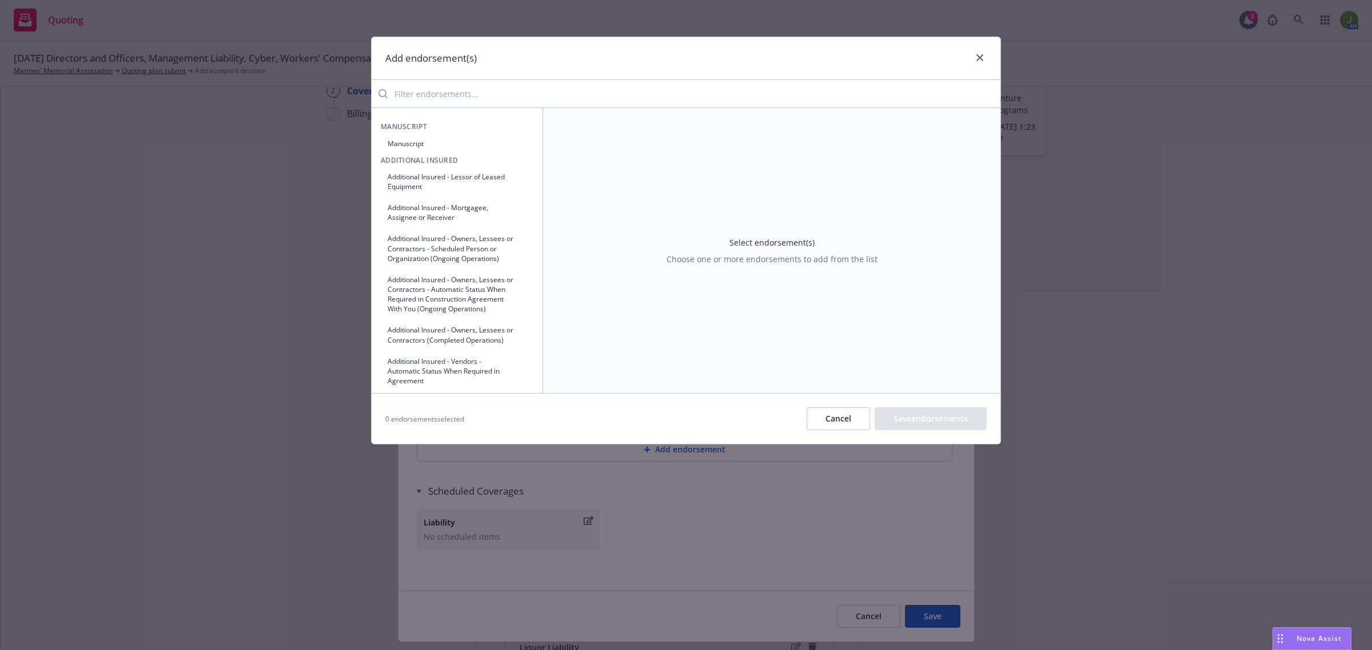
click at [413, 150] on button "Manuscript" at bounding box center [457, 143] width 153 height 19
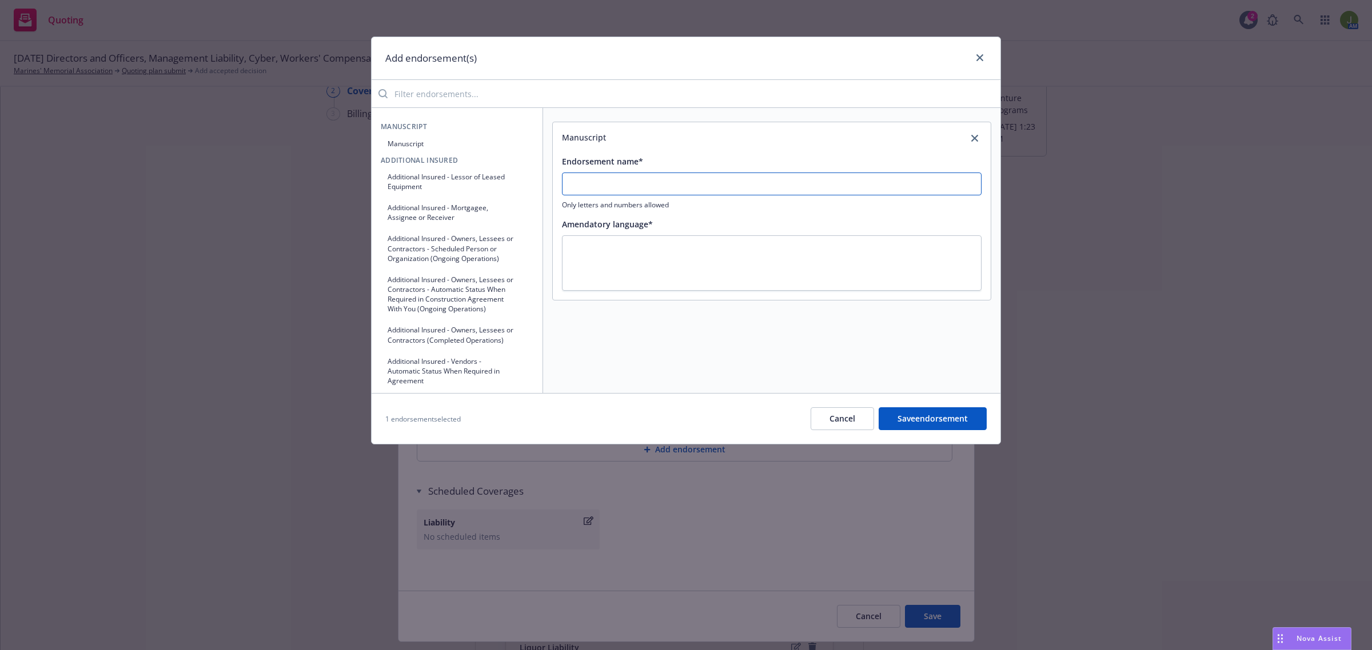
drag, startPoint x: 640, startPoint y: 184, endPoint x: 646, endPoint y: 189, distance: 8.1
click at [640, 184] on input "Endorsement name*" at bounding box center [772, 184] width 420 height 23
click at [936, 429] on button "Save endorsement" at bounding box center [932, 419] width 108 height 23
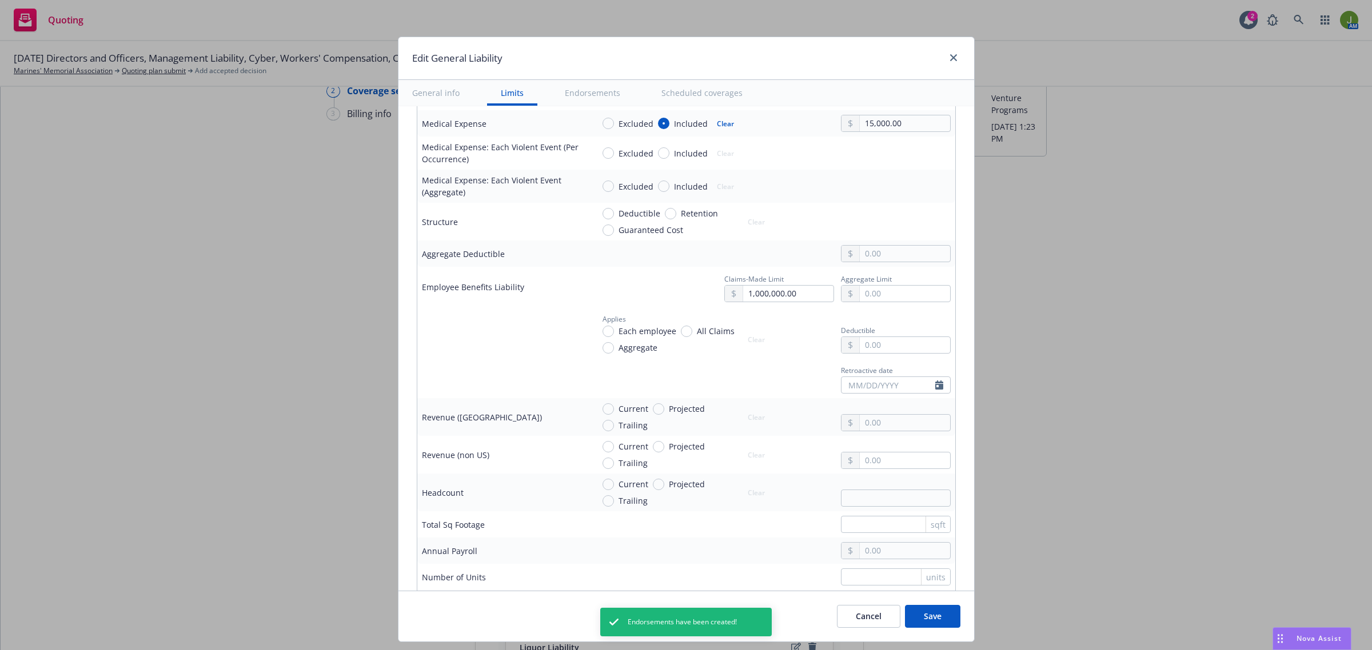
scroll to position [450, 0]
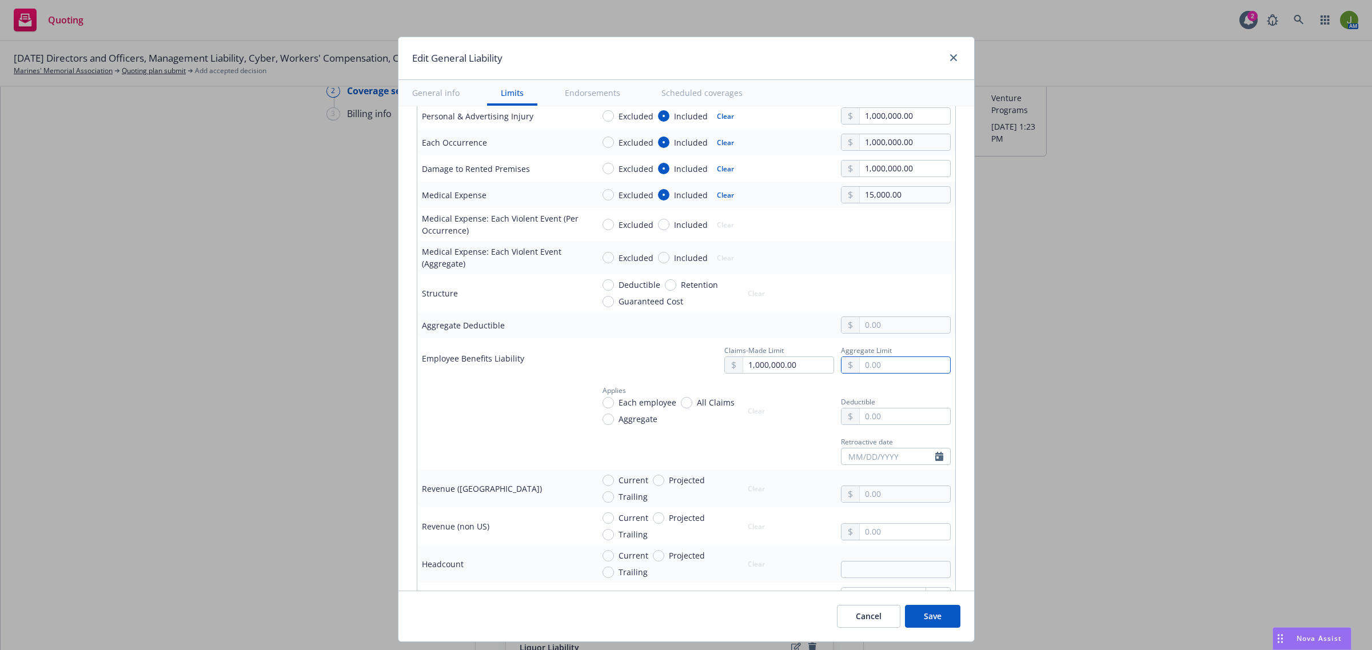
click at [860, 369] on input "text" at bounding box center [905, 365] width 90 height 16
click at [866, 412] on button "$1,000,000.00" at bounding box center [887, 415] width 98 height 21
click at [629, 401] on span "Each employee" at bounding box center [647, 403] width 58 height 12
click at [614, 401] on input "Each employee" at bounding box center [607, 402] width 11 height 11
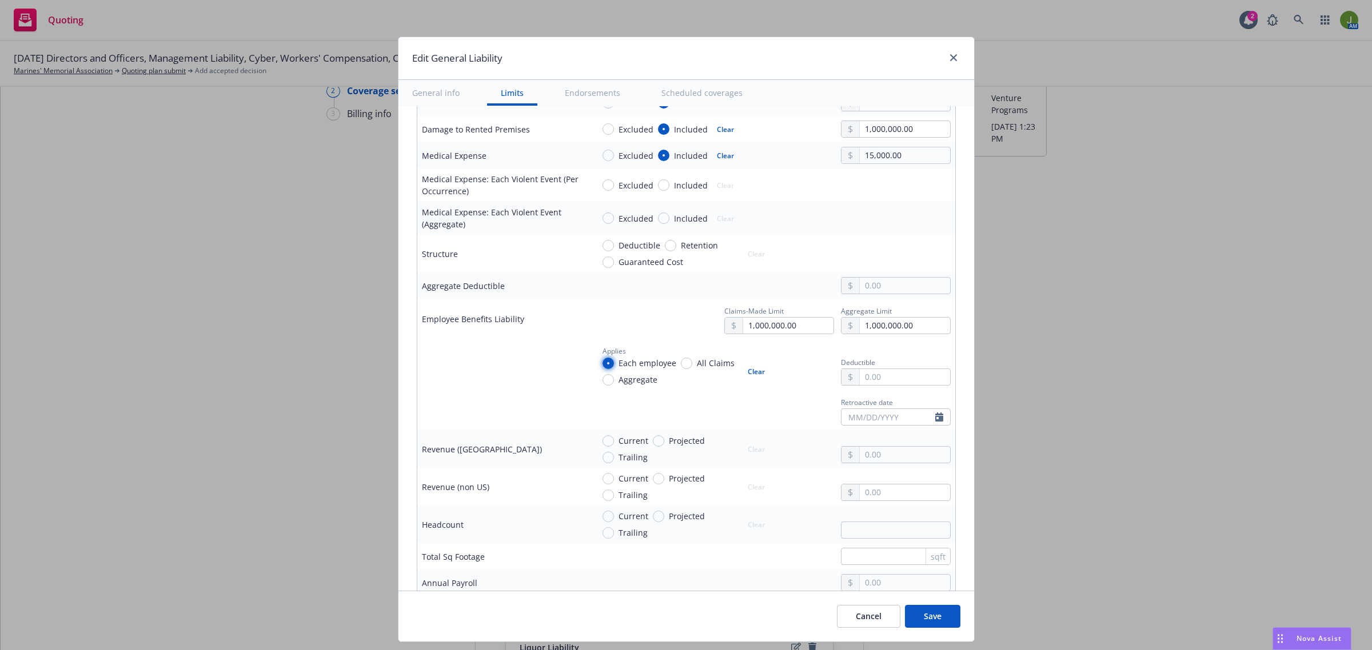
scroll to position [521, 0]
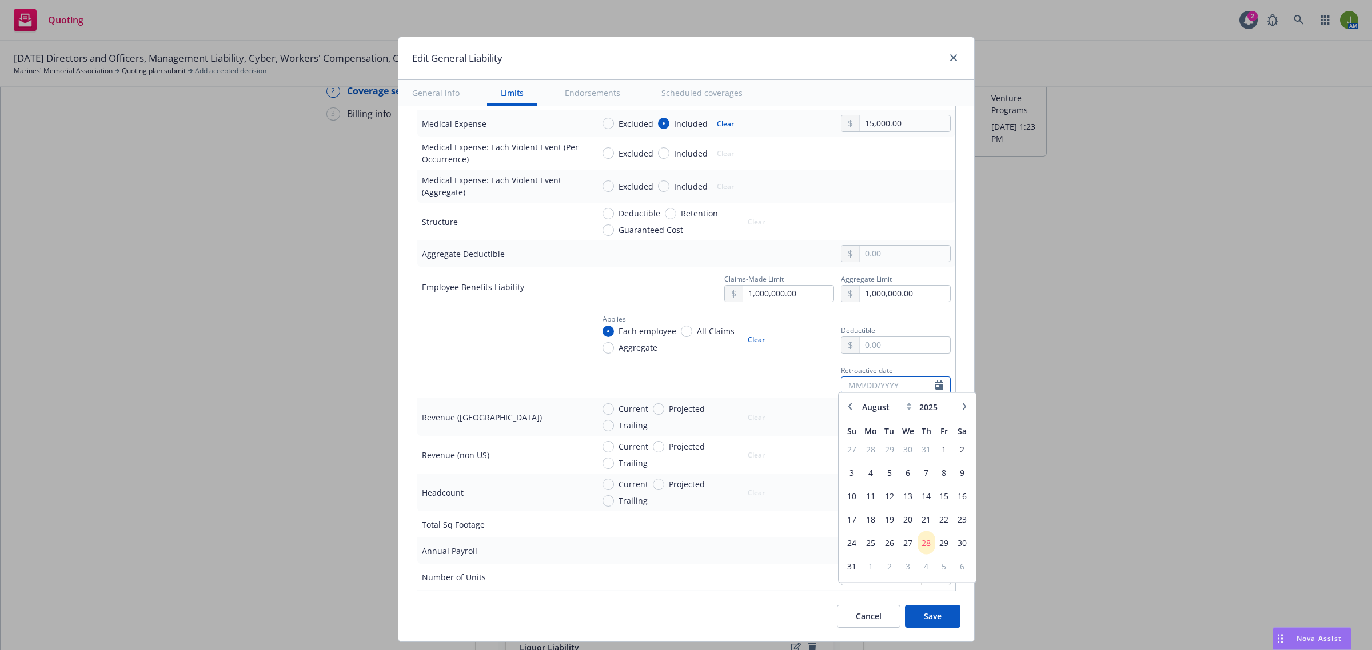
click at [854, 385] on input "text" at bounding box center [888, 385] width 94 height 16
click at [897, 341] on input "text" at bounding box center [905, 345] width 90 height 16
click at [502, 363] on td at bounding box center [502, 378] width 171 height 40
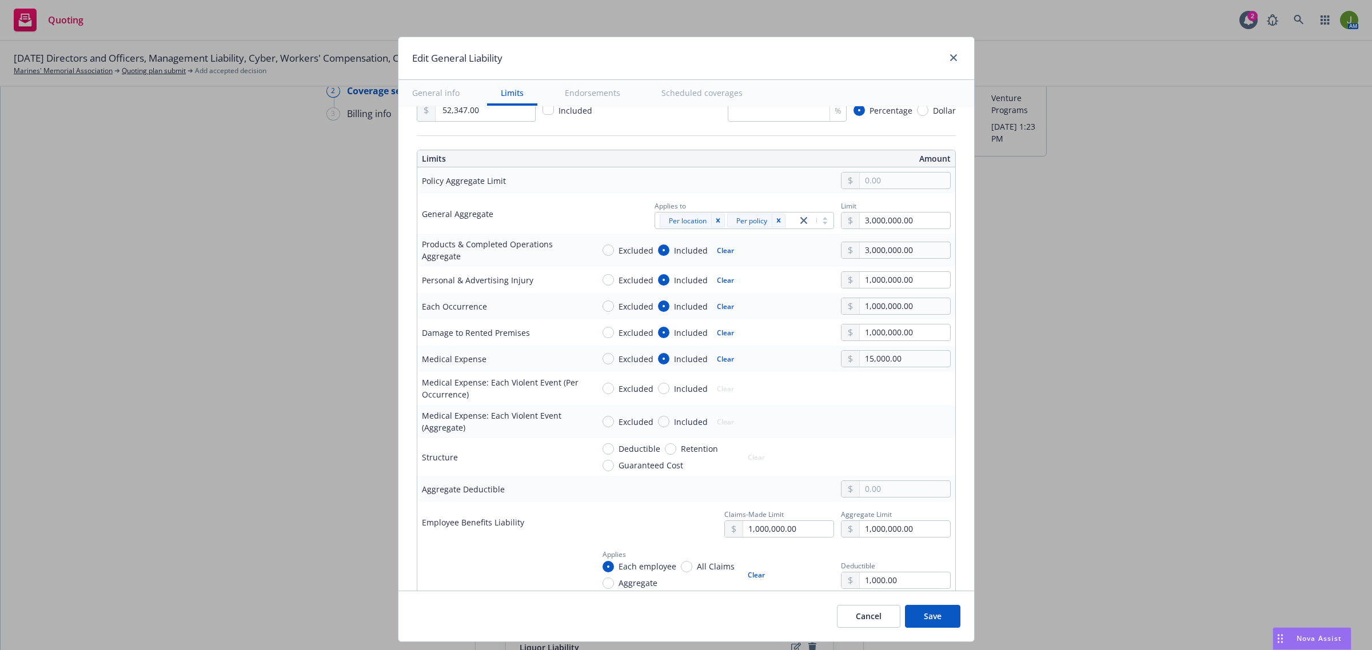
scroll to position [235, 0]
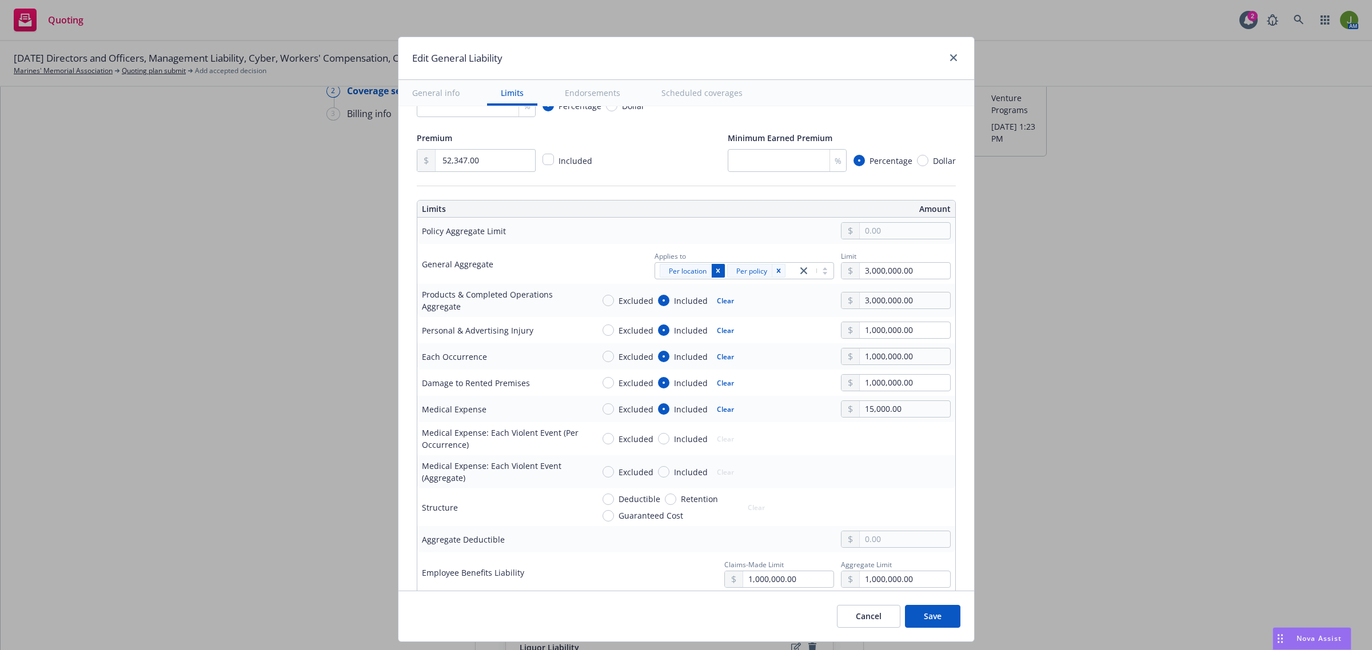
click at [714, 273] on icon "Remove [object Object]" at bounding box center [718, 271] width 8 height 8
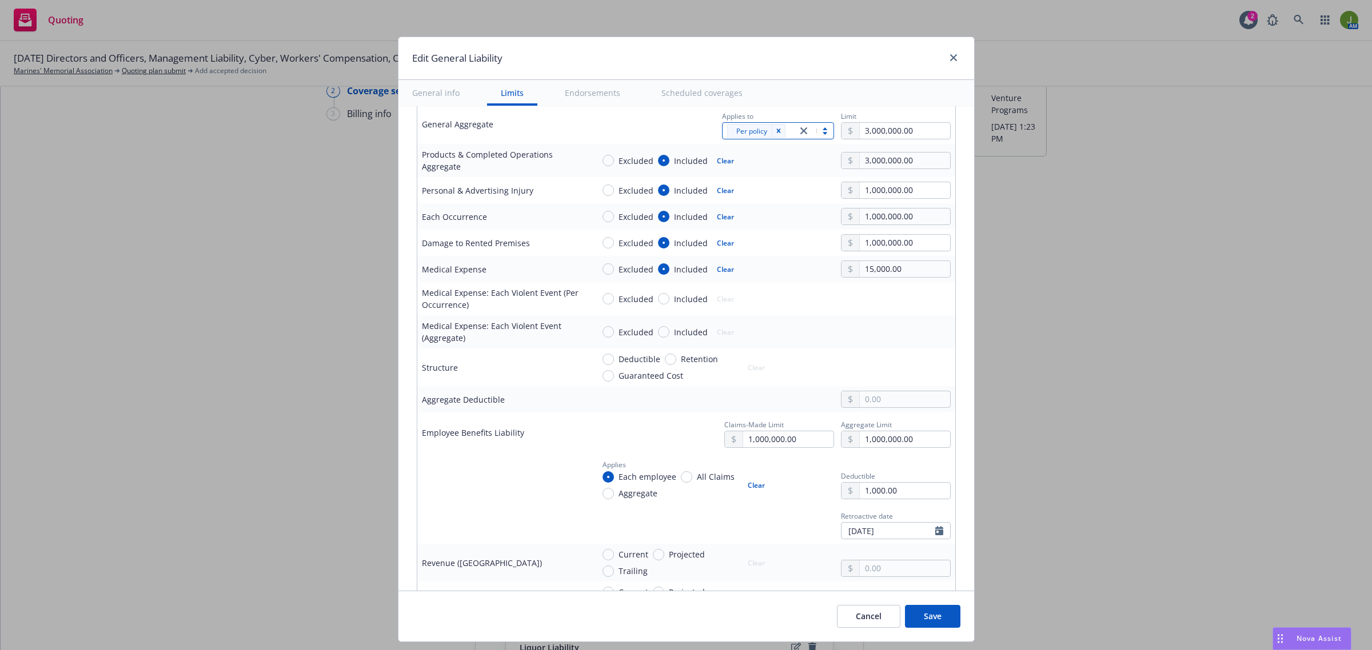
scroll to position [378, 0]
click at [860, 405] on input "text" at bounding box center [905, 397] width 90 height 16
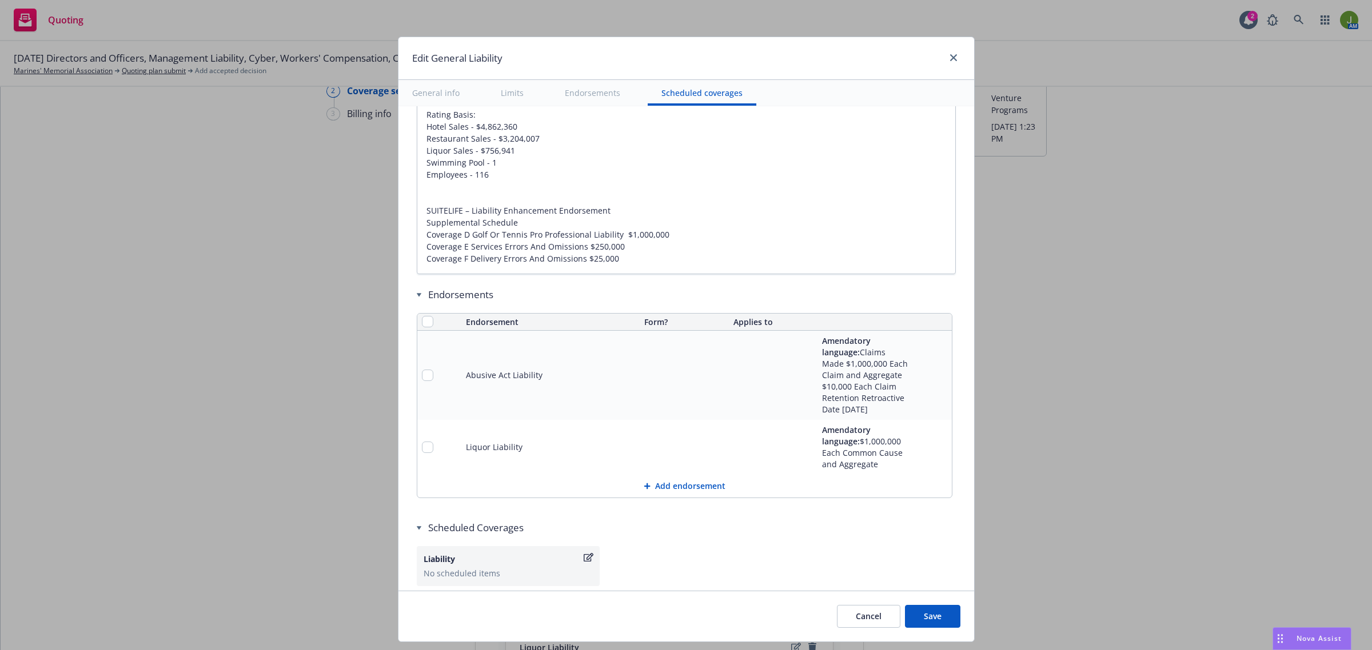
scroll to position [1505, 0]
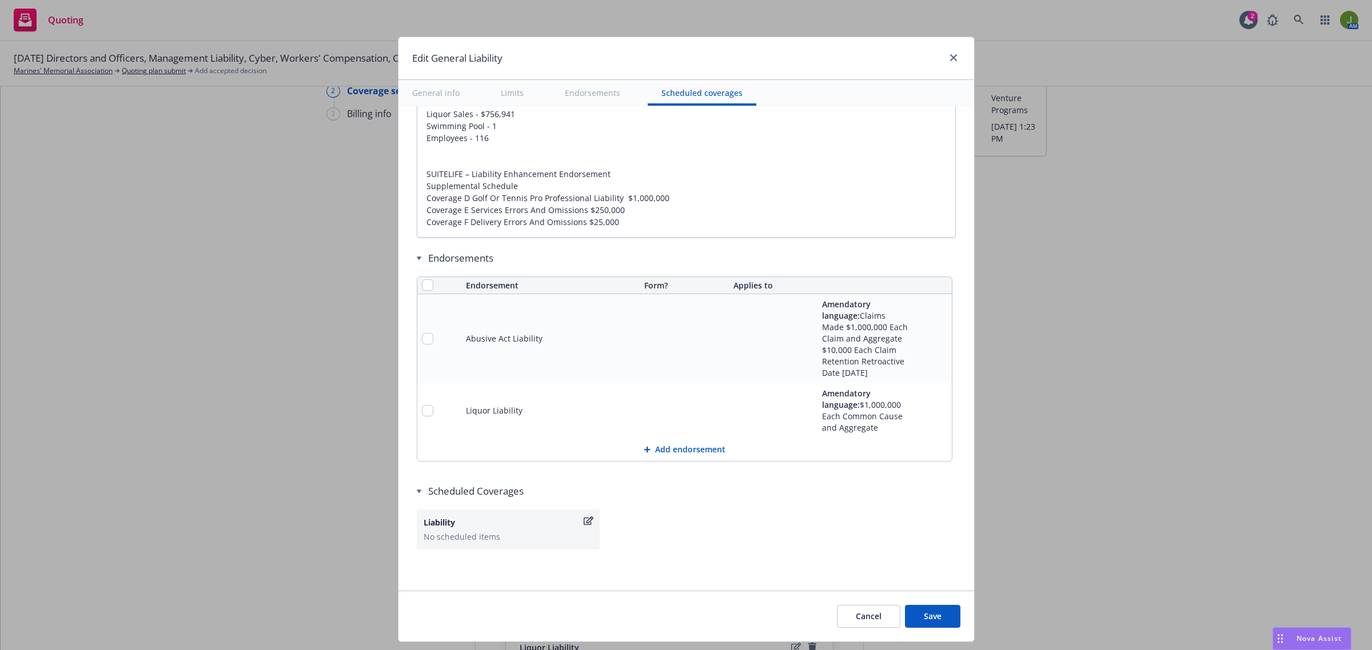
click at [678, 450] on button "Add endorsement" at bounding box center [684, 449] width 534 height 23
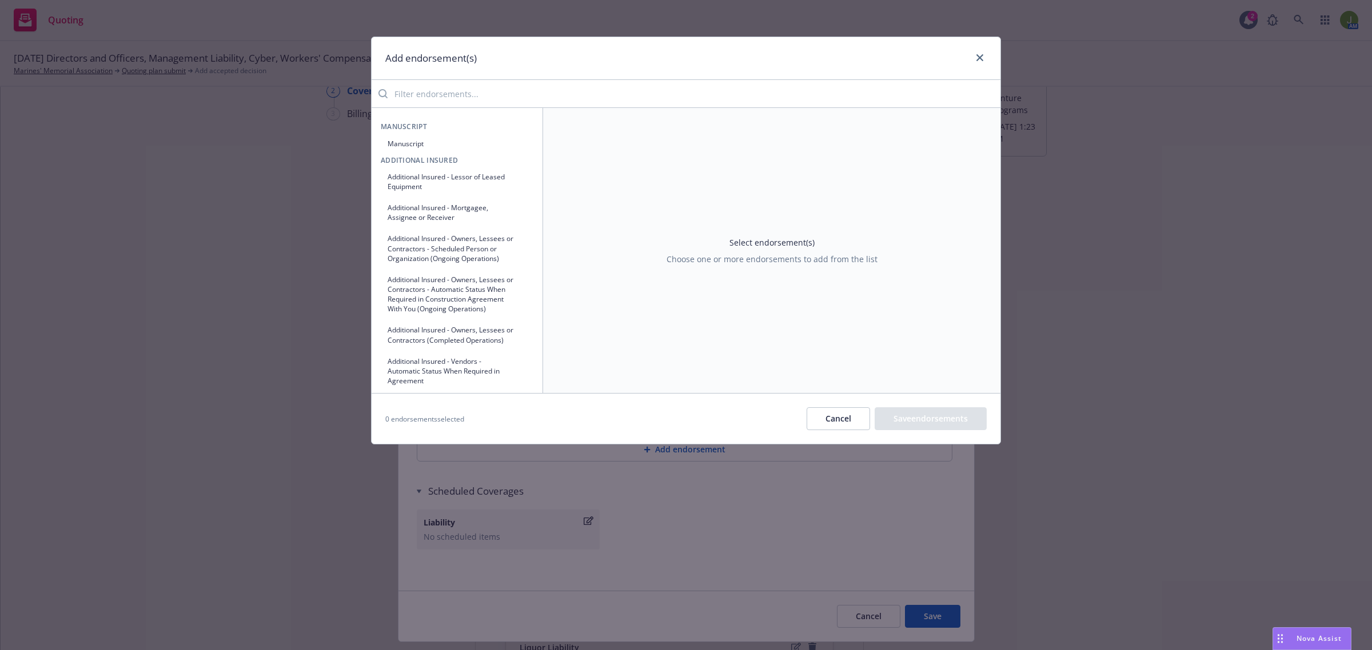
click at [399, 143] on button "Manuscript" at bounding box center [457, 143] width 153 height 19
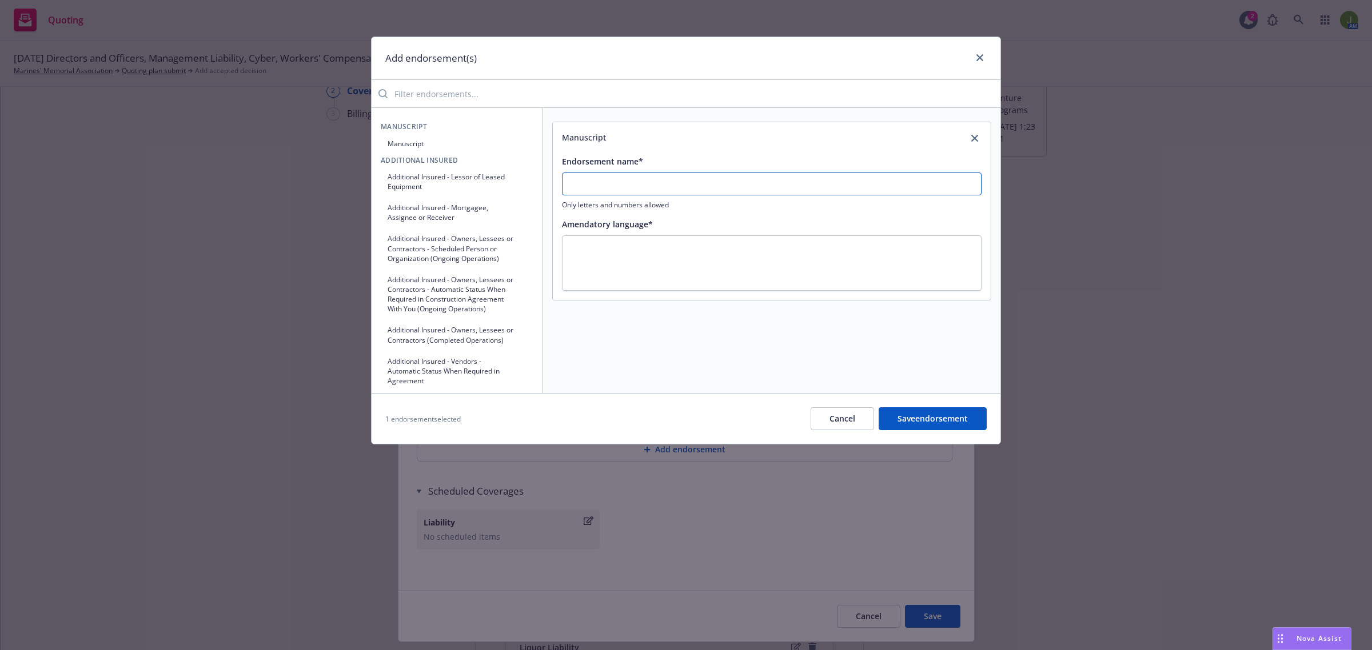
click at [573, 185] on input "Endorsement name*" at bounding box center [772, 184] width 420 height 23
click at [956, 425] on button "Save endorsement" at bounding box center [932, 419] width 108 height 23
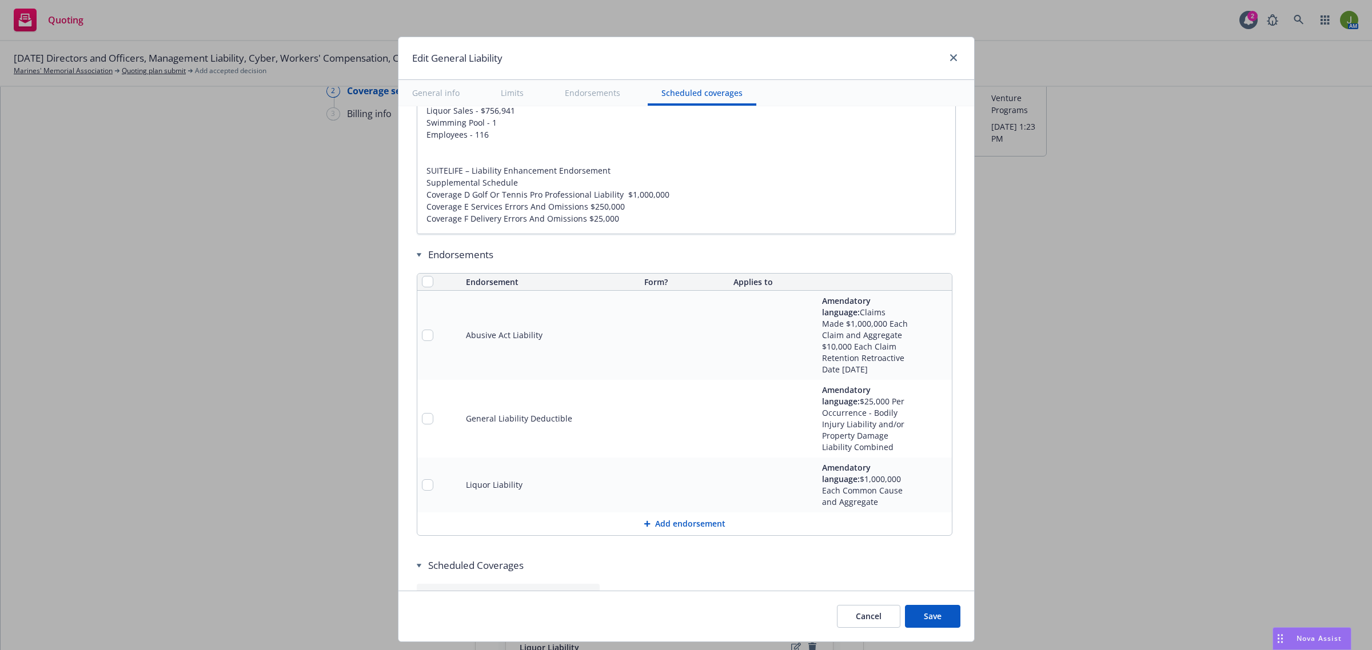
click at [690, 524] on button "Add endorsement" at bounding box center [684, 524] width 534 height 23
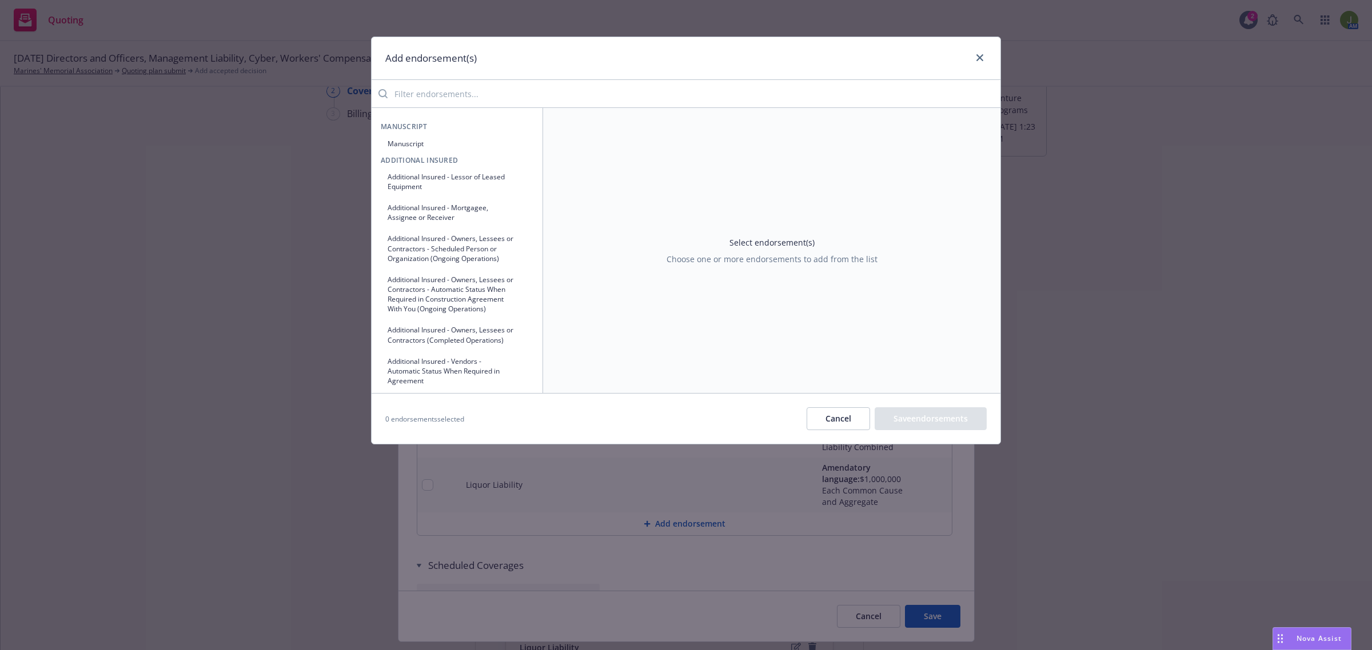
click at [403, 150] on button "Manuscript" at bounding box center [457, 143] width 153 height 19
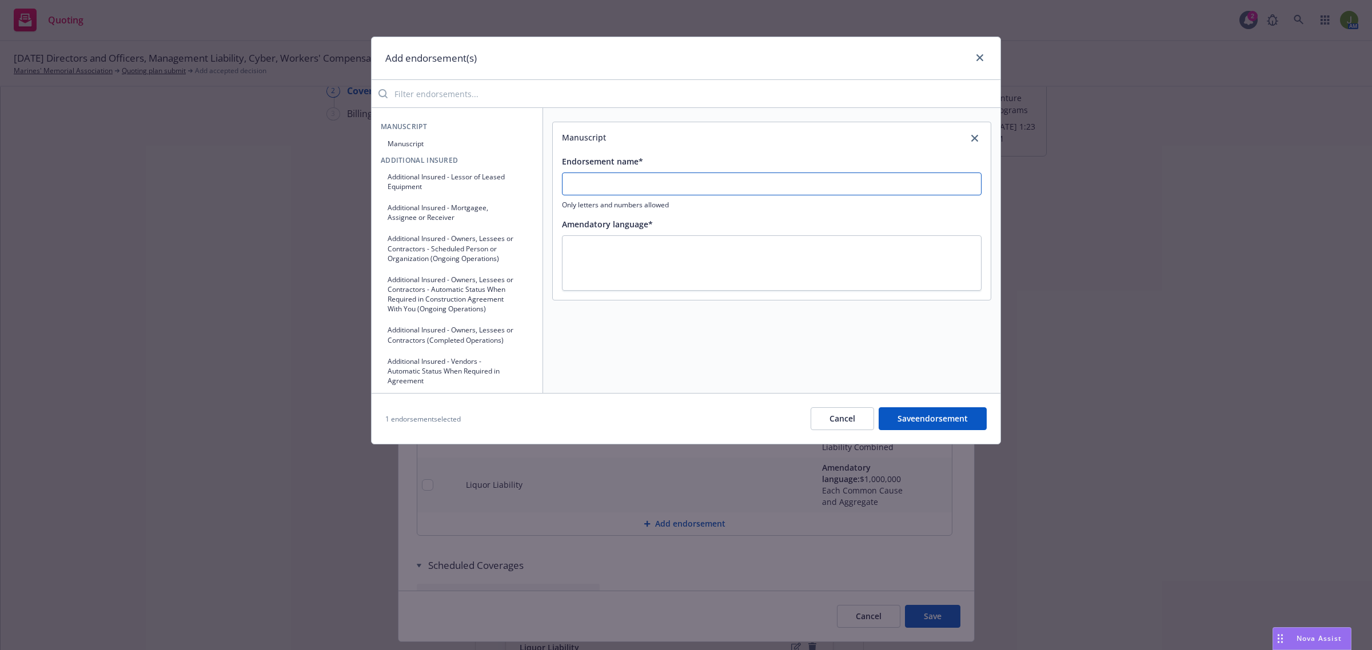
click at [621, 178] on input "Endorsement name*" at bounding box center [772, 184] width 420 height 23
click at [955, 418] on button "Save endorsement" at bounding box center [932, 419] width 108 height 23
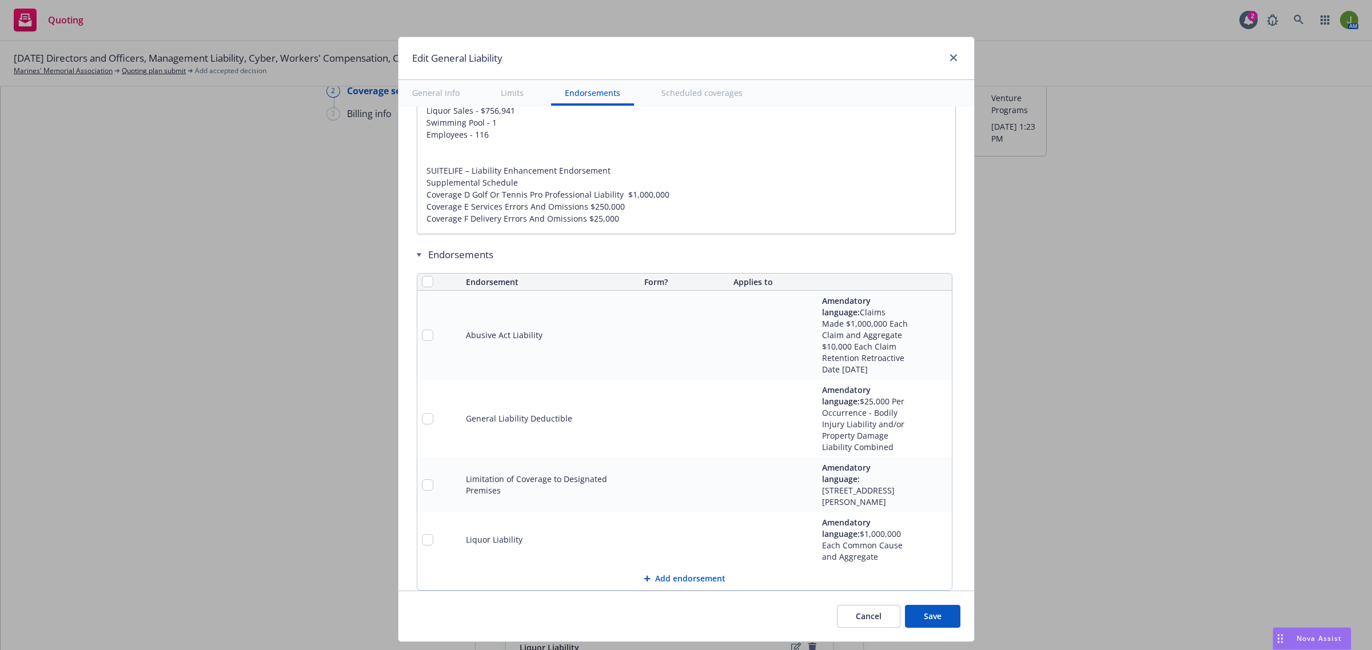
click at [654, 582] on button "Add endorsement" at bounding box center [684, 579] width 534 height 23
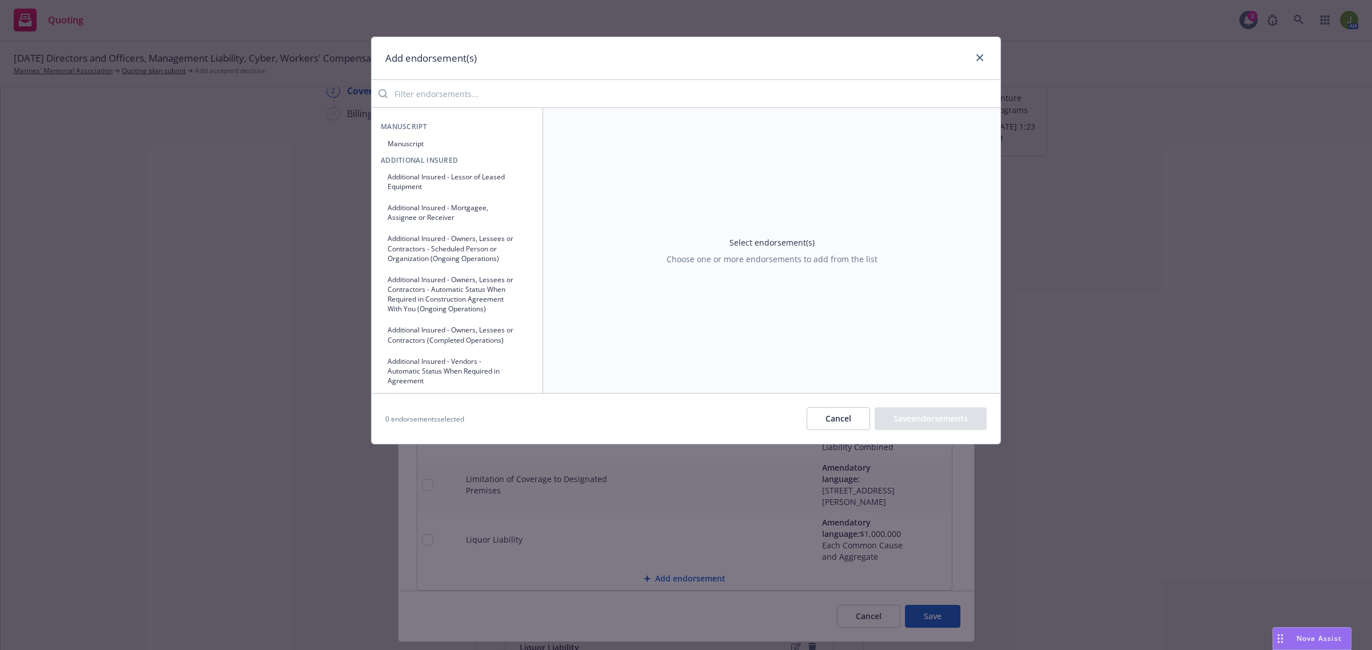
click at [419, 147] on button "Manuscript" at bounding box center [457, 143] width 153 height 19
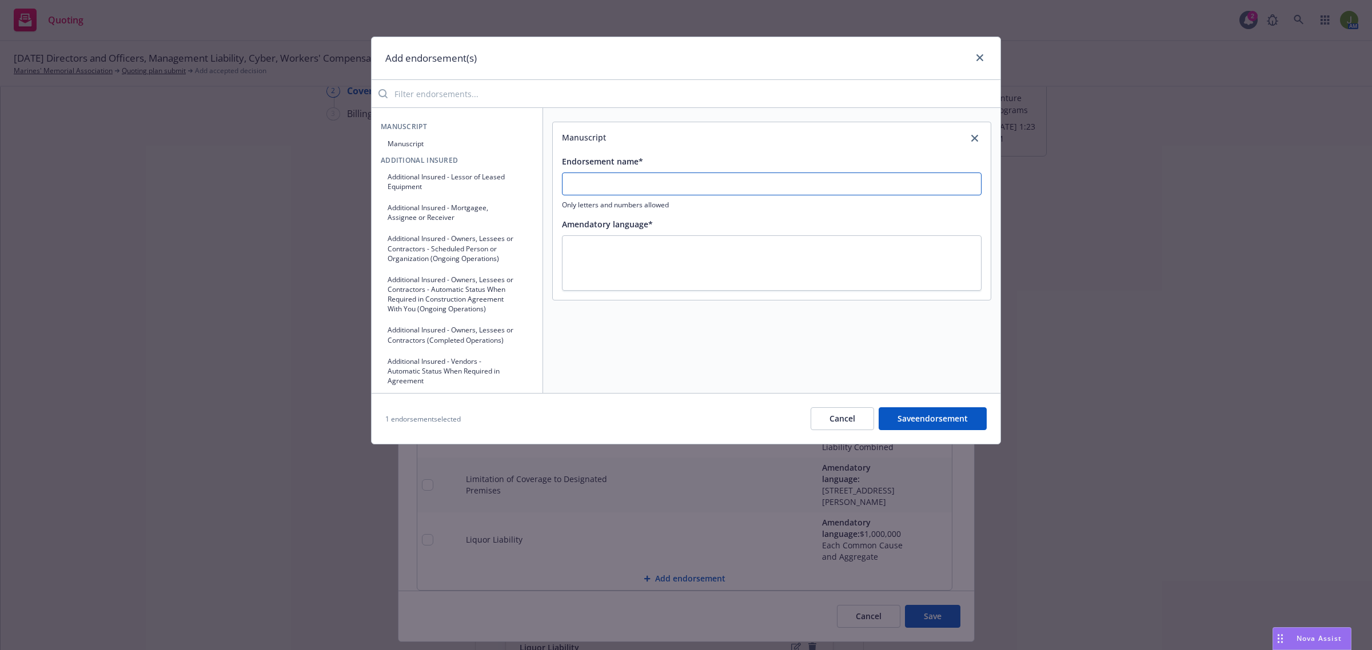
drag, startPoint x: 601, startPoint y: 186, endPoint x: 601, endPoint y: 193, distance: 6.3
click at [601, 186] on input "Endorsement name*" at bounding box center [772, 184] width 420 height 23
drag, startPoint x: 569, startPoint y: 182, endPoint x: 579, endPoint y: 189, distance: 12.7
click at [569, 182] on input "Pollution" at bounding box center [772, 184] width 420 height 23
click at [897, 420] on button "Save endorsement" at bounding box center [932, 419] width 108 height 23
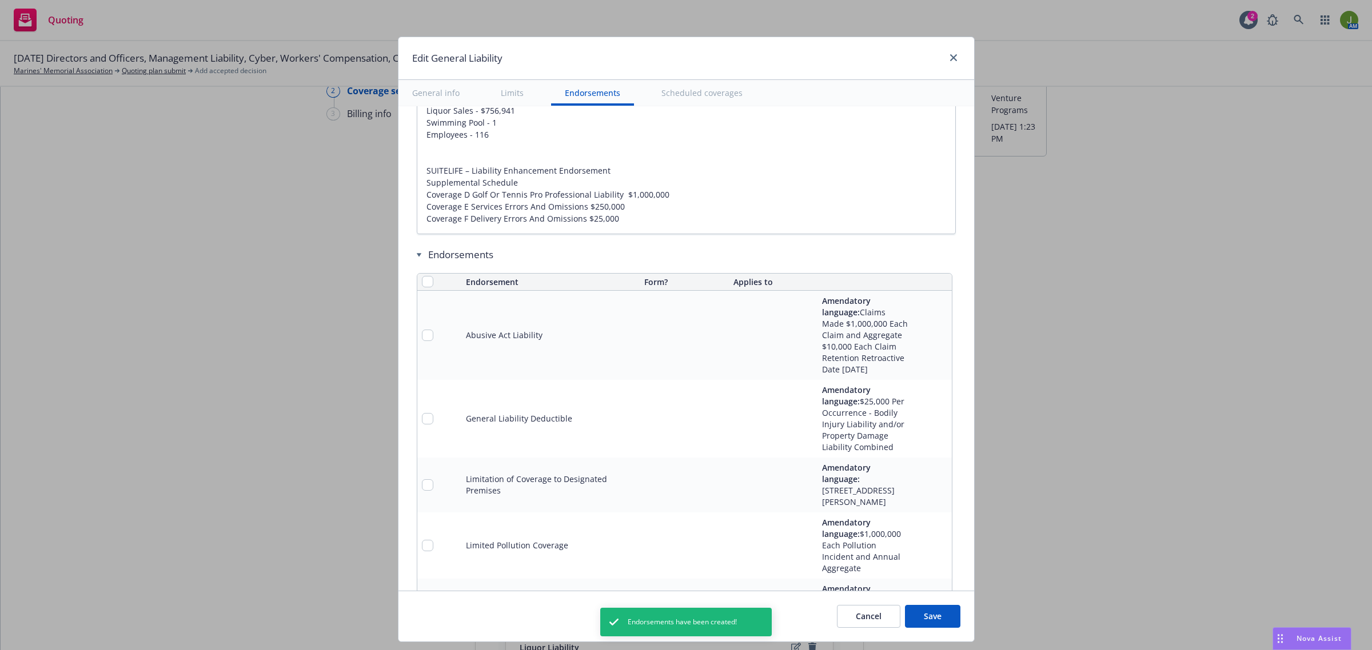
click at [936, 610] on button "Save" at bounding box center [932, 616] width 55 height 23
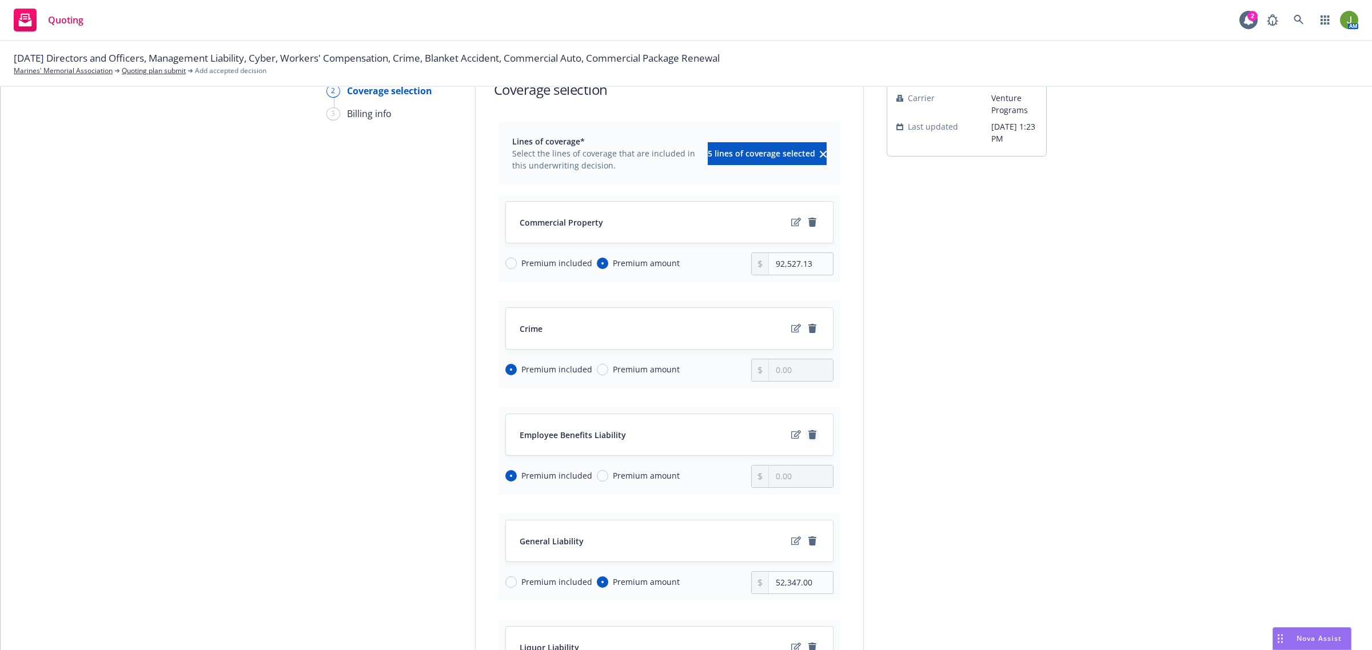
click at [810, 438] on icon "remove" at bounding box center [812, 434] width 9 height 9
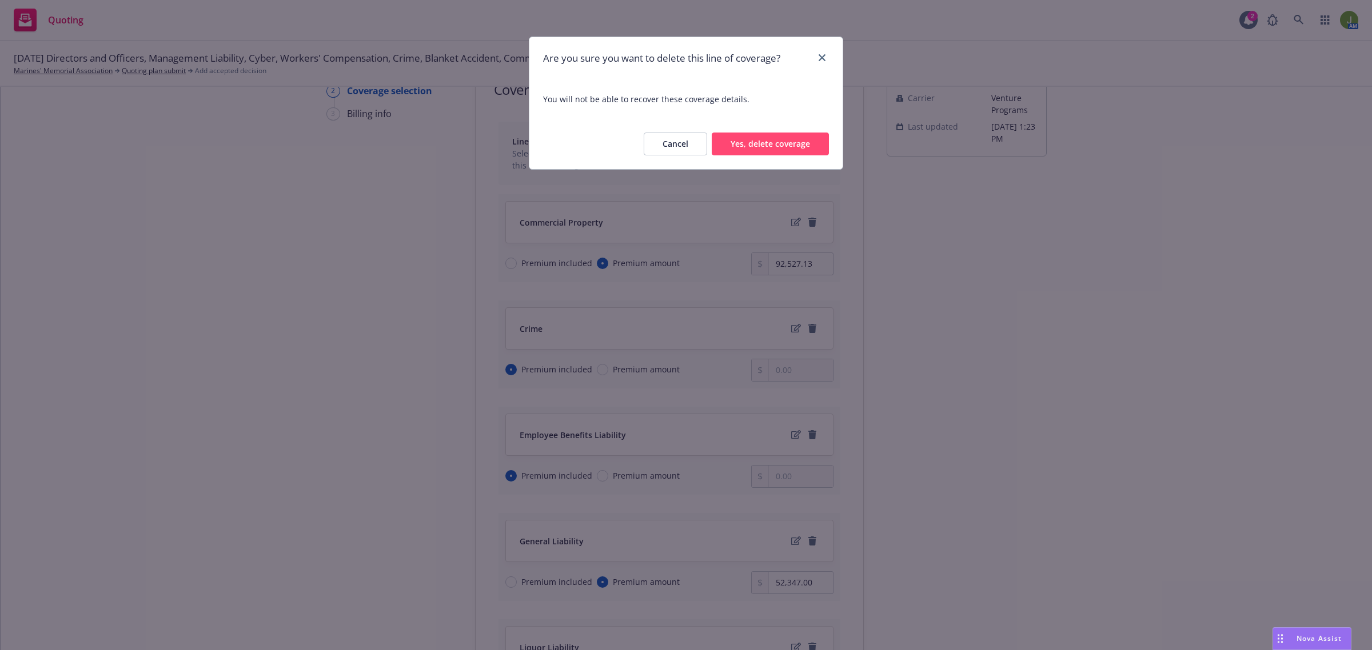
click at [759, 144] on button "Yes, delete coverage" at bounding box center [770, 144] width 117 height 23
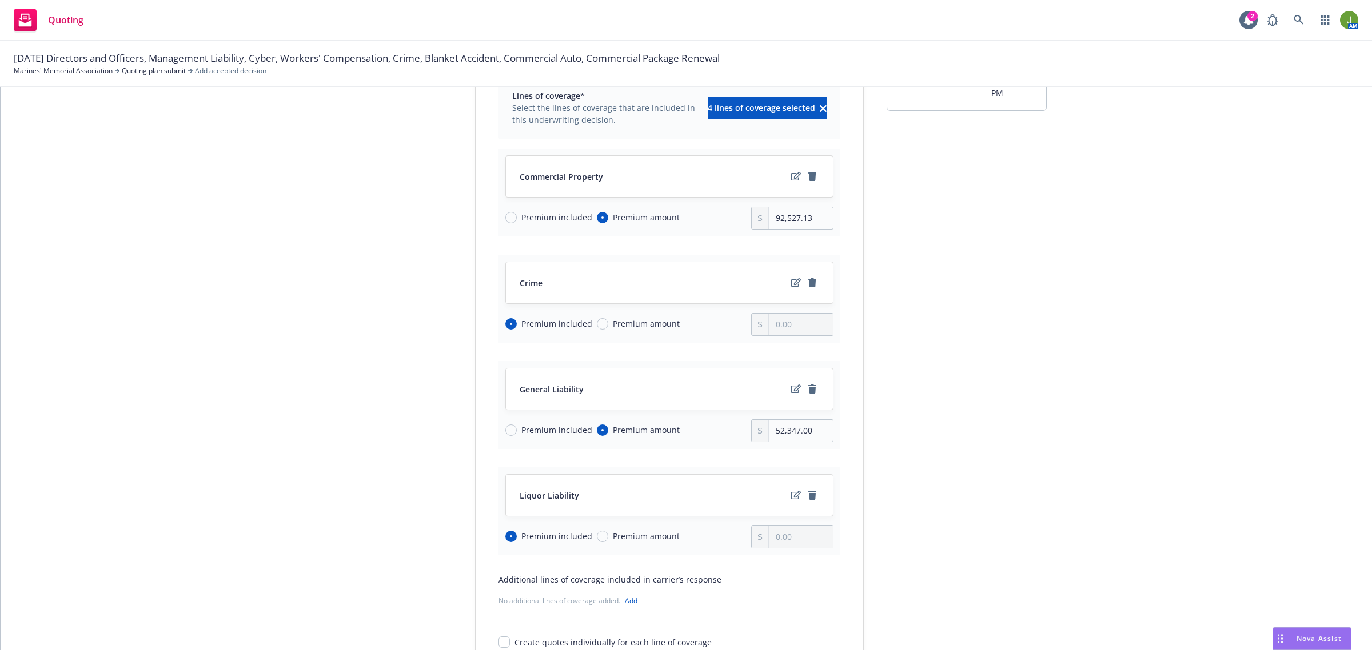
scroll to position [143, 0]
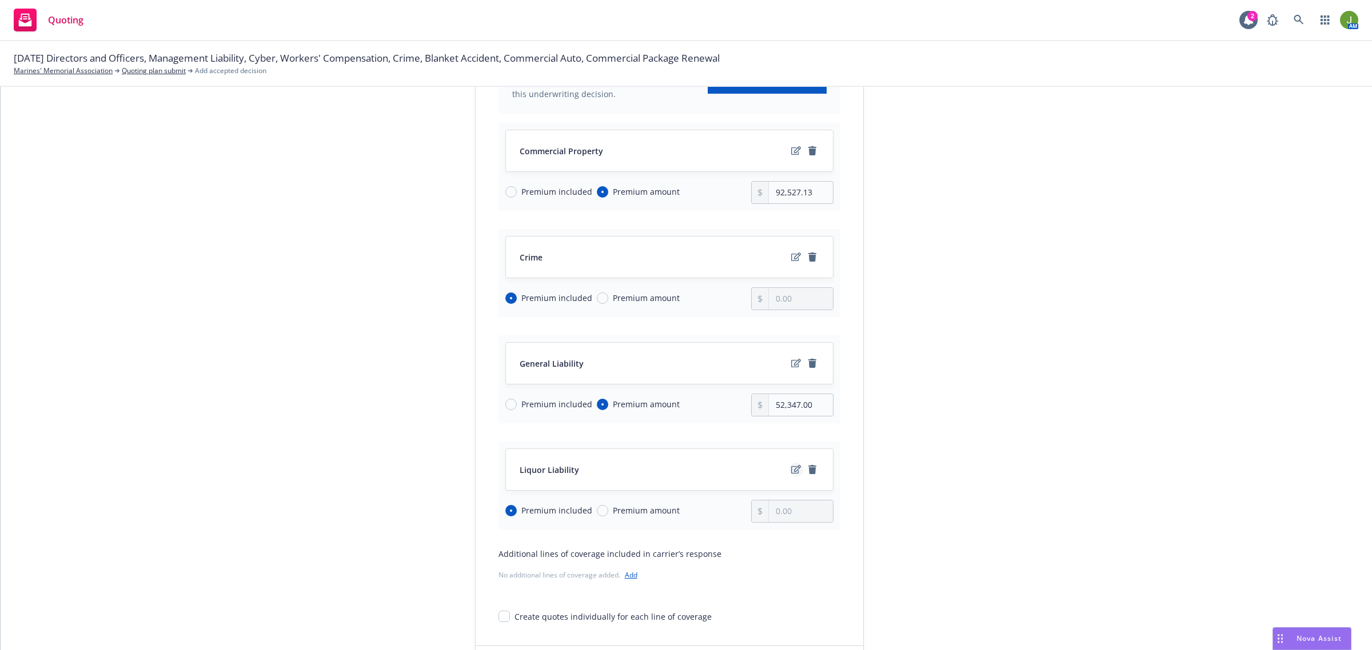
click at [794, 472] on icon "edit" at bounding box center [796, 469] width 10 height 9
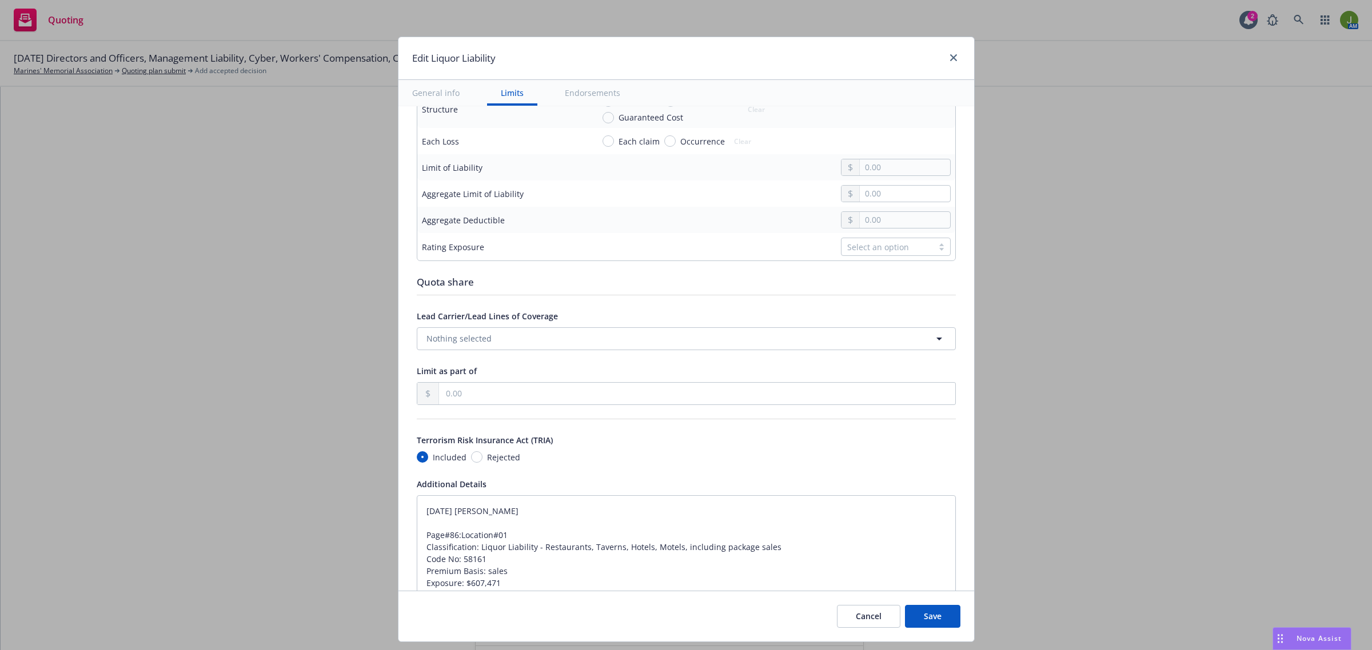
scroll to position [429, 0]
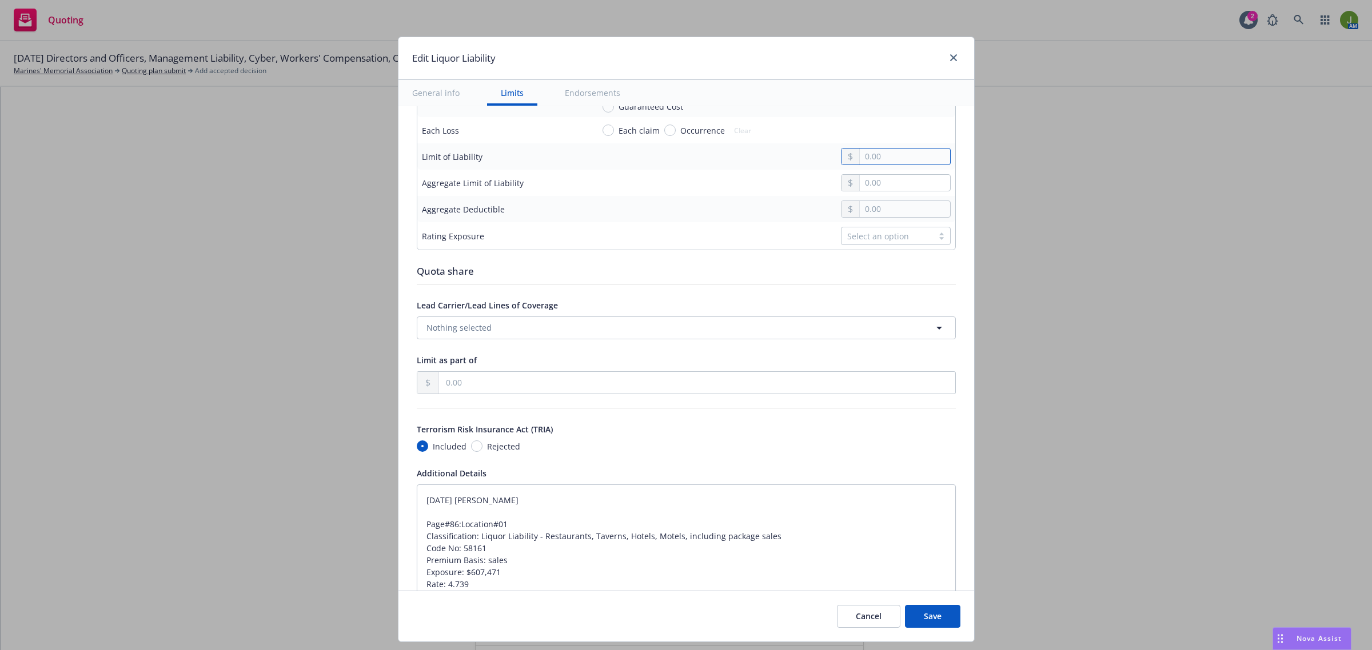
click at [869, 161] on input "text" at bounding box center [905, 157] width 90 height 16
click at [867, 186] on input "text" at bounding box center [905, 183] width 90 height 16
click at [404, 504] on div "Display name Coverage trigger Claims-Made Occurrence Claims-Made and Reported R…" at bounding box center [686, 230] width 576 height 1105
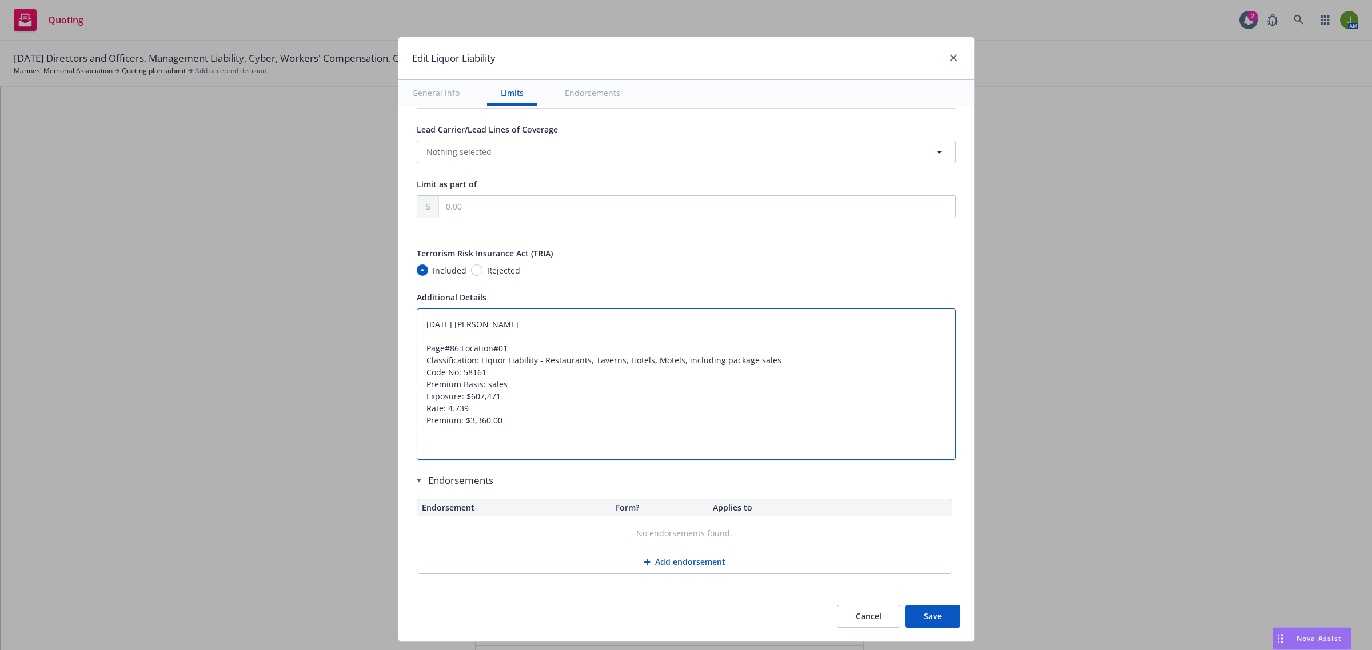
scroll to position [622, 0]
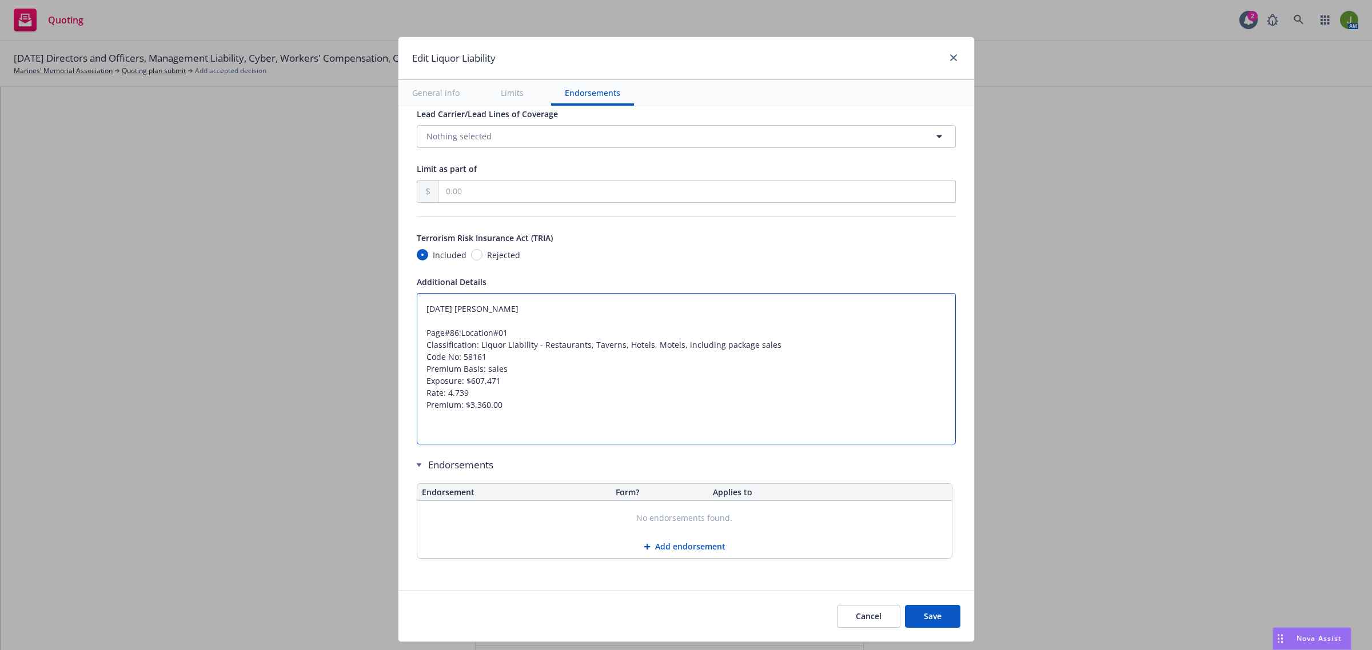
drag, startPoint x: 412, startPoint y: 504, endPoint x: 497, endPoint y: 523, distance: 87.8
click at [497, 523] on div "Display name Coverage trigger Claims-Made Occurrence Claims-Made and Reported R…" at bounding box center [686, 38] width 539 height 1068
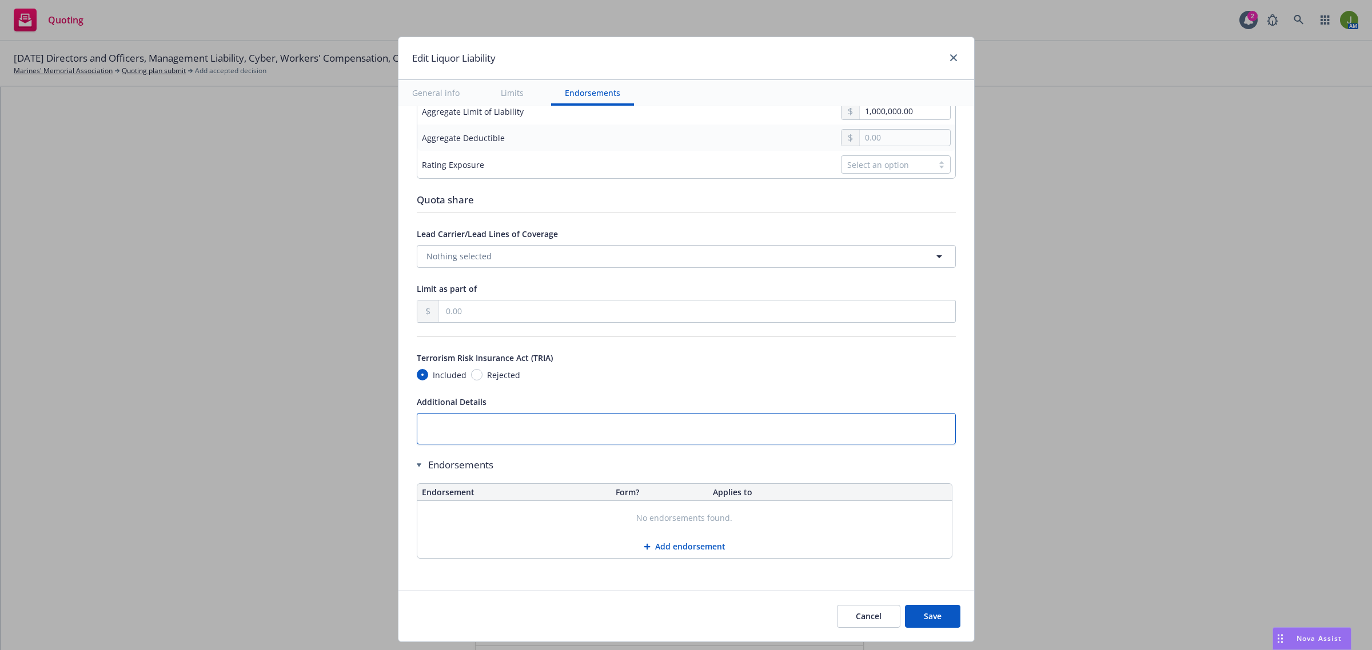
scroll to position [502, 0]
click at [943, 621] on button "Save" at bounding box center [932, 616] width 55 height 23
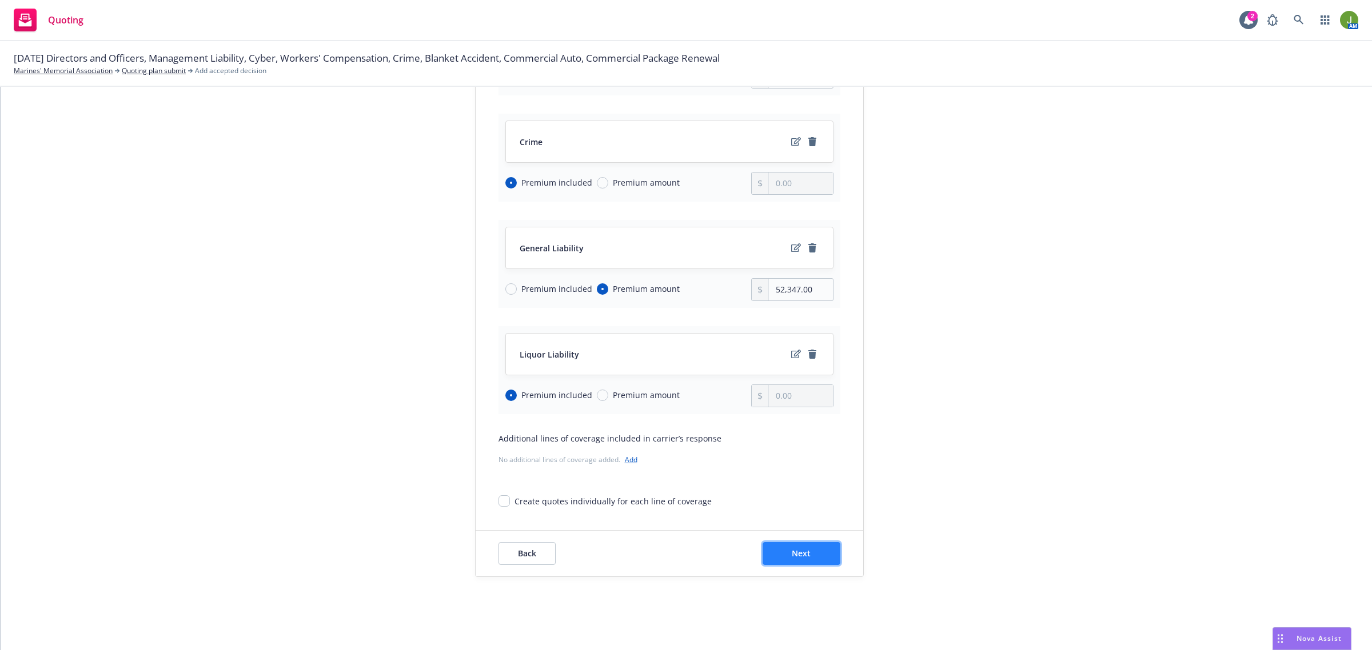
click at [822, 556] on button "Next" at bounding box center [801, 553] width 78 height 23
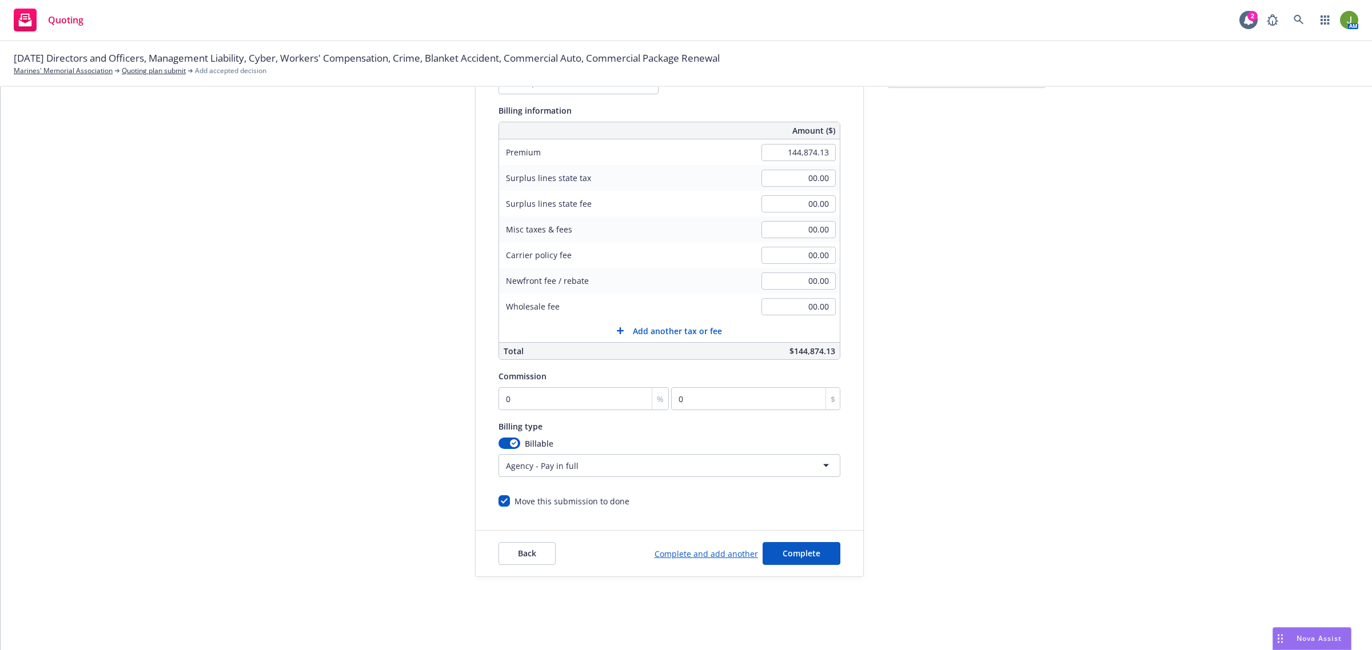
scroll to position [141, 0]
click at [546, 401] on input "0" at bounding box center [583, 399] width 171 height 23
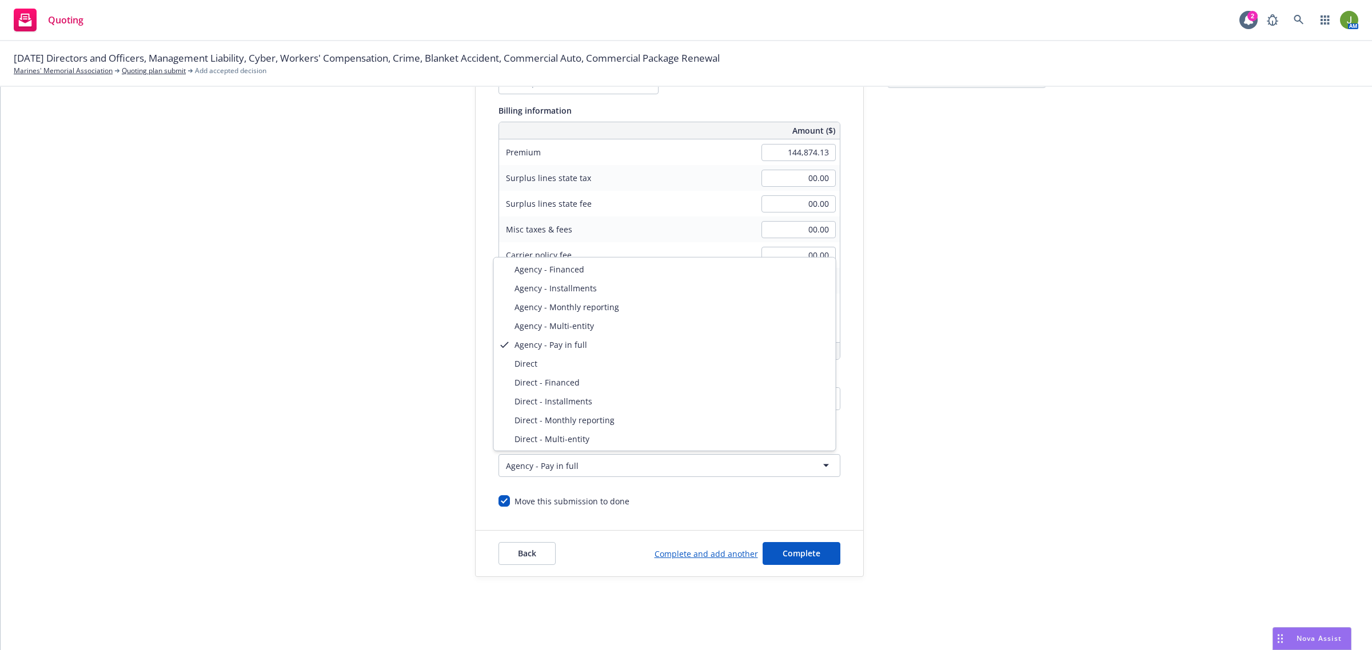
click at [557, 457] on html "Quoting 2 AM [DATE] Directors and Officers, Management Liability, Cyber, Worker…" at bounding box center [686, 325] width 1372 height 650
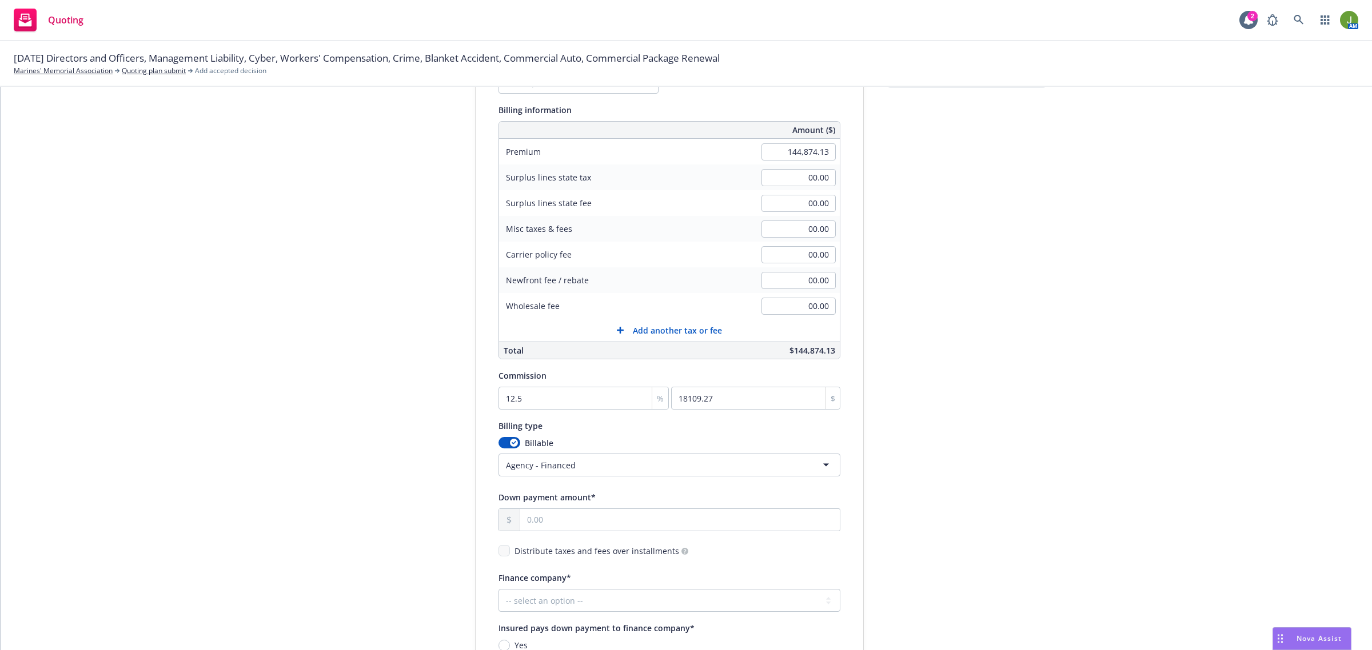
click at [602, 467] on html "Quoting 2 AM [DATE] Directors and Officers, Management Liability, Cyber, Worker…" at bounding box center [686, 325] width 1372 height 650
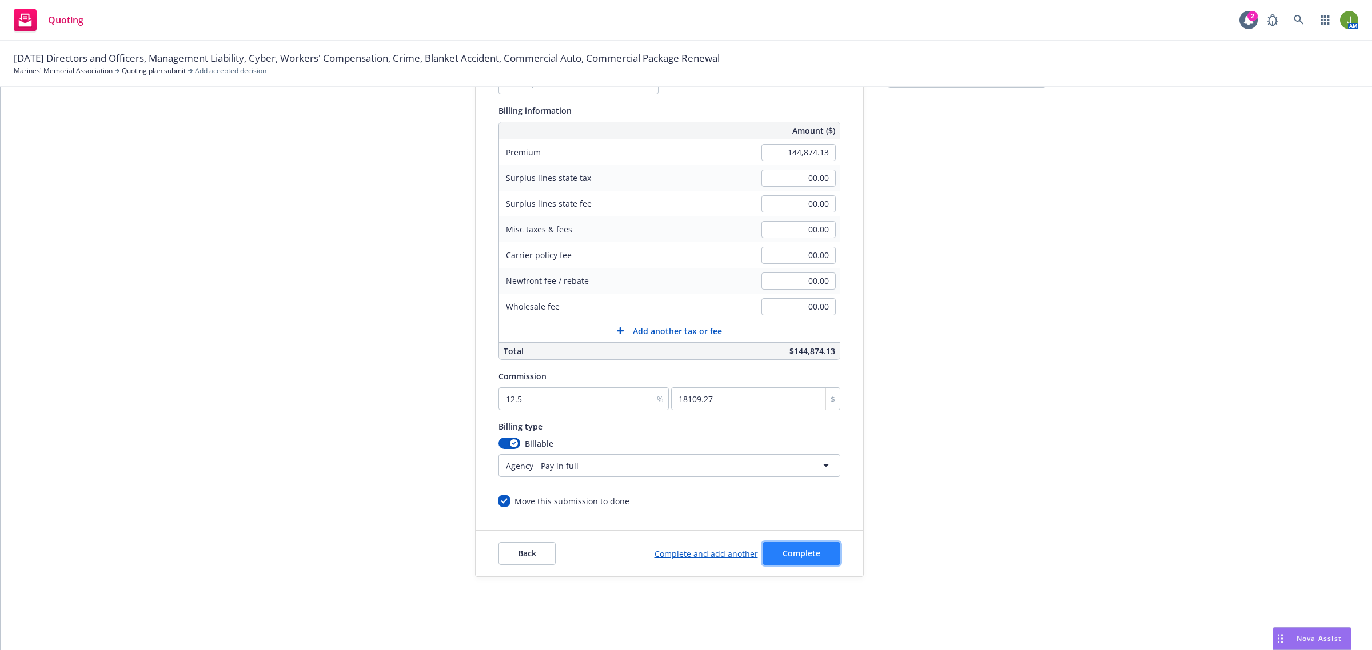
click at [818, 544] on button "Complete" at bounding box center [801, 553] width 78 height 23
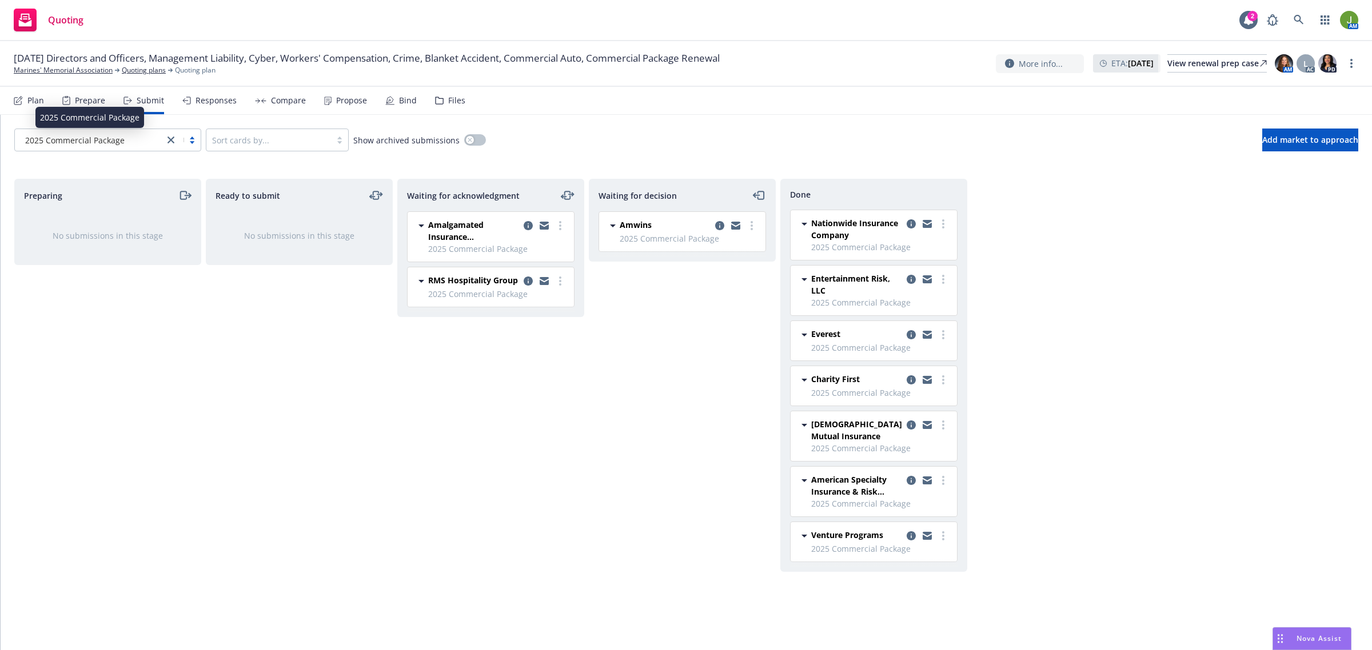
click at [94, 143] on span "2025 Commercial Package" at bounding box center [74, 140] width 99 height 12
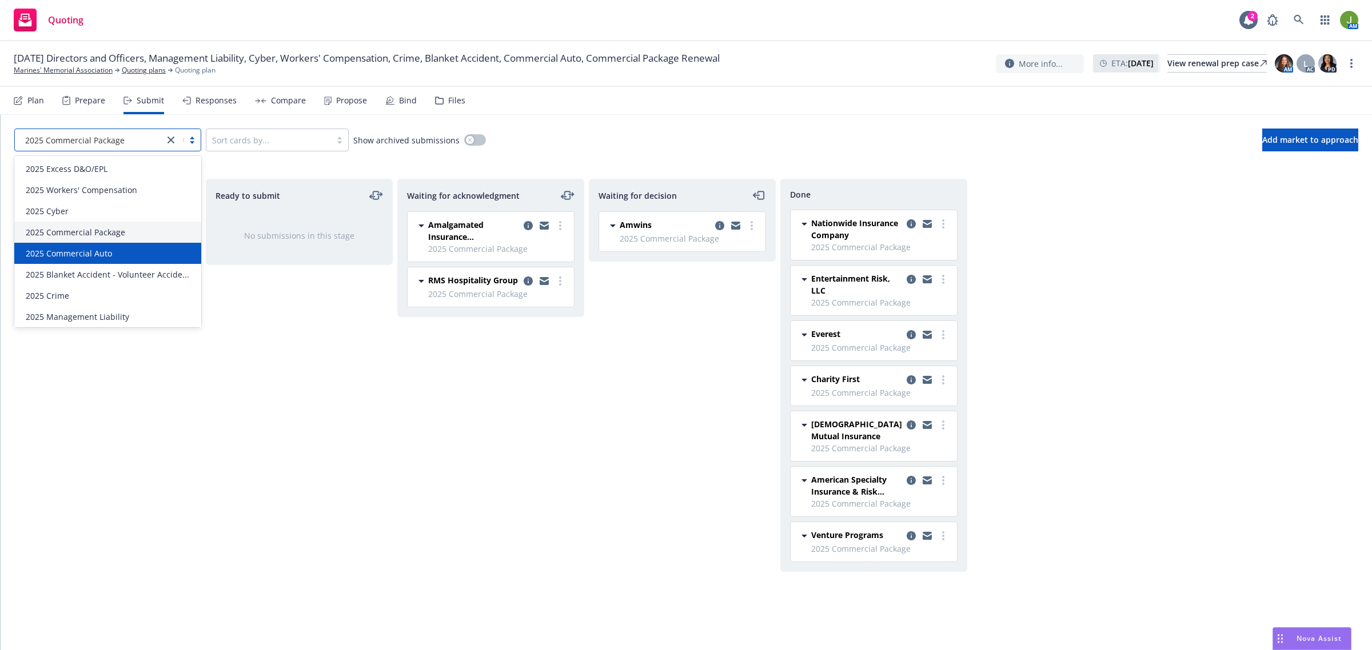
click at [89, 261] on div "2025 Commercial Auto" at bounding box center [107, 253] width 187 height 21
